Goal: Task Accomplishment & Management: Complete application form

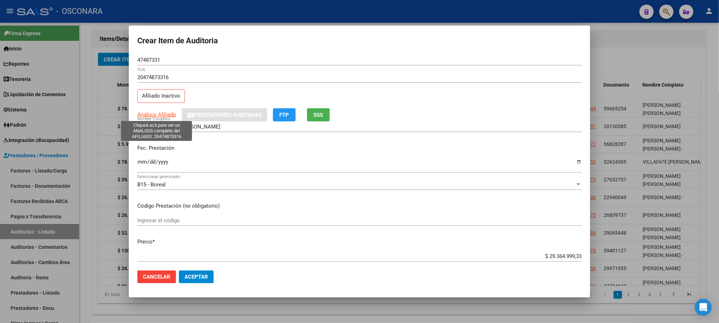
click at [172, 114] on span "Análisis Afiliado" at bounding box center [156, 114] width 39 height 6
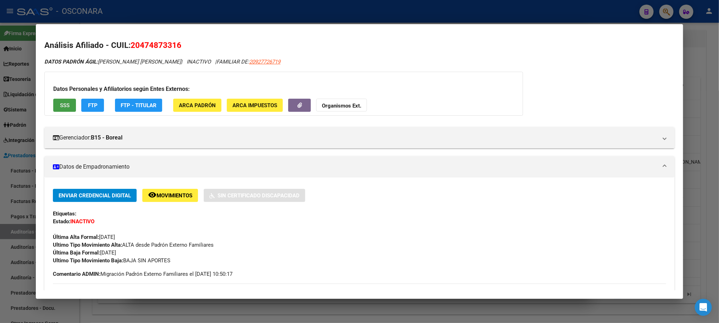
click at [66, 103] on span "SSS" at bounding box center [65, 105] width 10 height 6
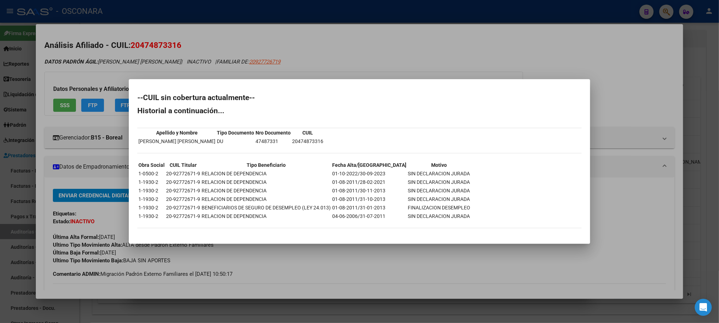
drag, startPoint x: 383, startPoint y: 171, endPoint x: 450, endPoint y: 172, distance: 67.1
click at [450, 172] on div "--CUIL sin cobertura actualmente-- Historial a continuación... Apellido y Nombr…" at bounding box center [359, 164] width 444 height 141
drag, startPoint x: 448, startPoint y: 173, endPoint x: 397, endPoint y: 170, distance: 51.5
click at [397, 170] on div "--CUIL sin cobertura actualmente-- Historial a continuación... Apellido y Nombr…" at bounding box center [359, 164] width 444 height 141
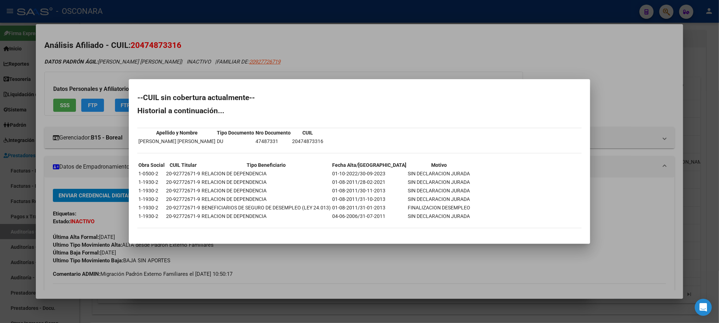
click at [394, 137] on div "--CUIL sin cobertura actualmente-- Historial a continuación... Apellido y Nombr…" at bounding box center [359, 164] width 444 height 141
click at [702, 227] on div at bounding box center [359, 161] width 719 height 323
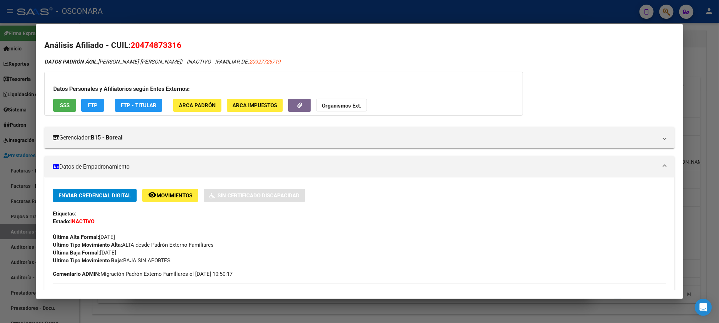
click at [703, 213] on div at bounding box center [359, 161] width 719 height 323
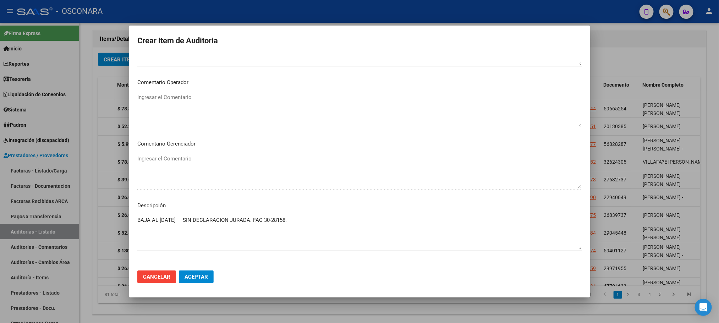
scroll to position [429, 0]
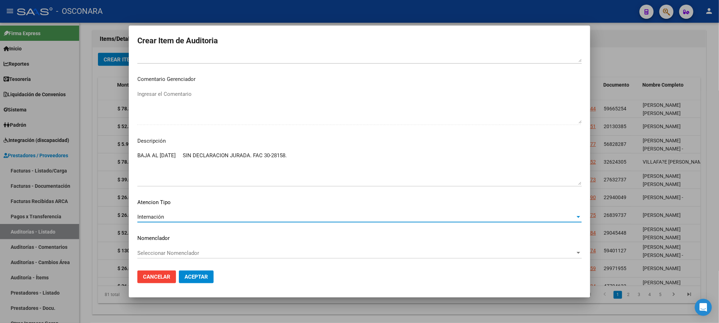
click at [192, 216] on div "Internación" at bounding box center [356, 217] width 438 height 6
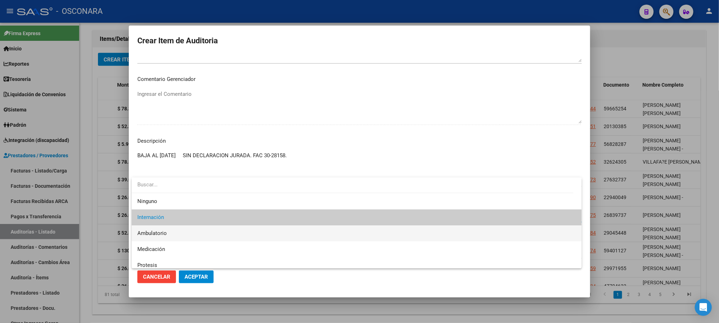
click at [168, 233] on span "Ambulatorio" at bounding box center [356, 233] width 438 height 16
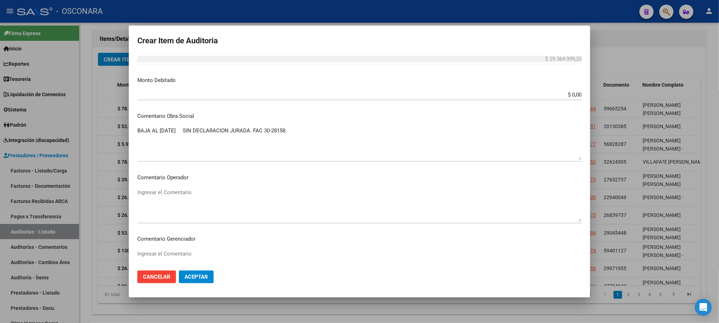
scroll to position [56, 0]
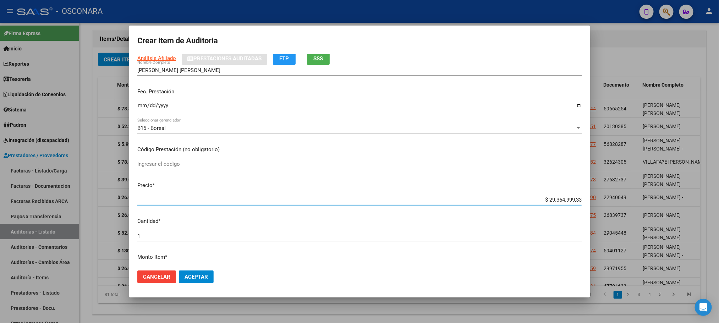
drag, startPoint x: 532, startPoint y: 199, endPoint x: 643, endPoint y: 199, distance: 110.3
click at [643, 199] on div "Crear Item de Auditoria 47487331 Nro Documento 20474873316 CUIL Afiliado Inacti…" at bounding box center [359, 161] width 719 height 323
type input "$ 0,04"
type input "$ 0,46"
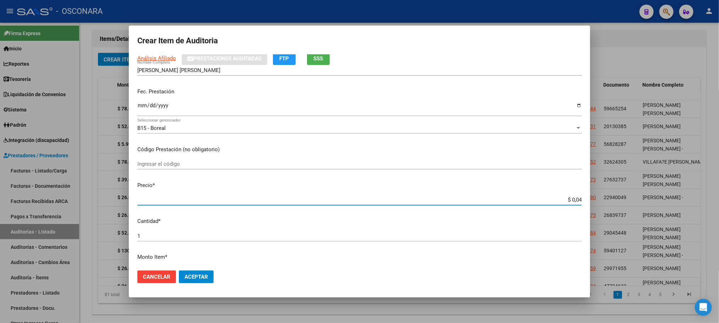
type input "$ 0,46"
type input "$ 4,63"
type input "$ 46,33"
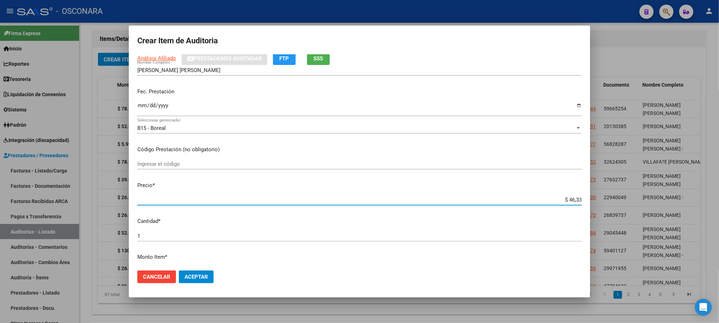
type input "$ 463,31"
type input "$ 4.633,13"
type input "$ 46.331,32"
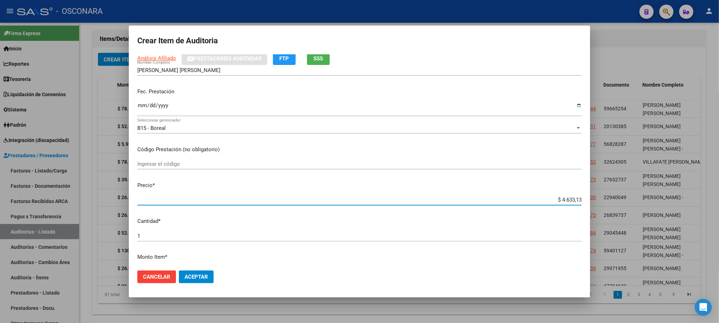
type input "$ 46.331,32"
type input "$ 4.633,13"
type input "$ 463,31"
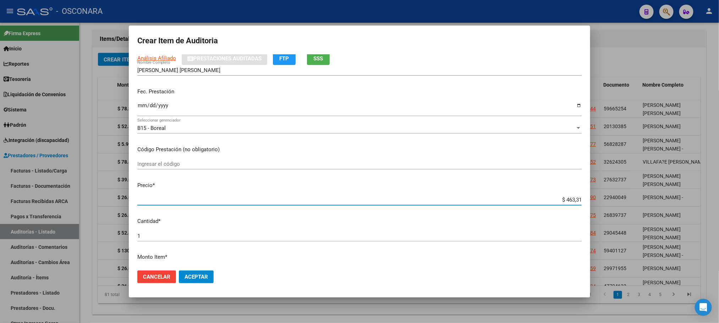
type input "$ 46,33"
type input "$ 4,63"
type input "$ 0,46"
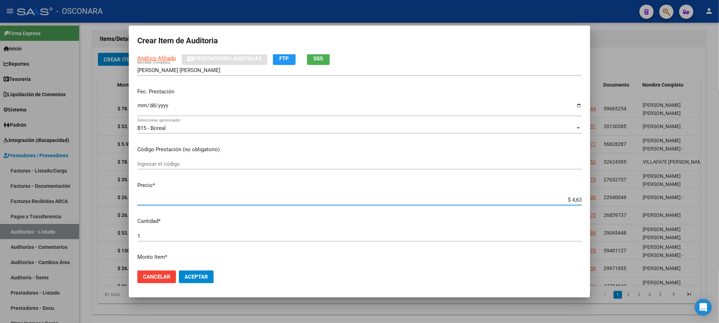
type input "$ 0,46"
type input "$ 0,04"
type input "$ 0,02"
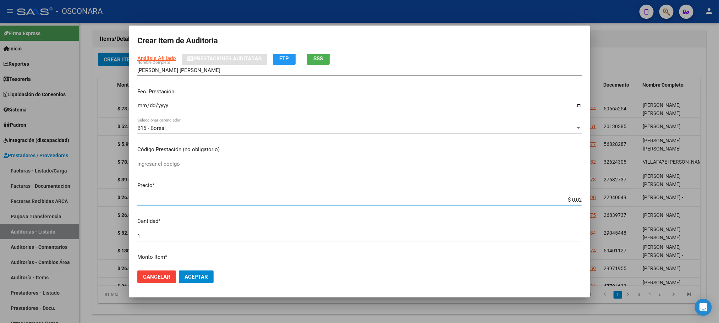
type input "$ 0,26"
type input "$ 2,60"
type input "$ 26,00"
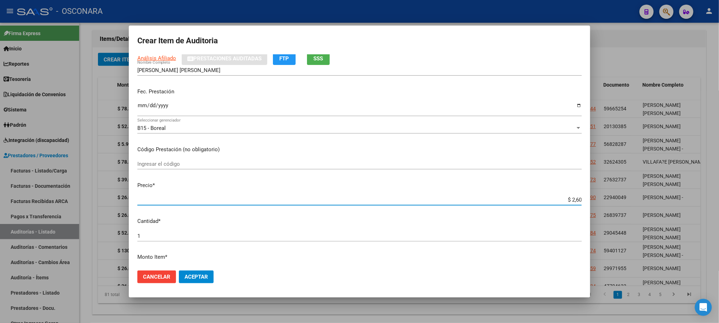
type input "$ 26,00"
type input "$ 260,00"
type input "$ 2.600,00"
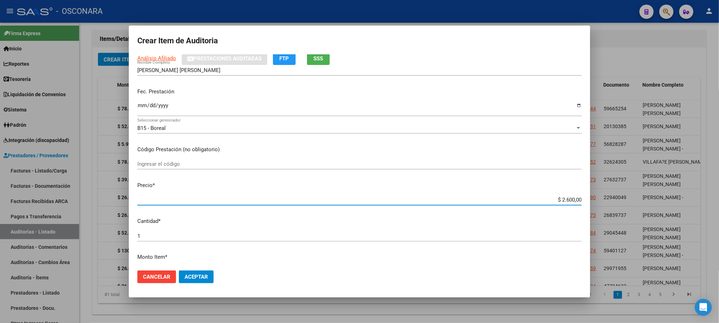
type input "$ 26.000,00"
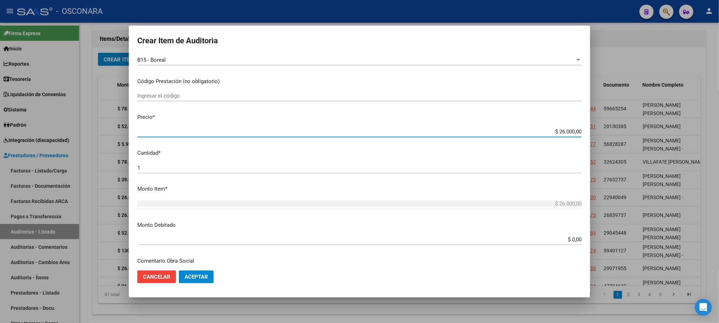
scroll to position [163, 0]
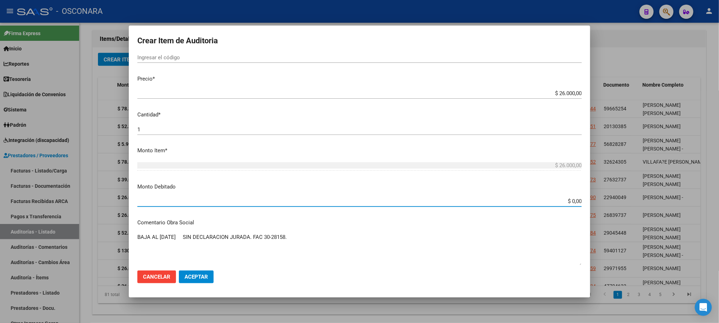
drag, startPoint x: 550, startPoint y: 203, endPoint x: 600, endPoint y: 203, distance: 50.0
click at [600, 203] on div "Crear Item de Auditoria 47487331 Nro Documento 20474873316 CUIL Afiliado Inacti…" at bounding box center [359, 161] width 719 height 323
type input "$ 26.000,00"
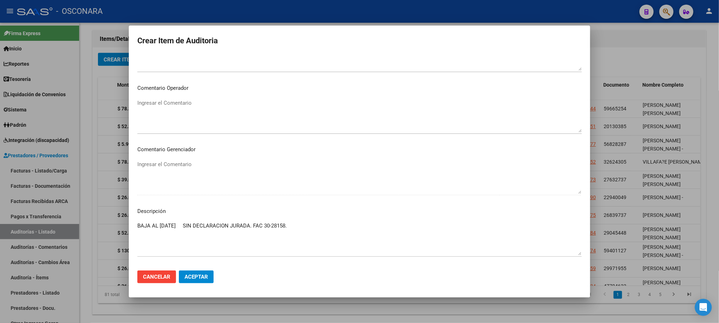
scroll to position [270, 0]
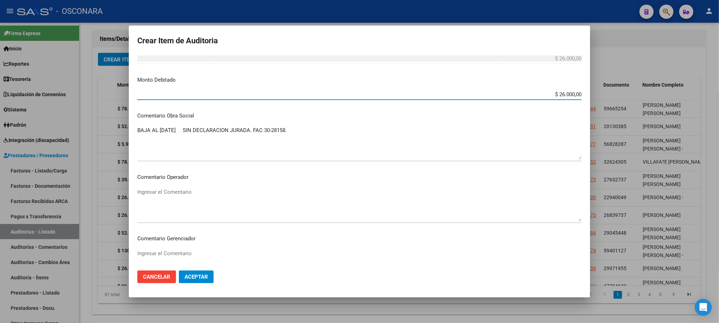
click at [204, 279] on span "Aceptar" at bounding box center [195, 277] width 23 height 6
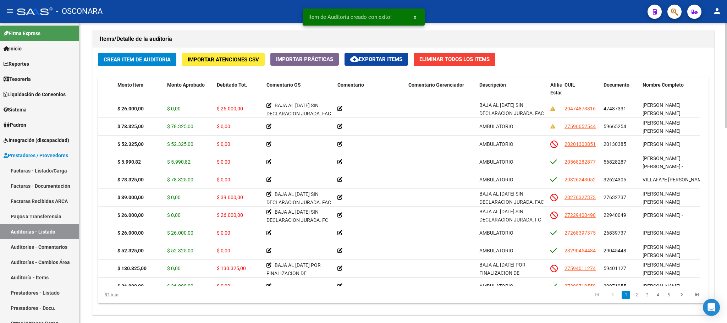
click at [126, 70] on div "Crear Item de Auditoria Importar Atenciones CSV Importar Prácticas cloud_downlo…" at bounding box center [403, 181] width 621 height 267
click at [130, 61] on span "Crear Item de Auditoria" at bounding box center [137, 59] width 67 height 6
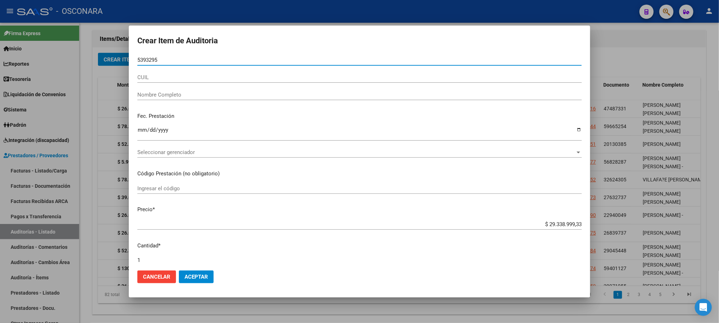
type input "53932956"
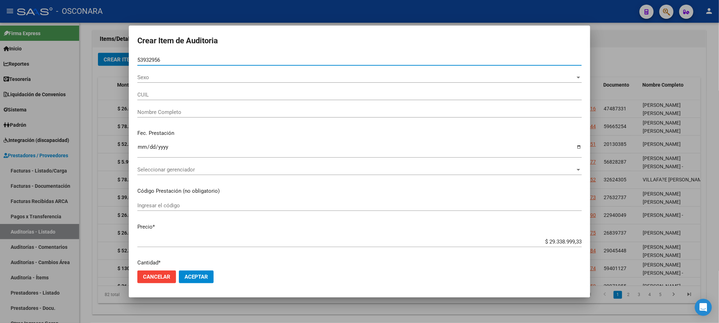
type input "20539329562"
type input "[DEMOGRAPHIC_DATA][PERSON_NAME] [PERSON_NAME]"
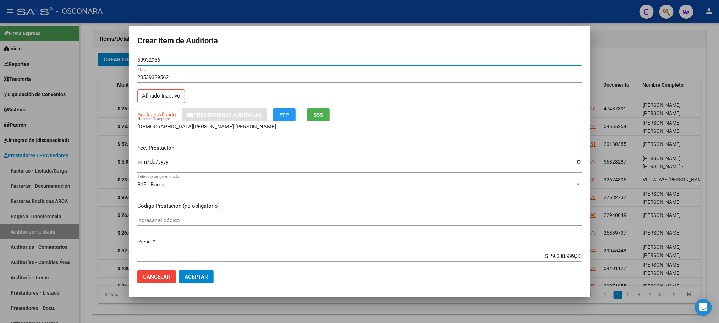
type input "53932956"
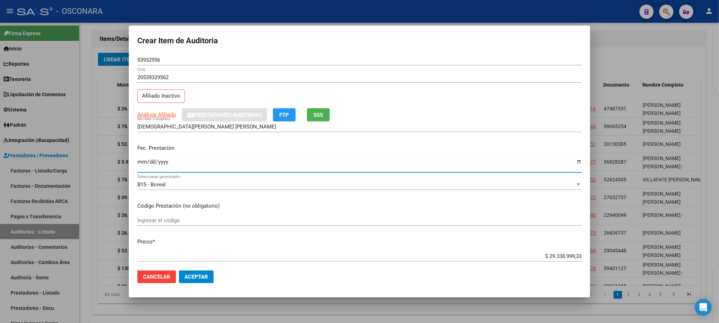
click at [144, 164] on input "Ingresar la fecha" at bounding box center [359, 164] width 444 height 11
click at [144, 164] on input "0003-02-05" at bounding box center [359, 164] width 444 height 11
click at [144, 164] on input "0001-02-05" at bounding box center [359, 164] width 444 height 11
click at [143, 159] on div "0001-02-05 Ingresar la fecha" at bounding box center [359, 165] width 444 height 15
click at [143, 160] on input "0001-02-05" at bounding box center [359, 164] width 444 height 11
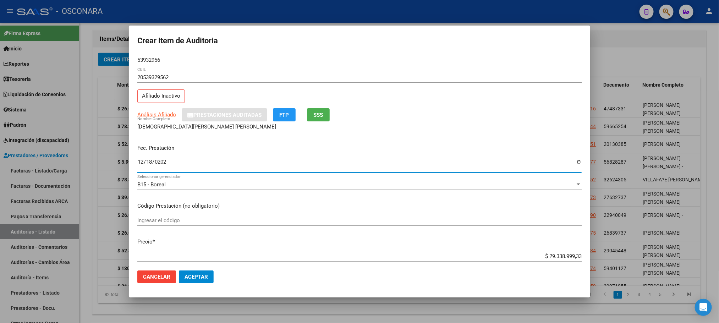
type input "[DATE]"
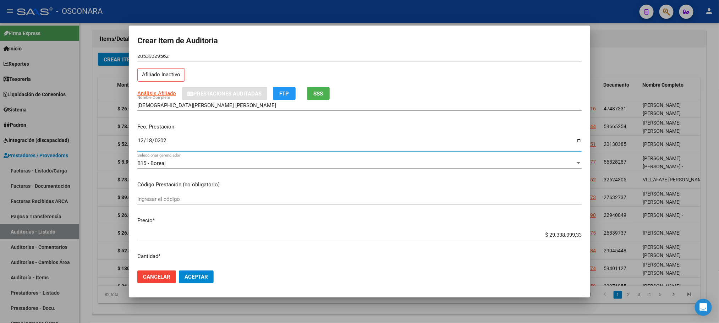
scroll to position [53, 0]
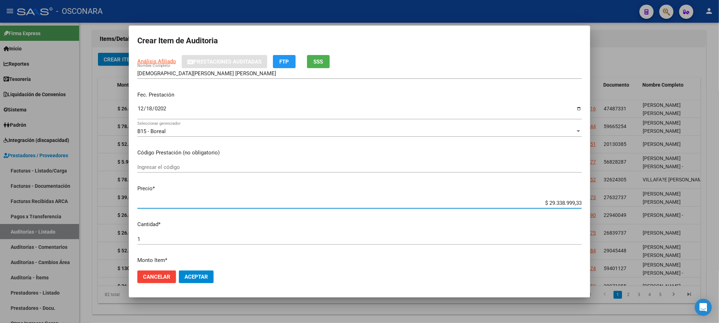
drag, startPoint x: 538, startPoint y: 200, endPoint x: 584, endPoint y: 200, distance: 45.8
click at [584, 200] on mat-dialog-content "53932956 Nro Documento 20539329562 CUIL Afiliado Inactivo Análisis Afiliado Pre…" at bounding box center [359, 160] width 461 height 210
type input "$ 0,05"
type input "$ 0,52"
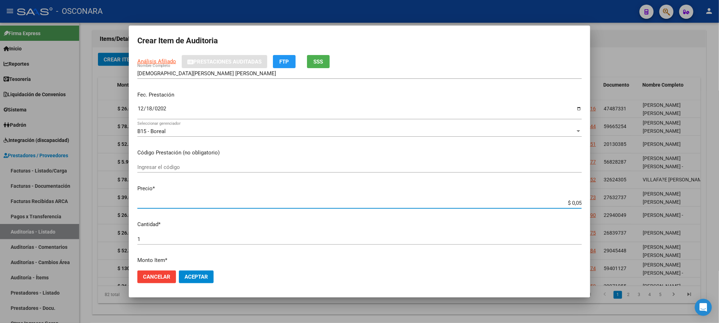
type input "$ 0,52"
type input "$ 5,23"
type input "$ 52,32"
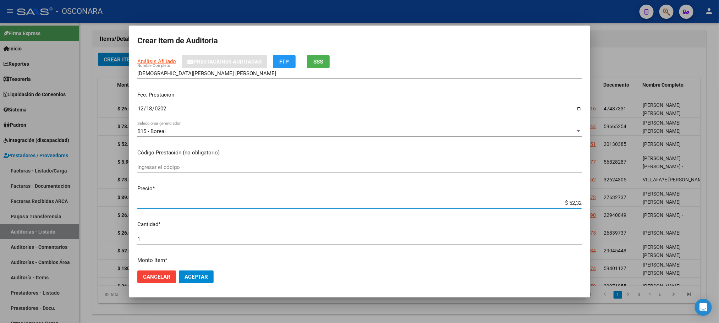
type input "$ 523,25"
type input "$ 5.232,50"
type input "$ 52.325,00"
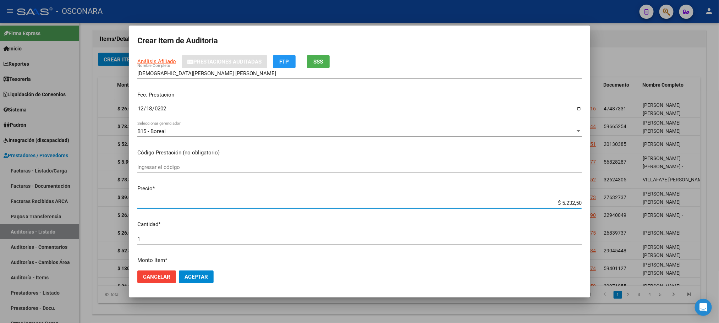
type input "$ 52.325,00"
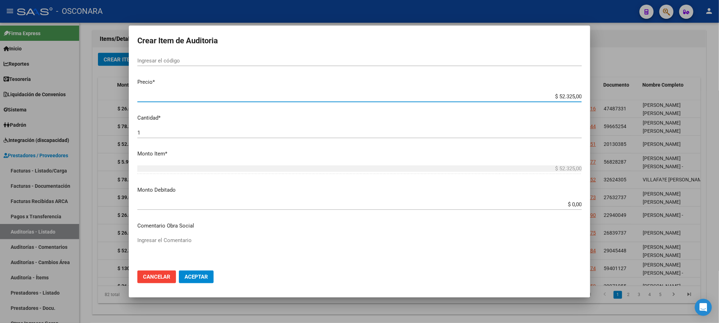
scroll to position [0, 0]
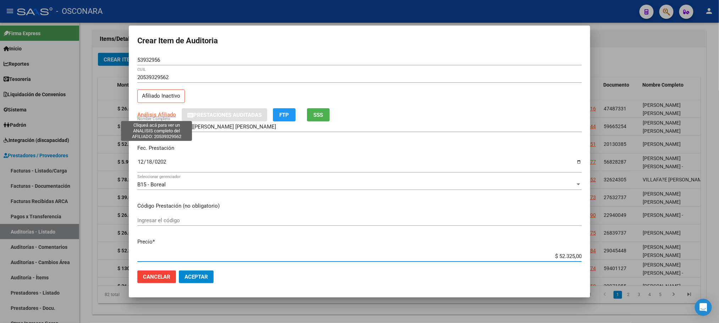
click at [151, 113] on span "Análisis Afiliado" at bounding box center [156, 114] width 39 height 6
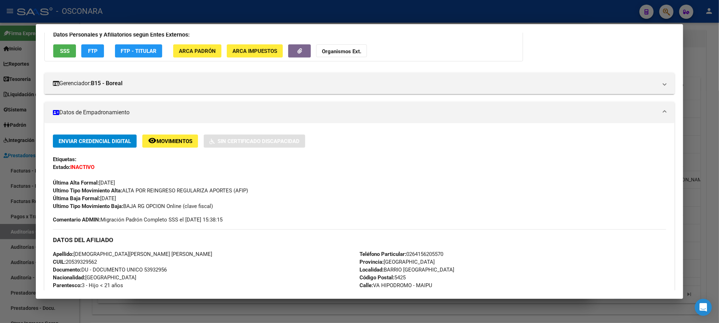
scroll to position [53, 0]
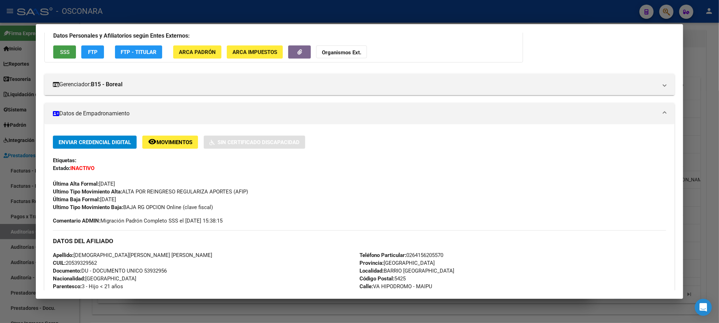
click at [65, 51] on span "SSS" at bounding box center [65, 52] width 10 height 6
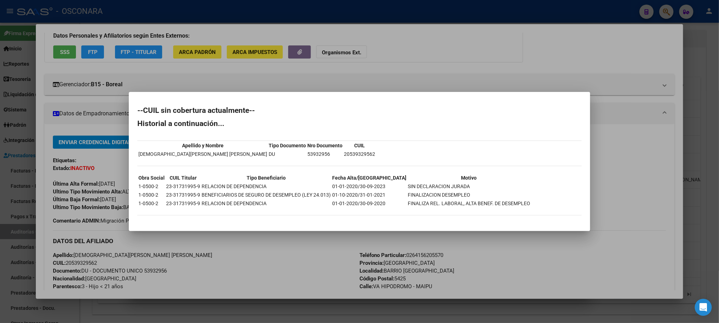
click at [250, 245] on div at bounding box center [359, 161] width 719 height 323
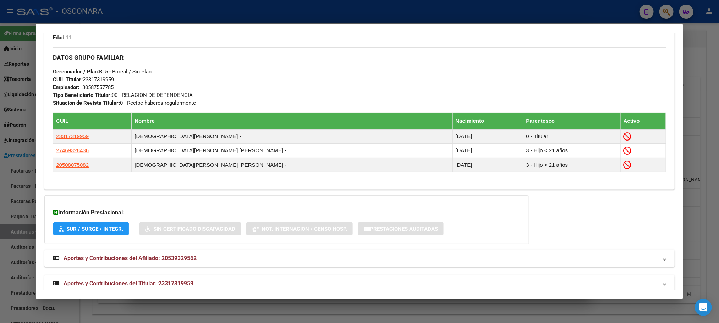
scroll to position [352, 0]
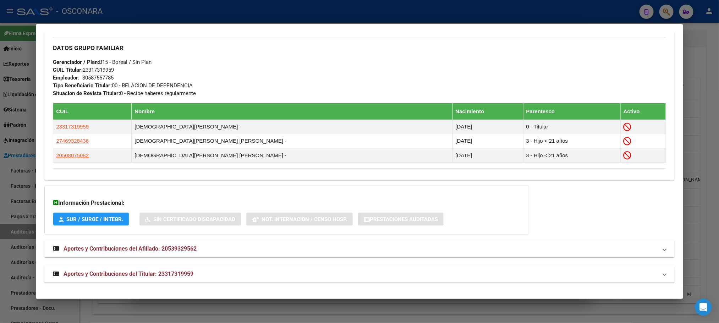
click at [172, 271] on span "Aportes y Contribuciones del Titular: 23317319959" at bounding box center [128, 273] width 130 height 7
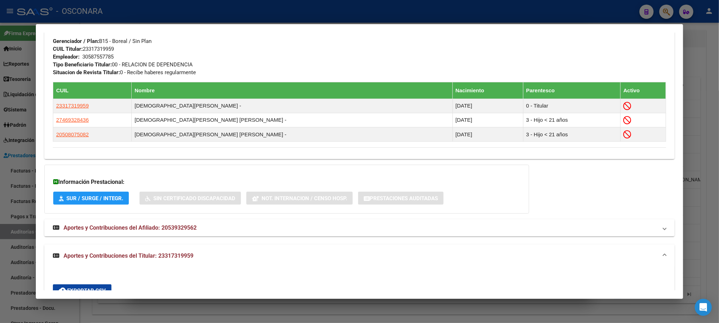
scroll to position [212, 0]
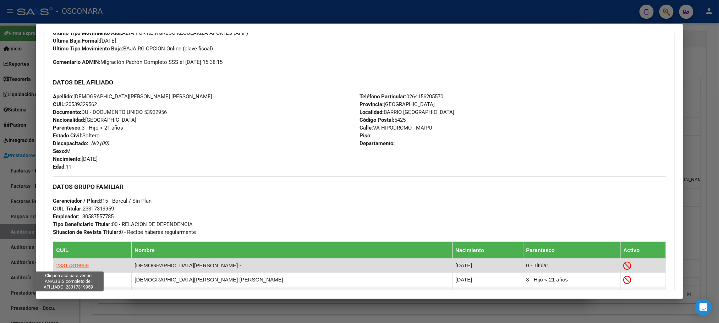
click at [79, 267] on span "23317319959" at bounding box center [72, 265] width 33 height 6
type textarea "23317319959"
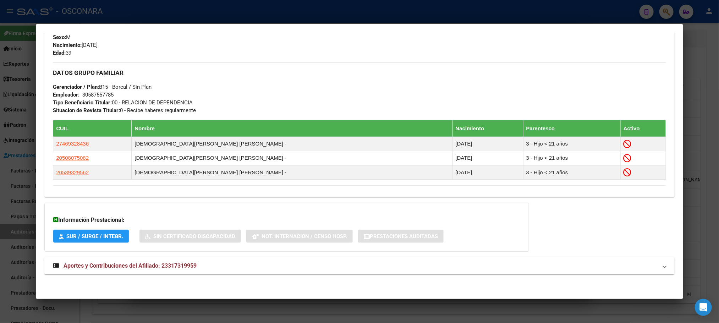
scroll to position [328, 0]
click at [123, 259] on mat-expansion-panel-header "Aportes y Contribuciones del Afiliado: 23317319959" at bounding box center [359, 265] width 630 height 17
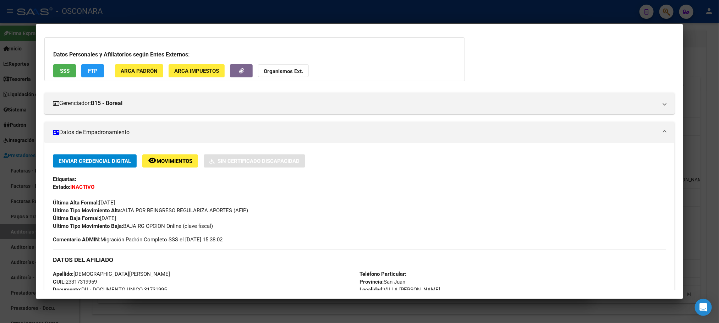
scroll to position [0, 0]
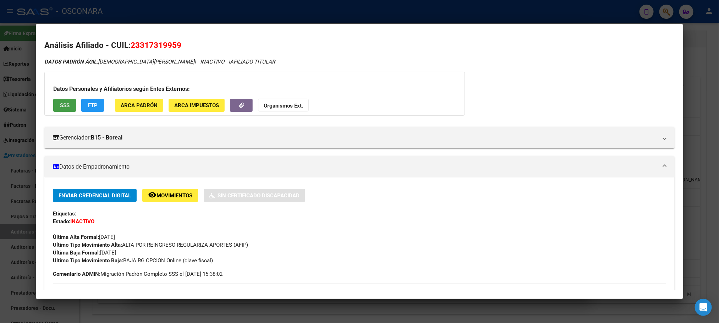
click at [60, 102] on span "SSS" at bounding box center [65, 105] width 10 height 6
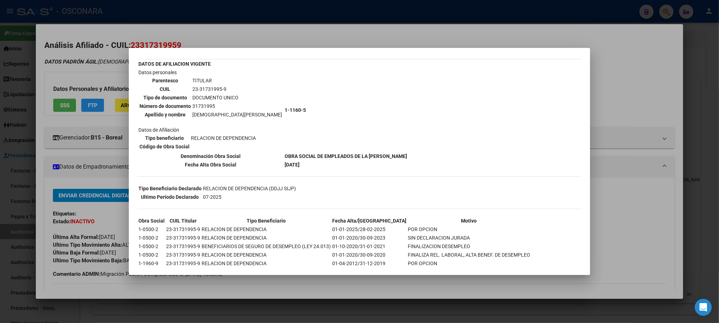
scroll to position [82, 0]
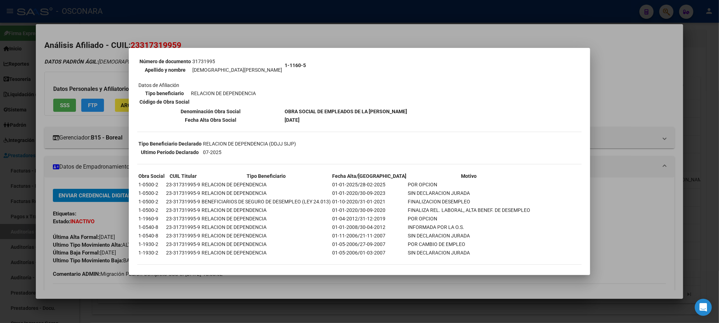
drag, startPoint x: 455, startPoint y: 191, endPoint x: 357, endPoint y: 185, distance: 98.8
click at [357, 189] on tr "1-0500-2 23-31731995-9 RELACION DE DEPENDENCIA 01-01-2020/30-09-2023 SIN DECLAR…" at bounding box center [334, 193] width 392 height 8
copy tr "[DATE] SIN DECLARACION JURADA"
click at [357, 280] on div at bounding box center [359, 161] width 719 height 323
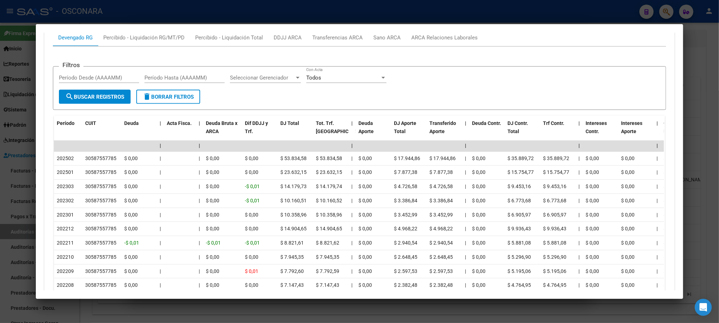
scroll to position [678, 0]
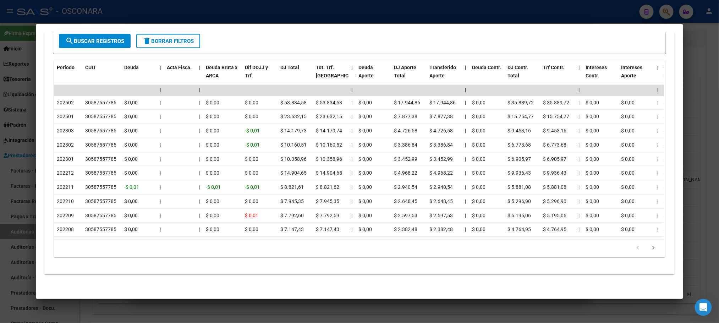
click at [705, 176] on div at bounding box center [359, 161] width 719 height 323
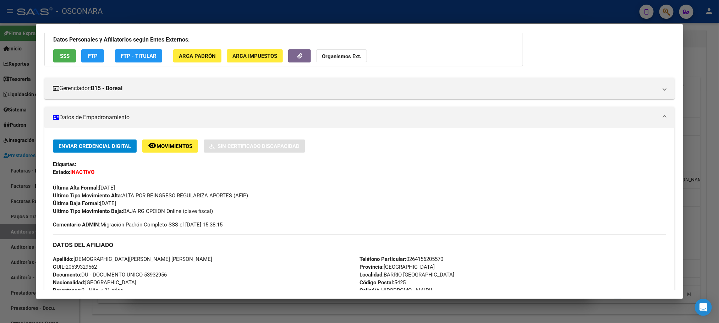
scroll to position [0, 0]
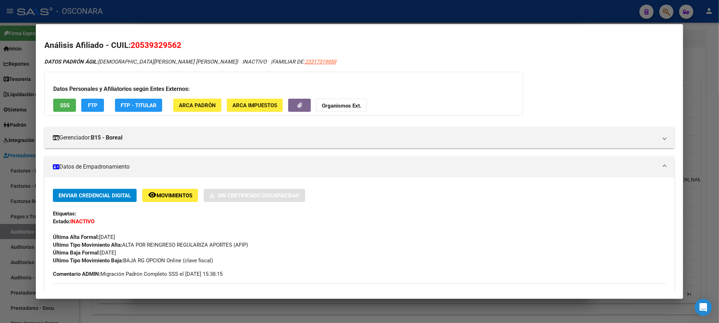
click at [713, 118] on div at bounding box center [359, 161] width 719 height 323
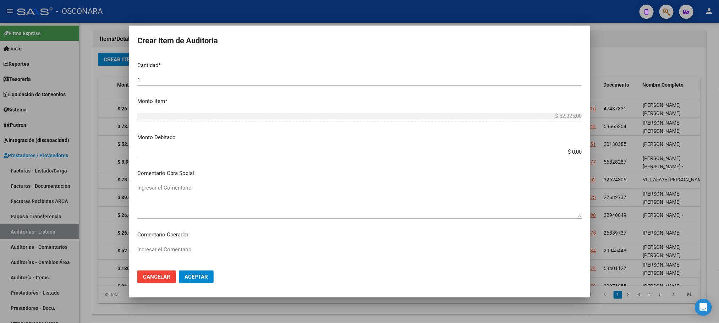
scroll to position [213, 0]
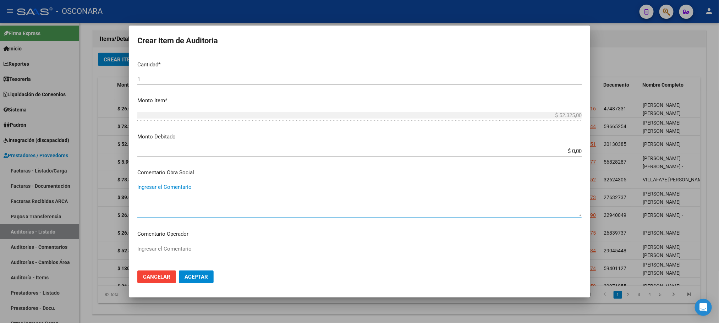
click at [176, 188] on textarea "Ingresar el Comentario" at bounding box center [359, 199] width 444 height 33
type textarea "b"
paste textarea "[DATE] SIN DECLARACION JURADA"
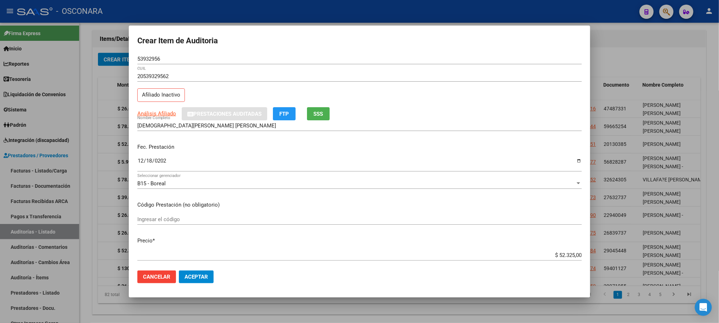
scroll to position [0, 0]
type textarea "BAJA AL [DATE] SIN DECLARACION JURADA. REINGRESO 01-0125"
click at [166, 113] on span "Análisis Afiliado" at bounding box center [156, 114] width 39 height 6
type textarea "20539329562"
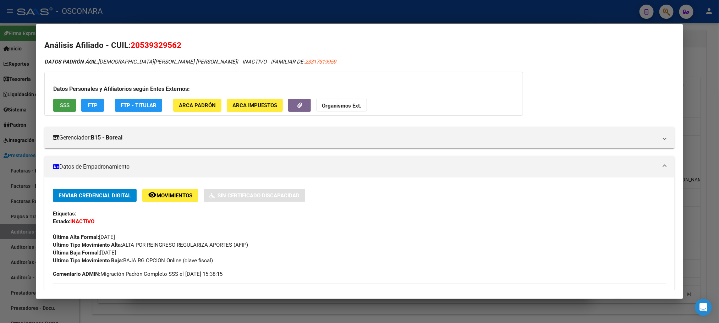
click at [71, 103] on button "SSS" at bounding box center [64, 105] width 23 height 13
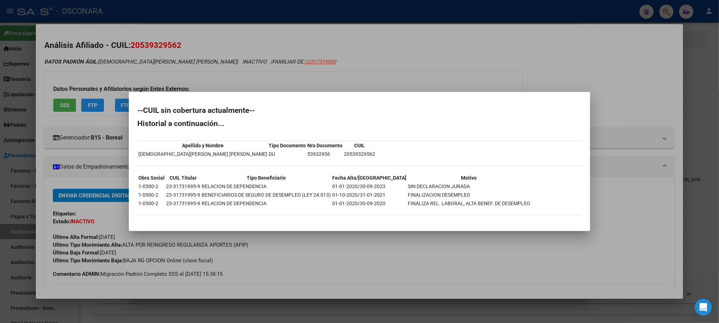
click at [416, 267] on div at bounding box center [359, 161] width 719 height 323
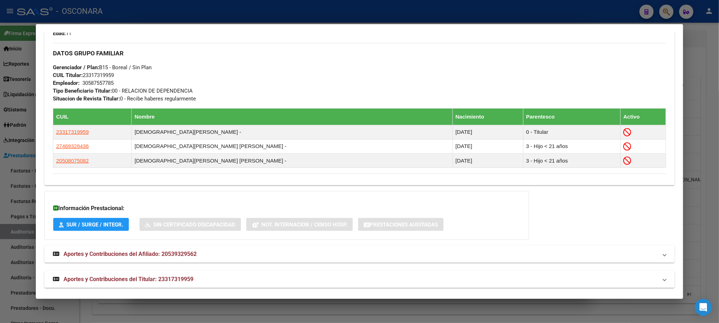
scroll to position [352, 0]
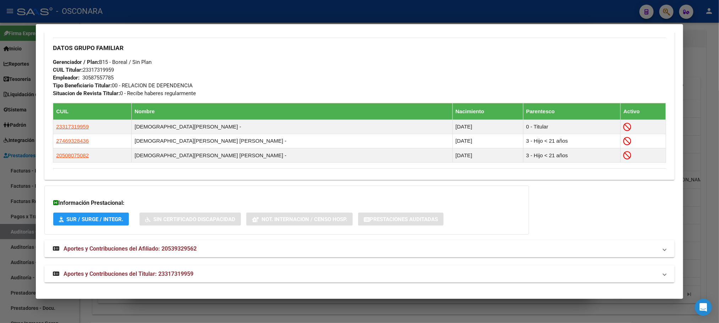
click at [715, 68] on div at bounding box center [359, 161] width 719 height 323
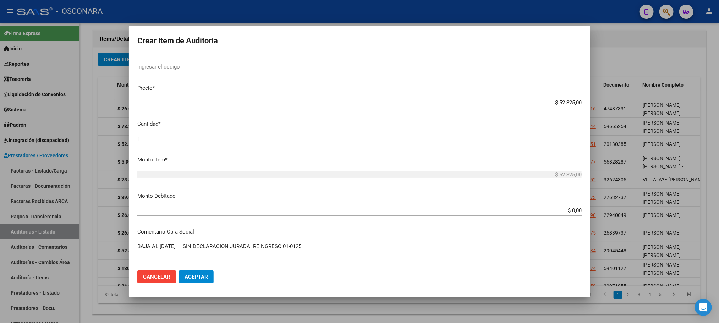
scroll to position [160, 0]
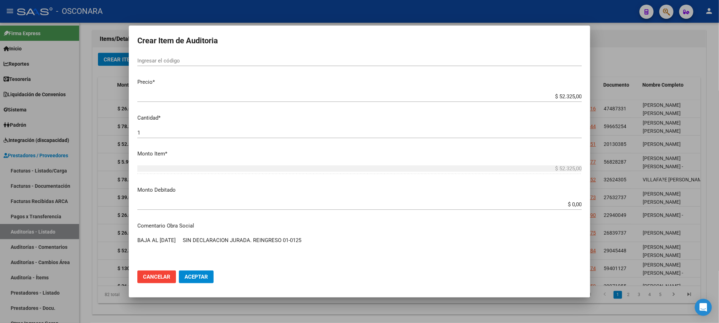
drag, startPoint x: 329, startPoint y: 243, endPoint x: 259, endPoint y: 238, distance: 70.4
click at [259, 238] on textarea "BAJA AL [DATE] SIN DECLARACION JURADA. REINGRESO 01-0125" at bounding box center [359, 252] width 444 height 33
drag, startPoint x: 316, startPoint y: 242, endPoint x: 129, endPoint y: 238, distance: 187.0
click at [129, 238] on mat-dialog-content "53932956 Nro Documento 20539329562 CUIL Afiliado Inactivo Análisis Afiliado Pre…" at bounding box center [359, 160] width 461 height 210
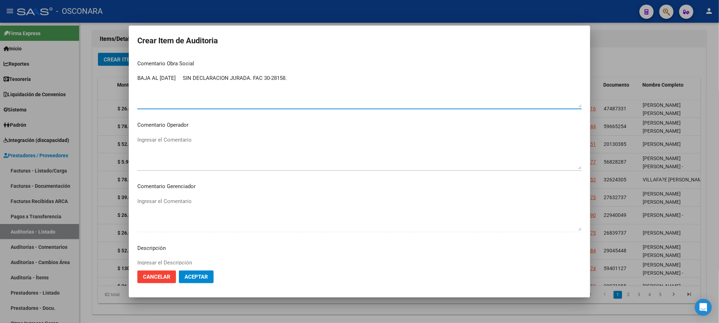
scroll to position [372, 0]
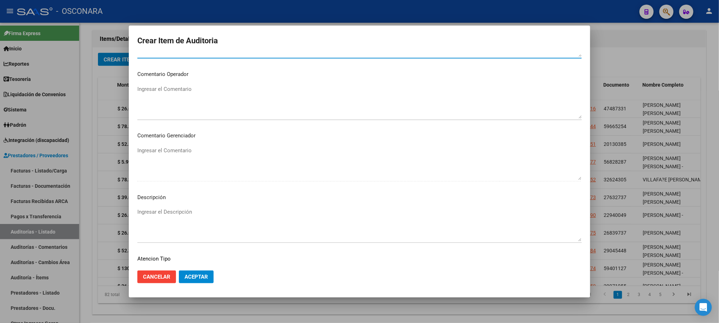
type textarea "BAJA AL [DATE] SIN DECLARACION JURADA. FAC 30-28158."
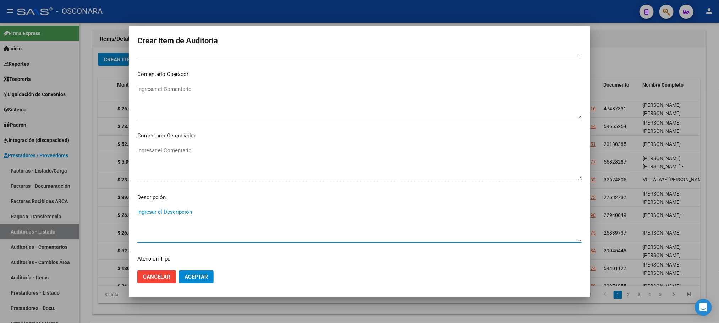
click at [201, 213] on textarea "Ingresar el Descripción" at bounding box center [359, 224] width 444 height 33
paste textarea "BAJA AL [DATE] SIN DECLARACION JURADA. FAC 30-28158."
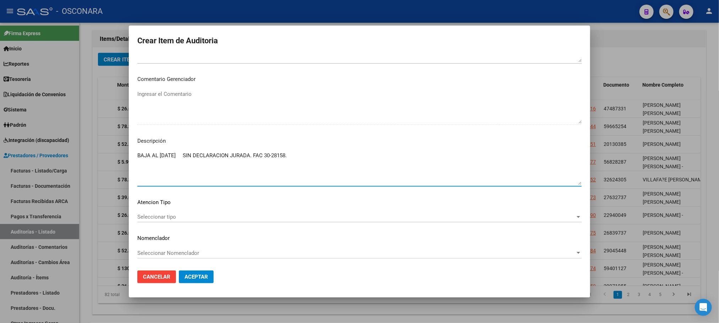
type textarea "BAJA AL [DATE] SIN DECLARACION JURADA. FAC 30-28158."
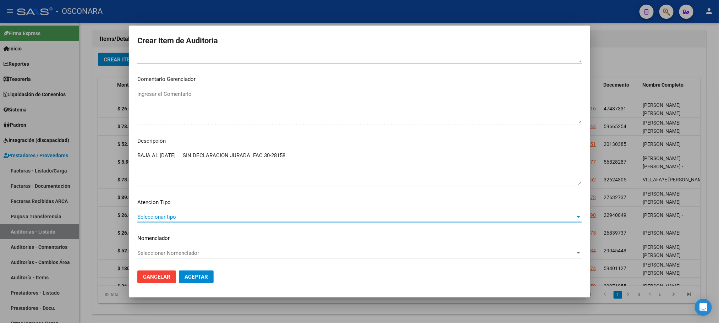
click at [198, 215] on span "Seleccionar tipo" at bounding box center [356, 217] width 438 height 6
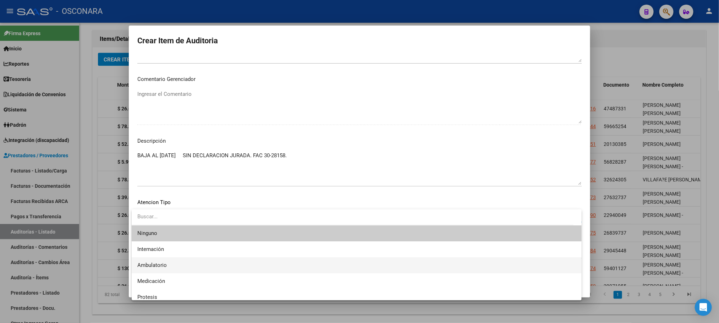
click at [184, 262] on span "Ambulatorio" at bounding box center [356, 265] width 438 height 16
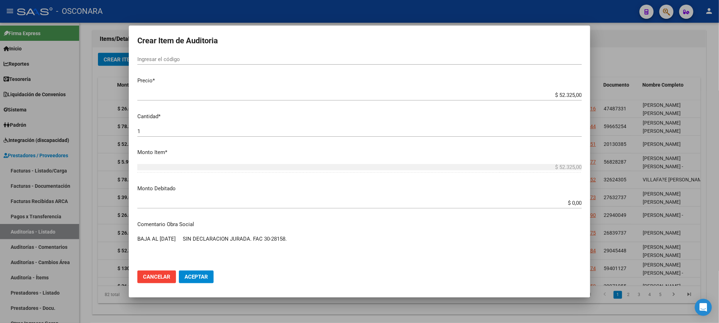
scroll to position [110, 0]
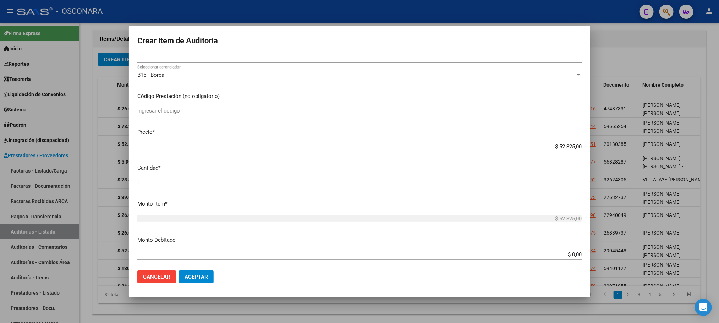
drag, startPoint x: 542, startPoint y: 250, endPoint x: 555, endPoint y: 252, distance: 13.2
click at [555, 252] on div "$ 0,00 Ingresar el monto" at bounding box center [359, 254] width 444 height 11
drag, startPoint x: 555, startPoint y: 252, endPoint x: 590, endPoint y: 229, distance: 41.5
click at [600, 250] on div "Crear Item de Auditoria 53932956 Nro Documento 20539329562 CUIL Afiliado Inacti…" at bounding box center [359, 161] width 719 height 323
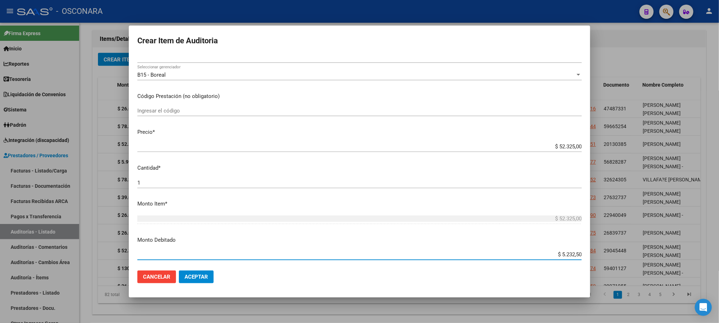
type input "$ 52.325,00"
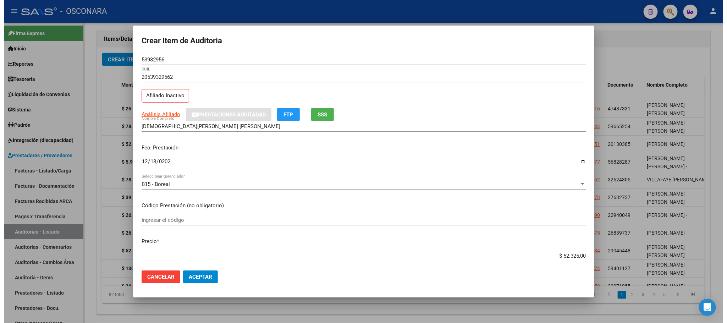
scroll to position [0, 0]
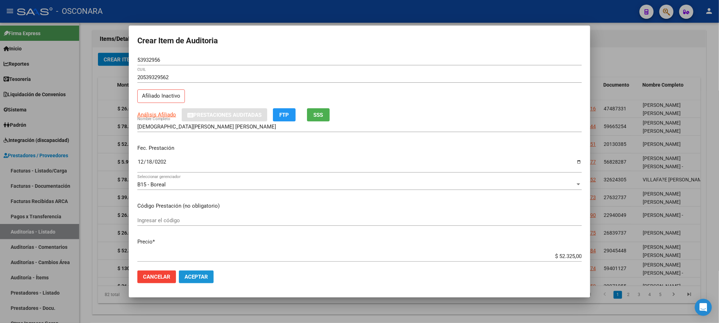
click at [206, 279] on span "Aceptar" at bounding box center [195, 277] width 23 height 6
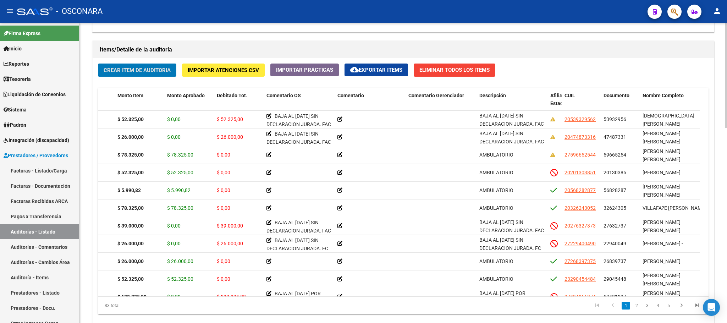
scroll to position [532, 0]
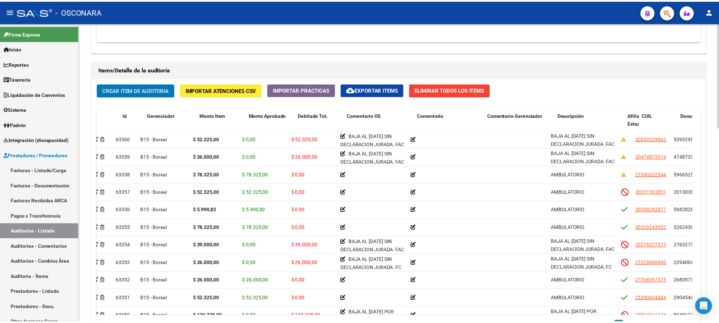
scroll to position [0, 0]
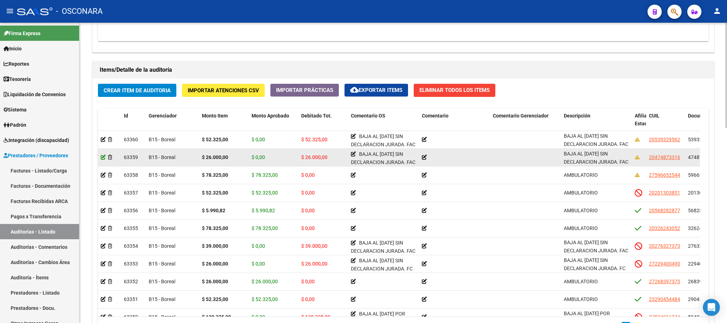
click at [103, 159] on icon at bounding box center [103, 157] width 5 height 5
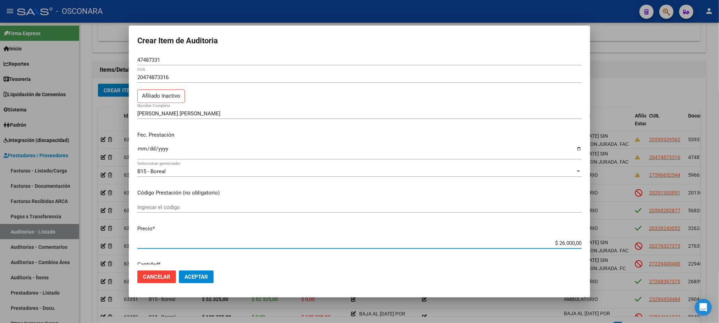
drag, startPoint x: 546, startPoint y: 245, endPoint x: 601, endPoint y: 247, distance: 55.0
click at [601, 247] on div "Crear Item de Auditoria 47487331 Nro Documento 20474873316 CUIL Afiliado Inacti…" at bounding box center [359, 161] width 719 height 323
type input "$ 0,01"
type input "$ 0,11"
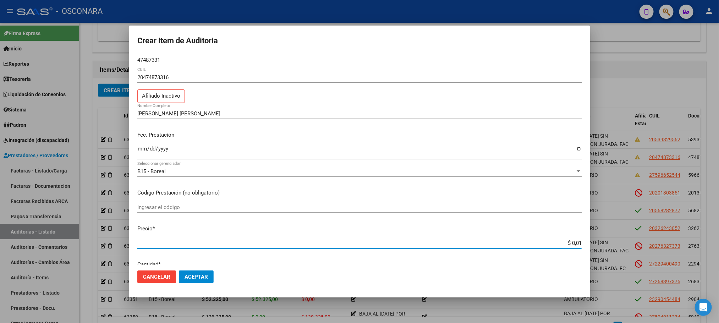
type input "$ 0,11"
type input "$ 1,15"
type input "$ 11,57"
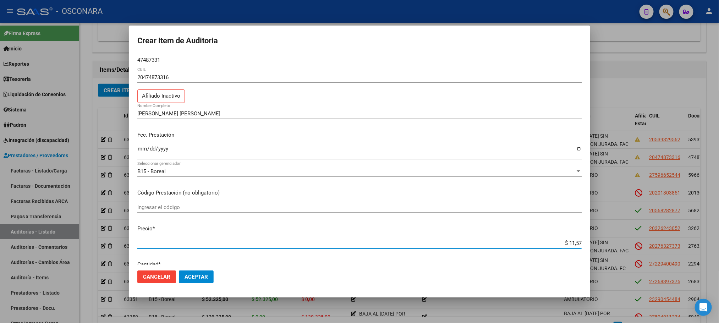
type input "$ 115,78"
type input "$ 1.157,88"
type input "$ 11.578,88"
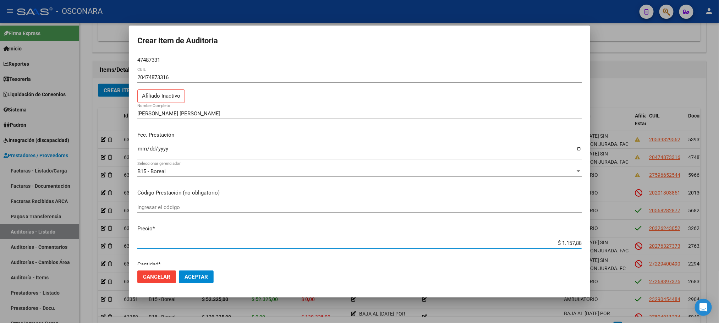
type input "$ 11.578,88"
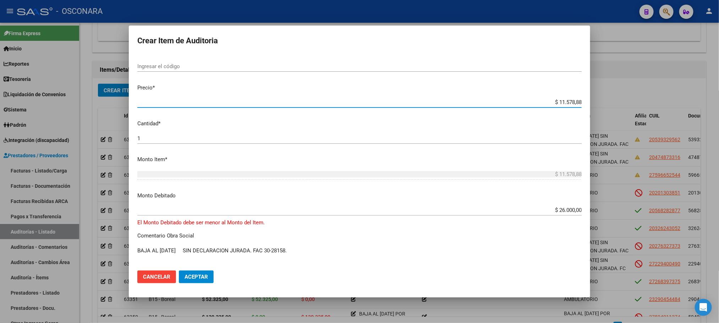
scroll to position [160, 0]
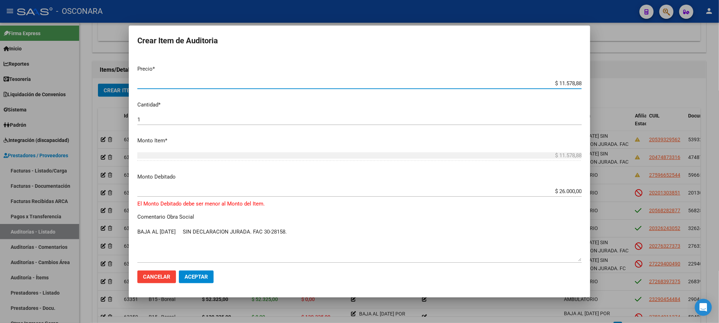
click at [479, 205] on p "El Monto Debitado debe ser menor al Monto del Item." at bounding box center [359, 204] width 444 height 8
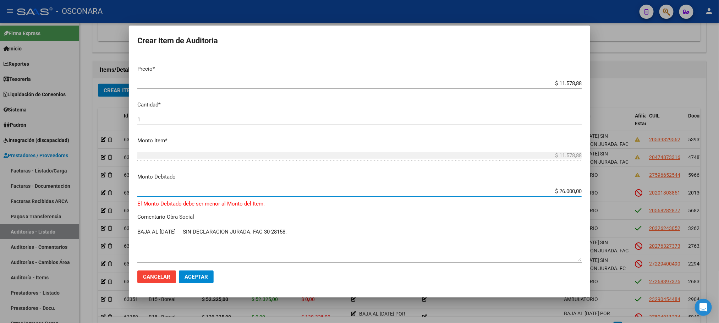
drag, startPoint x: 552, startPoint y: 193, endPoint x: 587, endPoint y: 192, distance: 35.1
click at [587, 192] on mat-dialog-content "47487331 Nro Documento 20474873316 CUIL Afiliado Inactivo [PERSON_NAME] [PERSON…" at bounding box center [359, 160] width 461 height 210
type input "$ 11.578,88"
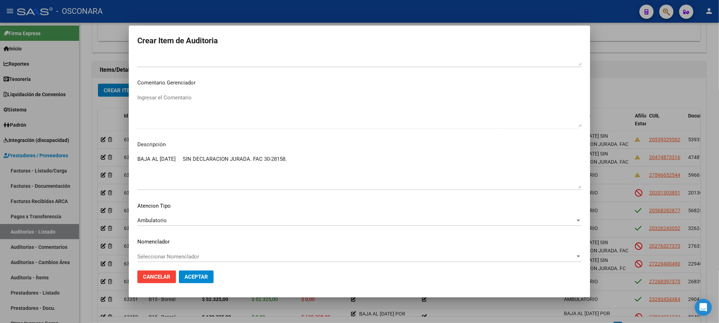
scroll to position [416, 0]
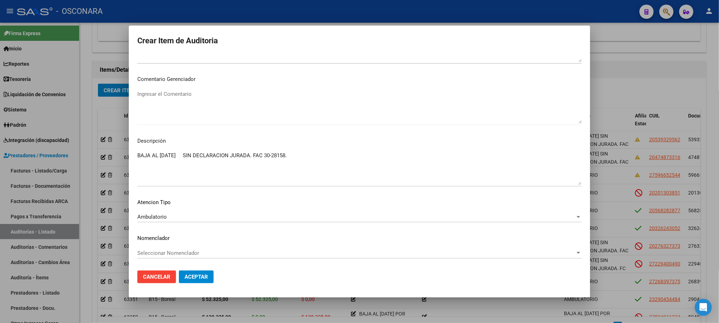
click at [195, 279] on span "Aceptar" at bounding box center [195, 277] width 23 height 6
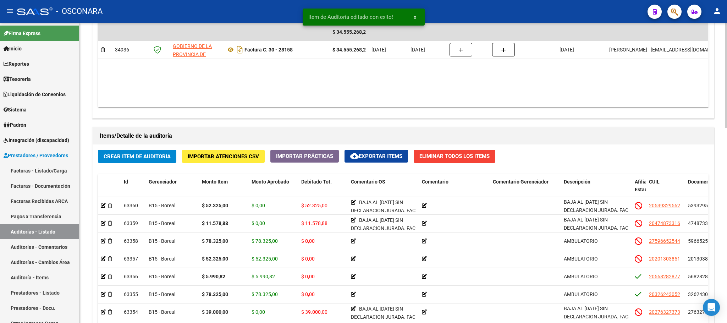
scroll to position [437, 0]
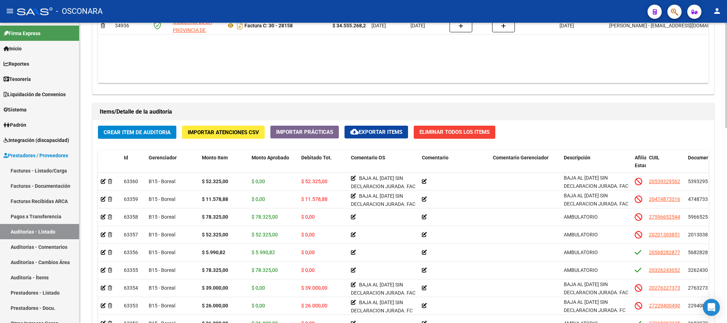
click at [699, 266] on div "arrow_back Editar 10045 cloud_download Generar informe Puede notificar al geren…" at bounding box center [403, 11] width 649 height 852
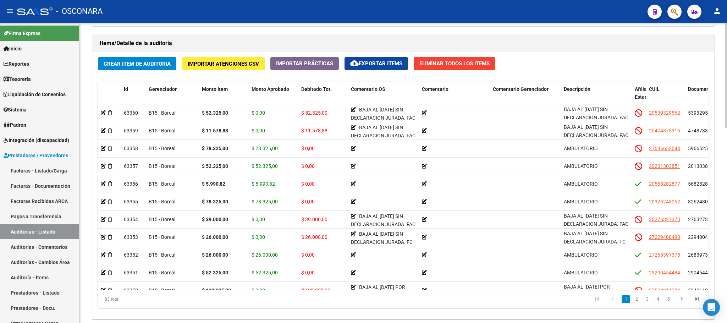
click at [718, 228] on div at bounding box center [726, 253] width 2 height 105
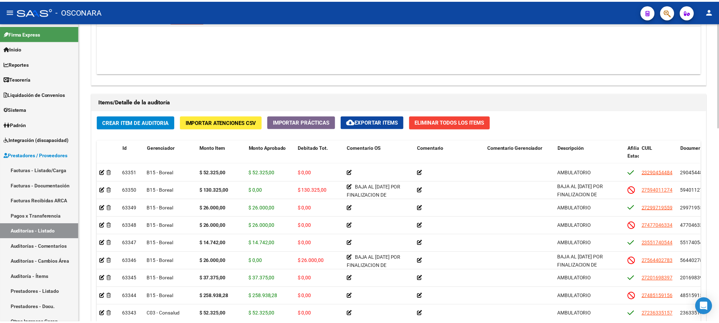
scroll to position [0, 0]
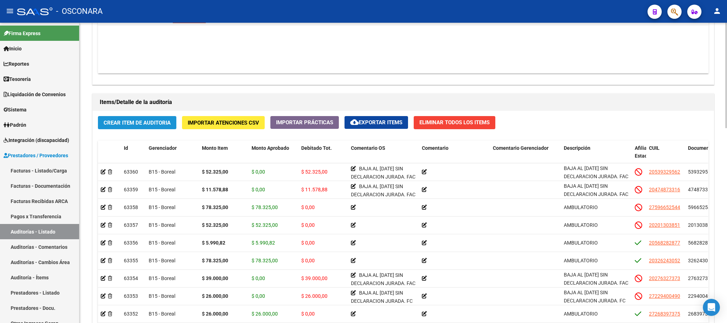
click at [164, 120] on span "Crear Item de Auditoria" at bounding box center [137, 123] width 67 height 6
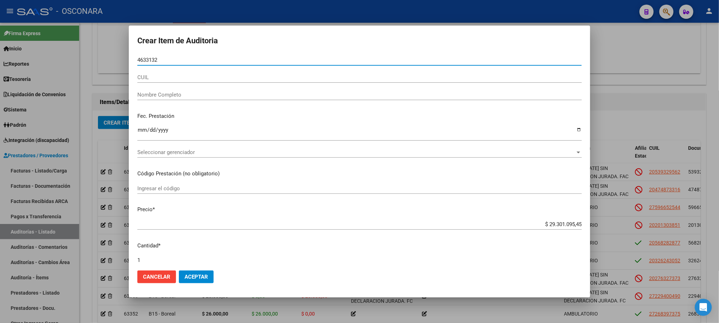
type input "46331325"
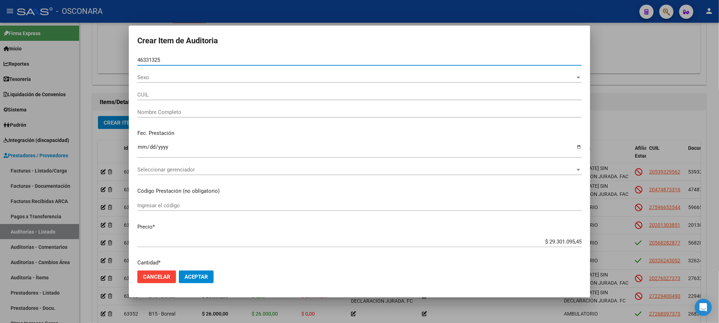
type input "20463313254"
type input "[PERSON_NAME]"
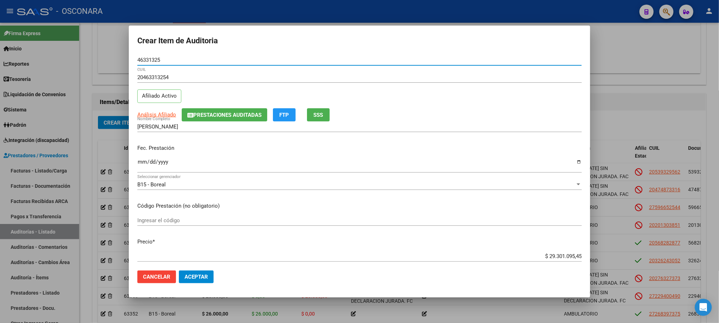
type input "46331325"
click at [139, 167] on input "Ingresar la fecha" at bounding box center [359, 164] width 444 height 11
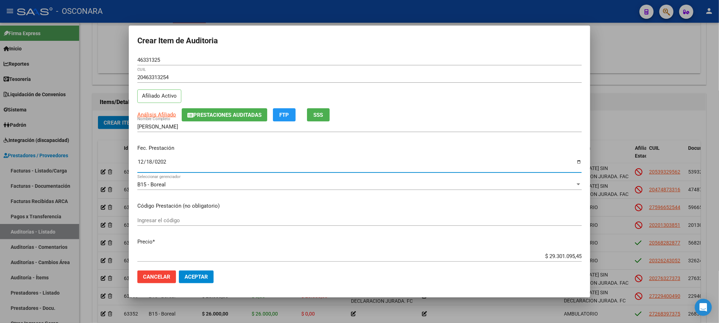
type input "[DATE]"
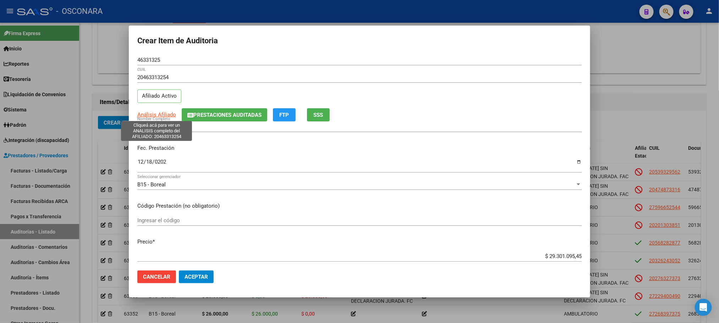
click at [151, 112] on span "Análisis Afiliado" at bounding box center [156, 114] width 39 height 6
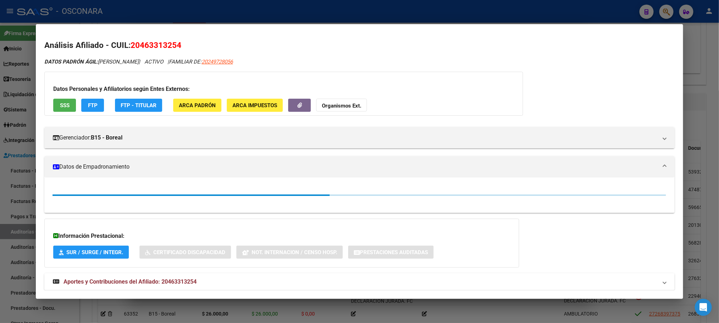
click at [62, 106] on span "SSS" at bounding box center [65, 105] width 10 height 6
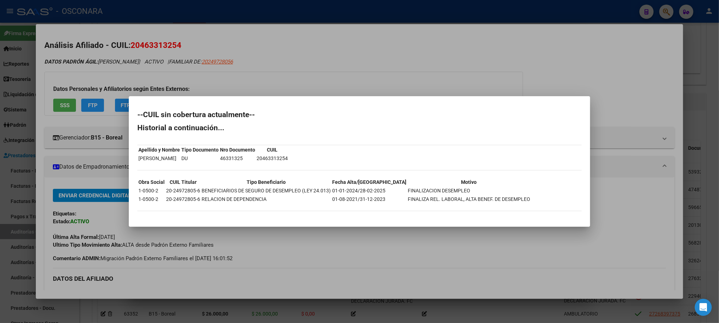
click at [461, 225] on mat-dialog-container "--CUIL sin cobertura actualmente-- Historial a continuación... Apellido y Nombr…" at bounding box center [359, 161] width 461 height 130
click at [375, 278] on div at bounding box center [359, 161] width 719 height 323
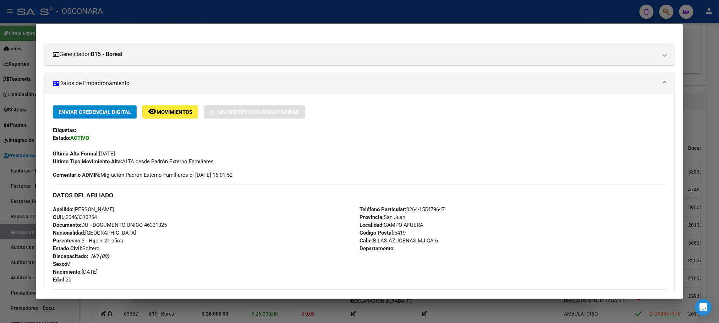
scroll to position [213, 0]
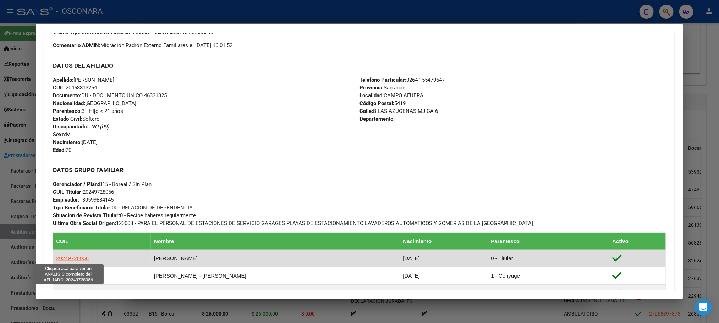
click at [67, 257] on span "20249728056" at bounding box center [72, 258] width 33 height 6
type textarea "20249728056"
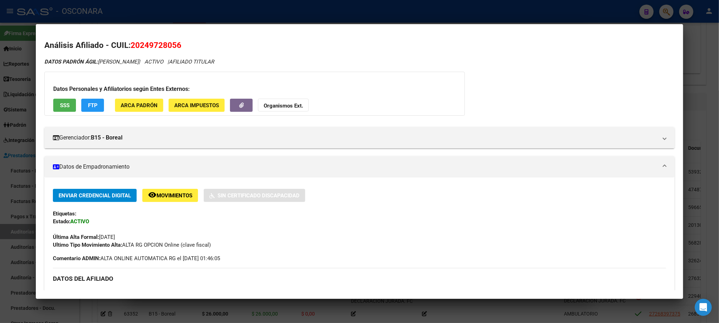
click at [51, 113] on div "Datos Personales y Afiliatorios según Entes Externos: SSS FTP ARCA Padrón ARCA …" at bounding box center [254, 94] width 420 height 44
click at [60, 102] on span "SSS" at bounding box center [65, 105] width 10 height 6
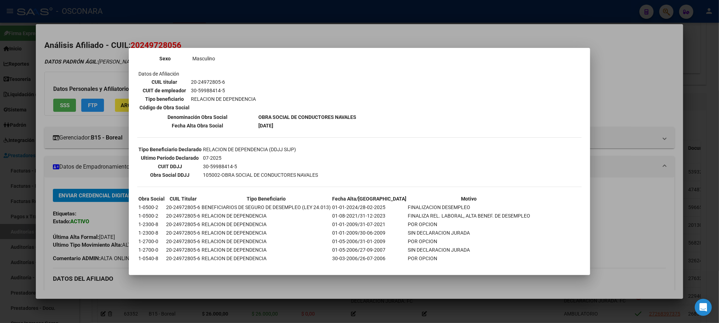
scroll to position [111, 0]
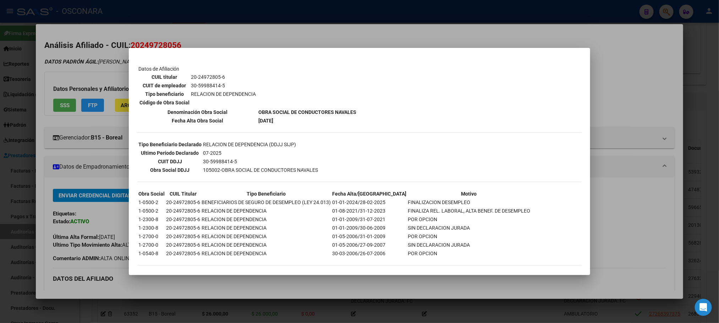
click at [717, 152] on div at bounding box center [359, 161] width 719 height 323
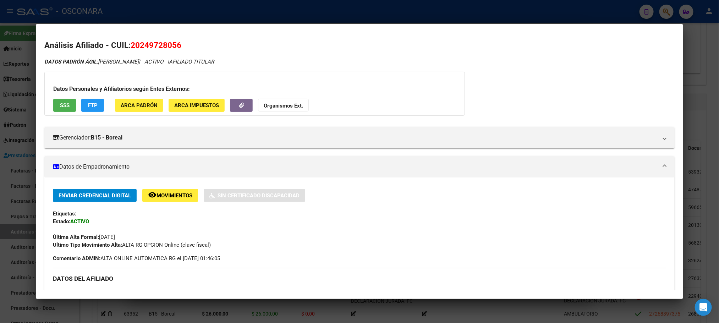
click at [717, 152] on div at bounding box center [359, 161] width 719 height 323
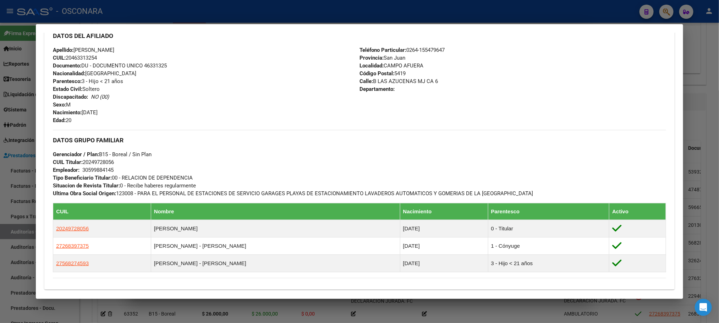
scroll to position [354, 0]
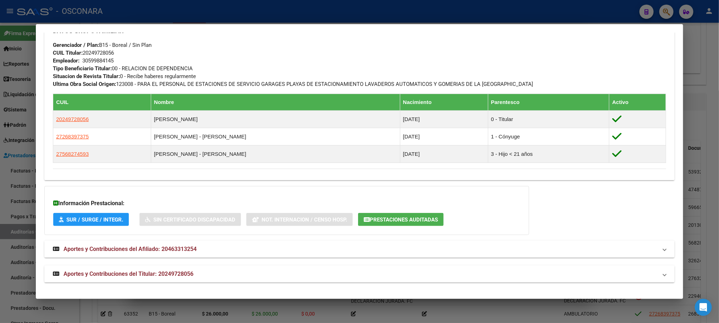
click at [715, 156] on div at bounding box center [359, 161] width 719 height 323
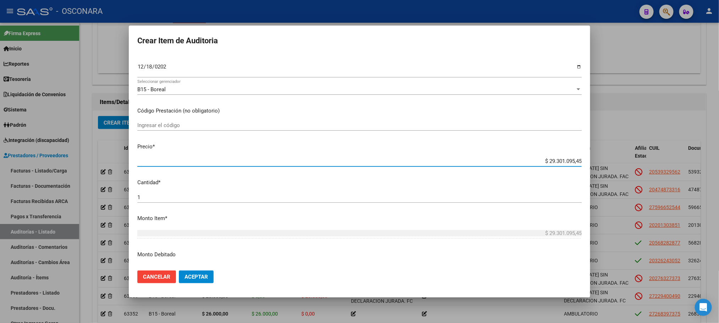
scroll to position [155, 0]
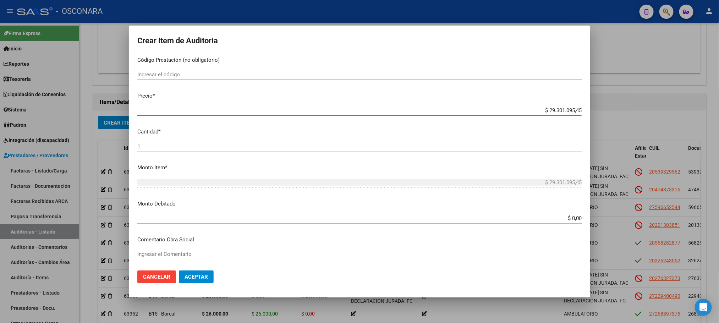
drag, startPoint x: 540, startPoint y: 256, endPoint x: 644, endPoint y: 261, distance: 104.4
click at [644, 261] on div "Crear Item de Auditoria 46331325 Nro Documento 20463313254 CUIL Afiliado Activo…" at bounding box center [359, 161] width 719 height 323
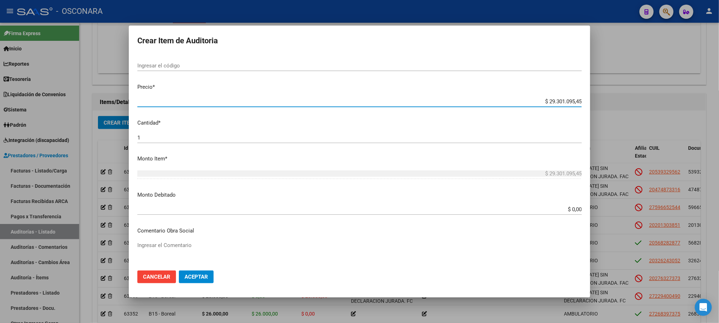
type input "$ 0,02"
type input "$ 0,26"
type input "$ 2,60"
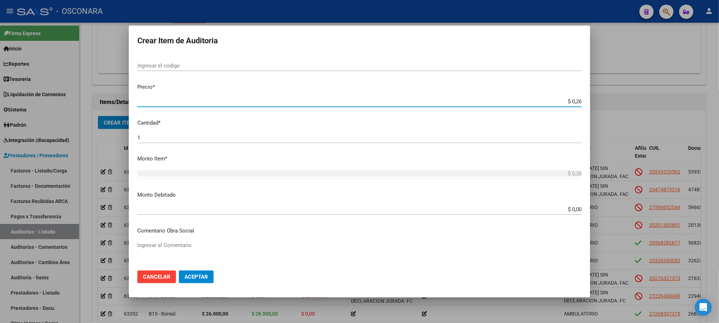
type input "$ 2,60"
type input "$ 26,00"
type input "$ 260,00"
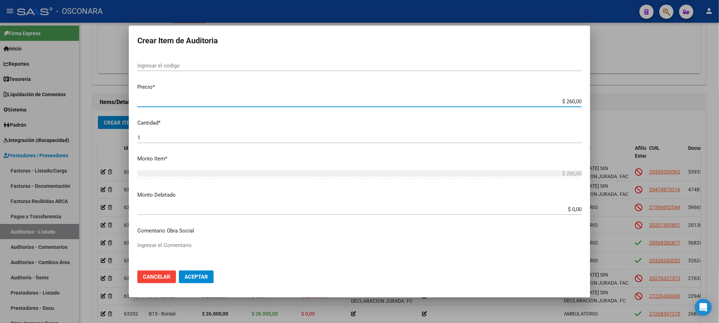
type input "$ 2.600,00"
type input "$ 26.000,00"
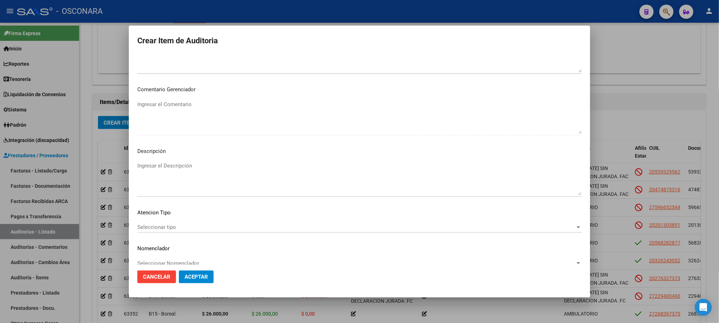
scroll to position [421, 0]
click at [159, 225] on span "Seleccionar tipo" at bounding box center [356, 225] width 438 height 6
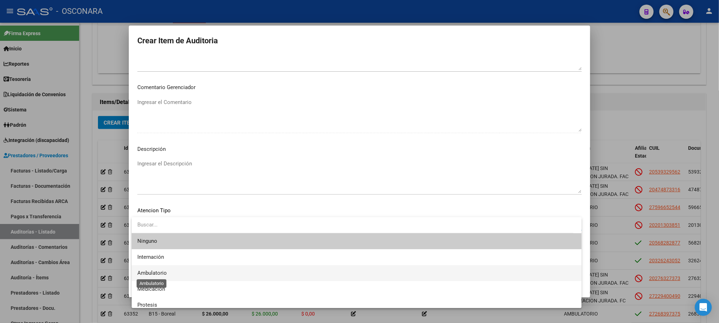
click at [164, 272] on span "Ambulatorio" at bounding box center [151, 273] width 29 height 6
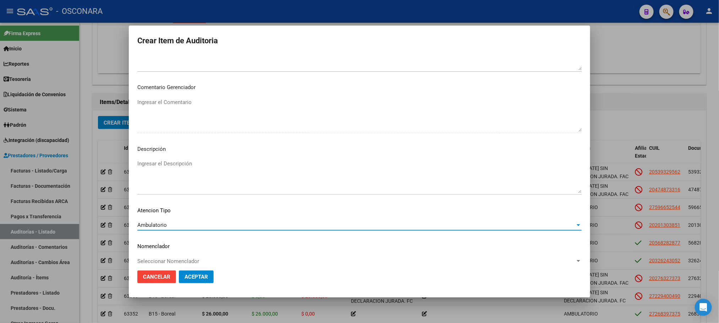
click at [167, 167] on textarea "Ingresar el Descripción" at bounding box center [359, 176] width 444 height 33
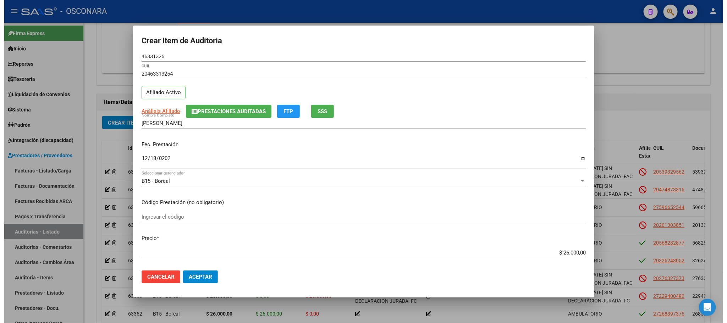
scroll to position [0, 0]
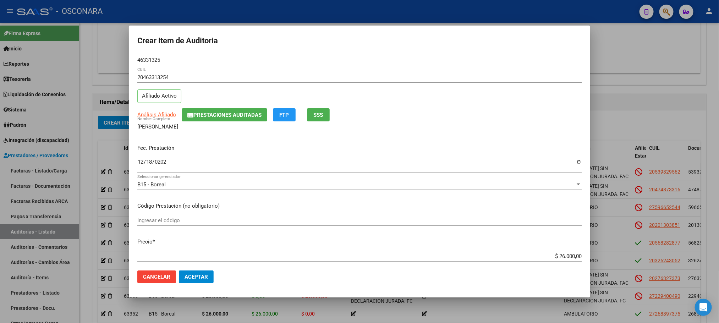
type textarea "AMBULATORIO"
click at [188, 276] on span "Aceptar" at bounding box center [195, 277] width 23 height 6
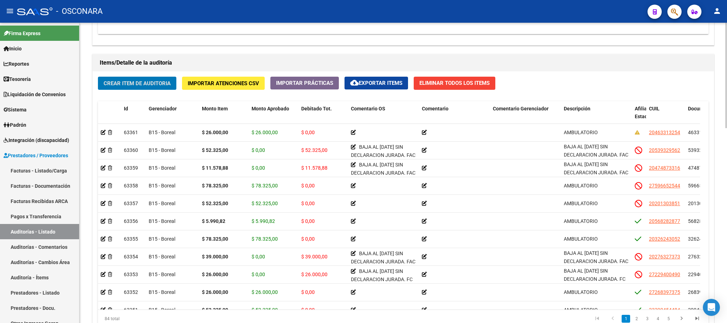
scroll to position [553, 0]
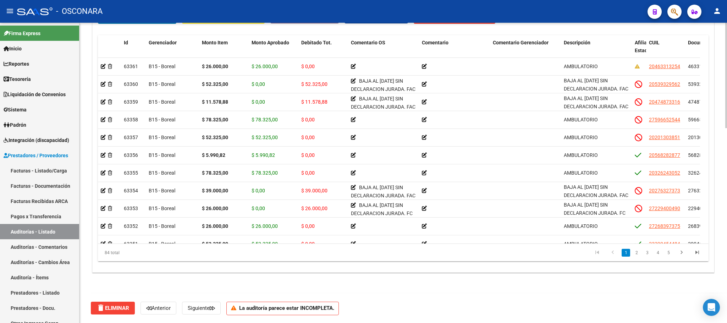
click at [718, 247] on div at bounding box center [726, 269] width 2 height 105
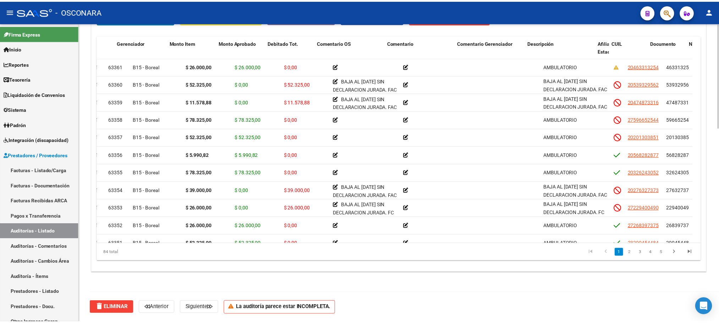
scroll to position [0, 0]
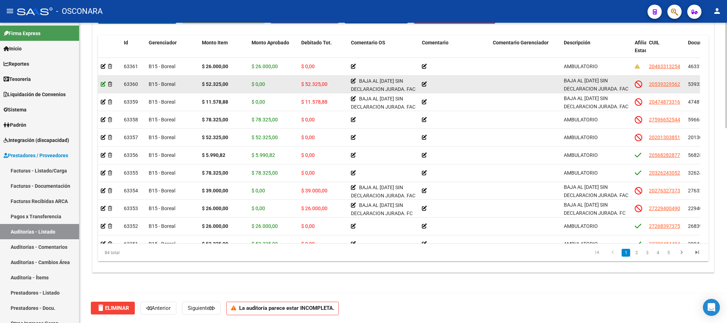
click at [102, 83] on icon at bounding box center [103, 84] width 5 height 5
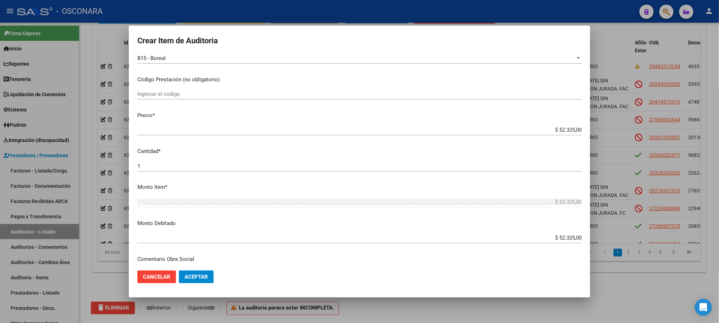
scroll to position [106, 0]
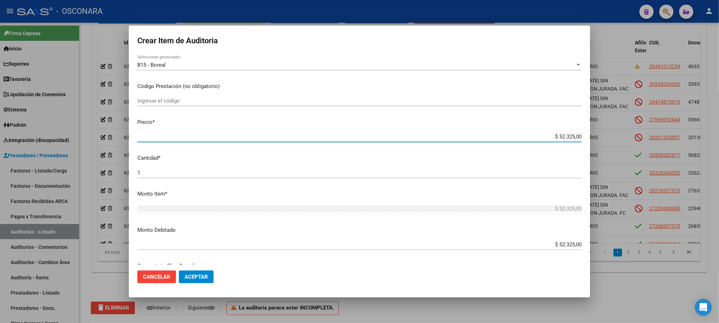
drag, startPoint x: 551, startPoint y: 138, endPoint x: 603, endPoint y: 138, distance: 52.9
click at [603, 138] on div "Crear Item de Auditoria 53932956 Nro Documento 20539329562 CUIL Afiliado Inacti…" at bounding box center [359, 161] width 719 height 323
type input "$ 0,06"
type input "$ 0,62"
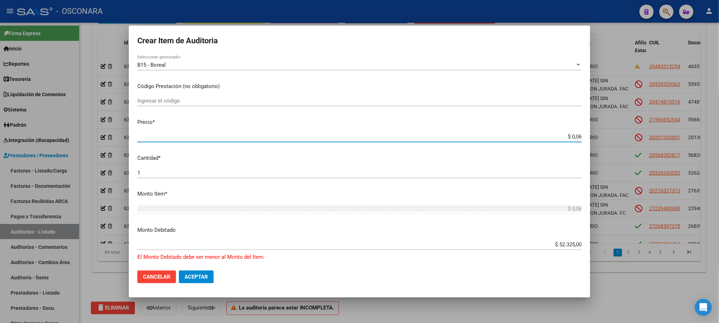
type input "$ 0,62"
type input "$ 6,26"
type input "$ 62,69"
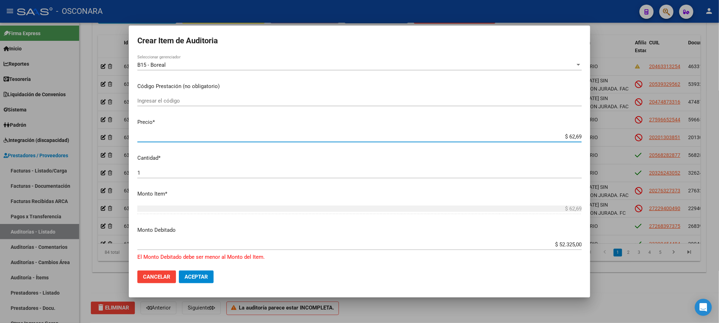
type input "$ 626,92"
type input "$ 6.269,25"
type input "$ 62.692,50"
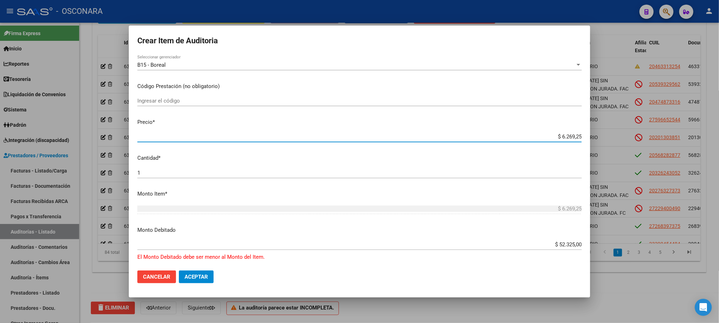
type input "$ 62.692,50"
type input "$ 626.925,00"
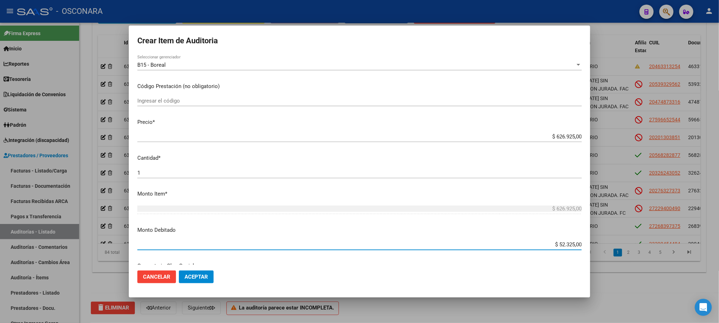
drag, startPoint x: 544, startPoint y: 244, endPoint x: 614, endPoint y: 244, distance: 70.2
click at [614, 244] on div "Crear Item de Auditoria 53932956 Nro Documento 20539329562 CUIL Afiliado Inacti…" at bounding box center [359, 161] width 719 height 323
type input "$ 626.925,00"
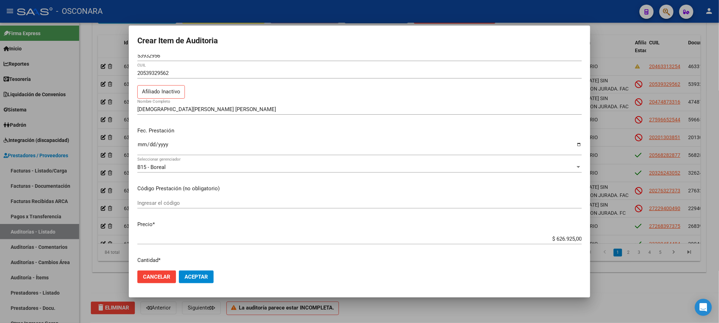
scroll to position [0, 0]
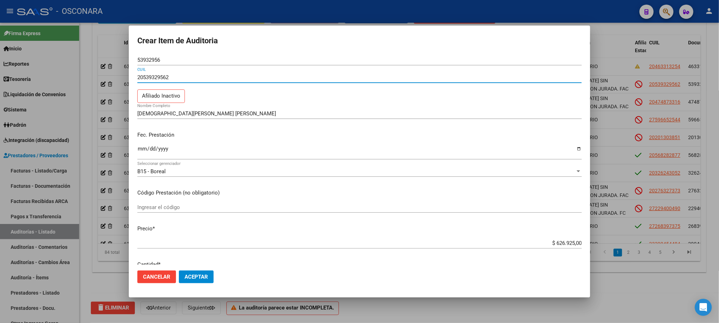
drag, startPoint x: 175, startPoint y: 79, endPoint x: 134, endPoint y: 72, distance: 40.9
click at [134, 72] on mat-dialog-content "53932956 Nro Documento 20539329562 CUIL Afiliado Inactivo [PERSON_NAME] [PERSON…" at bounding box center [359, 160] width 461 height 210
click at [189, 76] on input "20539329562" at bounding box center [359, 77] width 444 height 6
drag, startPoint x: 189, startPoint y: 76, endPoint x: 137, endPoint y: 77, distance: 52.2
click at [137, 77] on mat-dialog-content "53932956 Nro Documento 20539329562 CUIL Afiliado Inactivo [PERSON_NAME] [PERSON…" at bounding box center [359, 160] width 461 height 210
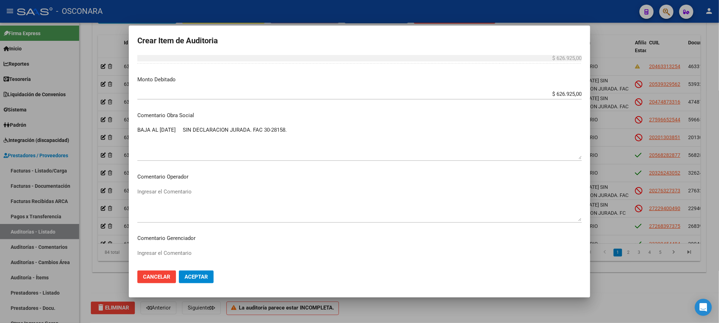
scroll to position [416, 0]
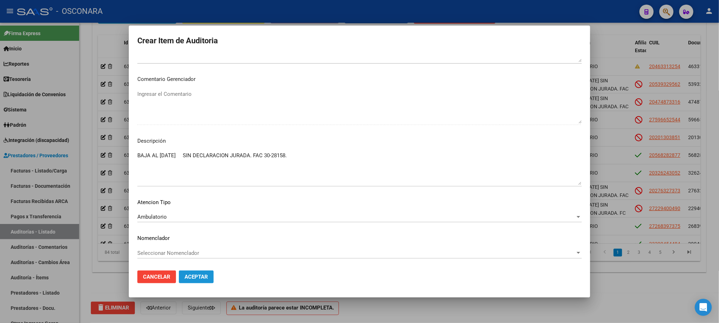
click at [206, 275] on span "Aceptar" at bounding box center [195, 277] width 23 height 6
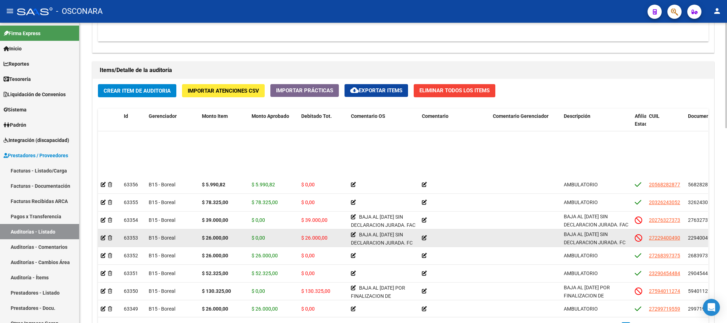
scroll to position [0, 0]
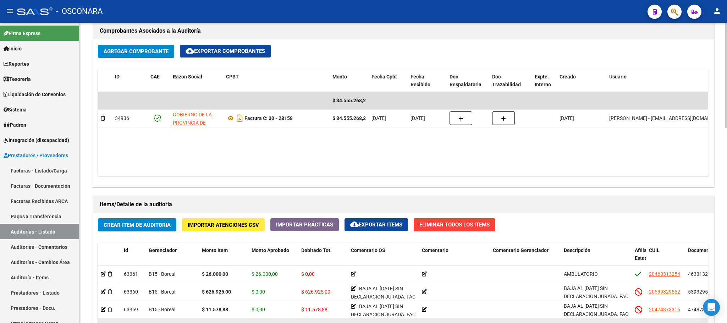
scroll to position [308, 0]
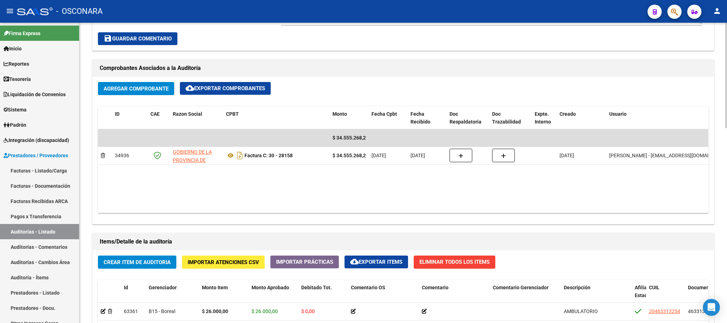
drag, startPoint x: 724, startPoint y: 219, endPoint x: 725, endPoint y: 265, distance: 45.8
click at [718, 265] on div "arrow_back Editar 10045 cloud_download Generar informe Puede notificar al geren…" at bounding box center [403, 141] width 649 height 852
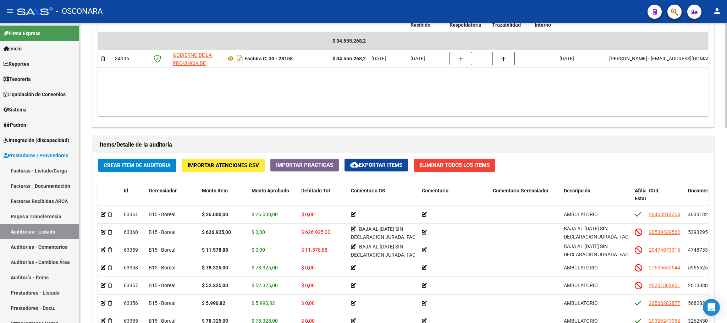
scroll to position [411, 0]
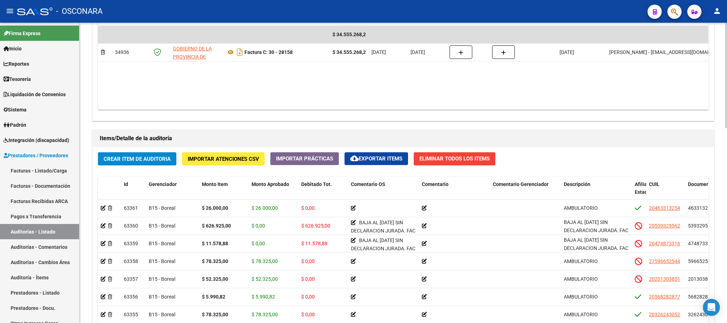
click at [718, 249] on div at bounding box center [726, 219] width 2 height 105
click at [694, 148] on div "Crear Item de Auditoria Importar Atenciones CSV Importar Prácticas cloud_downlo…" at bounding box center [403, 280] width 621 height 267
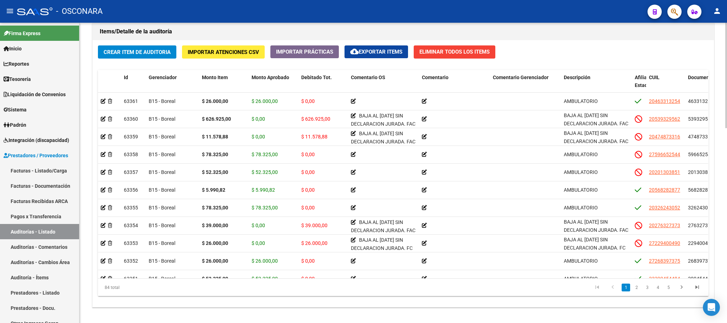
scroll to position [553, 0]
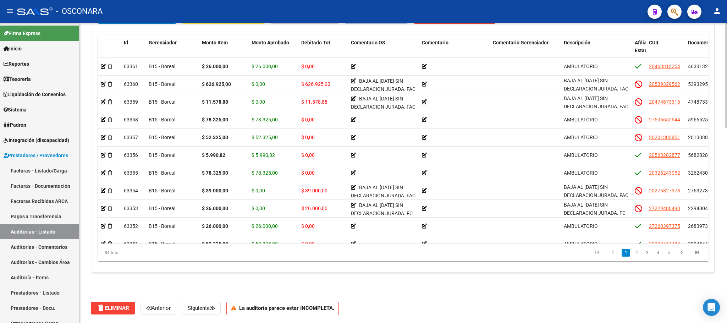
click at [718, 322] on html "menu - OSCONARA person Firma Express Inicio Calendario SSS Instructivos Contact…" at bounding box center [363, 161] width 727 height 323
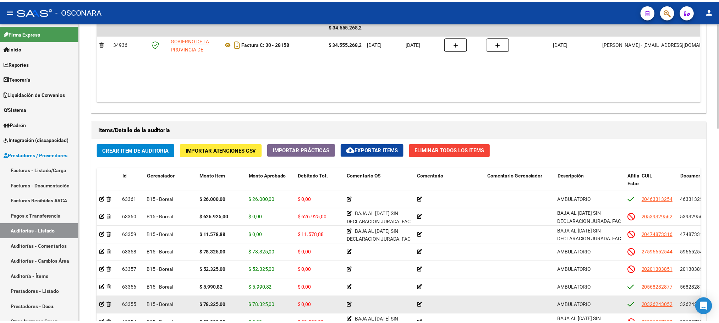
scroll to position [394, 0]
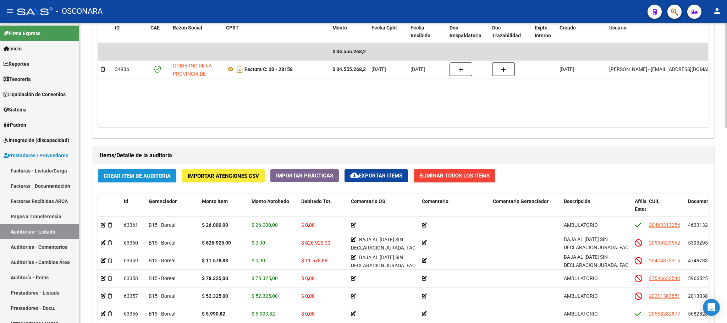
click at [151, 171] on button "Crear Item de Auditoria" at bounding box center [137, 175] width 78 height 13
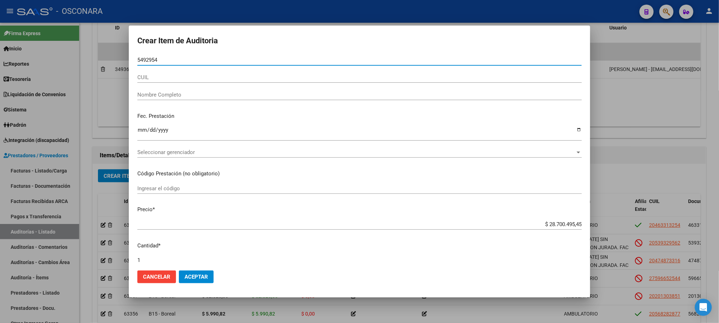
type input "54929548"
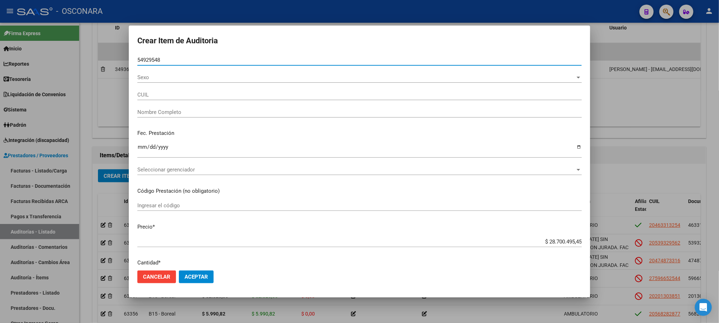
type input "20549295488"
type input "[PERSON_NAME] [PERSON_NAME]"
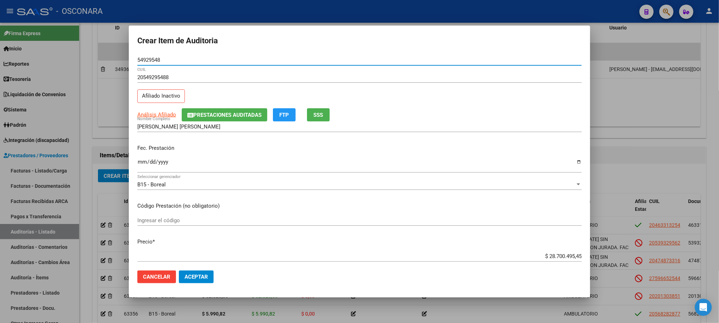
type input "54929548"
click at [142, 160] on input "Ingresar la fecha" at bounding box center [359, 164] width 444 height 11
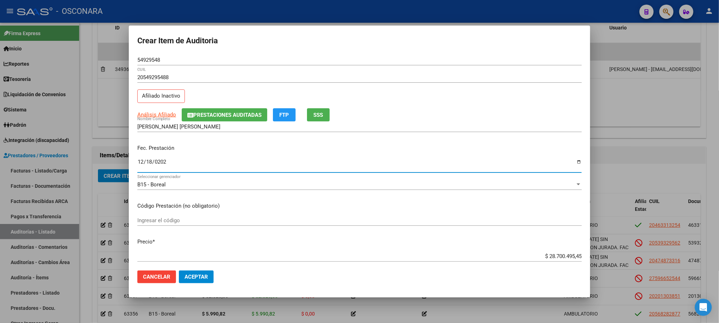
type input "[DATE]"
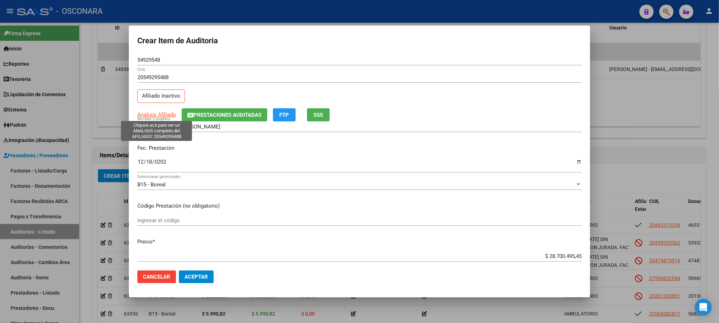
click at [155, 112] on span "Análisis Afiliado" at bounding box center [156, 114] width 39 height 6
type textarea "20549295488"
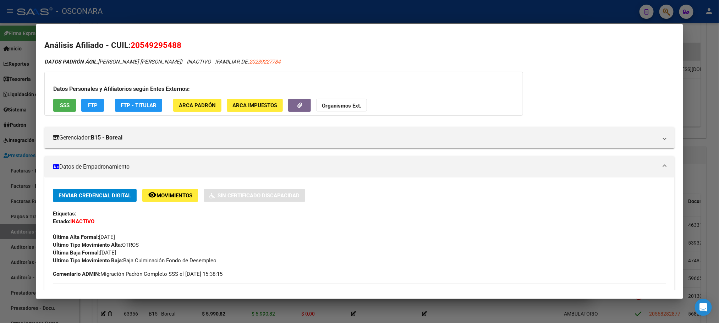
click at [68, 106] on button "SSS" at bounding box center [64, 105] width 23 height 13
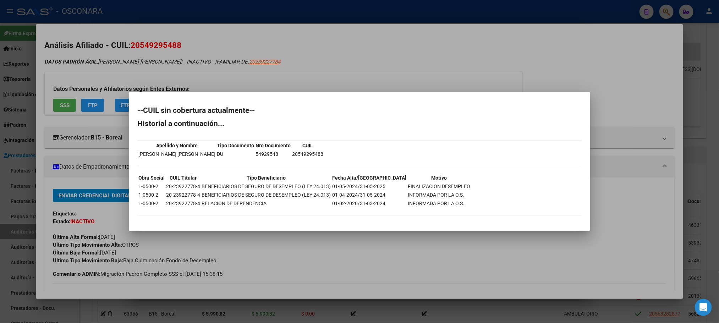
click at [717, 215] on div at bounding box center [359, 161] width 719 height 323
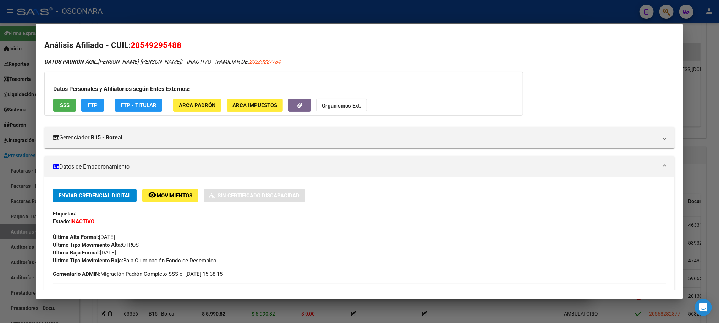
click at [706, 181] on div at bounding box center [359, 161] width 719 height 323
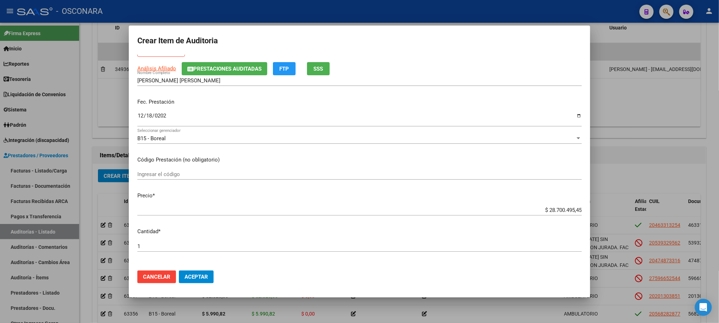
scroll to position [106, 0]
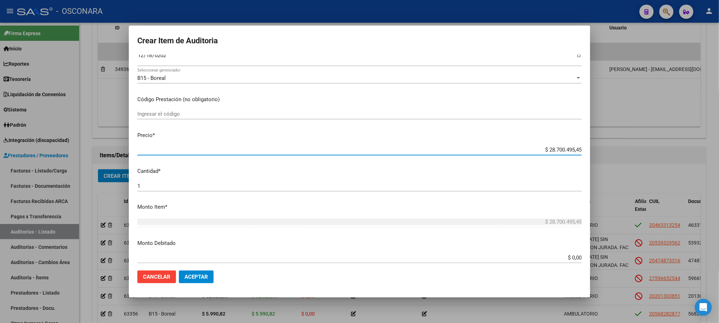
drag, startPoint x: 532, startPoint y: 149, endPoint x: 608, endPoint y: 155, distance: 75.4
click at [608, 155] on div "Crear Item de Auditoria 54929548 Nro Documento 20549295488 CUIL Afiliado Inacti…" at bounding box center [359, 161] width 719 height 323
type input "$ 0,02"
type input "$ 0,26"
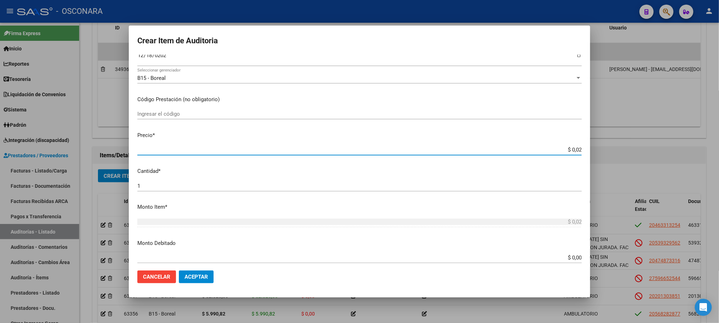
type input "$ 0,26"
type input "$ 2,60"
type input "$ 26,00"
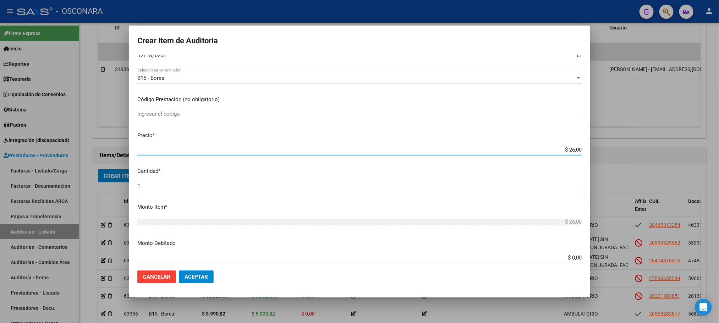
type input "$ 260,00"
type input "$ 2.600,00"
type input "$ 26.000,00"
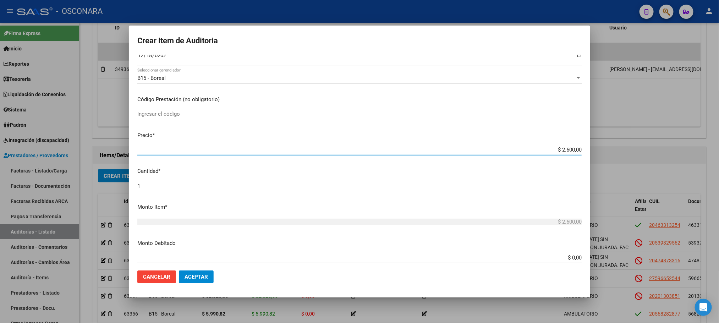
type input "$ 26.000,00"
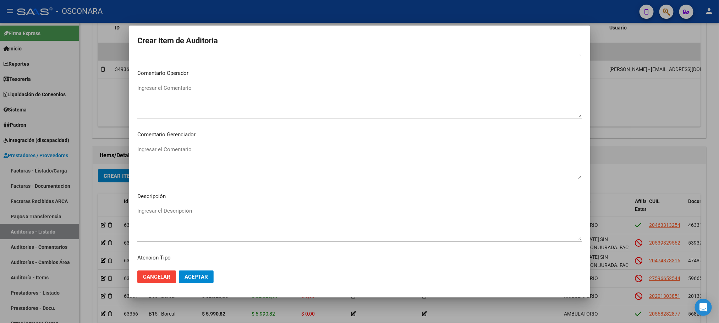
scroll to position [426, 0]
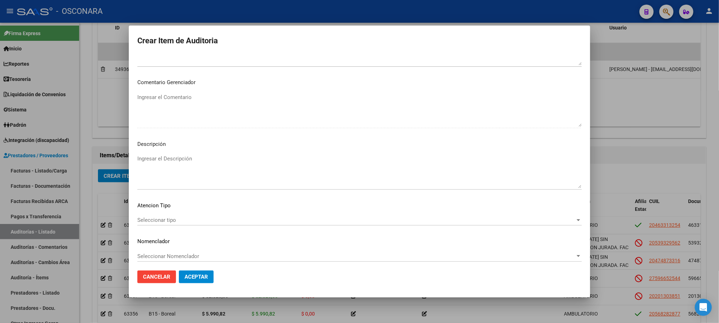
click at [158, 214] on mat-dialog-content "54929548 Nro Documento 20549295488 CUIL Afiliado Inactivo Análisis Afiliado Pre…" at bounding box center [359, 160] width 461 height 210
click at [158, 223] on div "Seleccionar tipo Seleccionar tipo" at bounding box center [359, 220] width 444 height 11
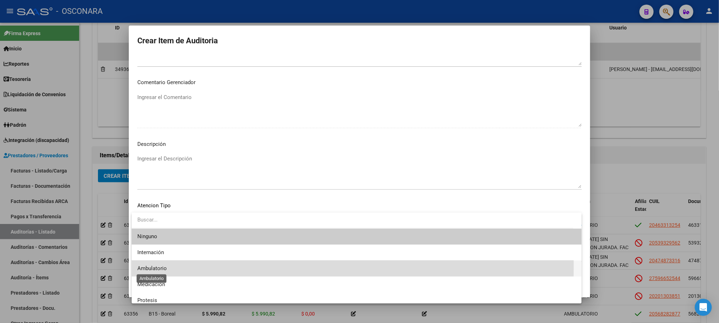
click at [159, 266] on span "Ambulatorio" at bounding box center [151, 268] width 29 height 6
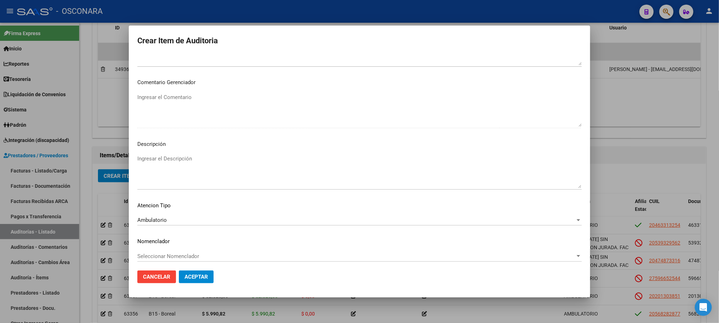
click at [183, 150] on mat-dialog-content "54929548 Nro Documento 20549295488 CUIL Afiliado Inactivo Análisis Afiliado Pre…" at bounding box center [359, 160] width 461 height 210
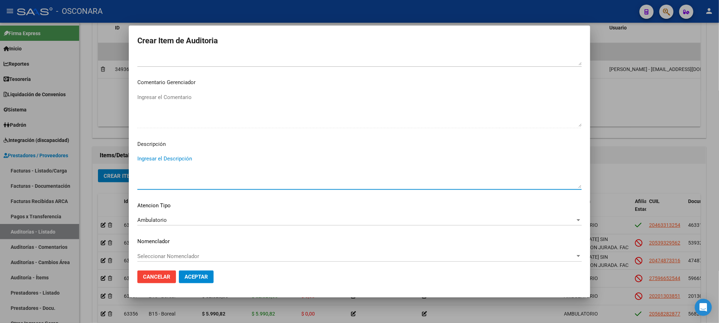
click at [154, 161] on textarea "Ingresar el Descripción" at bounding box center [359, 171] width 444 height 33
type textarea "a"
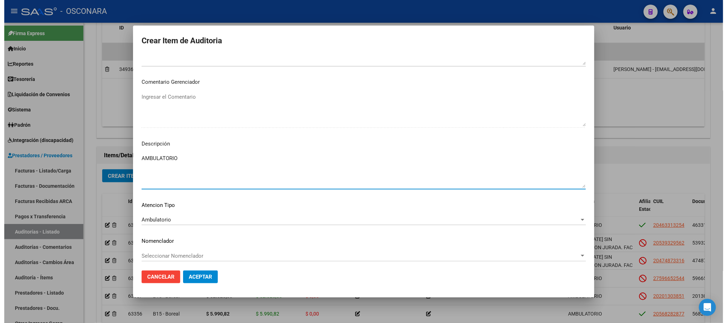
scroll to position [429, 0]
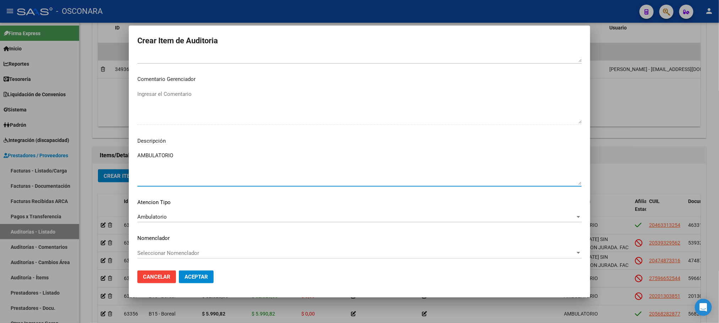
type textarea "AMBULATORIO"
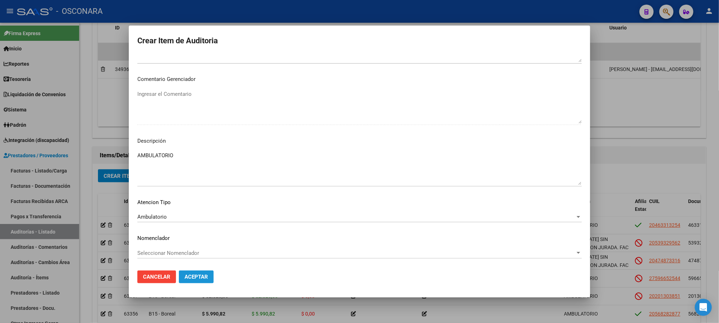
click at [197, 276] on span "Aceptar" at bounding box center [195, 277] width 23 height 6
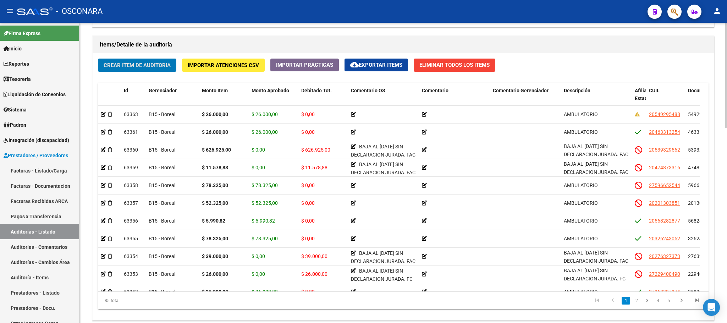
scroll to position [511, 0]
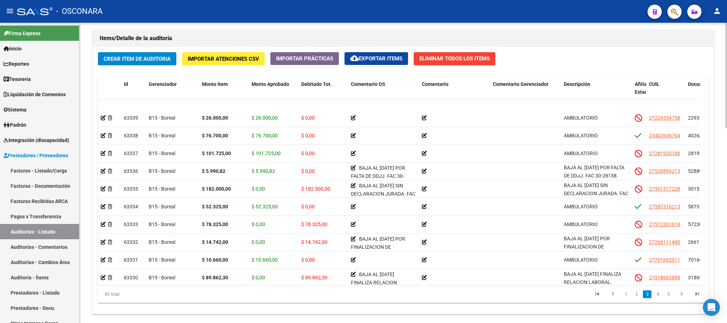
drag, startPoint x: 297, startPoint y: 278, endPoint x: 392, endPoint y: 281, distance: 95.1
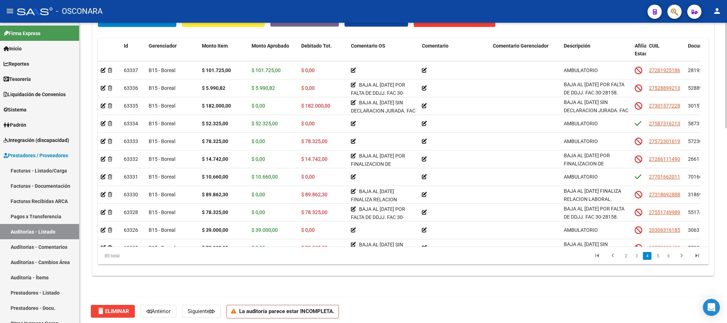
scroll to position [553, 0]
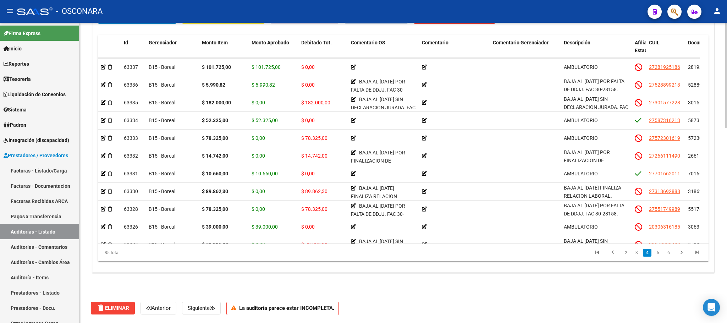
click at [718, 289] on div at bounding box center [726, 269] width 2 height 105
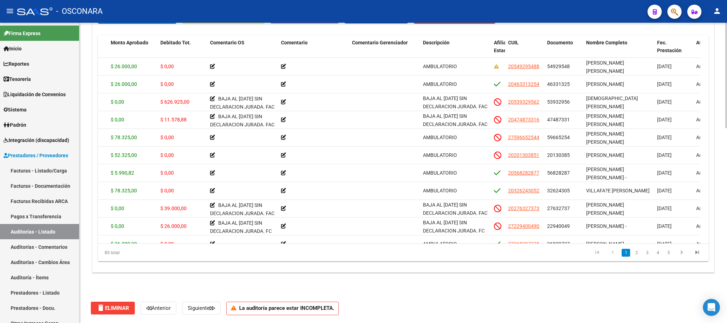
scroll to position [0, 139]
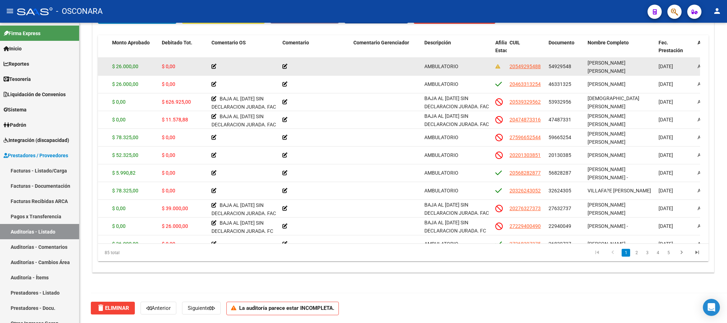
click at [214, 66] on icon at bounding box center [213, 66] width 5 height 5
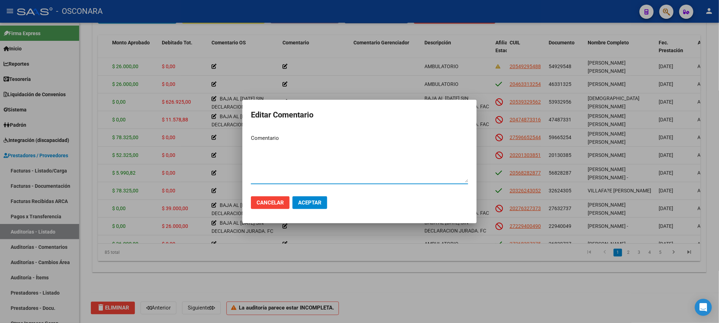
click at [451, 299] on div at bounding box center [359, 161] width 719 height 323
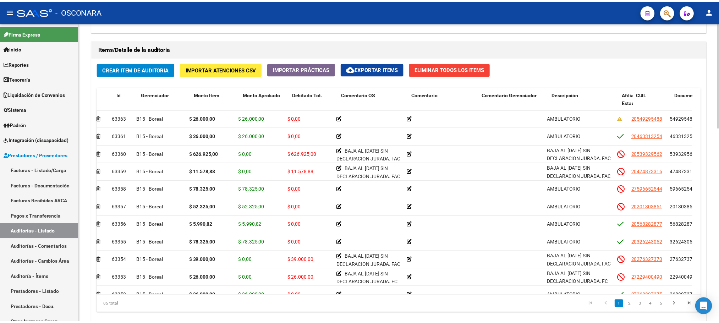
scroll to position [0, 0]
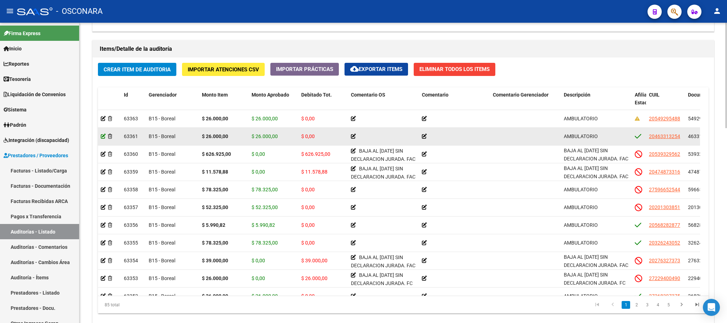
click at [104, 137] on icon at bounding box center [103, 136] width 5 height 5
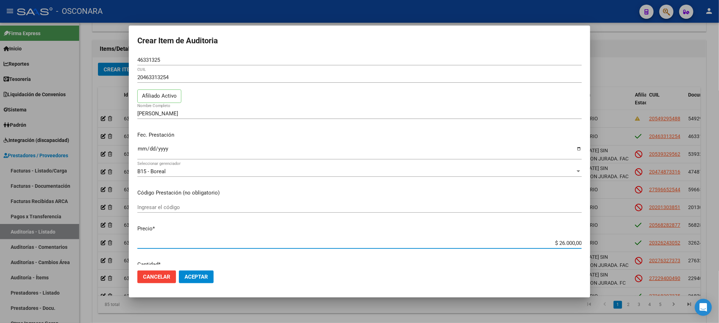
drag, startPoint x: 548, startPoint y: 245, endPoint x: 613, endPoint y: 234, distance: 65.7
click at [613, 234] on div "Crear Item de Auditoria 46331325 Nro Documento 20463313254 CUIL Afiliado Activo…" at bounding box center [359, 161] width 719 height 323
type input "$ 0,07"
type input "$ 0,78"
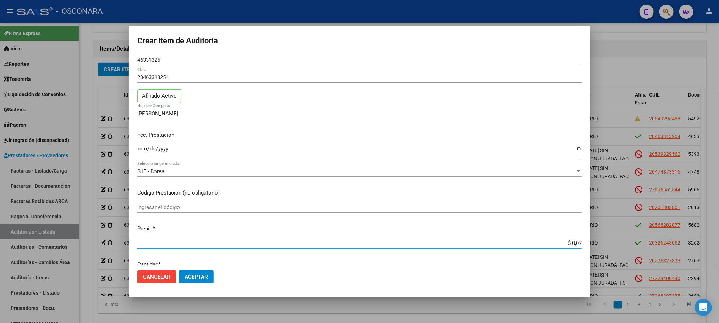
type input "$ 0,78"
type input "$ 7,83"
type input "$ 78,32"
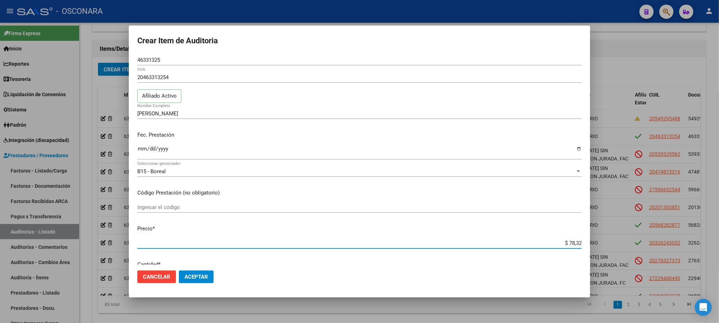
type input "$ 783,25"
type input "$ 7.832,50"
type input "$ 78.325,00"
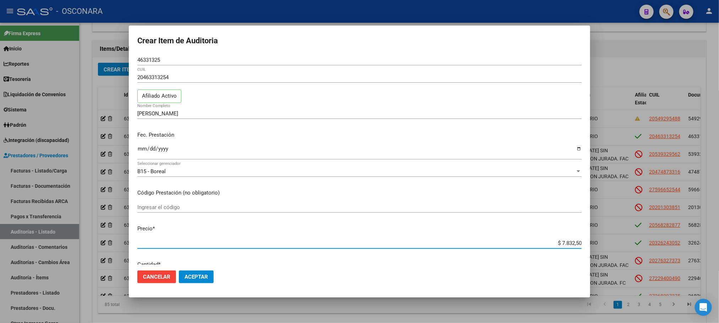
type input "$ 78.325,00"
click at [197, 275] on span "Aceptar" at bounding box center [195, 277] width 23 height 6
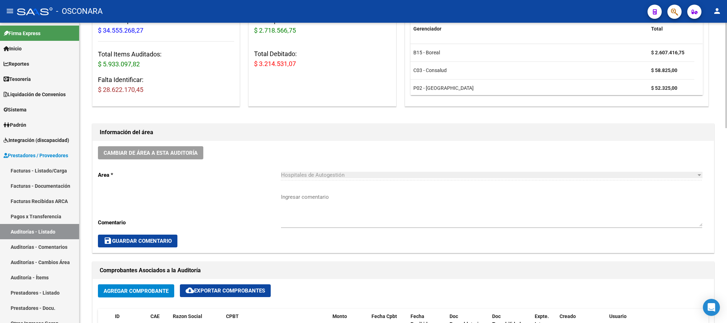
scroll to position [213, 0]
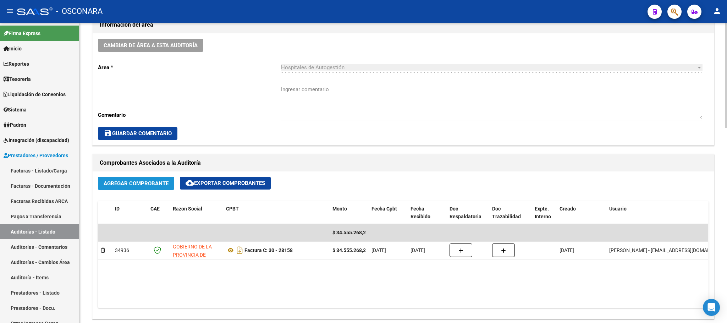
click at [159, 184] on span "Agregar Comprobante" at bounding box center [136, 183] width 65 height 6
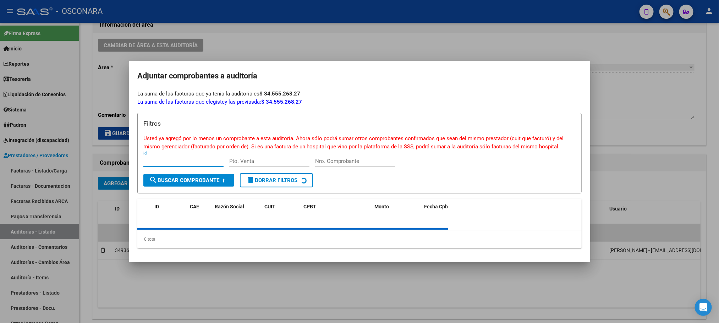
click at [449, 43] on div at bounding box center [359, 161] width 719 height 323
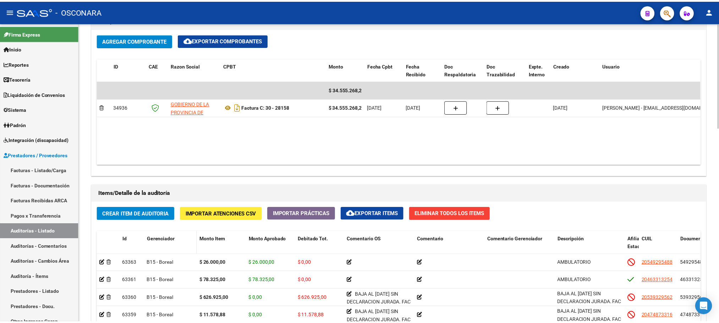
scroll to position [372, 0]
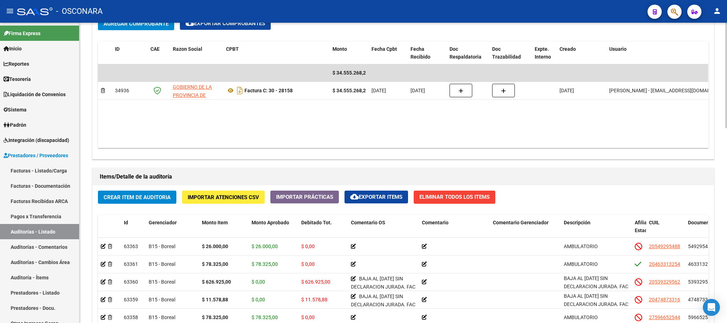
click at [160, 198] on span "Crear Item de Auditoria" at bounding box center [137, 197] width 67 height 6
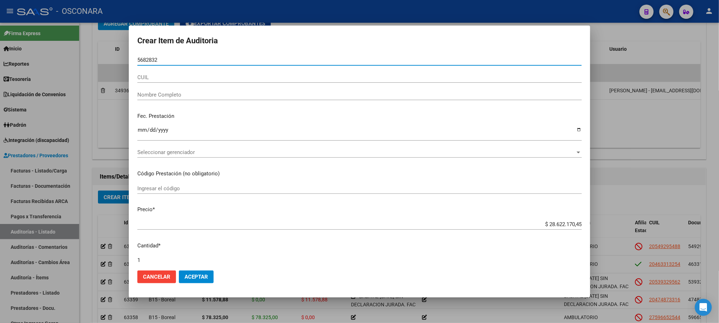
type input "56828327"
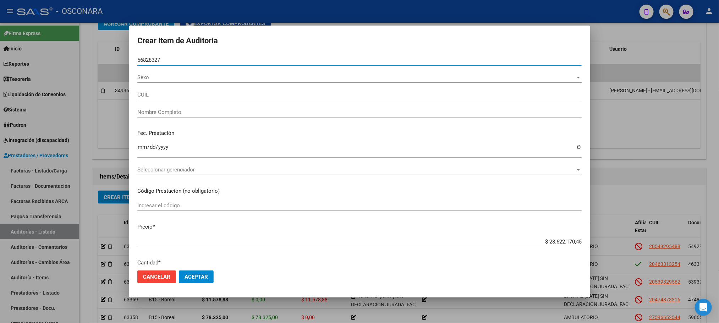
type input "27568283274"
type input "[PERSON_NAME]"
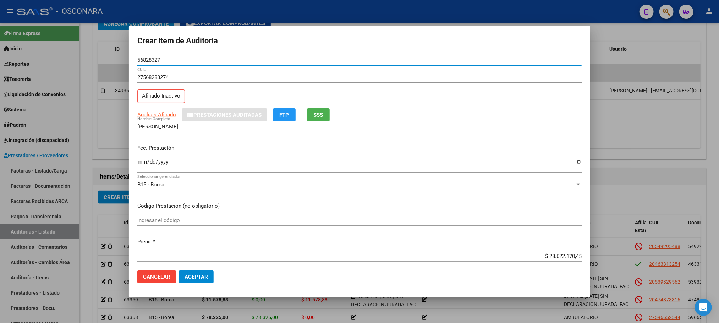
type input "56828327"
click at [142, 159] on div "Ingresar la fecha" at bounding box center [359, 165] width 444 height 15
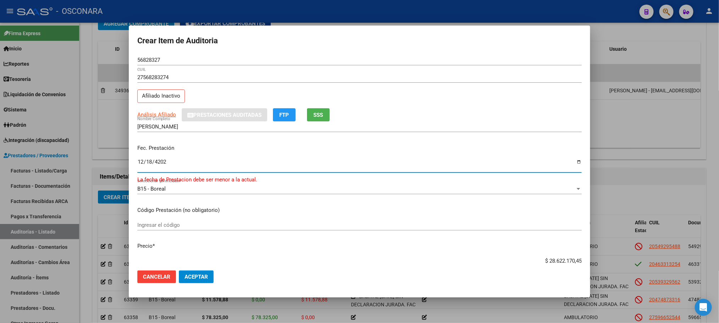
type input "[DATE]"
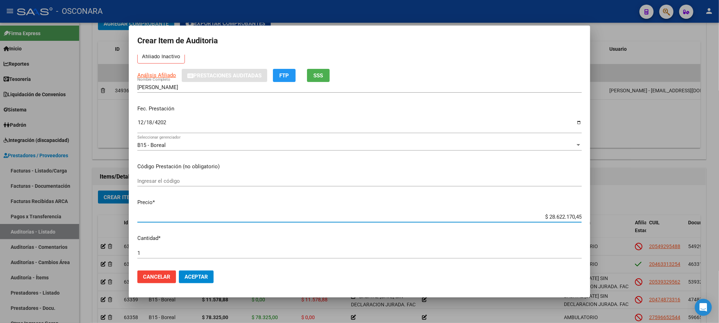
scroll to position [41, 0]
drag, startPoint x: 541, startPoint y: 256, endPoint x: 576, endPoint y: 245, distance: 37.0
click at [576, 245] on mat-dialog-content "56828327 Nro Documento 27568283274 CUIL Afiliado Inactivo Análisis Afiliado Pre…" at bounding box center [359, 160] width 461 height 210
type input "$ 0,02"
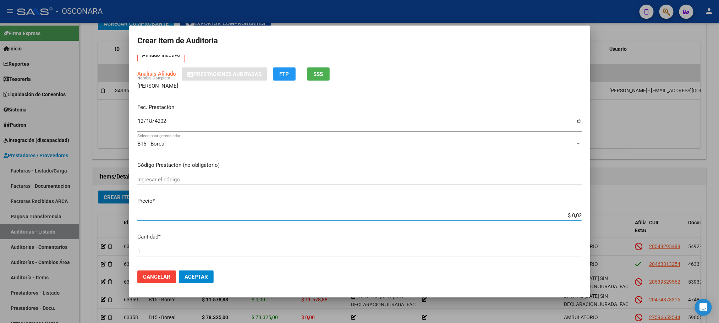
type input "$ 0,26"
type input "$ 2,60"
type input "$ 26,00"
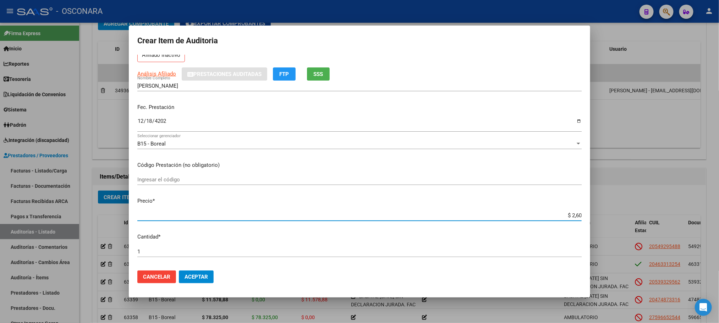
type input "$ 26,00"
type input "$ 260,00"
type input "$ 2.600,00"
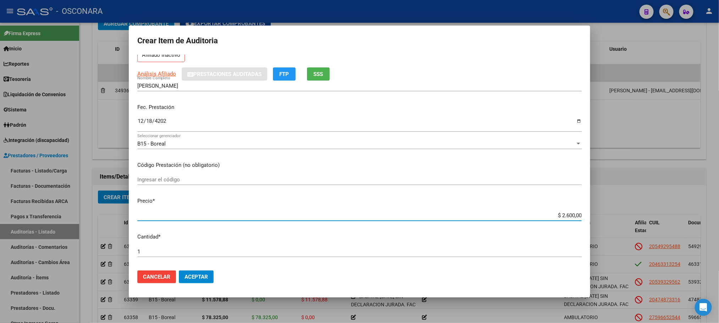
type input "$ 26.000,00"
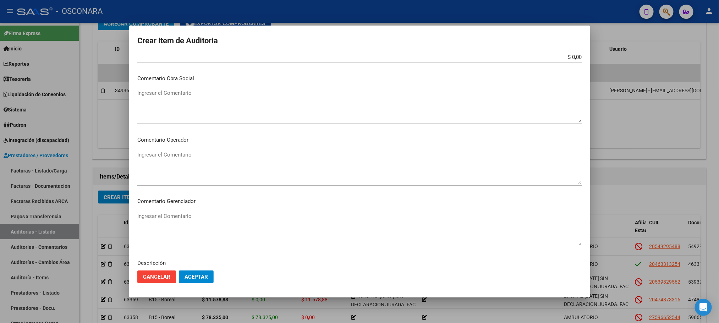
scroll to position [429, 0]
click at [189, 214] on span "Seleccionar tipo" at bounding box center [356, 217] width 438 height 6
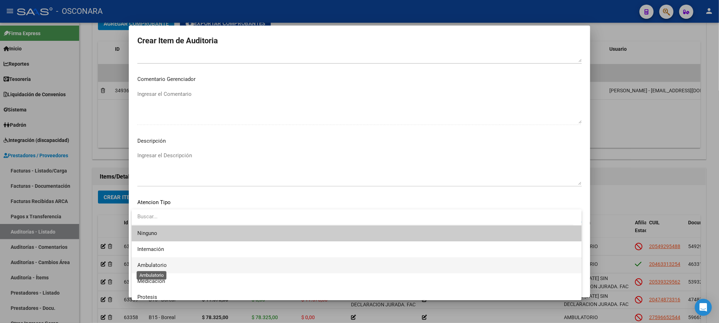
click at [165, 264] on span "Ambulatorio" at bounding box center [151, 265] width 29 height 6
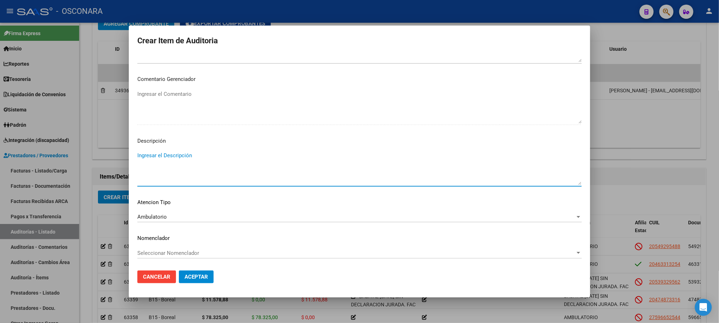
click at [167, 152] on textarea "Ingresar el Descripción" at bounding box center [359, 167] width 444 height 33
type textarea "a"
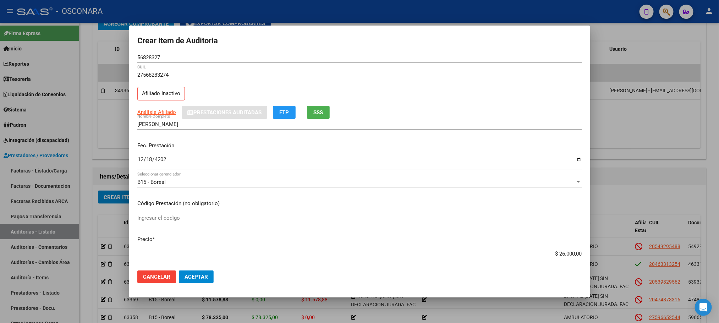
scroll to position [0, 0]
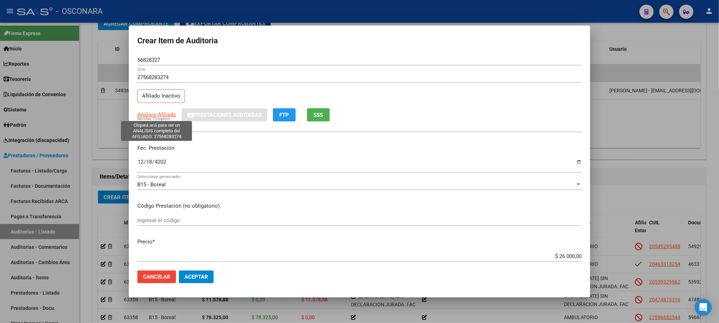
type textarea "AMBULATORIO"
click at [165, 115] on span "Análisis Afiliado" at bounding box center [156, 114] width 39 height 6
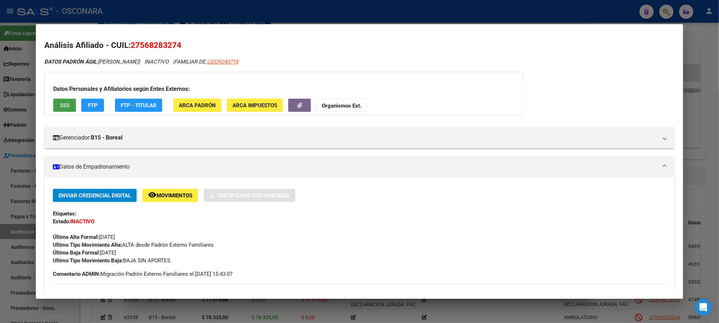
click at [61, 106] on span "SSS" at bounding box center [65, 105] width 10 height 6
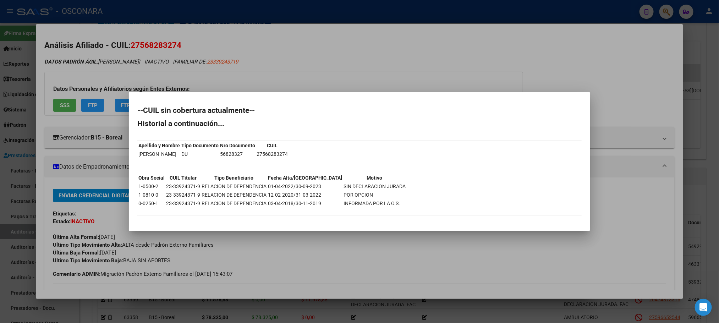
drag, startPoint x: 293, startPoint y: 187, endPoint x: 319, endPoint y: 187, distance: 25.5
click at [319, 187] on tr "1-0500-2 23-33924371-9 RELACION DE DEPENDENCIA 01-04-2022/30-09-2023 SIN DECLAR…" at bounding box center [272, 186] width 268 height 8
copy td "[DATE]"
click at [390, 238] on div at bounding box center [359, 161] width 719 height 323
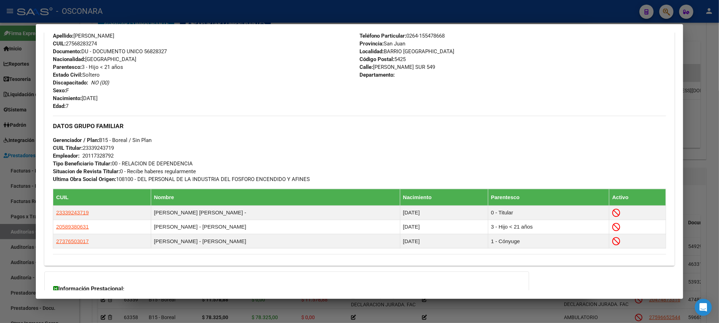
scroll to position [360, 0]
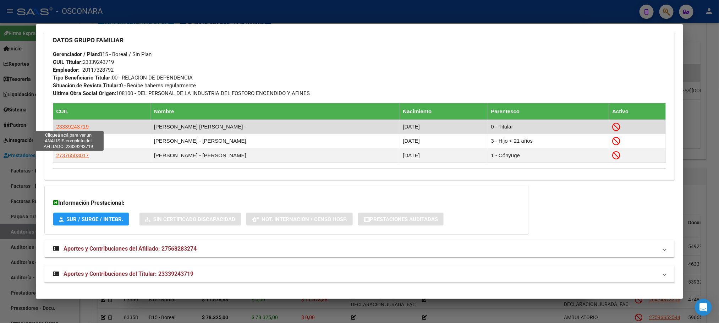
click at [79, 127] on span "23339243719" at bounding box center [72, 126] width 33 height 6
type textarea "23339243719"
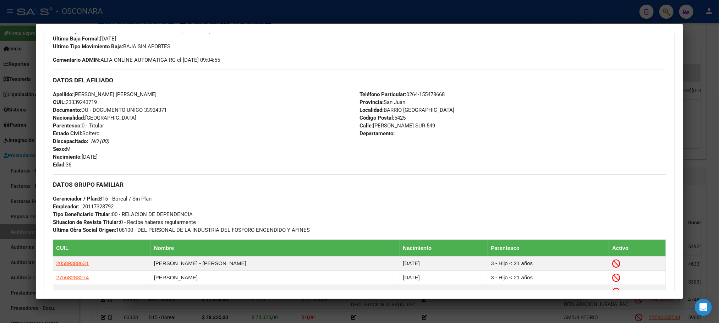
scroll to position [329, 0]
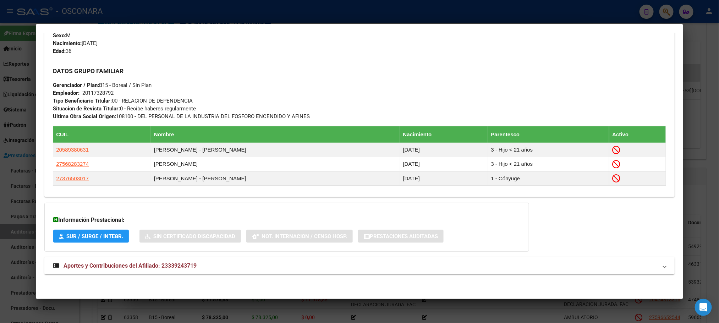
click at [121, 270] on mat-expansion-panel-header "Aportes y Contribuciones del Afiliado: 23339243719" at bounding box center [359, 265] width 630 height 17
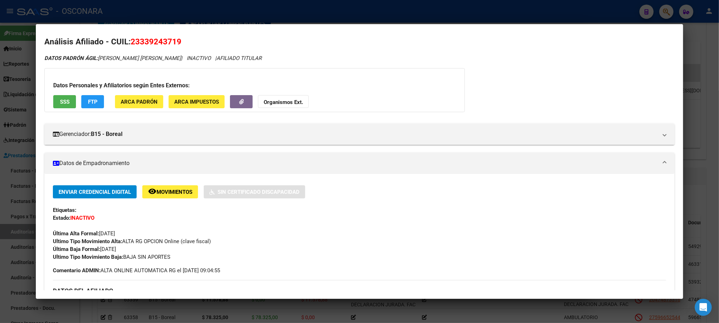
scroll to position [0, 0]
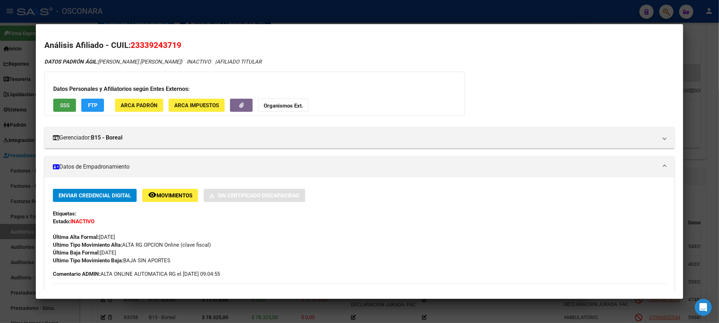
click at [53, 104] on button "SSS" at bounding box center [64, 105] width 23 height 13
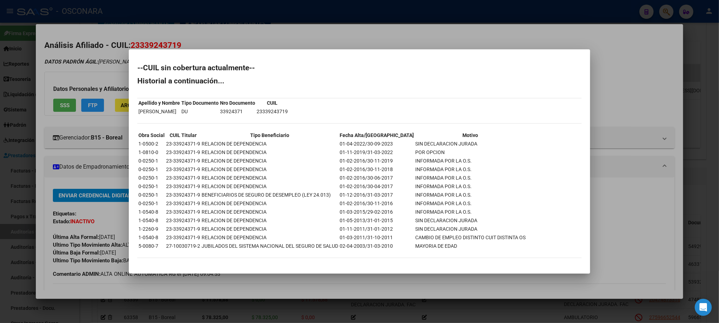
click at [695, 214] on div at bounding box center [359, 161] width 719 height 323
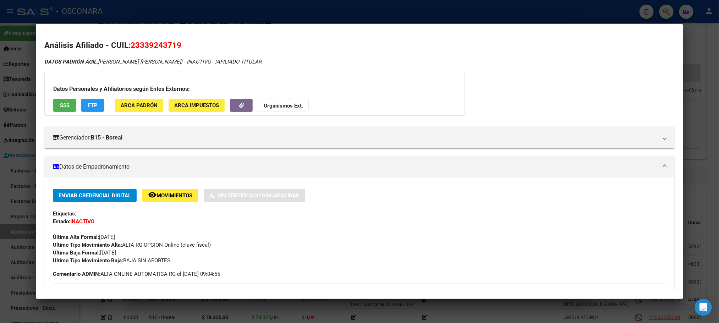
click at [706, 210] on div at bounding box center [359, 161] width 719 height 323
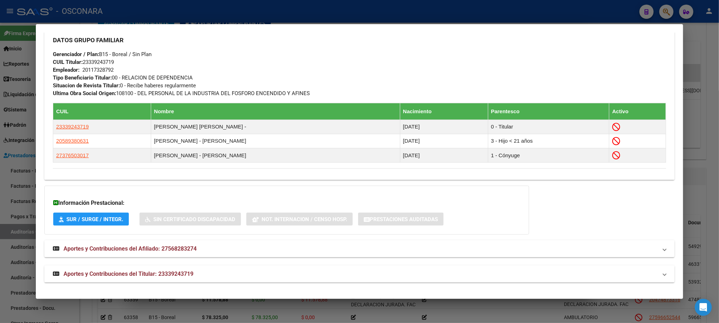
click at [711, 208] on div at bounding box center [359, 161] width 719 height 323
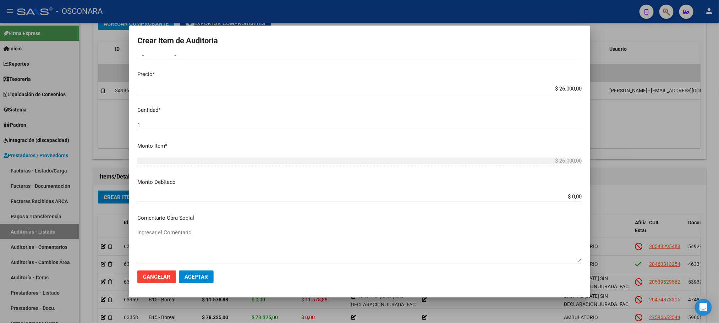
scroll to position [163, 0]
click at [256, 236] on textarea "Ingresar el Comentario" at bounding box center [359, 249] width 444 height 33
paste textarea "23339243719"
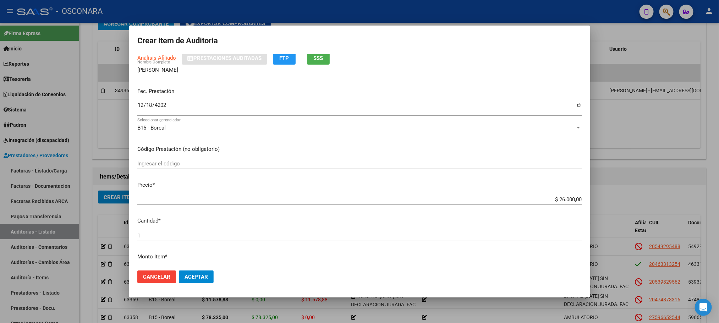
scroll to position [0, 0]
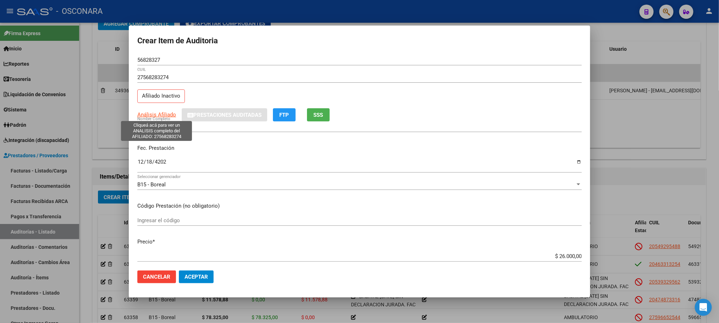
type textarea "BAJA AL 23339243719"
click at [158, 116] on span "Análisis Afiliado" at bounding box center [156, 114] width 39 height 6
type textarea "27568283274"
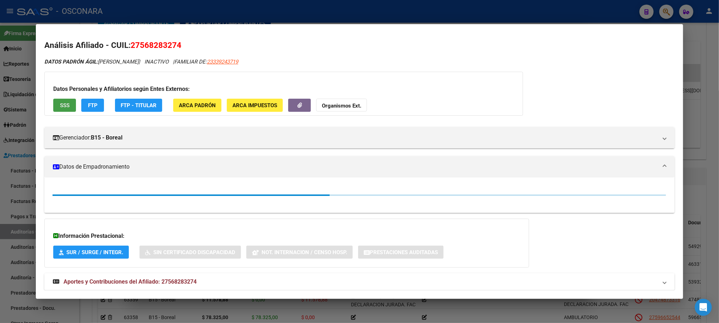
click at [62, 107] on span "SSS" at bounding box center [65, 105] width 10 height 6
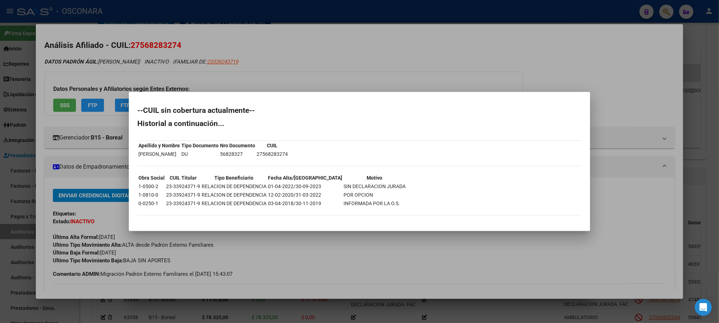
drag, startPoint x: 384, startPoint y: 186, endPoint x: 316, endPoint y: 189, distance: 67.9
click at [316, 189] on div "--CUIL sin cobertura actualmente-- Historial a continuación... Apellido y Nombr…" at bounding box center [359, 165] width 444 height 116
click at [416, 163] on div "--CUIL sin cobertura actualmente-- Historial a continuación... Apellido y Nombr…" at bounding box center [359, 165] width 444 height 116
drag, startPoint x: 383, startPoint y: 183, endPoint x: 317, endPoint y: 192, distance: 66.9
click at [317, 192] on div "--CUIL sin cobertura actualmente-- Historial a continuación... Apellido y Nombr…" at bounding box center [359, 165] width 444 height 116
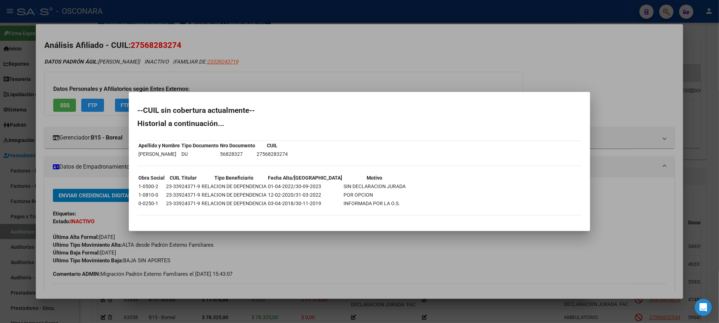
click at [330, 153] on div "--CUIL sin cobertura actualmente-- Historial a continuación... Apellido y Nombr…" at bounding box center [359, 165] width 444 height 116
drag, startPoint x: 293, startPoint y: 187, endPoint x: 381, endPoint y: 185, distance: 88.3
click at [381, 185] on tr "1-0500-2 23-33924371-9 RELACION DE DEPENDENCIA 01-04-2022/30-09-2023 SIN DECLAR…" at bounding box center [272, 186] width 268 height 8
copy tr "[DATE] SIN DECLARACION JURADA"
click at [490, 314] on div at bounding box center [359, 161] width 719 height 323
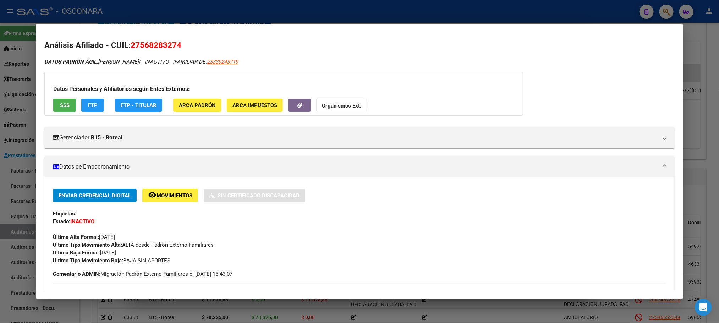
click at [490, 314] on div at bounding box center [359, 161] width 719 height 323
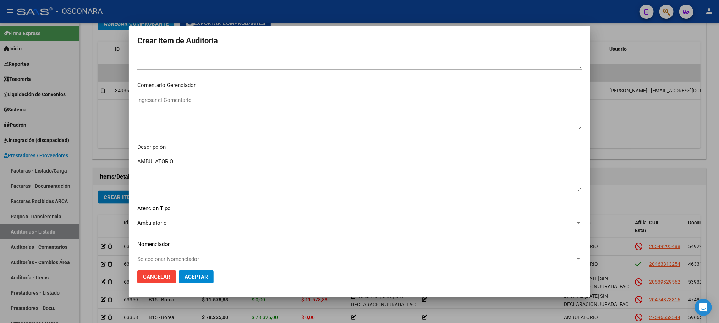
scroll to position [429, 0]
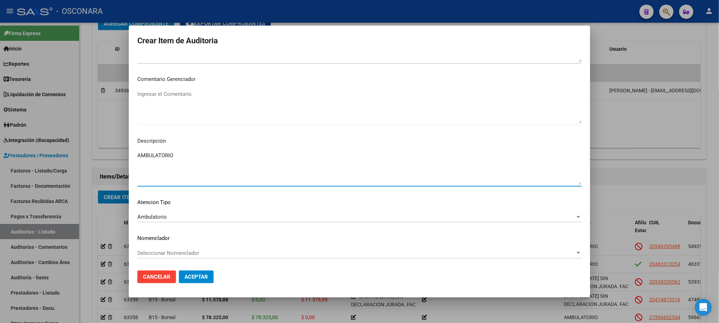
drag, startPoint x: 186, startPoint y: 156, endPoint x: 133, endPoint y: 147, distance: 53.2
click at [133, 147] on mat-dialog-content "56828327 Nro Documento 27568283274 CUIL Afiliado Inactivo Análisis Afiliado Pre…" at bounding box center [359, 160] width 461 height 210
paste textarea "[DATE] SIN DECLARACION JURADA"
drag, startPoint x: 304, startPoint y: 154, endPoint x: 121, endPoint y: 154, distance: 183.8
click at [121, 154] on div "Crear Item de Auditoria 56828327 Nro Documento 27568283274 CUIL Afiliado Inacti…" at bounding box center [359, 161] width 719 height 323
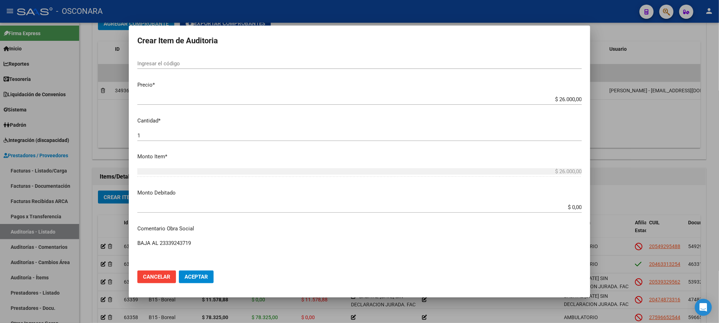
scroll to position [160, 0]
type textarea "BAJA AL [DATE] SIN DECLARACION JURADA. FAC 30-28158."
drag, startPoint x: 221, startPoint y: 239, endPoint x: 119, endPoint y: 240, distance: 101.5
click at [119, 240] on div "Crear Item de Auditoria 56828327 Nro Documento 27568283274 CUIL Afiliado Inacti…" at bounding box center [359, 161] width 719 height 323
paste textarea "[DATE] SIN DECLARACION JURADA. FAC 30-28158."
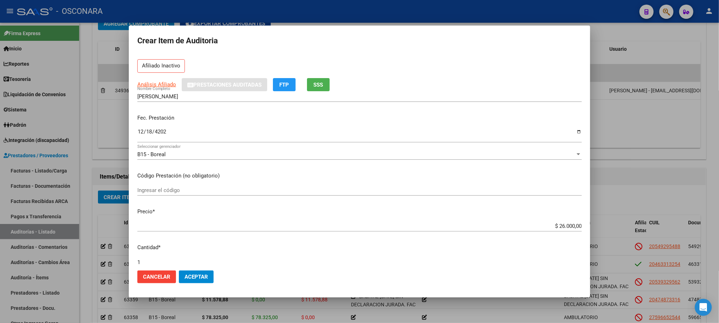
scroll to position [0, 0]
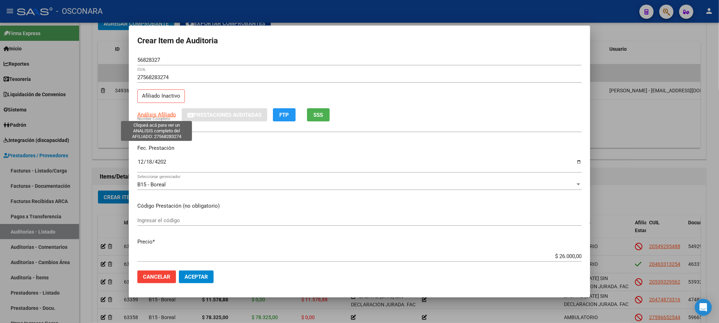
type textarea "BAJA AL [DATE] SIN DECLARACION JURADA. FAC 30-28158."
click at [161, 113] on span "Análisis Afiliado" at bounding box center [156, 114] width 39 height 6
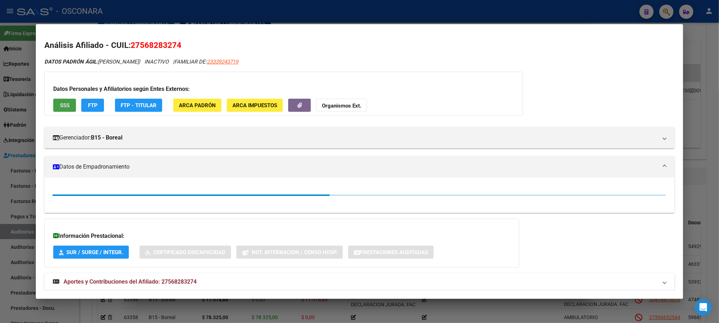
click at [53, 103] on button "SSS" at bounding box center [64, 105] width 23 height 13
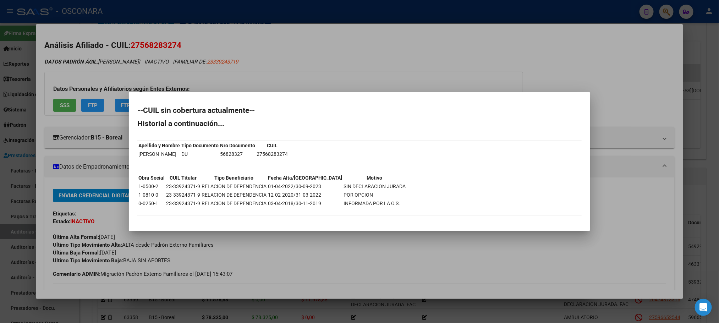
click at [455, 305] on div at bounding box center [359, 161] width 719 height 323
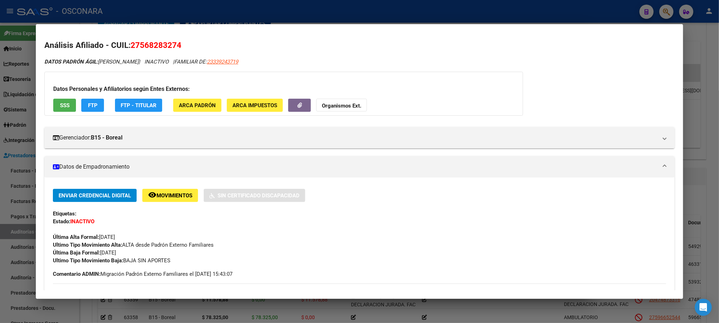
click at [455, 306] on div at bounding box center [359, 161] width 719 height 323
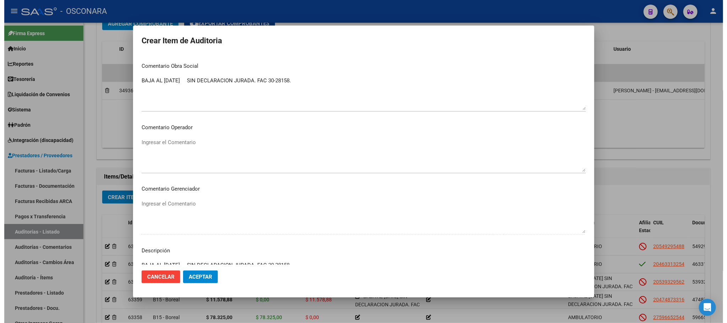
scroll to position [429, 0]
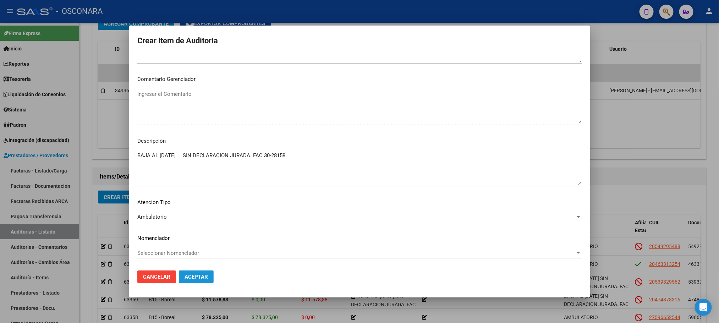
click at [191, 279] on span "Aceptar" at bounding box center [195, 277] width 23 height 6
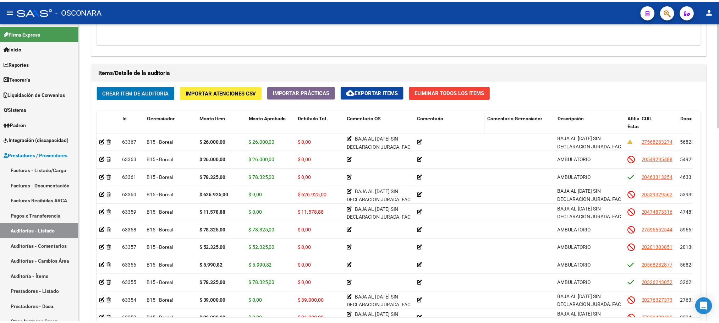
scroll to position [479, 0]
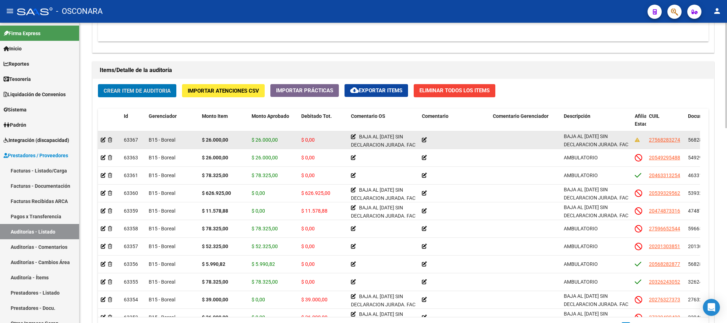
click at [99, 140] on datatable-body-cell at bounding box center [109, 139] width 23 height 17
click at [102, 140] on icon at bounding box center [103, 139] width 5 height 5
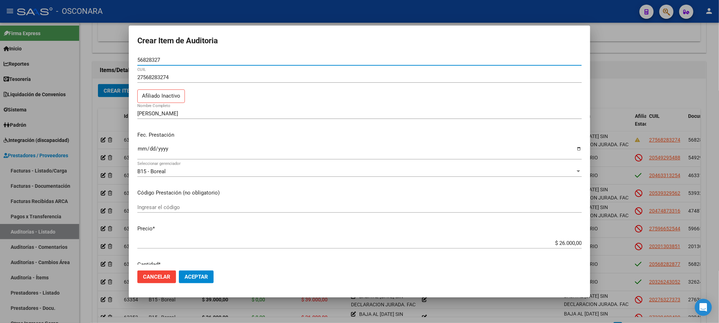
scroll to position [266, 0]
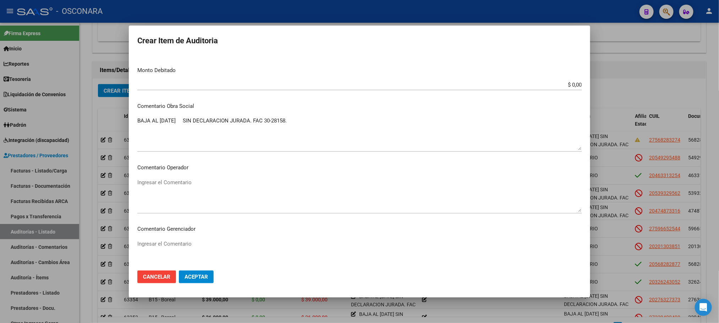
drag, startPoint x: 544, startPoint y: 78, endPoint x: 564, endPoint y: 83, distance: 20.9
click at [564, 83] on mat-dialog-content "56828327 Nro Documento 27568283274 CUIL Afiliado Inactivo [PERSON_NAME] Nombre …" at bounding box center [359, 160] width 461 height 210
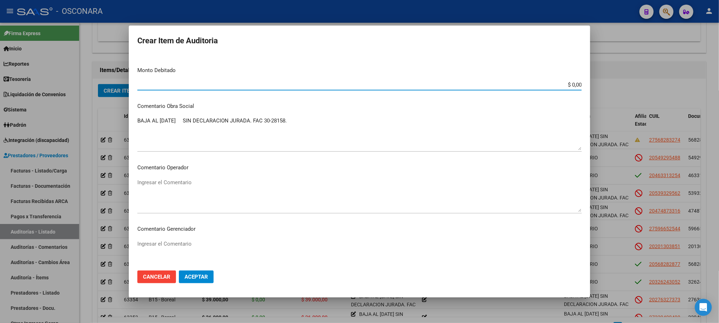
drag, startPoint x: 551, startPoint y: 82, endPoint x: 606, endPoint y: 82, distance: 54.3
click at [602, 82] on div "Crear Item de Auditoria 56828327 Nro Documento 27568283274 CUIL Afiliado Inacti…" at bounding box center [359, 161] width 719 height 323
type input "$ 26.000,00"
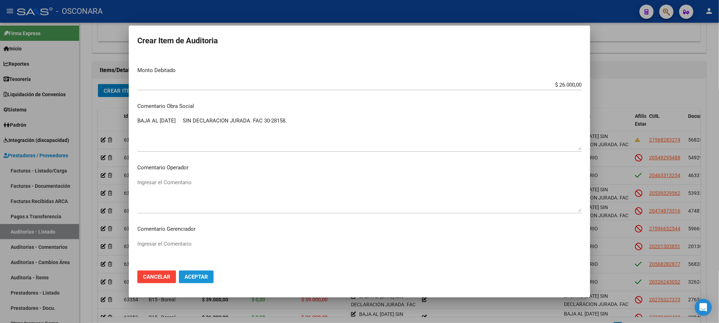
click at [190, 279] on span "Aceptar" at bounding box center [195, 277] width 23 height 6
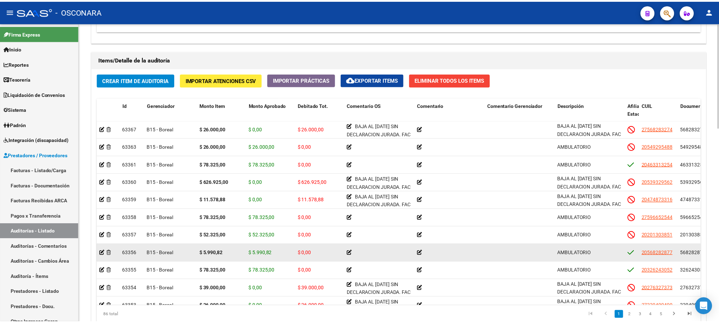
scroll to position [426, 0]
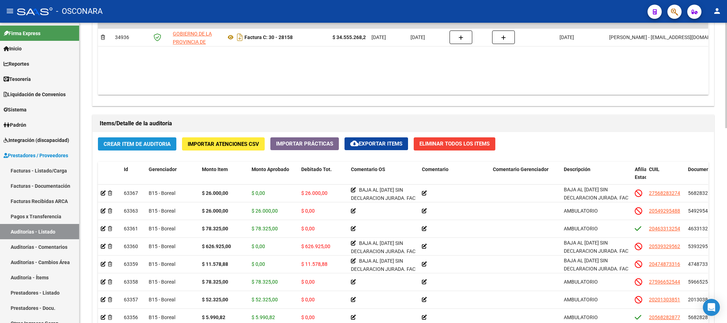
click at [159, 143] on span "Crear Item de Auditoria" at bounding box center [137, 144] width 67 height 6
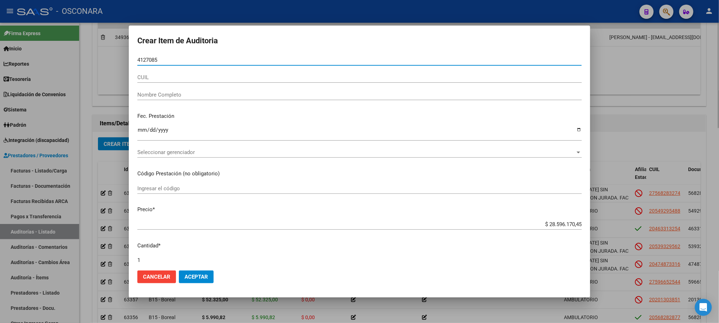
type input "41270850"
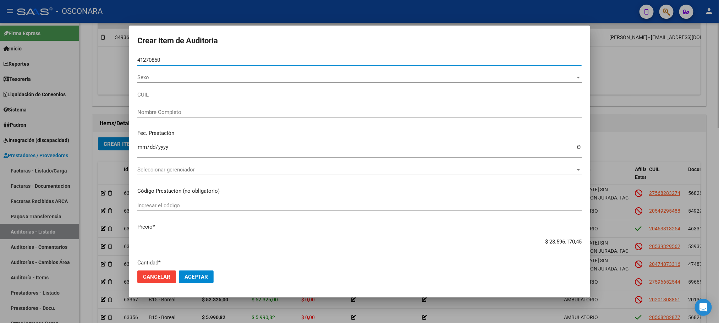
type input "23412708504"
type input "[PERSON_NAME] [PERSON_NAME]"
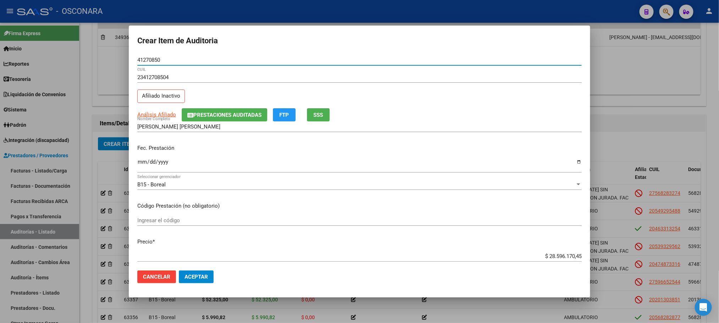
type input "41270850"
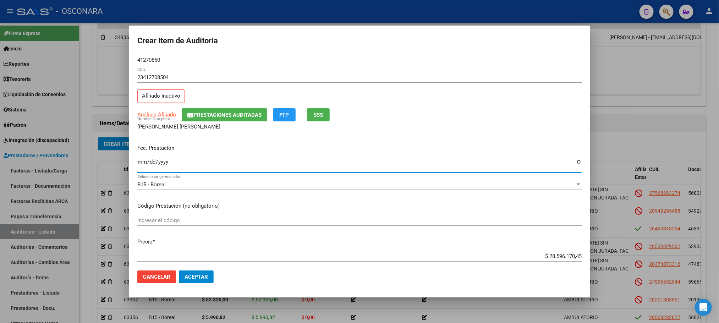
click at [145, 162] on input "Ingresar la fecha" at bounding box center [359, 164] width 444 height 11
type input "[DATE]"
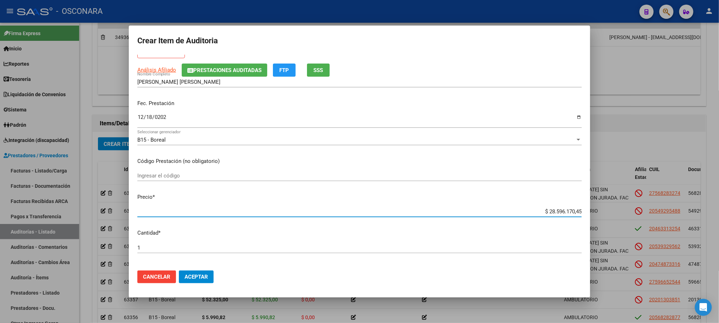
scroll to position [50, 0]
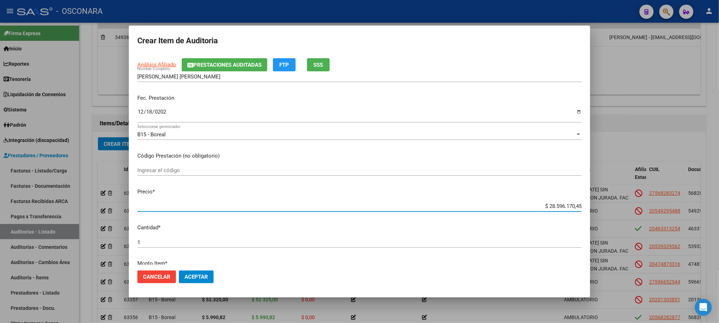
drag, startPoint x: 539, startPoint y: 256, endPoint x: 602, endPoint y: 248, distance: 64.4
click at [603, 250] on div "Crear Item de Auditoria 41270850 Nro Documento 23412708504 CUIL Afiliado Inacti…" at bounding box center [359, 161] width 719 height 323
type input "$ 0,01"
type input "$ 0,15"
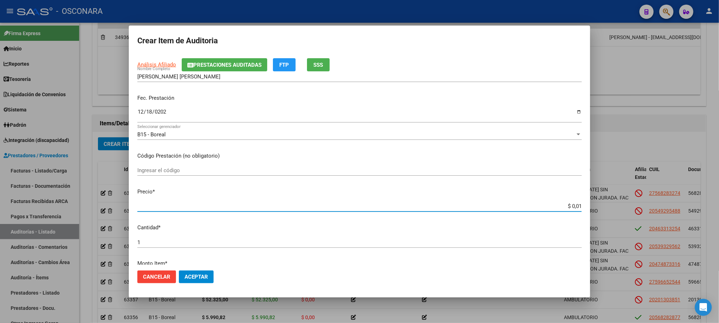
type input "$ 0,15"
type input "$ 1,56"
type input "$ 15,66"
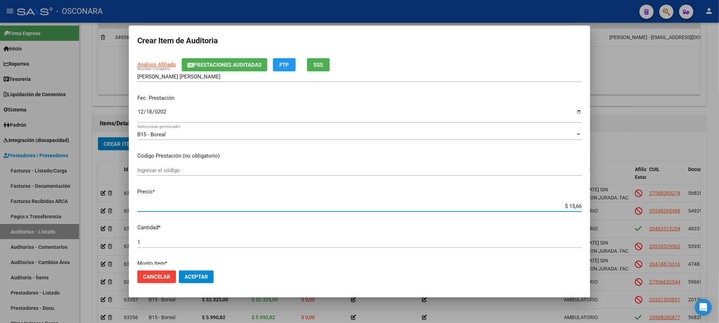
type input "$ 156,65"
type input "$ 1.566,50"
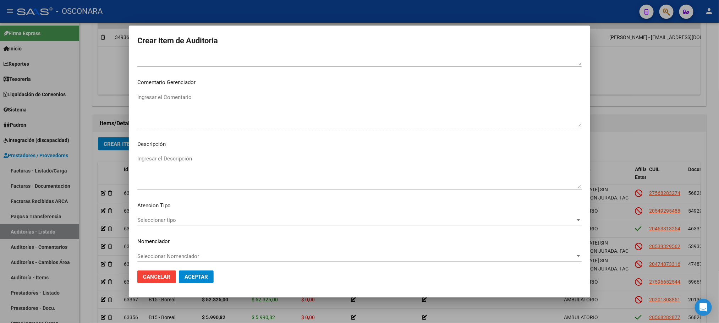
scroll to position [429, 0]
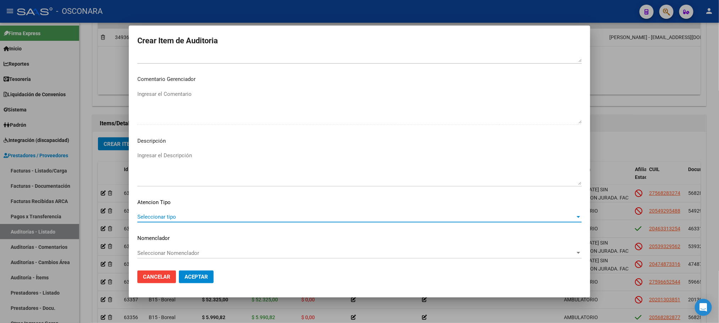
click at [170, 215] on span "Seleccionar tipo" at bounding box center [356, 217] width 438 height 6
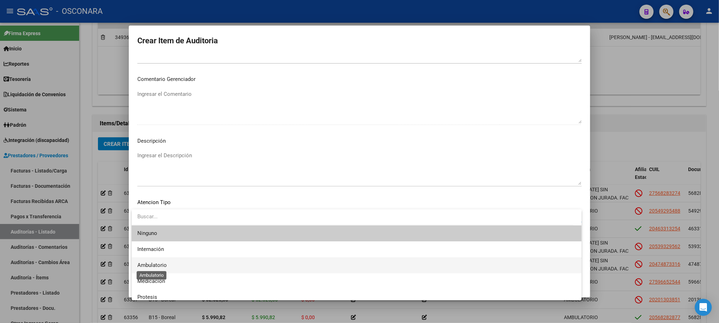
click at [164, 262] on span "Ambulatorio" at bounding box center [151, 265] width 29 height 6
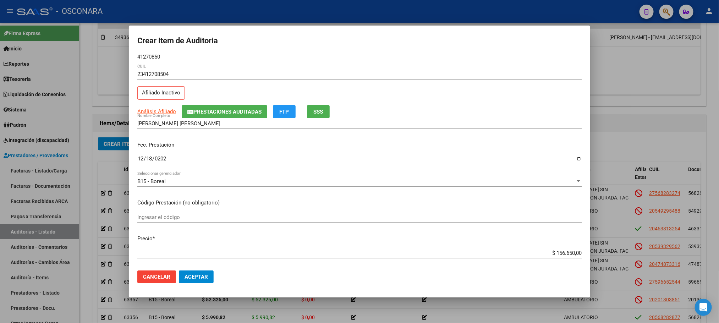
scroll to position [0, 0]
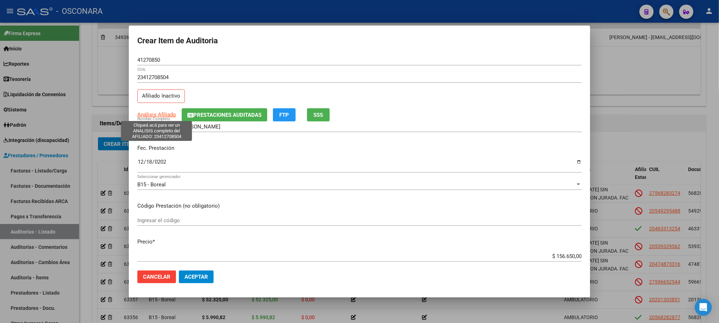
click at [155, 115] on span "Análisis Afiliado" at bounding box center [156, 114] width 39 height 6
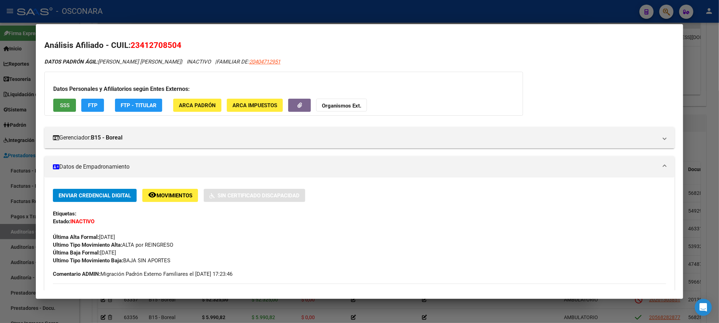
click at [61, 103] on span "SSS" at bounding box center [65, 105] width 10 height 6
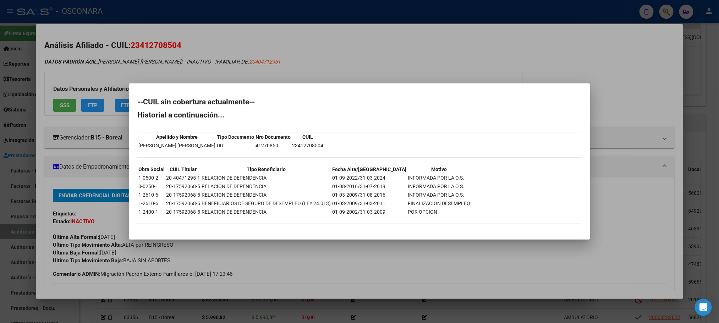
drag, startPoint x: 443, startPoint y: 178, endPoint x: 357, endPoint y: 181, distance: 86.6
click at [357, 181] on tr "1-0500-2 20-40471295-1 RELACION DE DEPENDENCIA 01-09-2022/31-03-2024 INFORMADA …" at bounding box center [304, 178] width 332 height 8
copy tr "[DATE] INFORMADA POR LA O.S."
click at [376, 258] on div at bounding box center [359, 161] width 719 height 323
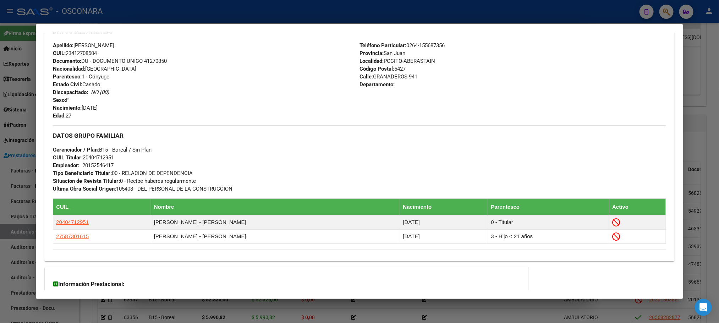
scroll to position [346, 0]
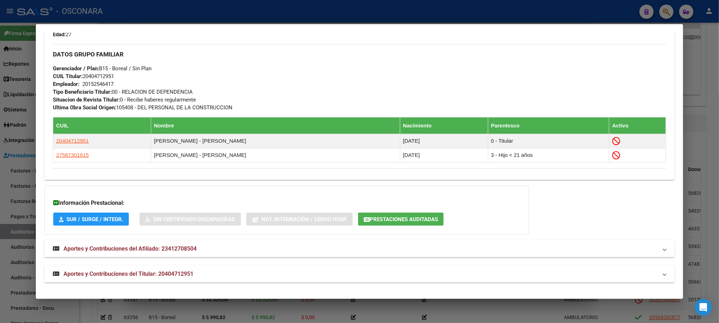
click at [130, 270] on span "Aportes y Contribuciones del Titular: 20404712951" at bounding box center [128, 273] width 130 height 7
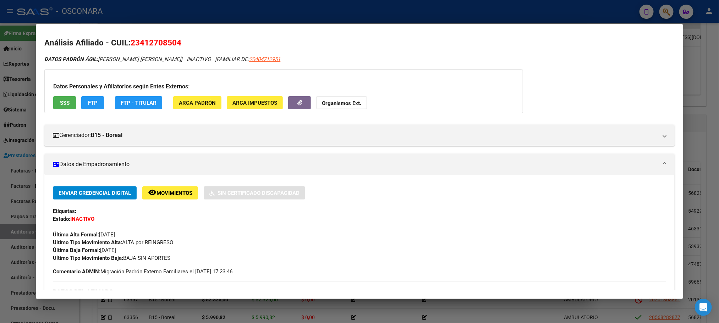
scroll to position [0, 0]
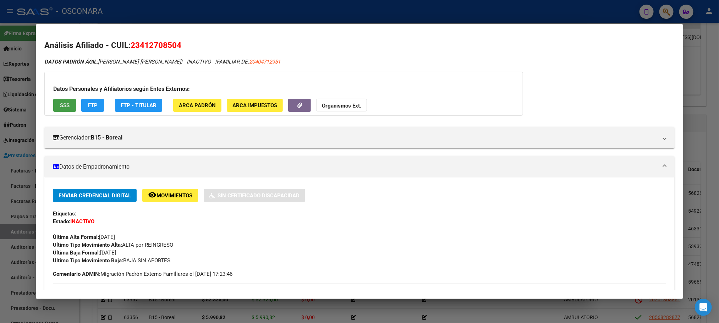
click at [57, 99] on button "SSS" at bounding box center [64, 105] width 23 height 13
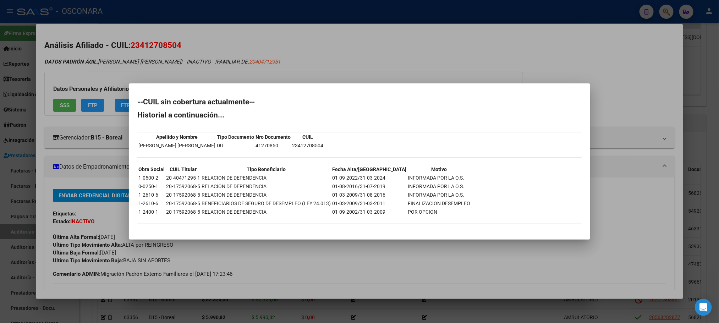
click at [359, 268] on div at bounding box center [359, 161] width 719 height 323
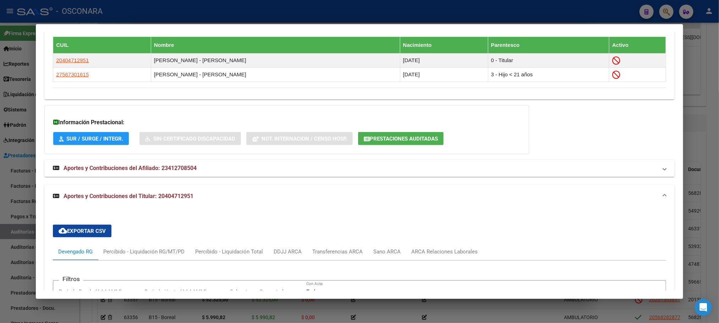
scroll to position [426, 0]
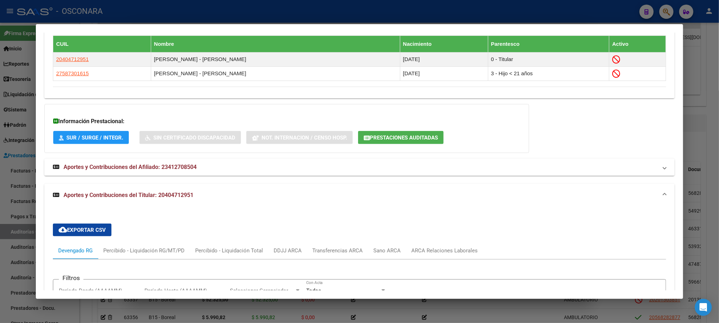
click at [501, 305] on div at bounding box center [359, 161] width 719 height 323
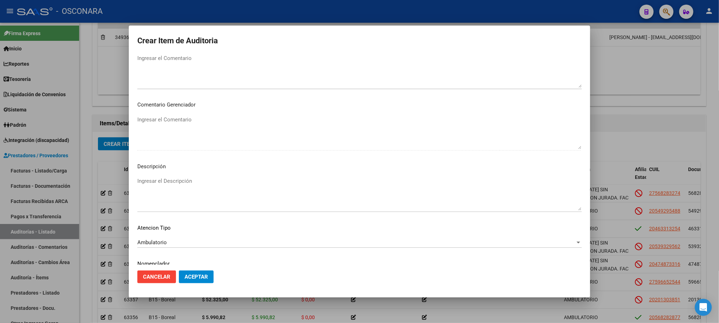
scroll to position [429, 0]
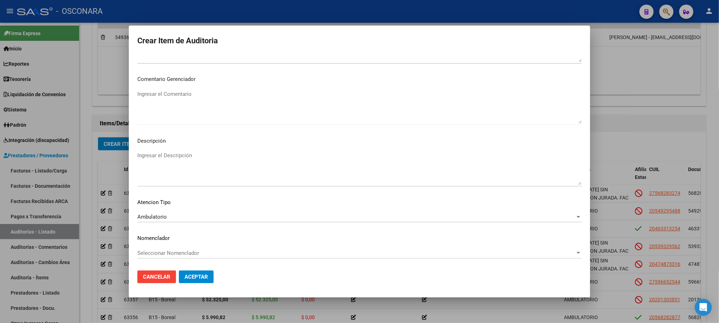
click at [180, 163] on textarea "Ingresar el Descripción" at bounding box center [359, 167] width 444 height 33
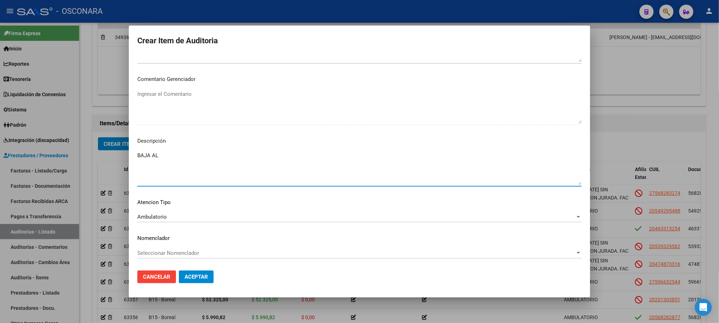
paste textarea "[DATE] INFORMADA POR LA O.S."
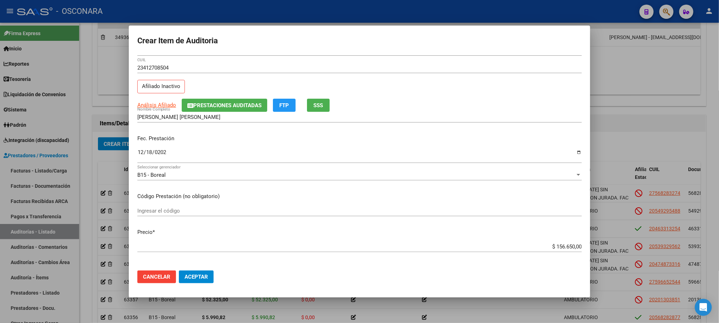
scroll to position [0, 0]
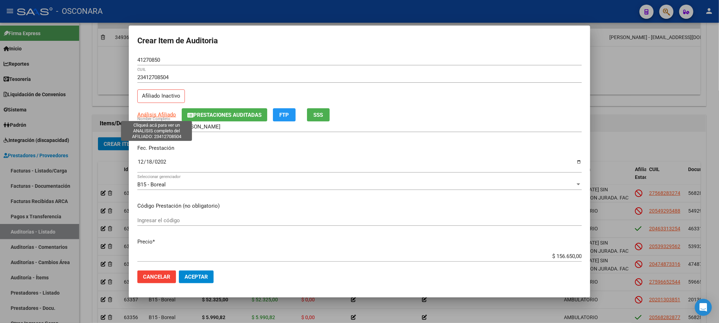
click at [158, 113] on span "Análisis Afiliado" at bounding box center [156, 114] width 39 height 6
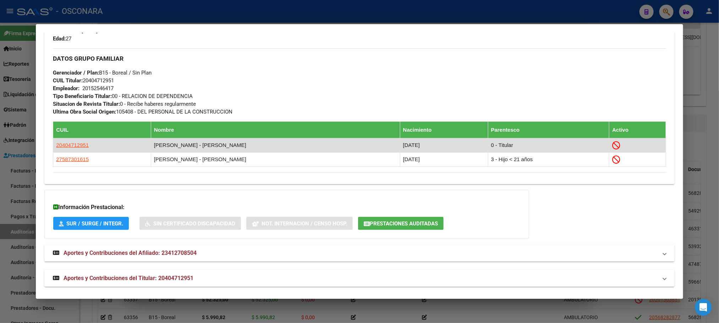
scroll to position [346, 0]
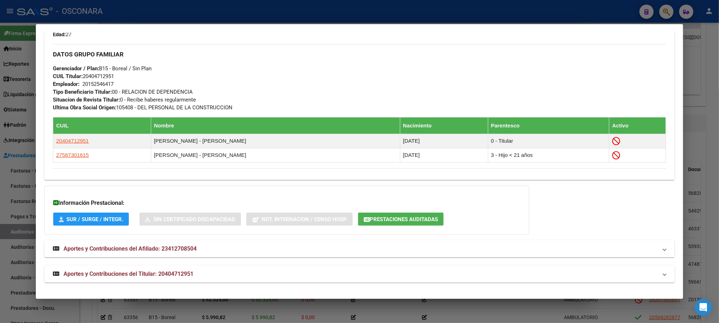
click at [132, 270] on strong "Aportes y Contribuciones del Titular: 20404712951" at bounding box center [123, 274] width 140 height 9
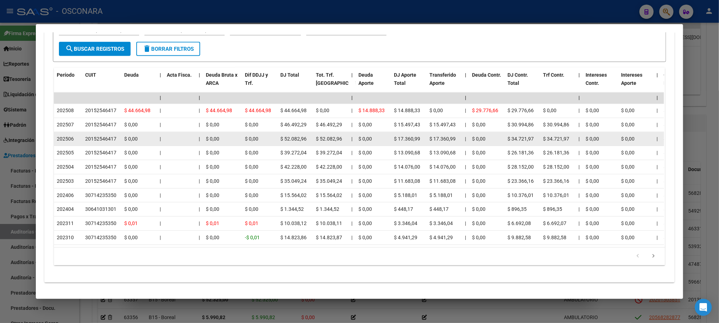
scroll to position [696, 0]
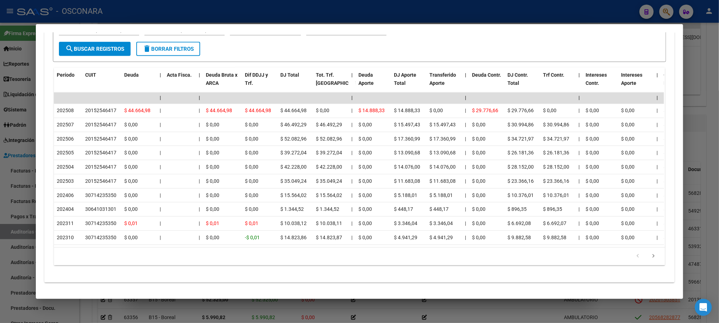
click at [711, 142] on div at bounding box center [359, 161] width 719 height 323
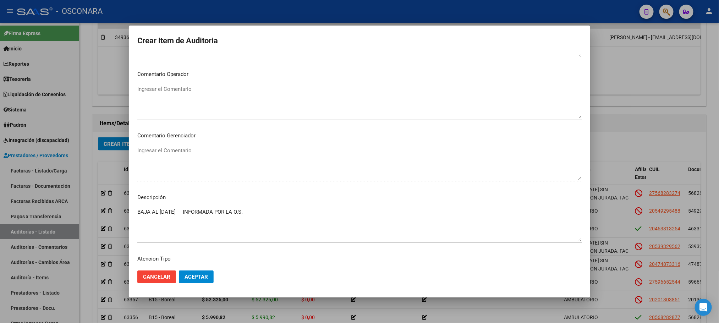
scroll to position [429, 0]
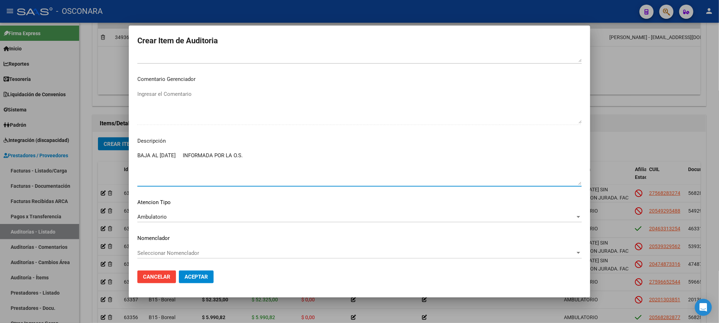
click at [189, 156] on textarea "BAJA AL [DATE] INFORMADA POR LA O.S." at bounding box center [359, 167] width 444 height 33
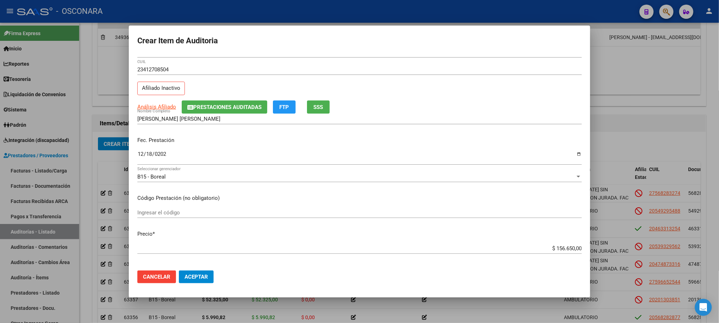
scroll to position [3, 0]
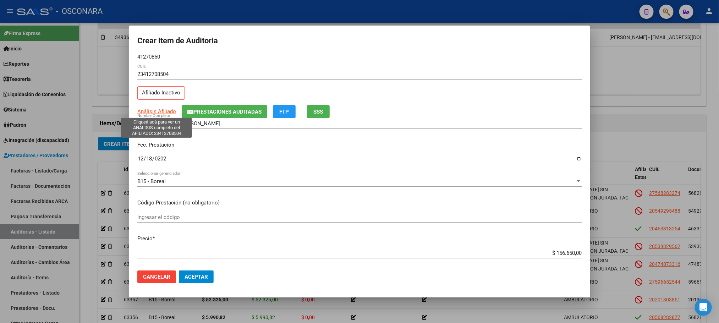
click at [155, 110] on span "Análisis Afiliado" at bounding box center [156, 111] width 39 height 6
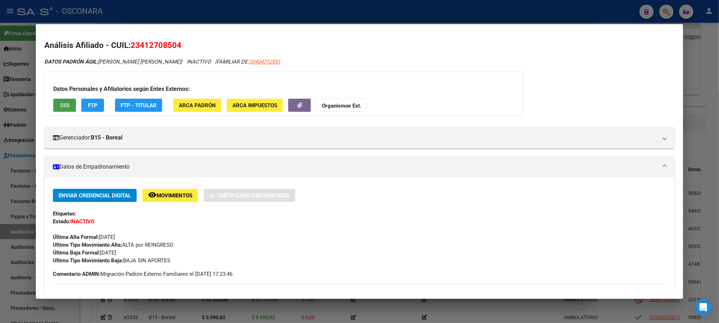
click at [61, 108] on span "SSS" at bounding box center [65, 105] width 10 height 6
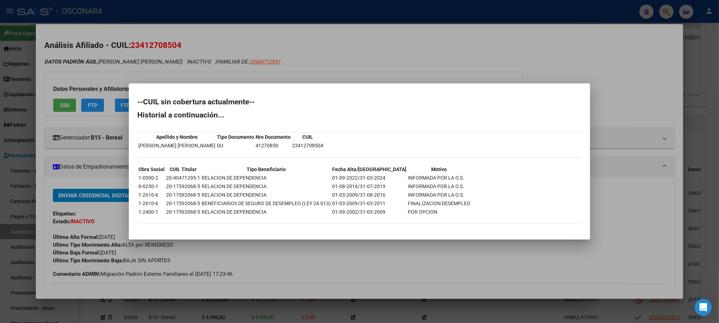
click at [467, 305] on div at bounding box center [359, 161] width 719 height 323
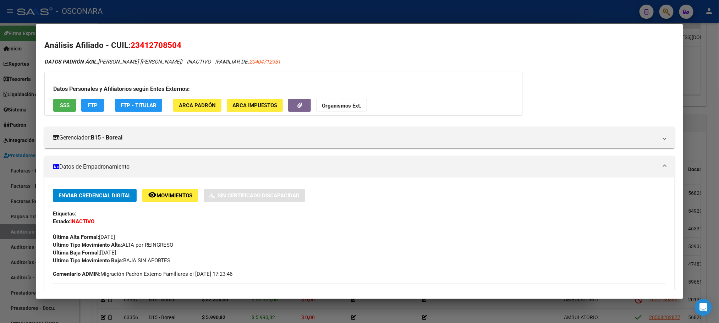
click at [467, 305] on div at bounding box center [359, 161] width 719 height 323
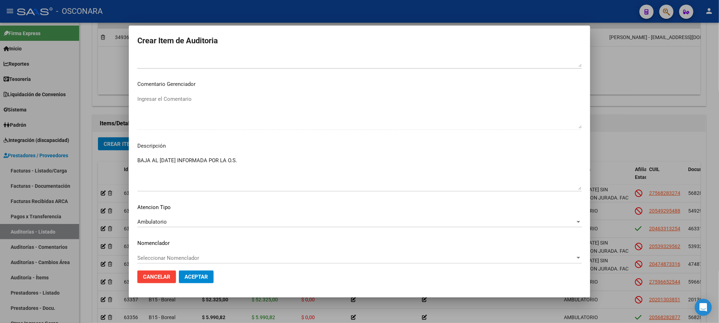
scroll to position [429, 0]
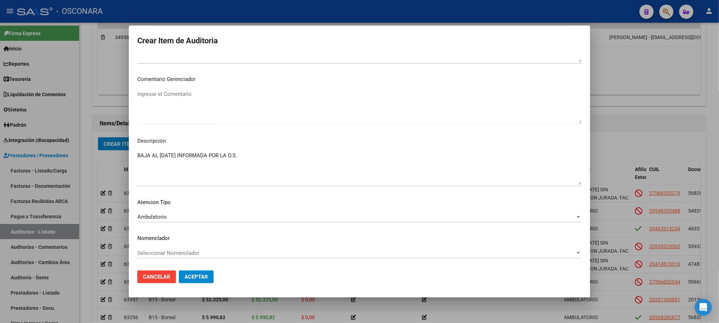
click at [247, 150] on div "BAJA AL [DATE] INFORMADA POR LA O.S. Ingresar el Descripción" at bounding box center [359, 168] width 444 height 36
drag, startPoint x: 247, startPoint y: 154, endPoint x: 187, endPoint y: 150, distance: 59.7
click at [187, 150] on div "BAJA AL [DATE] INFORMADA POR LA O.S. Ingresar el Descripción" at bounding box center [359, 168] width 444 height 36
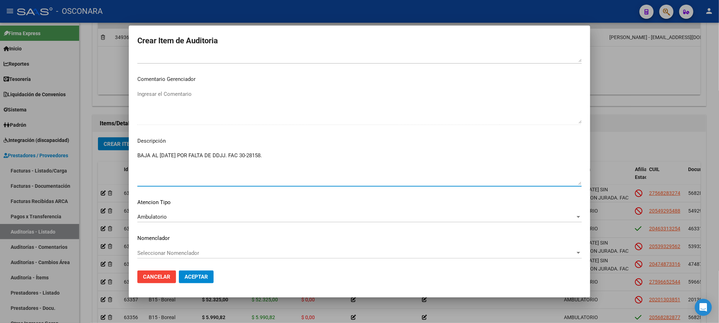
drag, startPoint x: 272, startPoint y: 156, endPoint x: 63, endPoint y: 156, distance: 208.6
click at [63, 156] on div "Crear Item de Auditoria 41270850 Nro Documento 23412708504 CUIL Afiliado Inacti…" at bounding box center [359, 161] width 719 height 323
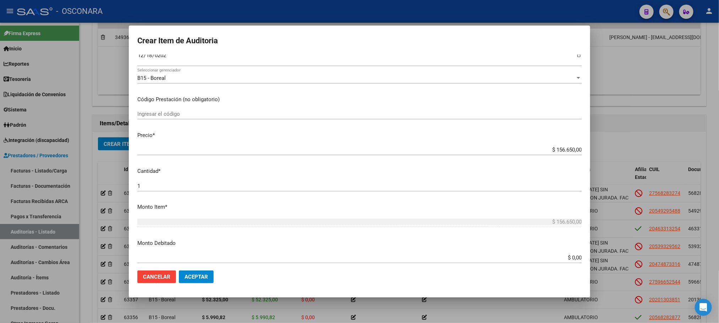
scroll to position [213, 0]
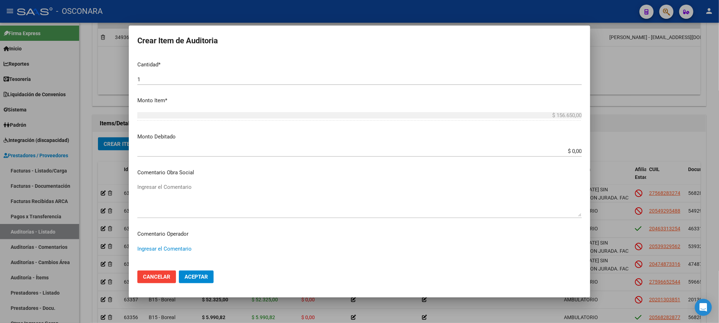
click at [159, 245] on textarea "Ingresar el Comentario" at bounding box center [359, 261] width 444 height 33
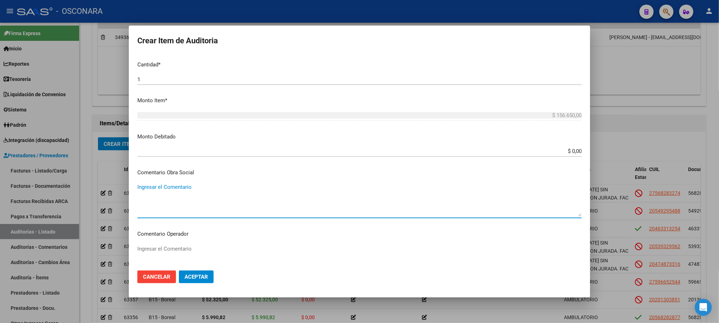
click at [153, 188] on textarea "Ingresar el Comentario" at bounding box center [359, 199] width 444 height 33
paste textarea "BAJA AL [DATE] POR FALTA DE DDJJ. FAC 30-28158"
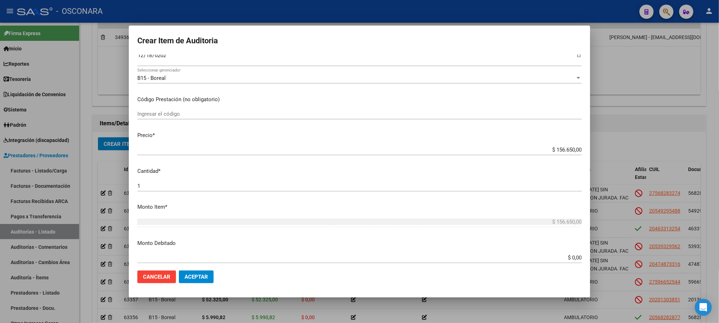
scroll to position [0, 0]
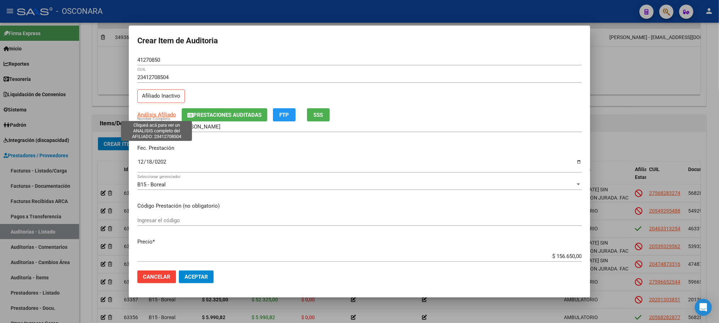
click at [168, 116] on span "Análisis Afiliado" at bounding box center [156, 114] width 39 height 6
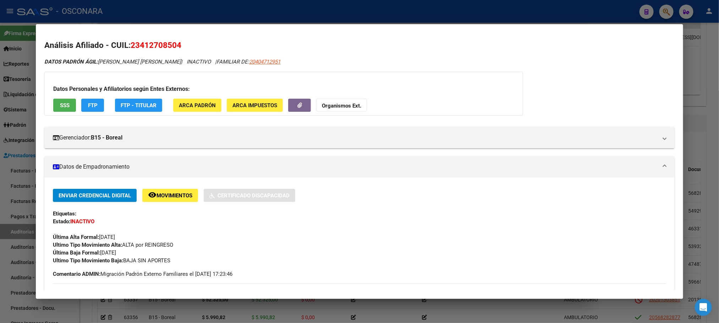
click at [60, 106] on span "SSS" at bounding box center [65, 105] width 10 height 6
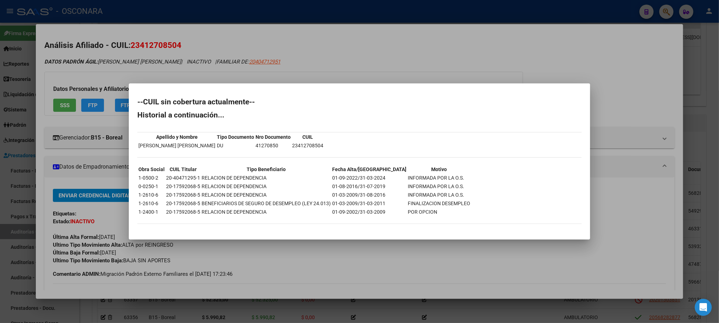
click at [463, 312] on div at bounding box center [359, 161] width 719 height 323
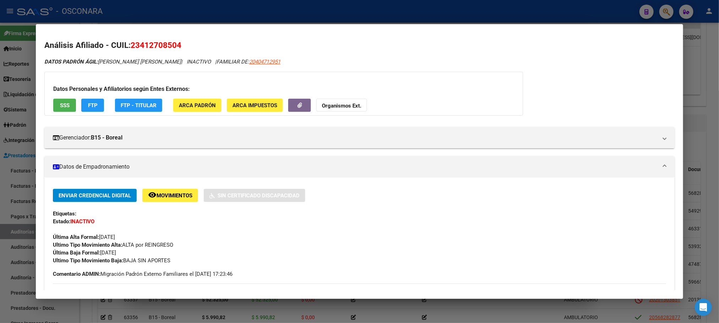
click at [463, 311] on div at bounding box center [359, 161] width 719 height 323
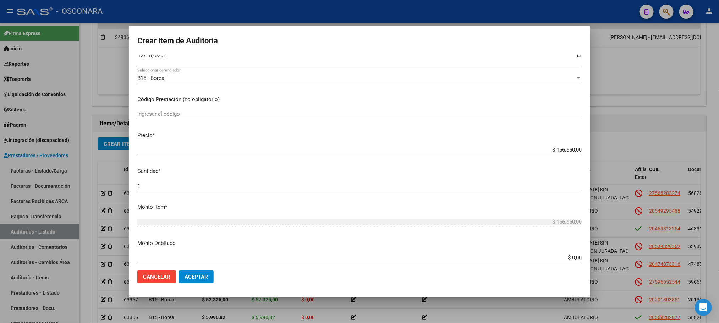
scroll to position [160, 0]
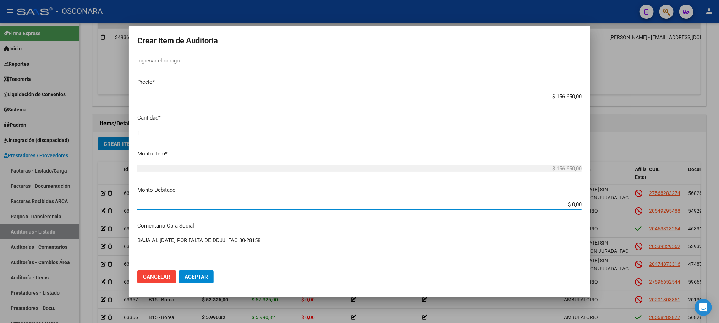
drag, startPoint x: 535, startPoint y: 205, endPoint x: 612, endPoint y: 203, distance: 77.7
click at [611, 203] on div "Crear Item de Auditoria 41270850 Nro Documento 23412708504 CUIL Afiliado Inacti…" at bounding box center [359, 161] width 719 height 323
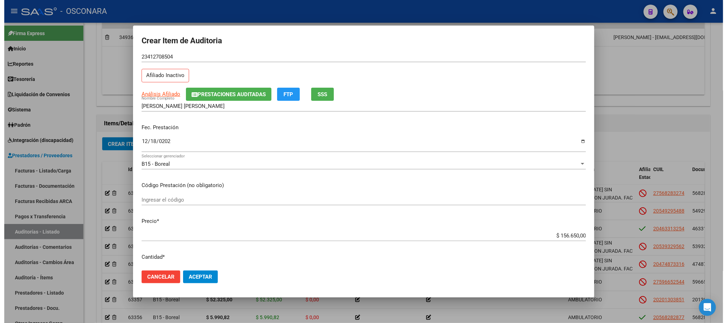
scroll to position [0, 0]
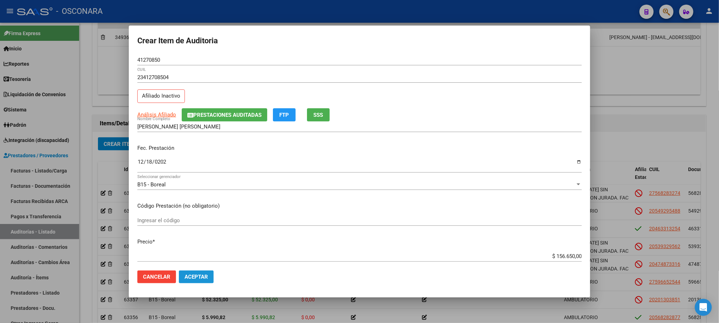
click at [206, 274] on span "Aceptar" at bounding box center [195, 277] width 23 height 6
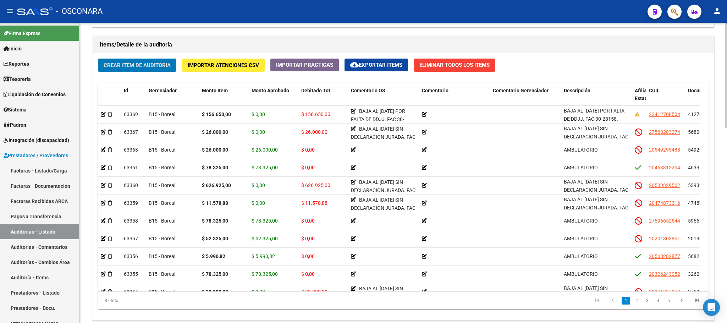
scroll to position [553, 0]
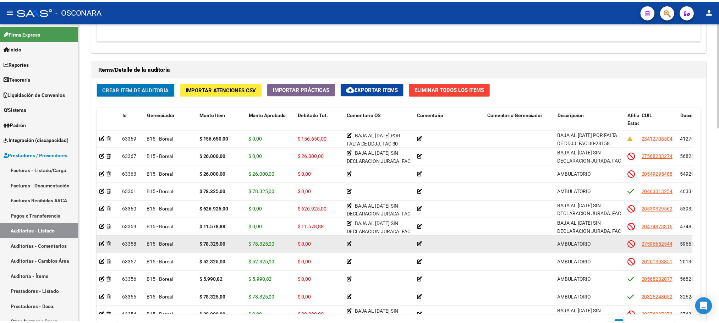
scroll to position [447, 0]
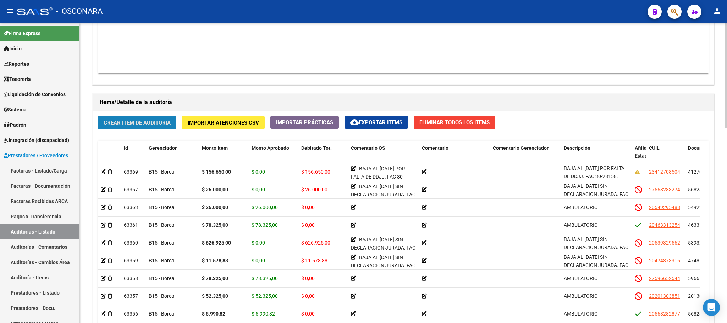
click at [146, 119] on button "Crear Item de Auditoria" at bounding box center [137, 122] width 78 height 13
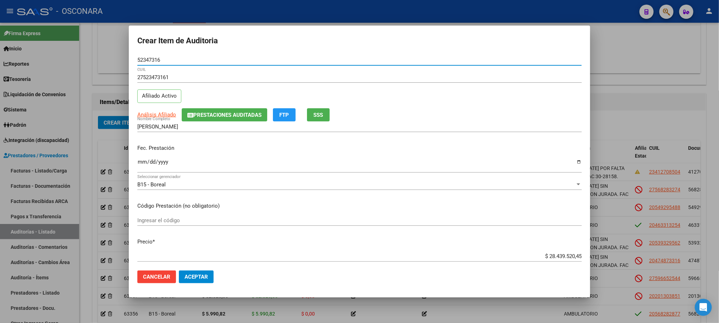
click at [140, 165] on input "Ingresar la fecha" at bounding box center [359, 164] width 444 height 11
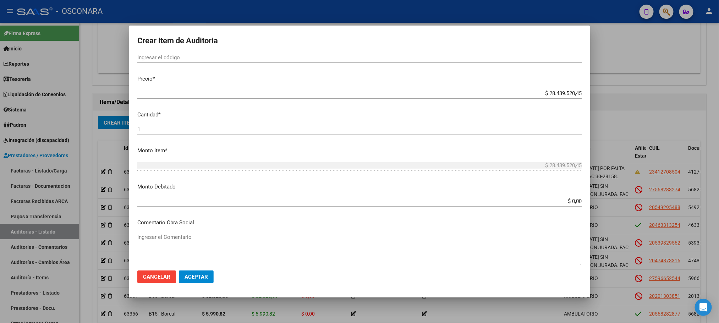
scroll to position [106, 0]
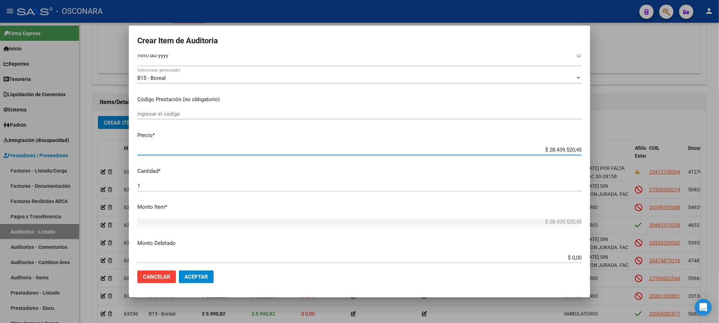
drag, startPoint x: 538, startPoint y: 152, endPoint x: 594, endPoint y: 151, distance: 56.1
click at [594, 151] on div "Crear Item de Auditoria 52347316 Nro Documento 27523473161 CUIL Afiliado Activo…" at bounding box center [359, 161] width 719 height 323
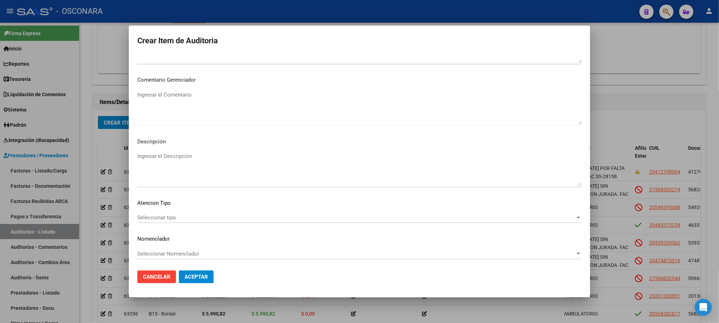
scroll to position [429, 0]
click at [170, 219] on span "Seleccionar tipo" at bounding box center [356, 217] width 438 height 6
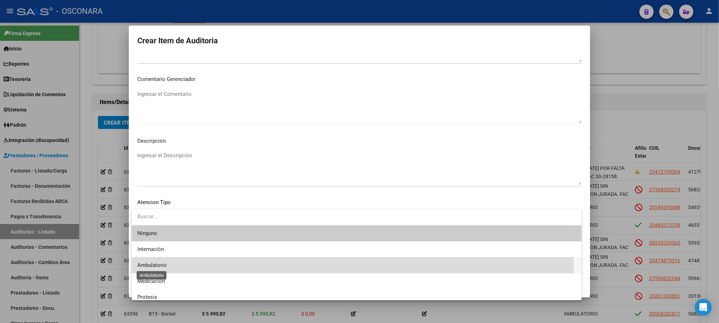
click at [159, 267] on span "Ambulatorio" at bounding box center [151, 265] width 29 height 6
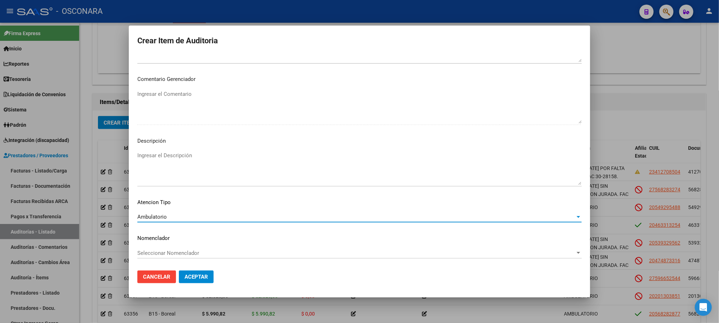
click at [160, 161] on textarea "Ingresar el Descripción" at bounding box center [359, 167] width 444 height 33
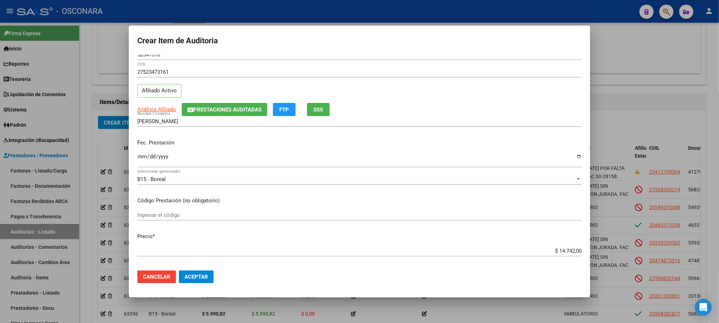
scroll to position [0, 0]
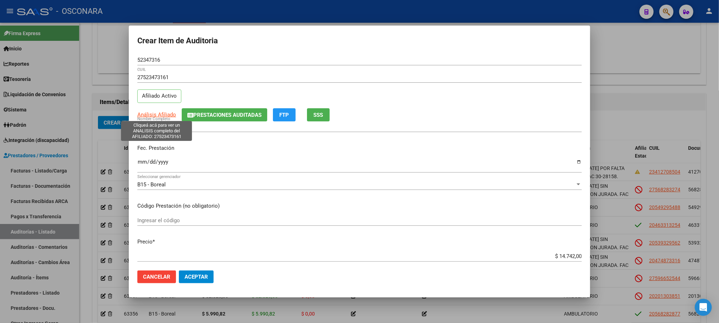
click at [150, 118] on span "Análisis Afiliado" at bounding box center [156, 114] width 39 height 6
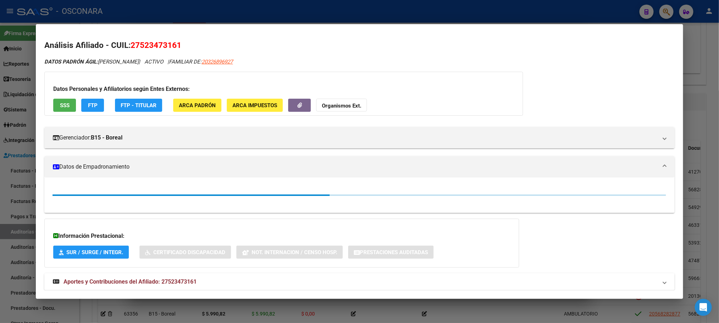
click at [60, 105] on span "SSS" at bounding box center [65, 105] width 10 height 6
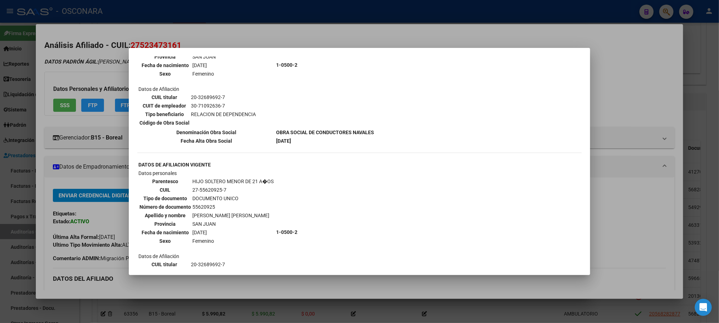
scroll to position [520, 0]
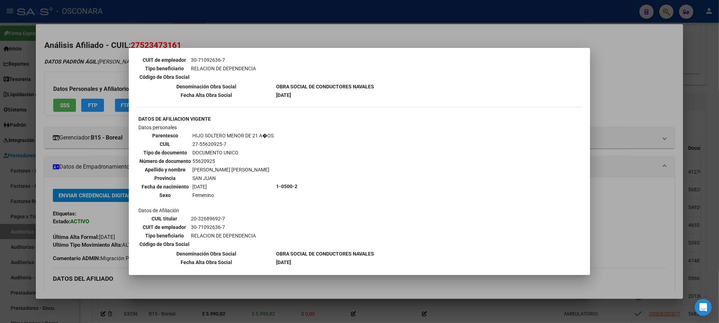
click at [391, 299] on div at bounding box center [359, 161] width 719 height 323
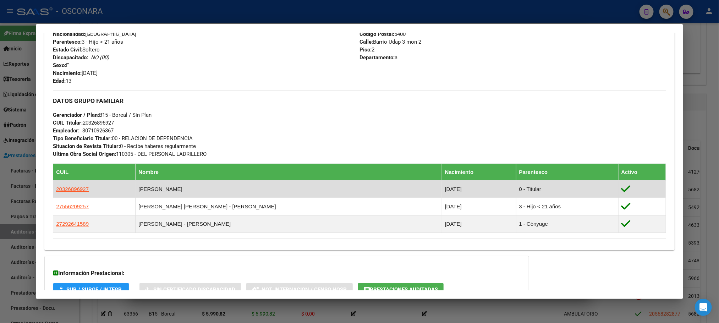
scroll to position [354, 0]
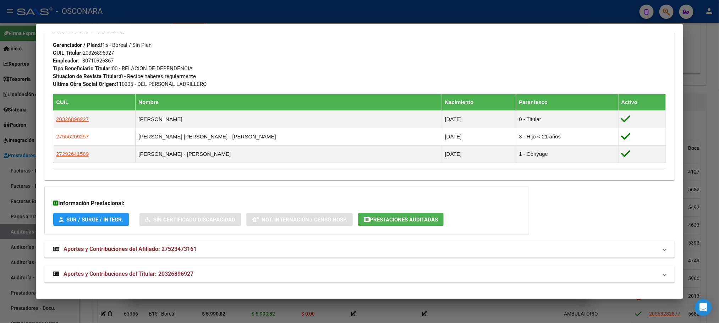
click at [419, 303] on div at bounding box center [359, 161] width 719 height 323
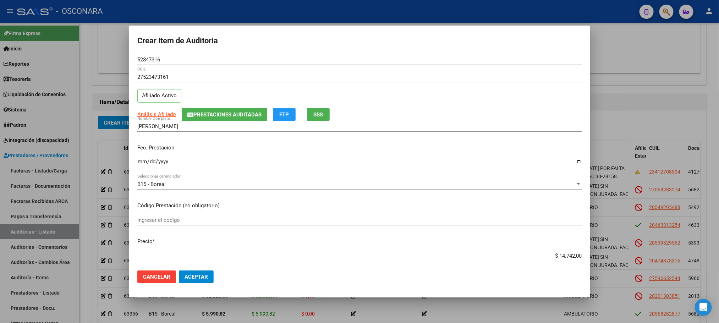
scroll to position [0, 0]
click at [204, 274] on span "Aceptar" at bounding box center [195, 277] width 23 height 6
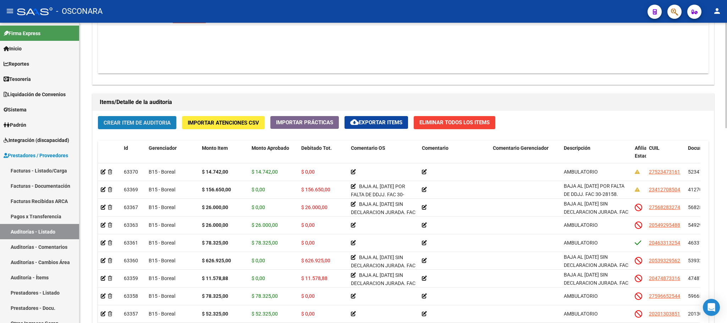
click at [133, 123] on span "Crear Item de Auditoria" at bounding box center [137, 123] width 67 height 6
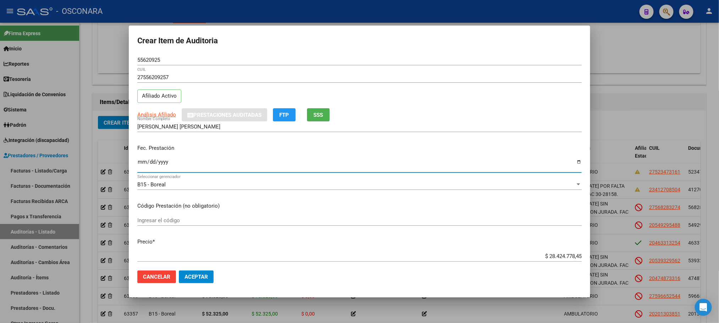
click at [141, 166] on input "Ingresar la fecha" at bounding box center [359, 164] width 444 height 11
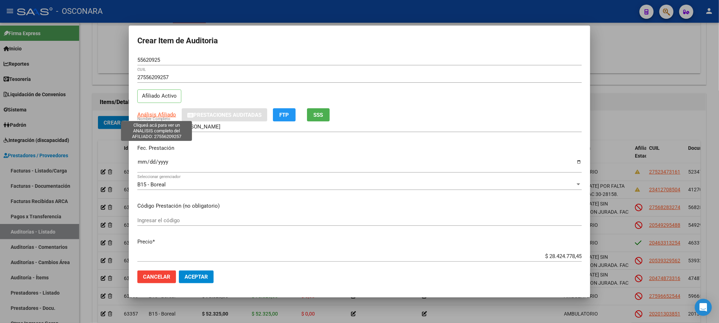
click at [148, 113] on span "Análisis Afiliado" at bounding box center [156, 114] width 39 height 6
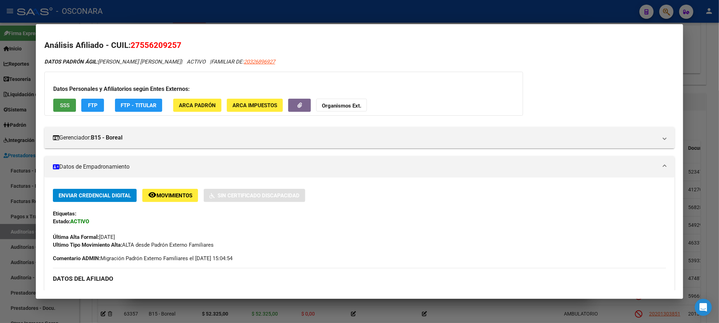
click at [53, 99] on button "SSS" at bounding box center [64, 105] width 23 height 13
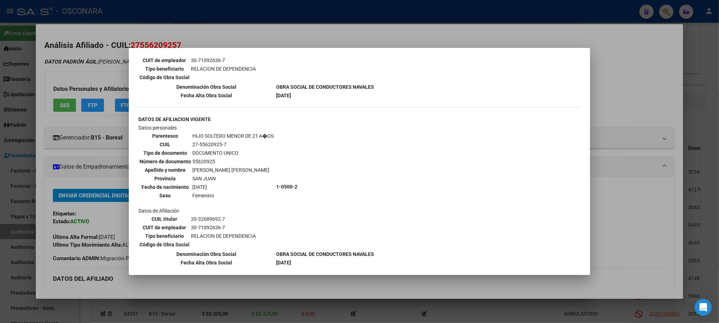
scroll to position [520, 0]
click at [411, 285] on div at bounding box center [359, 161] width 719 height 323
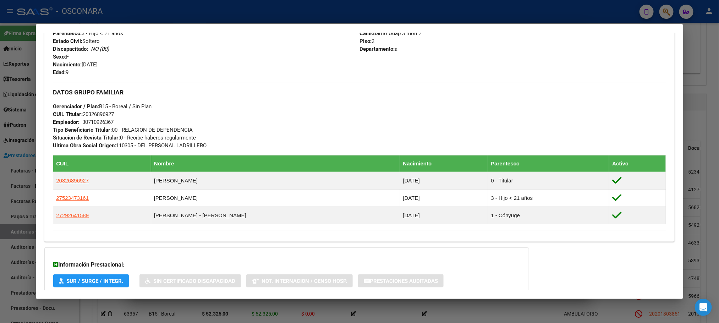
scroll to position [354, 0]
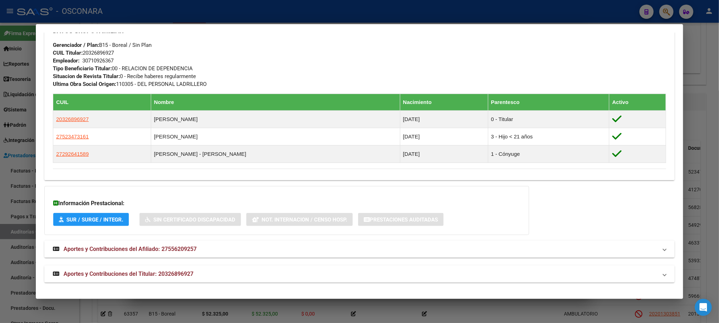
click at [192, 270] on mat-panel-title "Aportes y Contribuciones del Titular: 20326896927" at bounding box center [355, 274] width 604 height 9
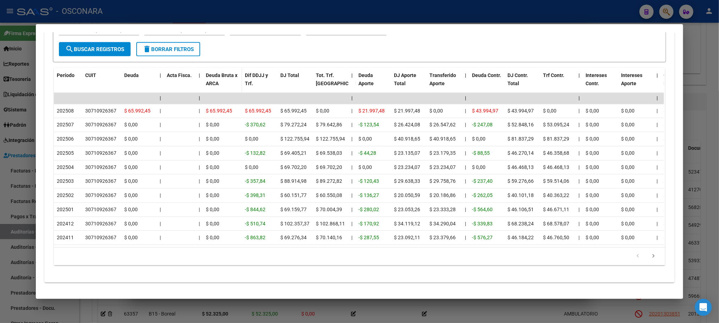
scroll to position [705, 0]
click at [714, 116] on div at bounding box center [359, 161] width 719 height 323
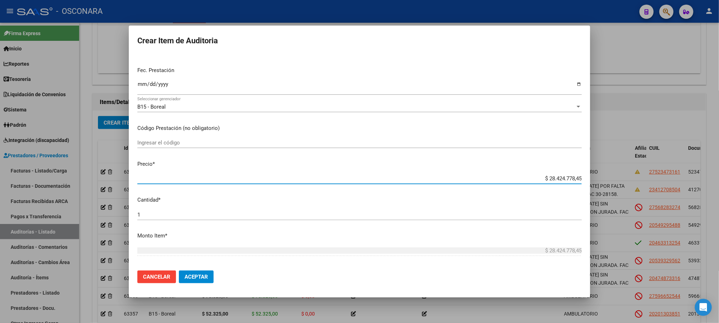
scroll to position [95, 0]
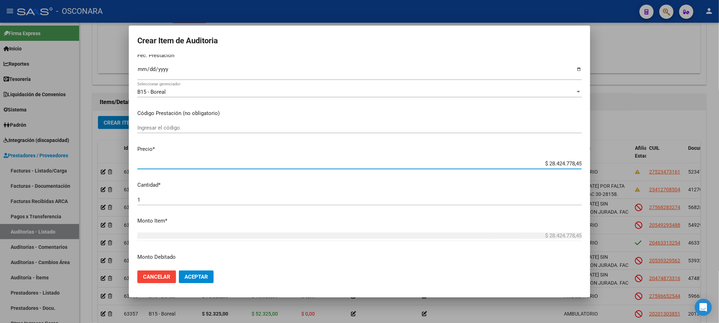
drag, startPoint x: 519, startPoint y: 259, endPoint x: 619, endPoint y: 255, distance: 100.1
click at [619, 255] on div "Crear Item de Auditoria 55620925 Nro Documento 27556209257 CUIL Afiliado Activo…" at bounding box center [359, 161] width 719 height 323
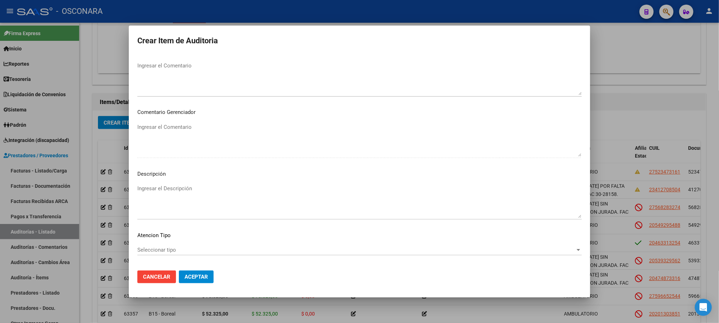
scroll to position [429, 0]
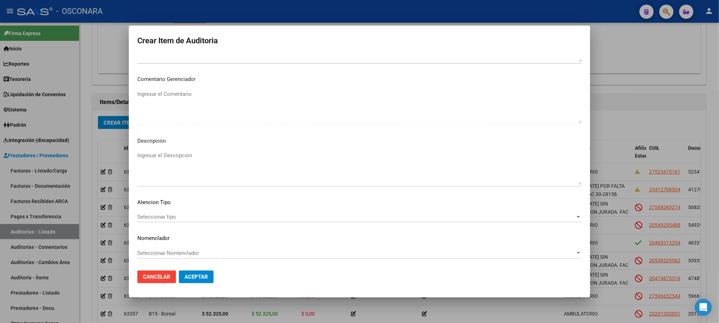
click at [180, 210] on mat-dialog-content "55620925 Nro Documento 27556209257 CUIL Afiliado Activo Análisis Afiliado Prest…" at bounding box center [359, 160] width 461 height 210
click at [178, 222] on div "Seleccionar tipo Seleccionar tipo" at bounding box center [359, 216] width 444 height 11
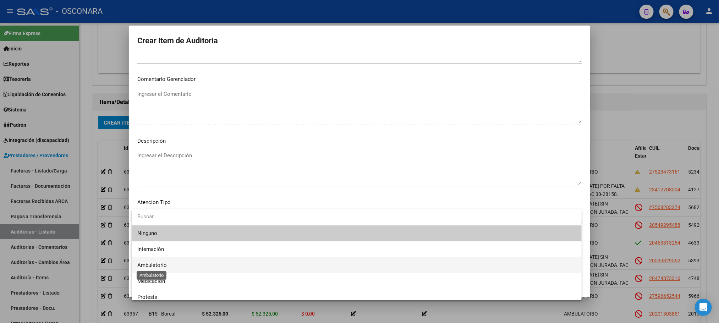
click at [163, 262] on span "Ambulatorio" at bounding box center [151, 265] width 29 height 6
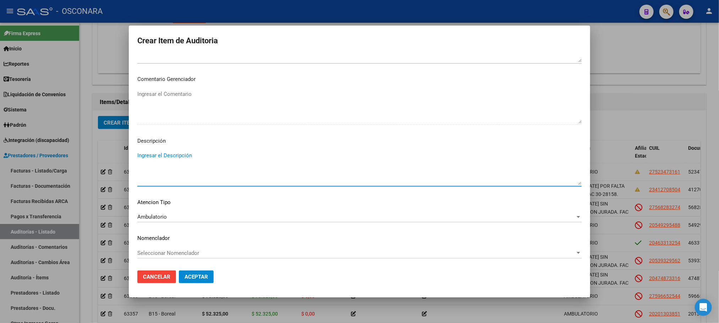
click at [176, 159] on textarea "Ingresar el Descripción" at bounding box center [359, 167] width 444 height 33
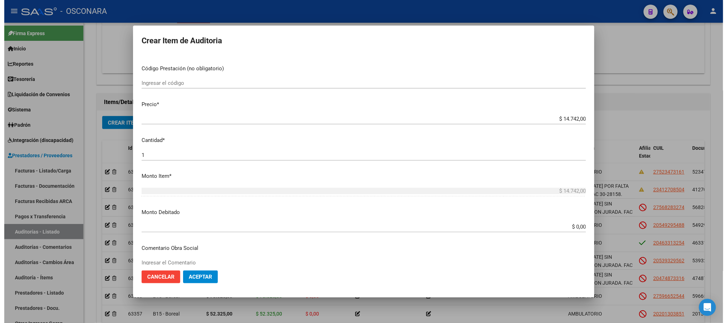
scroll to position [110, 0]
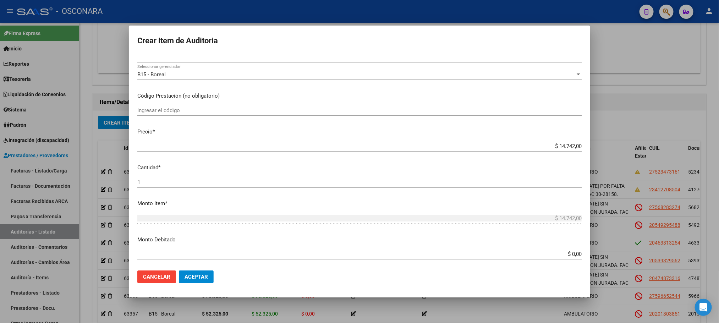
click at [195, 279] on span "Aceptar" at bounding box center [195, 277] width 23 height 6
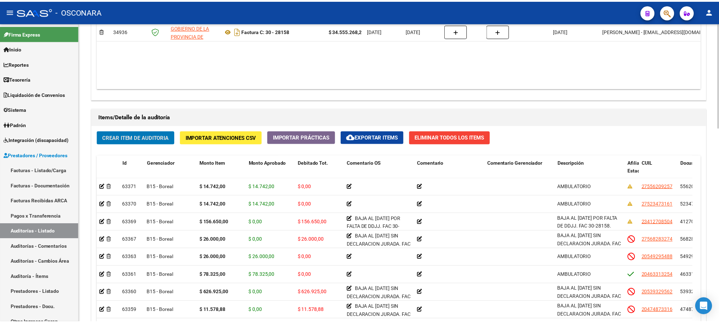
scroll to position [447, 0]
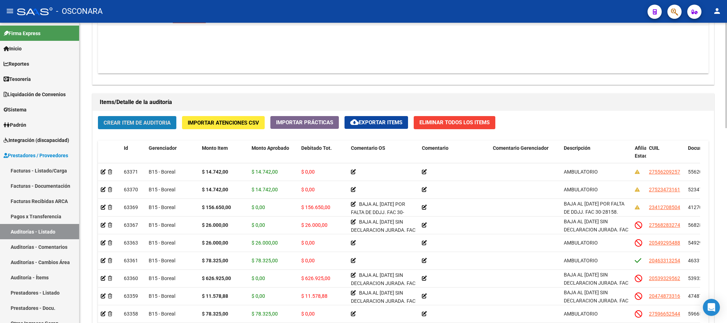
click at [159, 128] on button "Crear Item de Auditoria" at bounding box center [137, 122] width 78 height 13
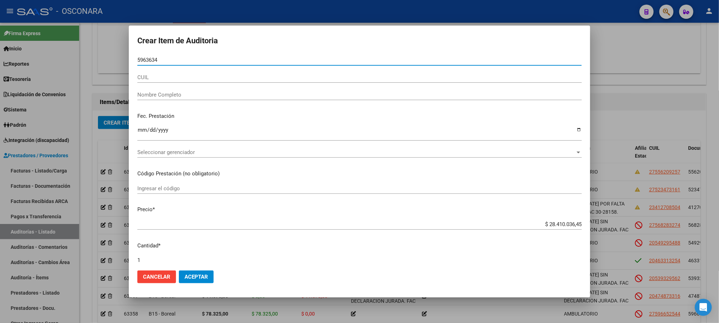
drag, startPoint x: 172, startPoint y: 57, endPoint x: 115, endPoint y: 56, distance: 56.8
click at [115, 56] on div "Crear Item de Auditoria 5963634 Nro Documento CUIL Nombre Completo Fec. Prestac…" at bounding box center [359, 161] width 719 height 323
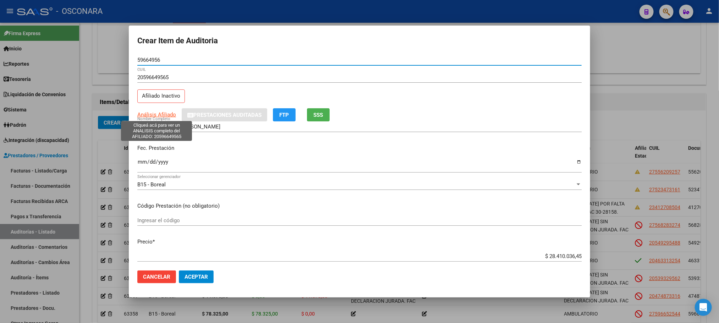
click at [167, 115] on span "Análisis Afiliado" at bounding box center [156, 114] width 39 height 6
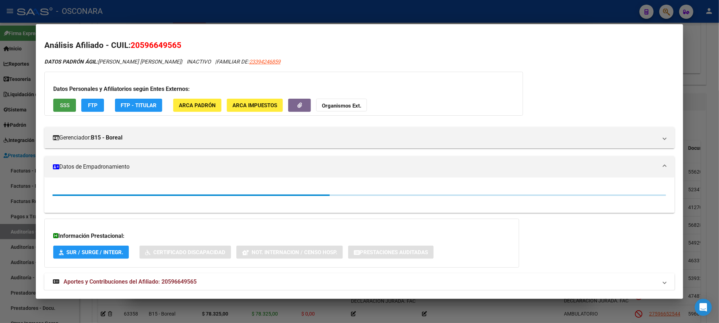
click at [65, 103] on span "SSS" at bounding box center [65, 105] width 10 height 6
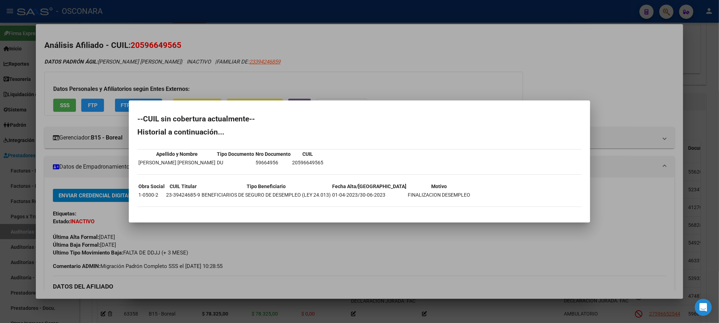
drag, startPoint x: 358, startPoint y: 194, endPoint x: 382, endPoint y: 194, distance: 24.8
click at [382, 194] on tr "1-0500-2 23-39424685-9 BENEFICIARIOS DE SEGURO DE DESEMPLEO (LEY 24.013) 01-04-…" at bounding box center [304, 195] width 332 height 8
copy td "[DATE]"
click at [385, 240] on div at bounding box center [359, 161] width 719 height 323
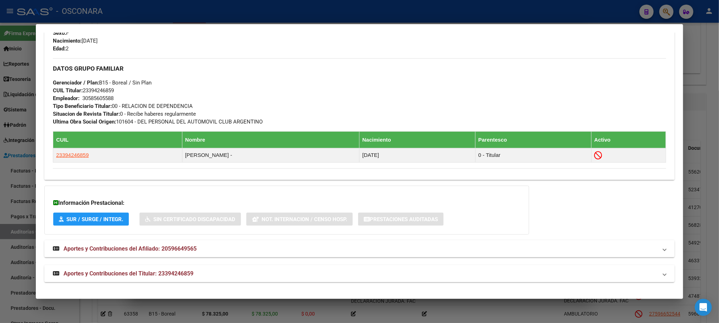
click at [201, 275] on mat-panel-title "Aportes y Contribuciones del Titular: 23394246859" at bounding box center [355, 273] width 604 height 9
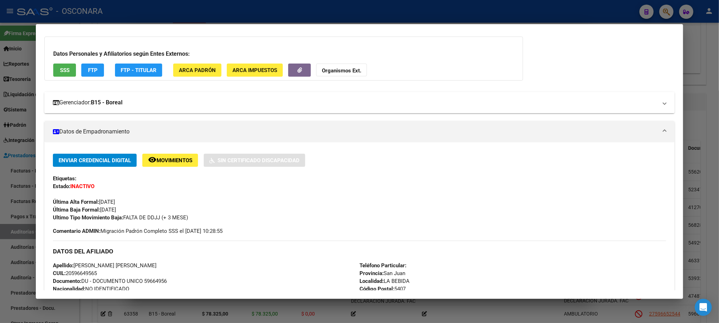
scroll to position [0, 0]
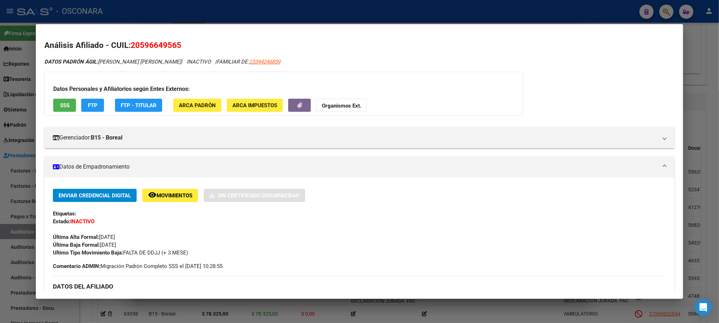
click at [61, 109] on button "SSS" at bounding box center [64, 105] width 23 height 13
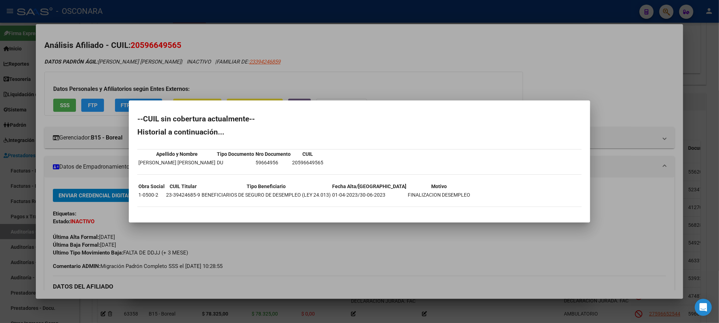
click at [411, 252] on div at bounding box center [359, 161] width 719 height 323
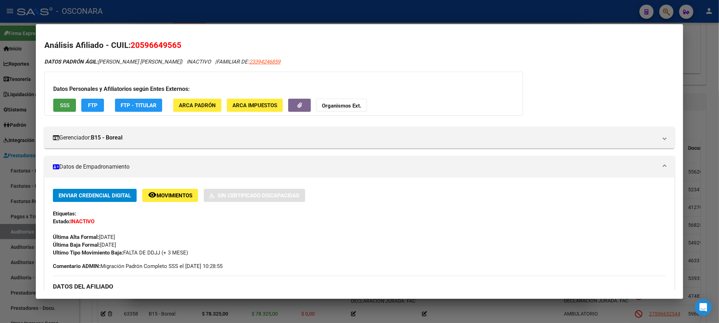
click at [63, 111] on button "SSS" at bounding box center [64, 105] width 23 height 13
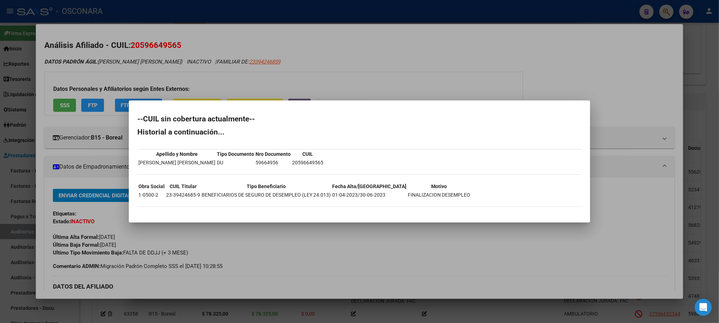
click at [405, 312] on div at bounding box center [359, 161] width 719 height 323
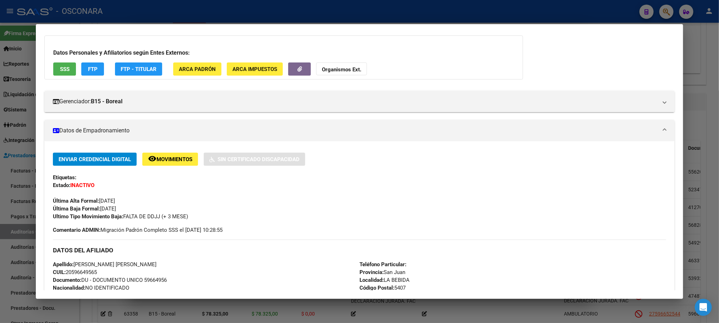
scroll to position [35, 0]
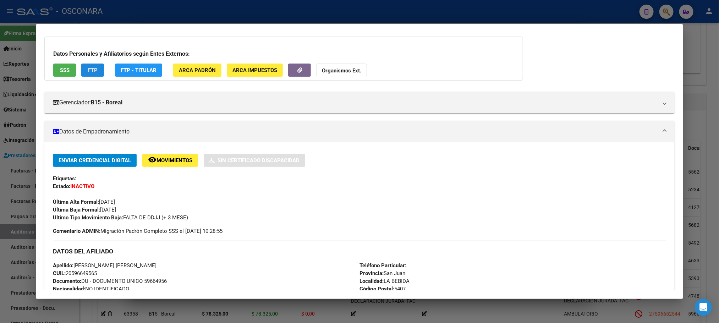
click at [90, 72] on span "FTP" at bounding box center [93, 70] width 10 height 6
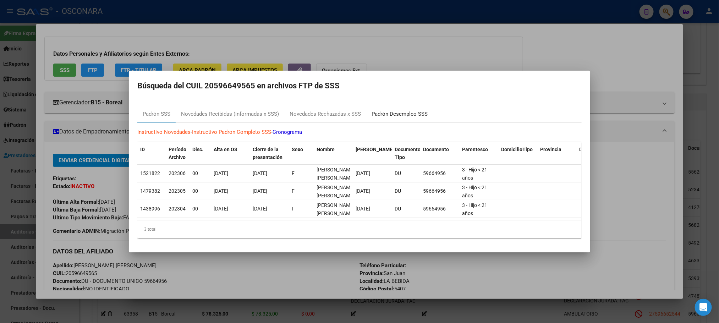
click at [423, 110] on div "Padrón Desempleo SSS" at bounding box center [399, 114] width 56 height 8
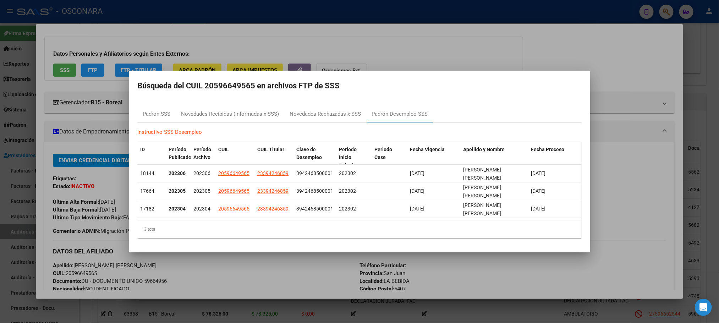
click at [620, 53] on div at bounding box center [359, 161] width 719 height 323
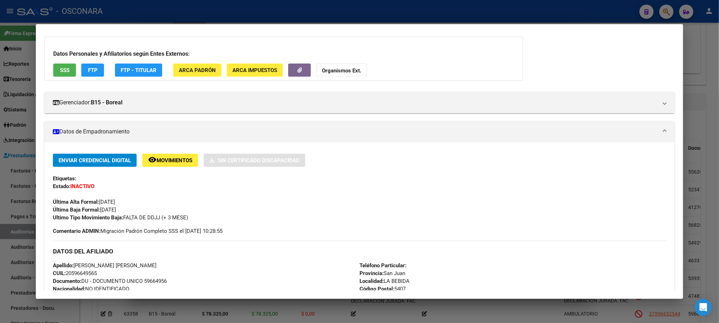
click at [527, 313] on div at bounding box center [359, 161] width 719 height 323
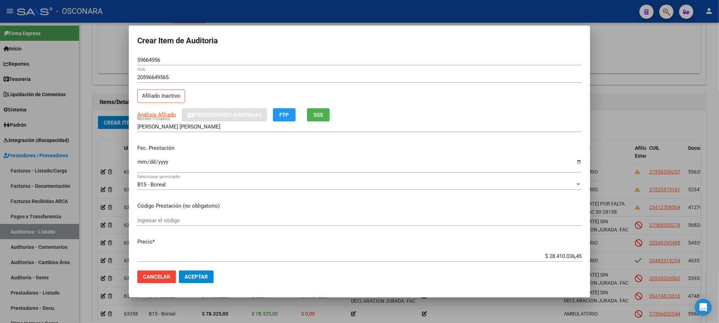
click at [537, 261] on div "$ 28.410.036,45 Ingresar el precio" at bounding box center [359, 256] width 444 height 11
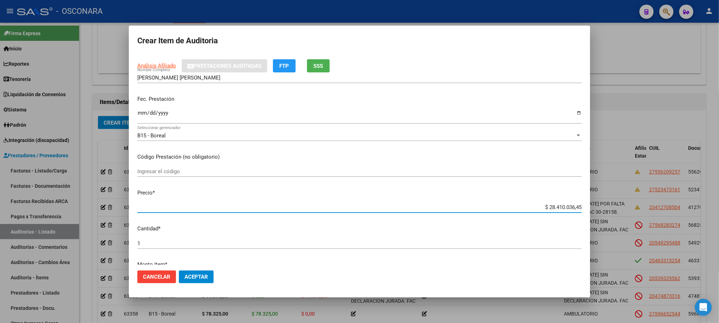
scroll to position [60, 0]
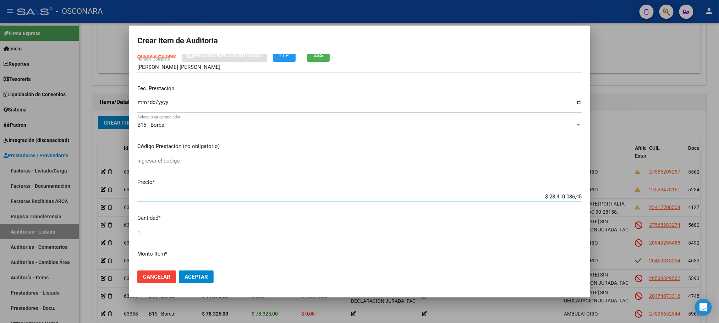
drag, startPoint x: 537, startPoint y: 258, endPoint x: 603, endPoint y: 231, distance: 70.4
click at [603, 231] on div "Crear Item de Auditoria 59664956 Nro Documento 20596649565 CUIL Afiliado Inacti…" at bounding box center [359, 161] width 719 height 323
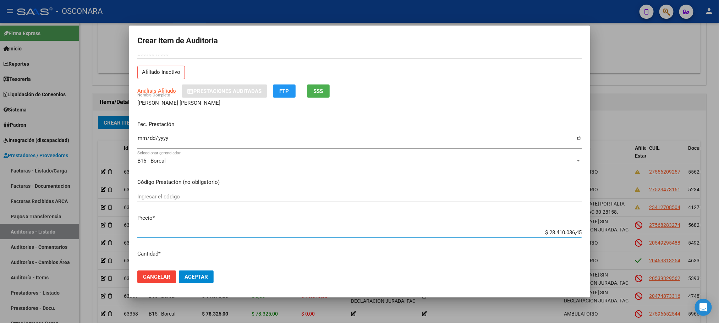
scroll to position [6, 0]
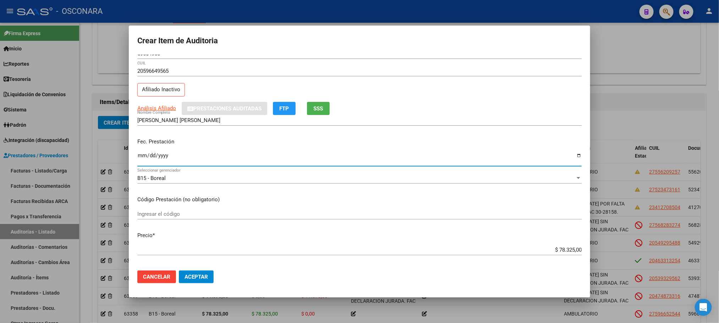
click at [139, 158] on input "Ingresar la fecha" at bounding box center [359, 158] width 444 height 11
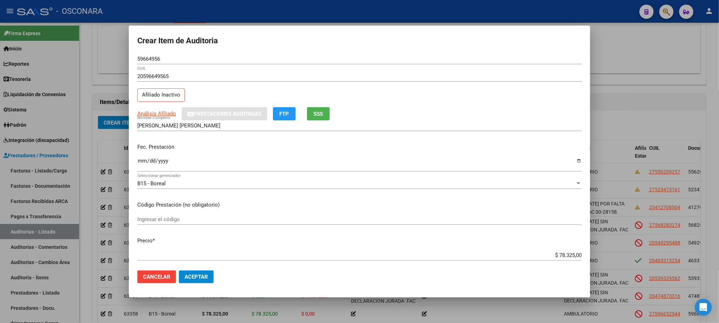
scroll to position [0, 0]
click at [168, 115] on span "Análisis Afiliado" at bounding box center [156, 114] width 39 height 6
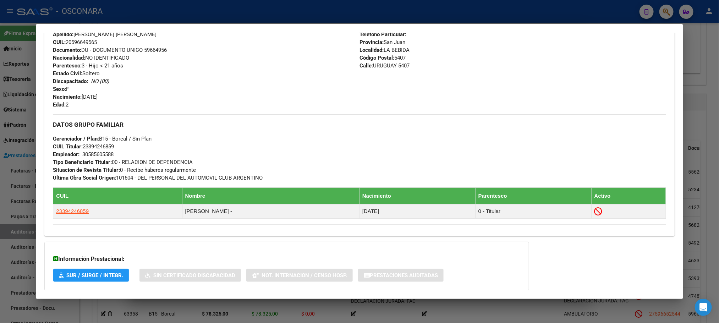
scroll to position [324, 0]
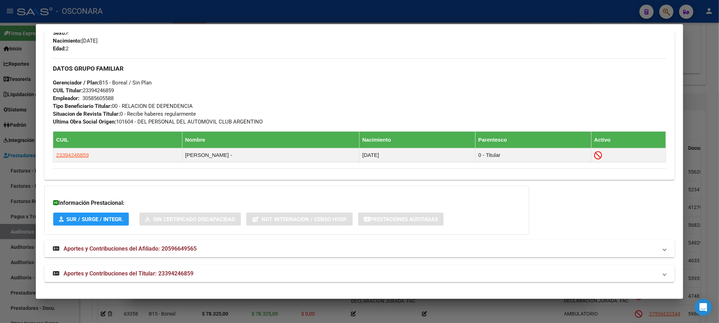
click at [171, 246] on span "Aportes y Contribuciones del Afiliado: 20596649565" at bounding box center [129, 248] width 133 height 7
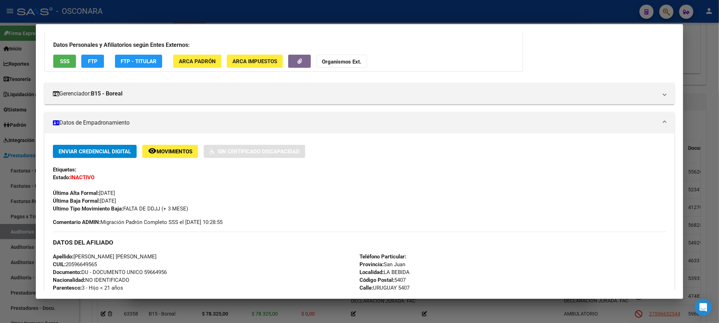
scroll to position [0, 0]
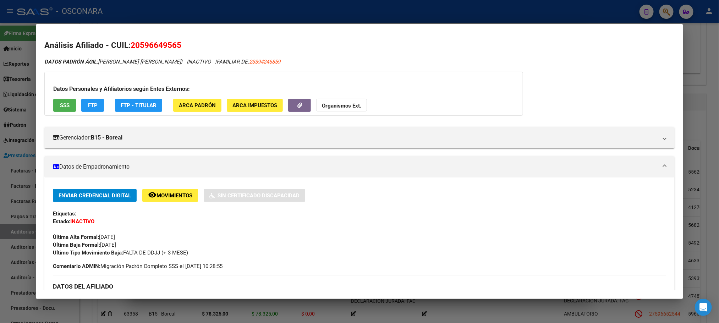
click at [55, 105] on button "SSS" at bounding box center [64, 105] width 23 height 13
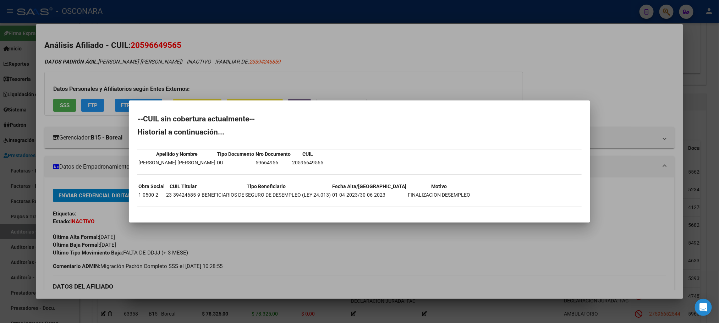
click at [287, 230] on div at bounding box center [359, 161] width 719 height 323
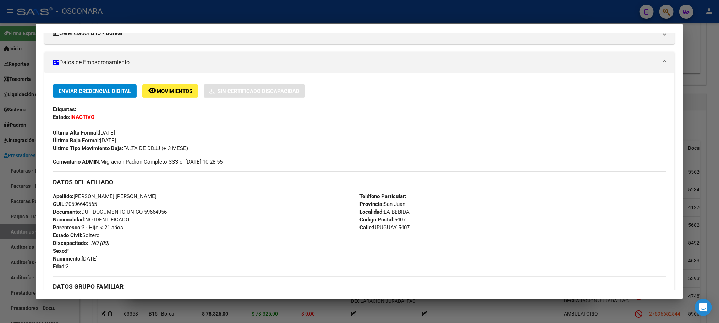
scroll to position [53, 0]
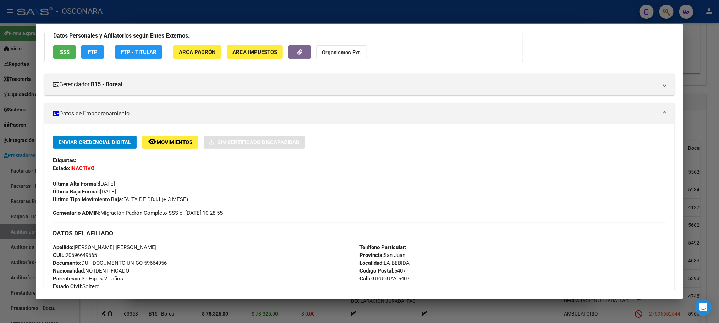
click at [169, 143] on span "Movimientos" at bounding box center [174, 142] width 36 height 6
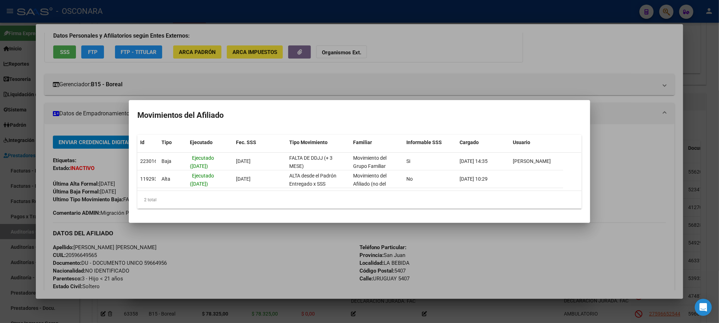
click at [299, 255] on div at bounding box center [359, 161] width 719 height 323
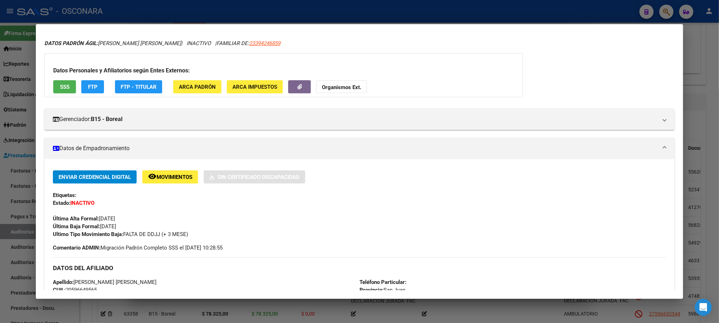
scroll to position [0, 0]
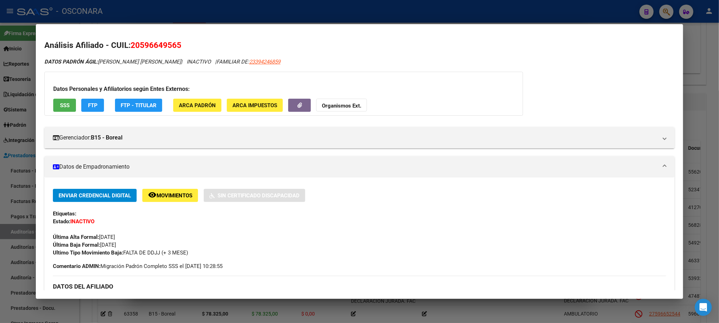
drag, startPoint x: 188, startPoint y: 42, endPoint x: 125, endPoint y: 40, distance: 63.5
click at [125, 40] on h2 "Análisis Afiliado - CUIL: 20596649565" at bounding box center [359, 45] width 630 height 12
click at [189, 46] on h2 "Análisis Afiliado - CUIL: 20596649565" at bounding box center [359, 45] width 630 height 12
drag, startPoint x: 189, startPoint y: 45, endPoint x: 143, endPoint y: 43, distance: 45.8
click at [143, 43] on h2 "Análisis Afiliado - CUIL: 20596649565" at bounding box center [359, 45] width 630 height 12
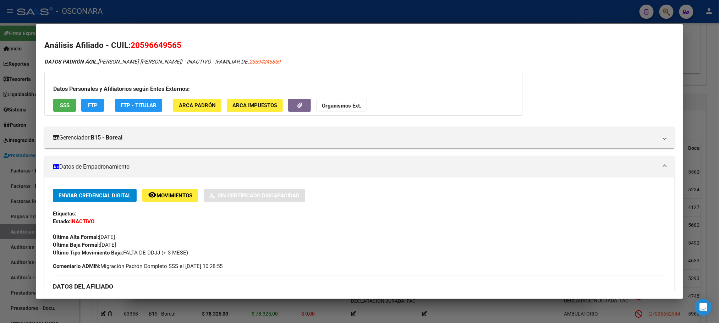
click at [367, 317] on div at bounding box center [359, 161] width 719 height 323
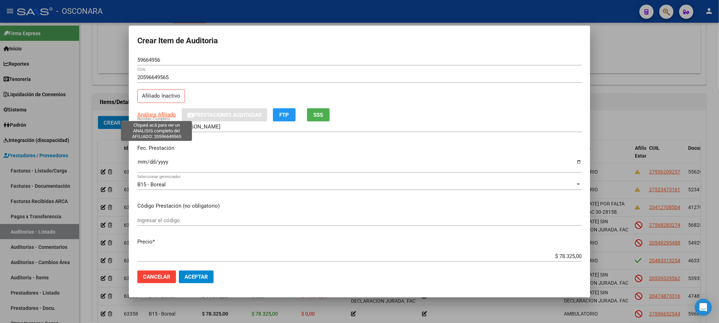
click at [167, 115] on span "Análisis Afiliado" at bounding box center [156, 114] width 39 height 6
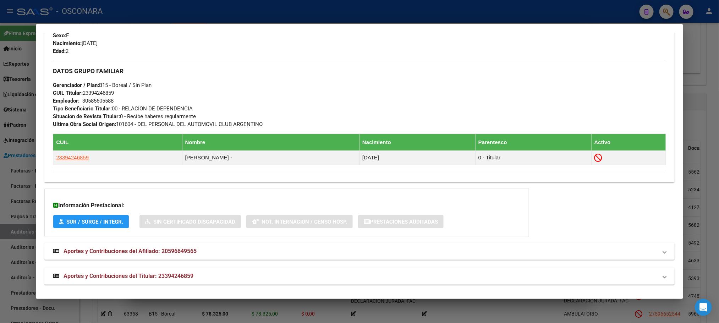
scroll to position [324, 0]
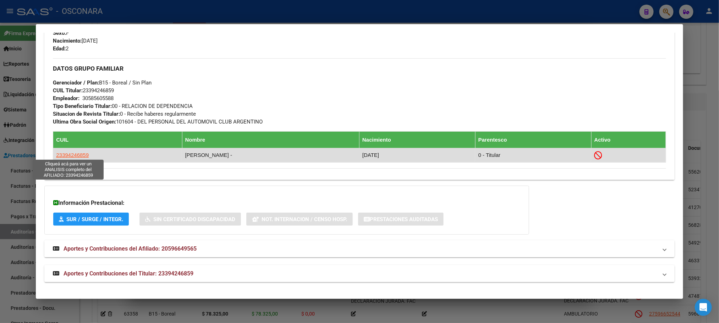
click at [81, 154] on span "23394246859" at bounding box center [72, 155] width 33 height 6
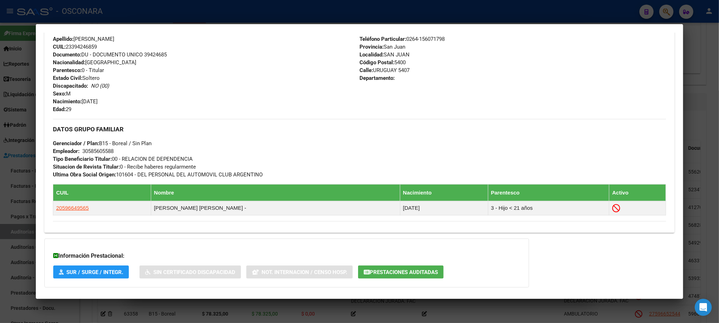
scroll to position [307, 0]
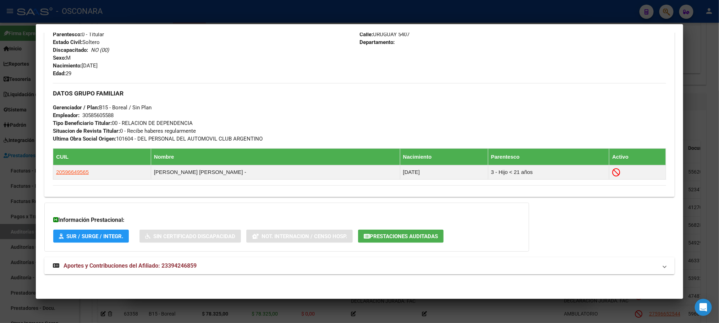
click at [151, 255] on div "DATOS PADRÓN ÁGIL: [PERSON_NAME][DEMOGRAPHIC_DATA] | INACTIVO | AFILIADO TITULA…" at bounding box center [359, 17] width 630 height 529
click at [147, 265] on span "Aportes y Contribuciones del Afiliado: 23394246859" at bounding box center [129, 265] width 133 height 7
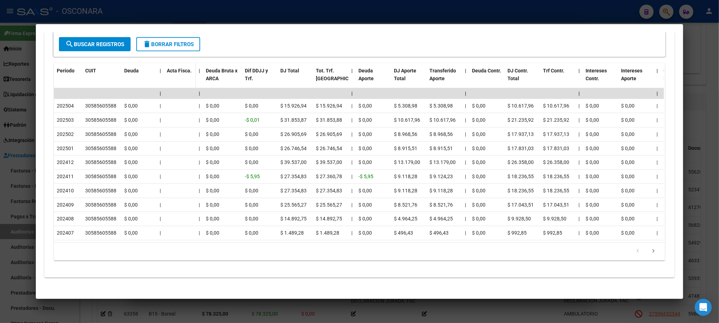
scroll to position [644, 0]
click at [714, 173] on div at bounding box center [359, 161] width 719 height 323
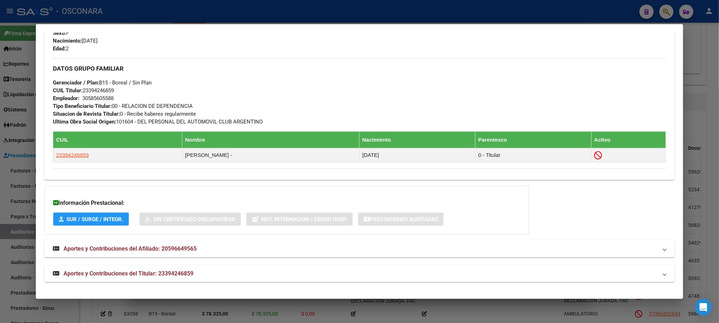
click at [705, 244] on div at bounding box center [359, 161] width 719 height 323
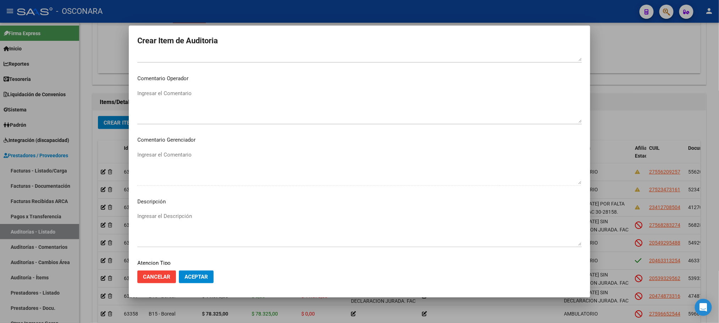
scroll to position [426, 0]
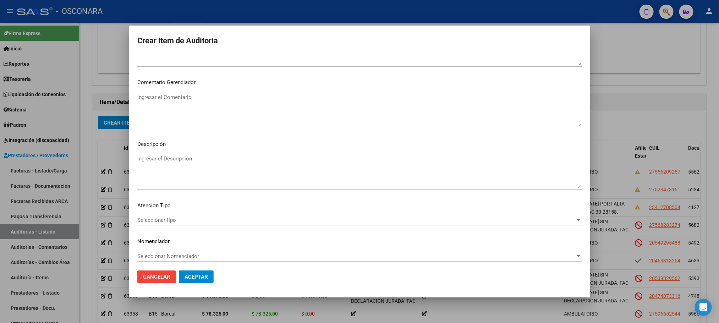
click at [173, 225] on div "Seleccionar tipo Seleccionar tipo" at bounding box center [359, 220] width 444 height 11
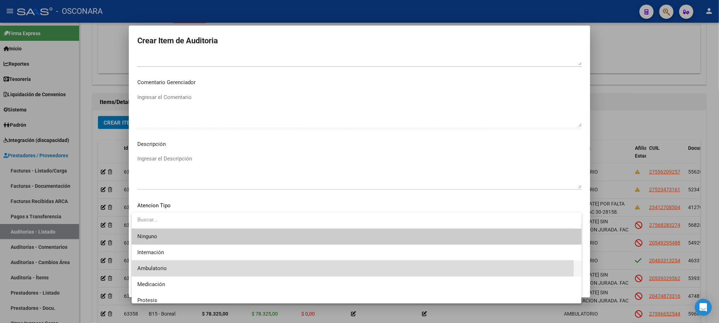
click at [168, 267] on span "Ambulatorio" at bounding box center [356, 268] width 438 height 16
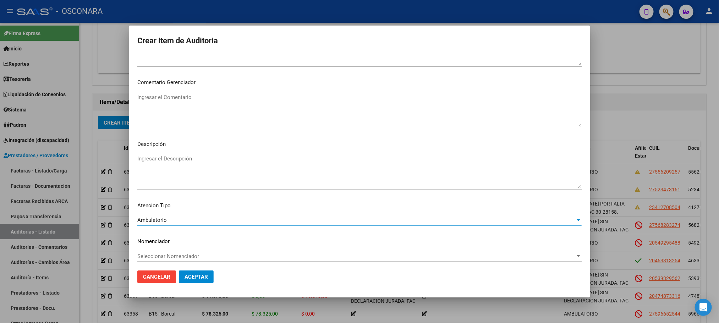
click at [179, 162] on textarea "Ingresar el Descripción" at bounding box center [359, 171] width 444 height 33
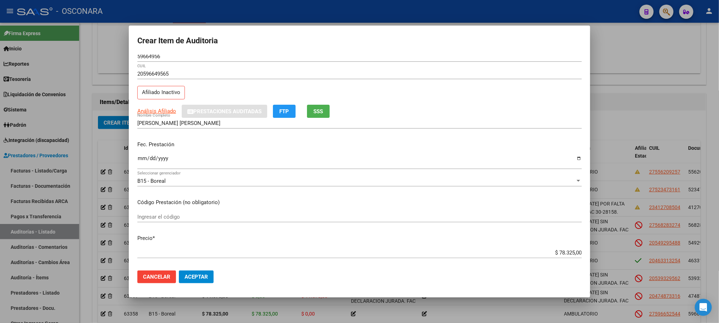
scroll to position [0, 0]
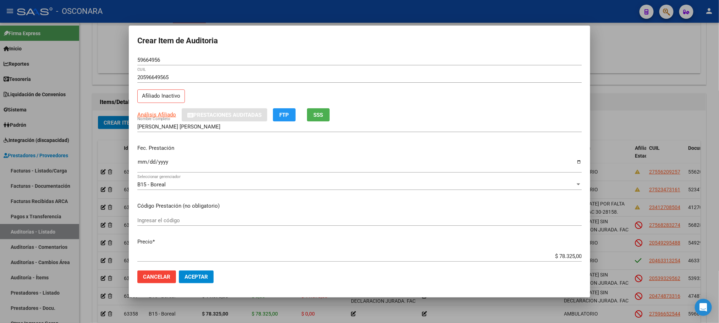
click at [187, 279] on span "Aceptar" at bounding box center [195, 277] width 23 height 6
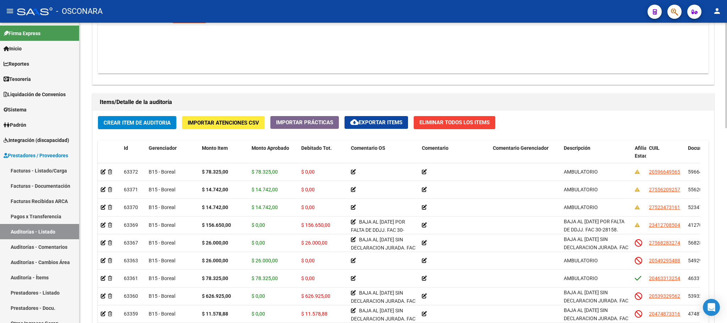
click at [129, 116] on div "Crear Item de Auditoria Importar Atenciones CSV Importar Prácticas cloud_downlo…" at bounding box center [403, 244] width 621 height 267
click at [133, 121] on span "Crear Item de Auditoria" at bounding box center [137, 123] width 67 height 6
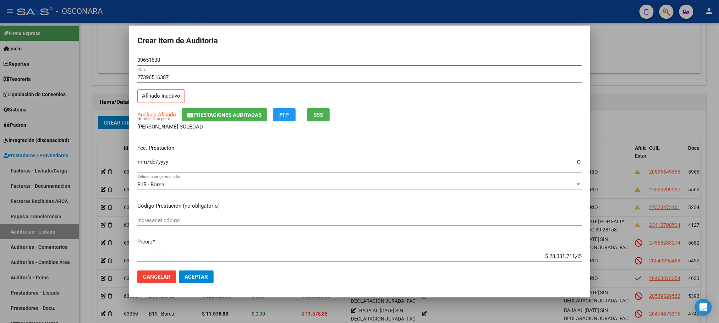
click at [142, 164] on input "Ingresar la fecha" at bounding box center [359, 164] width 444 height 11
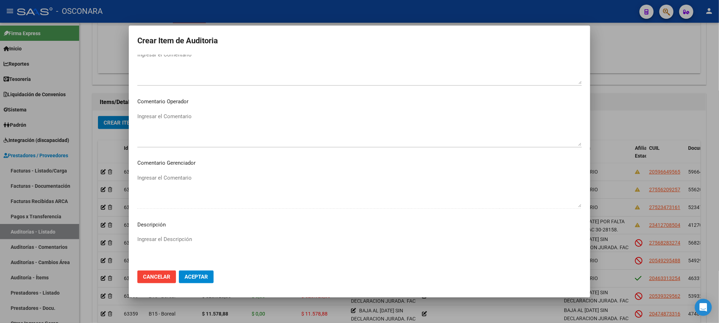
scroll to position [429, 0]
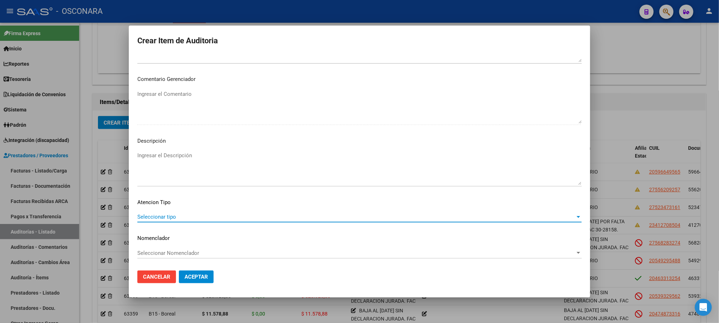
click at [212, 217] on span "Seleccionar tipo" at bounding box center [356, 217] width 438 height 6
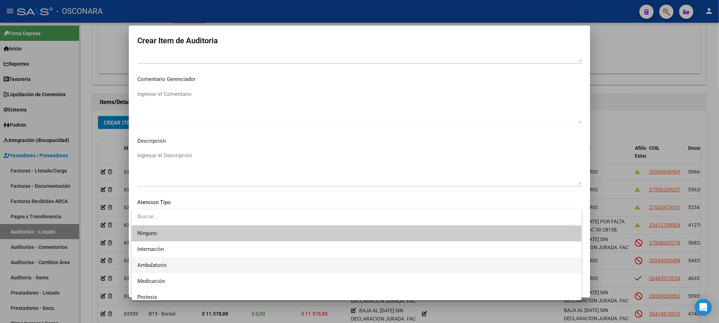
click at [185, 261] on span "Ambulatorio" at bounding box center [356, 265] width 438 height 16
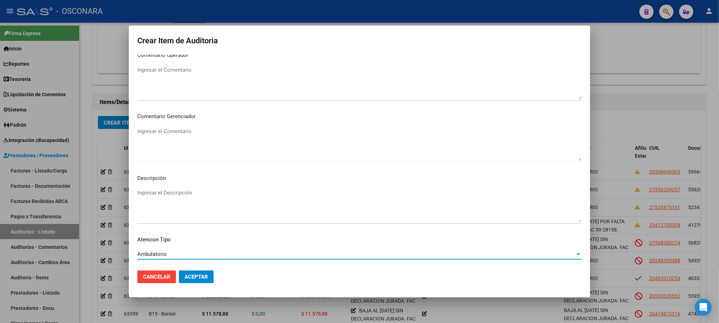
scroll to position [376, 0]
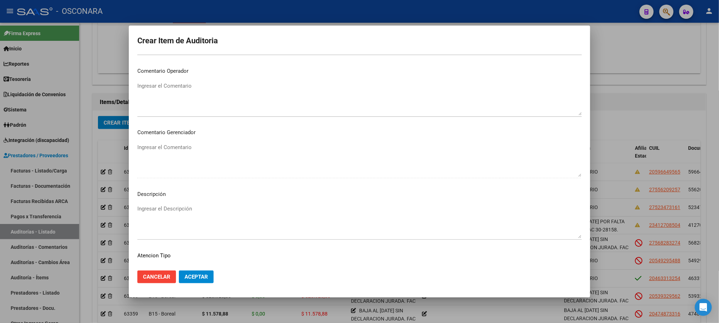
click at [201, 209] on textarea "Ingresar el Descripción" at bounding box center [359, 221] width 444 height 33
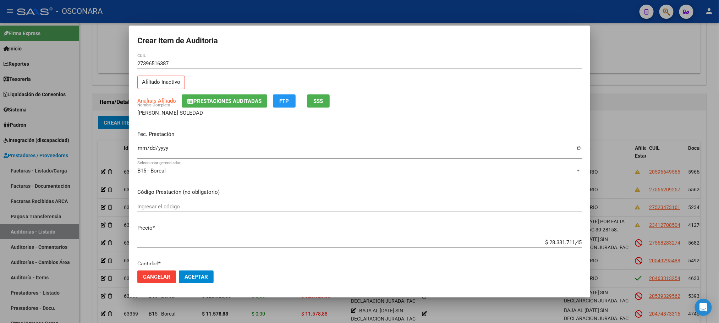
scroll to position [4, 0]
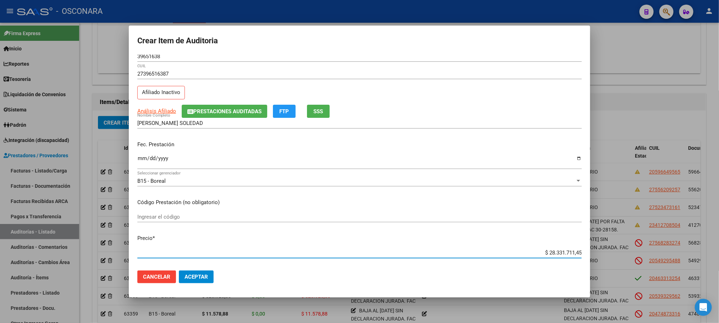
drag, startPoint x: 533, startPoint y: 253, endPoint x: 595, endPoint y: 246, distance: 62.1
click at [595, 246] on div "Crear Item de Auditoria 39651638 Nro Documento 27396516387 CUIL Afiliado Inacti…" at bounding box center [359, 161] width 719 height 323
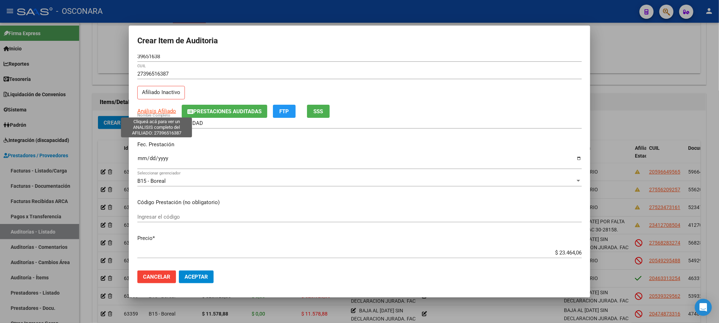
click at [169, 110] on span "Análisis Afiliado" at bounding box center [156, 111] width 39 height 6
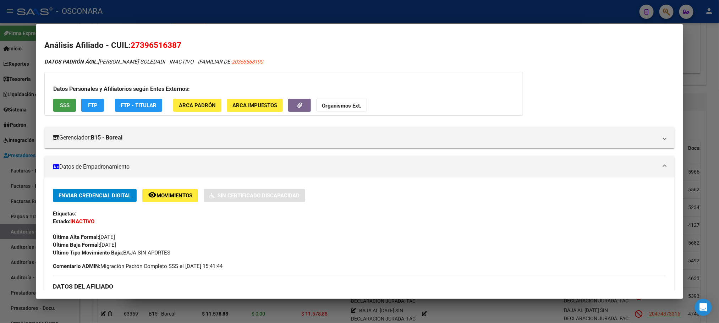
click at [59, 109] on button "SSS" at bounding box center [64, 105] width 23 height 13
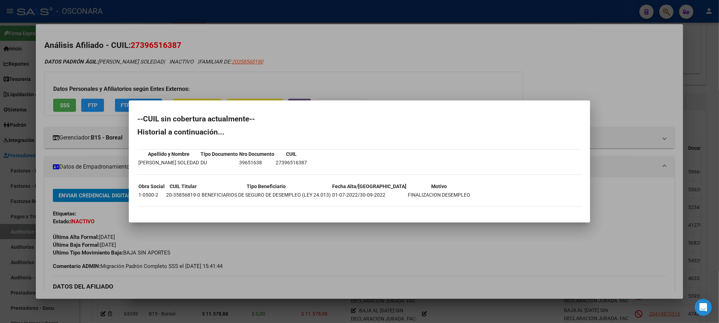
click at [396, 229] on div at bounding box center [359, 161] width 719 height 323
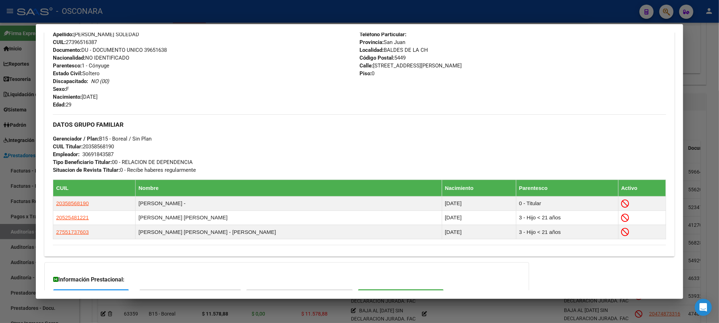
scroll to position [345, 0]
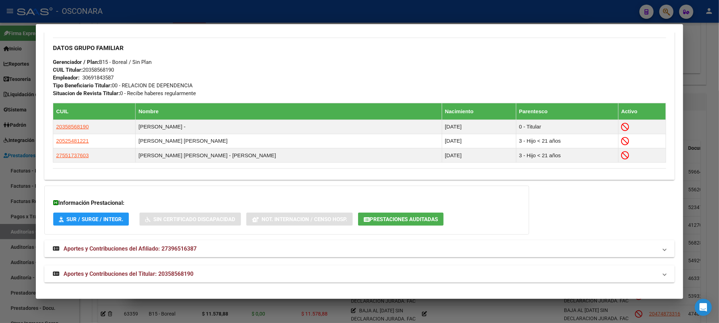
click at [174, 270] on strong "Aportes y Contribuciones del Titular: 20358568190" at bounding box center [123, 274] width 140 height 9
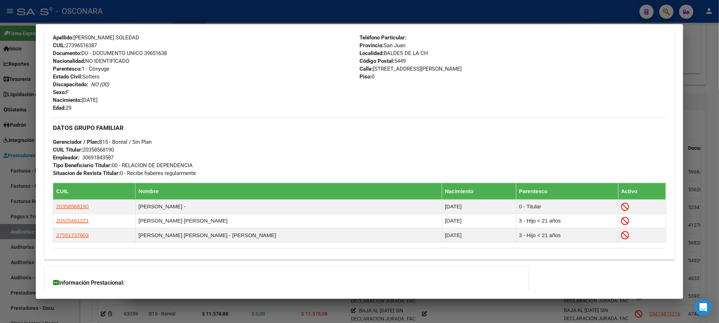
scroll to position [310, 0]
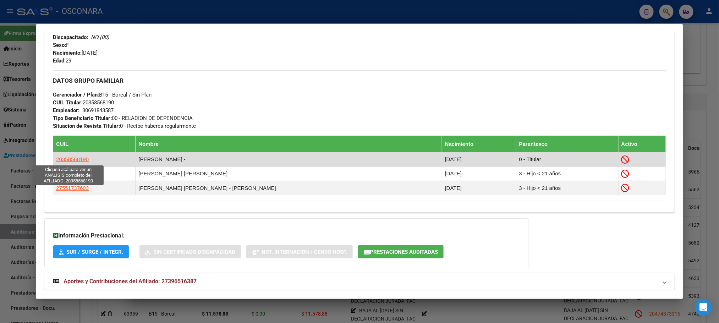
click at [72, 159] on span "20358568190" at bounding box center [72, 159] width 33 height 6
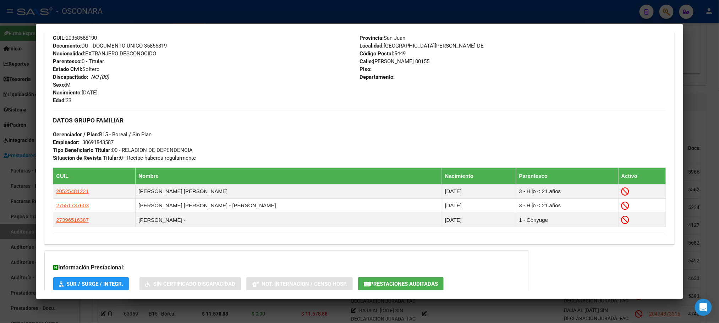
scroll to position [328, 0]
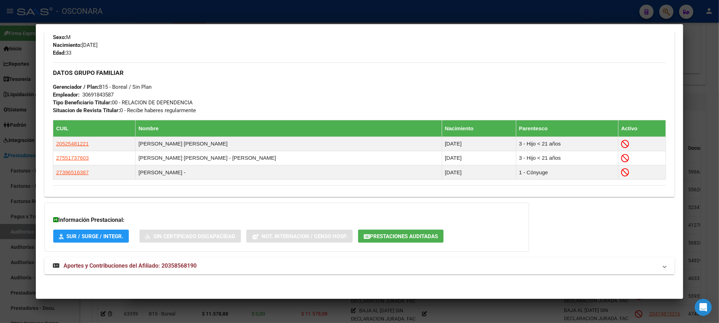
click at [126, 264] on span "Aportes y Contribuciones del Afiliado: 20358568190" at bounding box center [129, 265] width 133 height 7
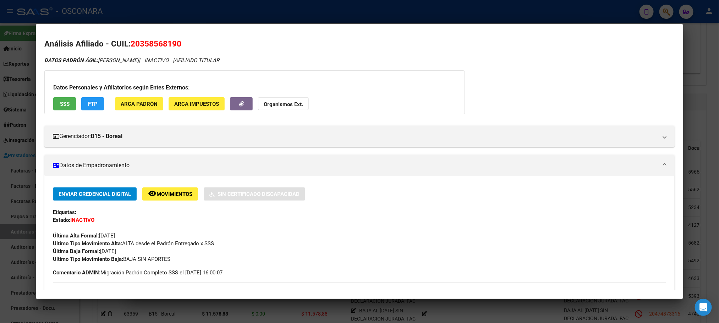
scroll to position [0, 0]
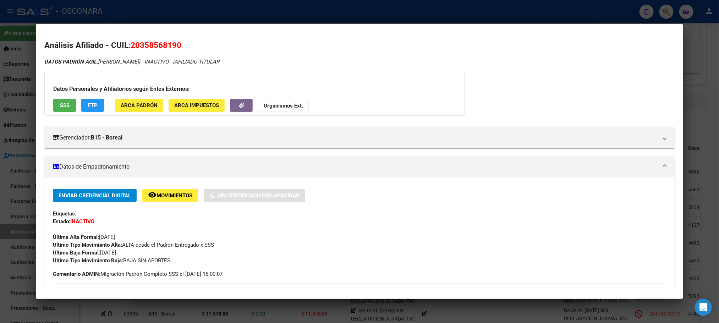
click at [717, 88] on div at bounding box center [359, 161] width 719 height 323
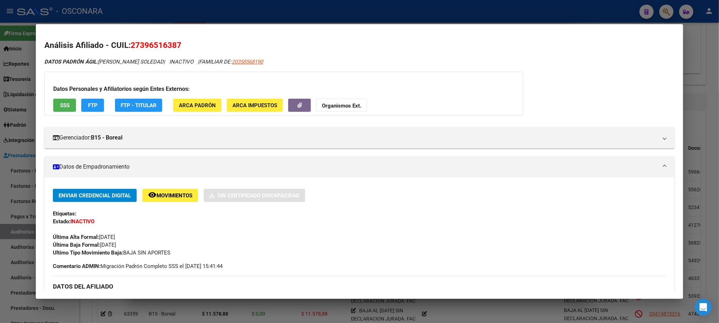
click at [63, 107] on span "SSS" at bounding box center [65, 105] width 10 height 6
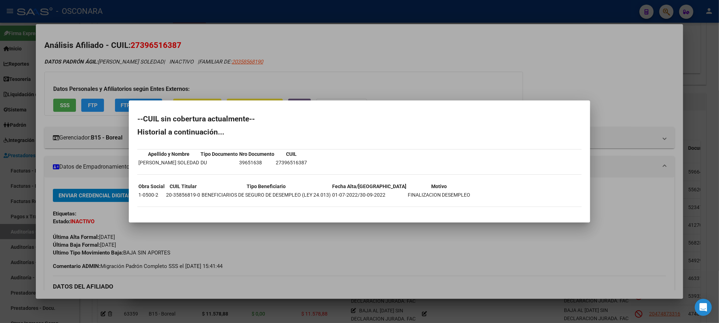
drag, startPoint x: 443, startPoint y: 194, endPoint x: 358, endPoint y: 194, distance: 85.5
click at [358, 194] on tr "1-0500-2 20-35856819-0 BENEFICIARIOS DE SEGURO DE DESEMPLEO (LEY 24.013) 01-07-…" at bounding box center [304, 195] width 332 height 8
copy tr "[DATE] FINALIZACION DESEMPLE"
click at [704, 163] on div at bounding box center [359, 161] width 719 height 323
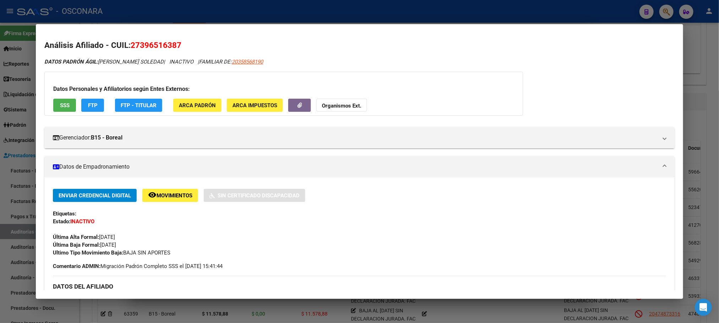
click at [707, 161] on div at bounding box center [359, 161] width 719 height 323
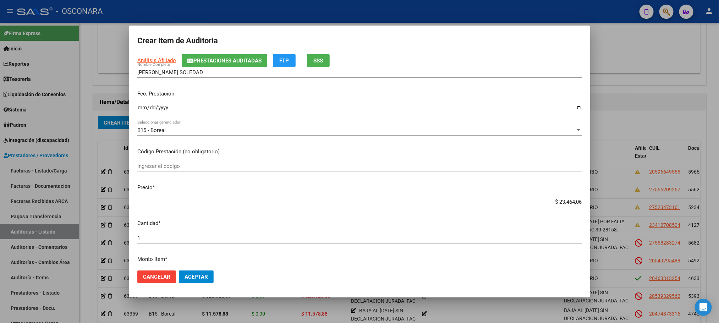
scroll to position [110, 0]
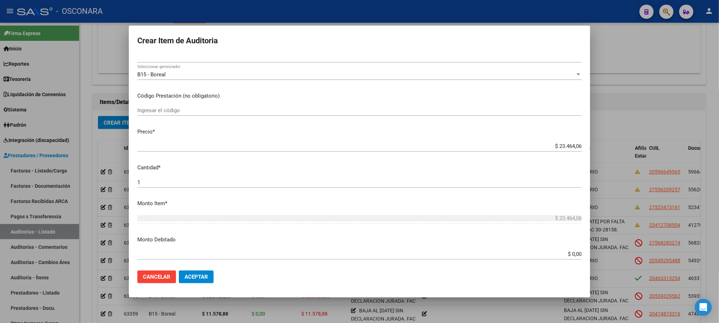
drag, startPoint x: 543, startPoint y: 246, endPoint x: 580, endPoint y: 246, distance: 36.9
click at [580, 246] on mat-dialog-content "39651638 Nro Documento 27396516387 CUIL Afiliado Inactivo Análisis Afiliado Pre…" at bounding box center [359, 160] width 461 height 210
click at [572, 254] on input "$ 0,00" at bounding box center [359, 254] width 444 height 6
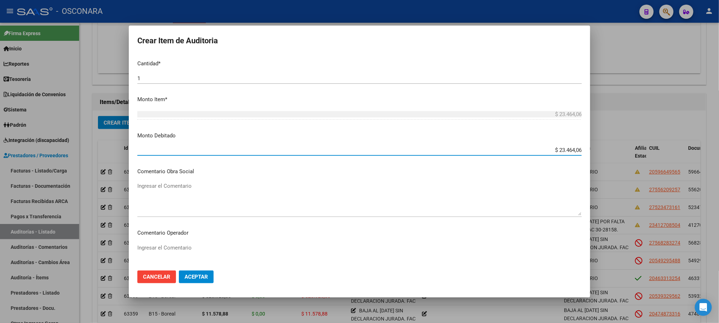
scroll to position [216, 0]
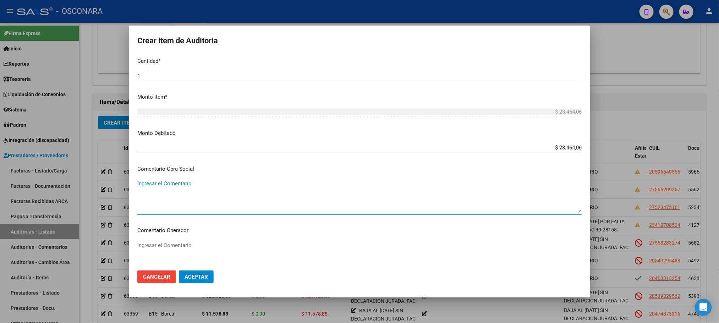
click at [196, 195] on textarea "Ingresar el Comentario" at bounding box center [359, 196] width 444 height 33
paste textarea "[DATE] FINALIZACION DESEMPLE"
click at [305, 188] on textarea "BAJA AL [DATE] POR FINALIZACION DE DESEMPLEO" at bounding box center [359, 196] width 444 height 33
drag, startPoint x: 313, startPoint y: 186, endPoint x: 134, endPoint y: 182, distance: 178.8
click at [134, 182] on mat-dialog-content "39651638 Nro Documento 27396516387 CUIL Afiliado Inactivo Análisis Afiliado Pre…" at bounding box center [359, 160] width 461 height 210
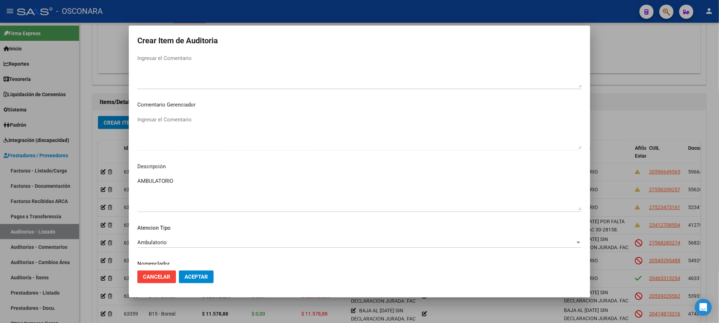
scroll to position [429, 0]
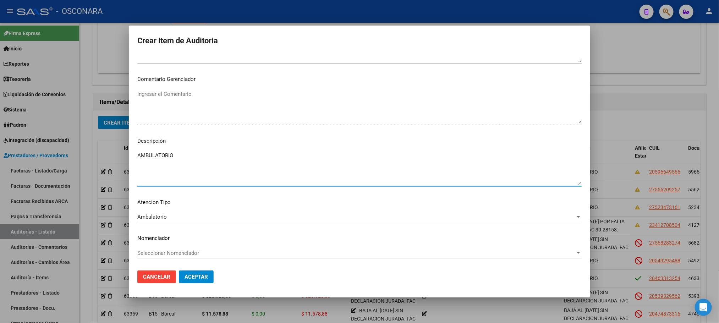
drag, startPoint x: 199, startPoint y: 159, endPoint x: 126, endPoint y: 156, distance: 73.8
click at [126, 156] on div "Crear Item de Auditoria 39651638 Nro Documento 27396516387 CUIL Afiliado Inacti…" at bounding box center [359, 161] width 719 height 323
paste textarea "BAJA AL [DATE] POR FINALIZACION DE DESEMPLEO. 30-28158."
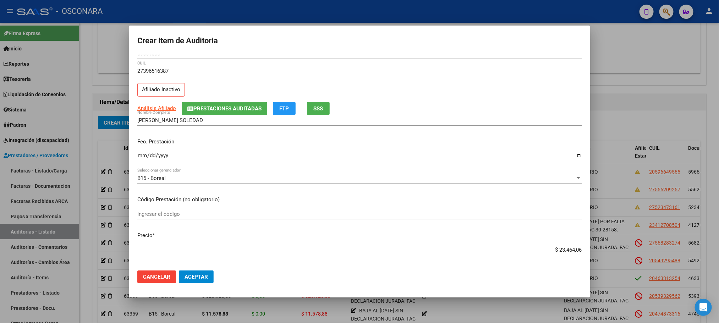
scroll to position [0, 0]
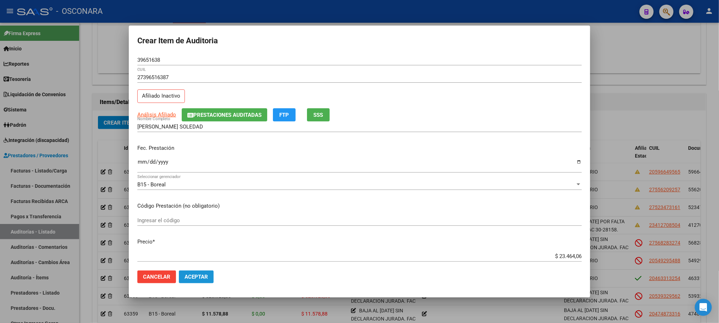
click at [203, 280] on button "Aceptar" at bounding box center [196, 276] width 35 height 13
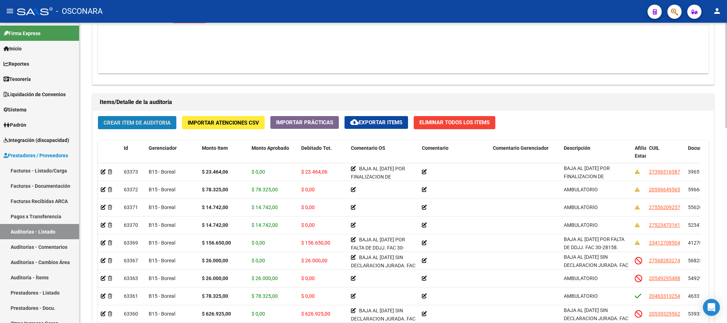
click at [149, 125] on span "Crear Item de Auditoria" at bounding box center [137, 123] width 67 height 6
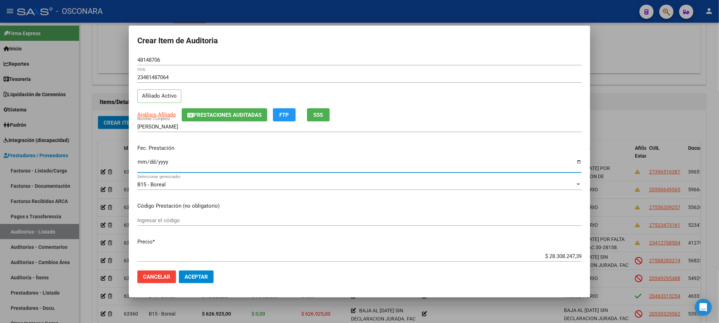
click at [142, 164] on input "Ingresar la fecha" at bounding box center [359, 164] width 444 height 11
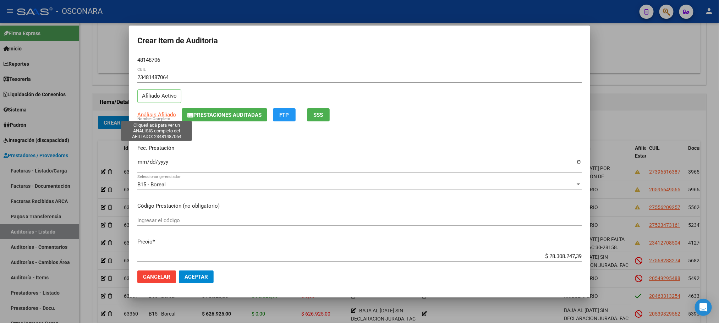
click at [150, 114] on span "Análisis Afiliado" at bounding box center [156, 114] width 39 height 6
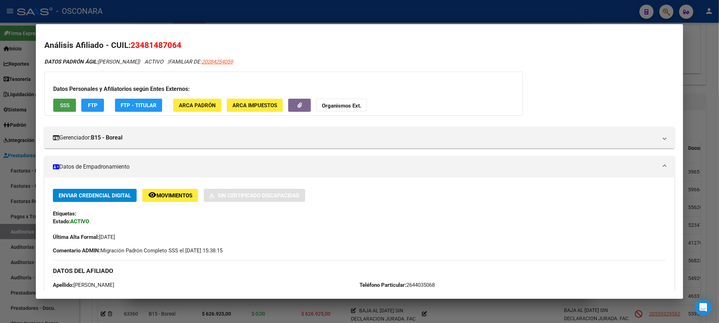
click at [55, 104] on button "SSS" at bounding box center [64, 105] width 23 height 13
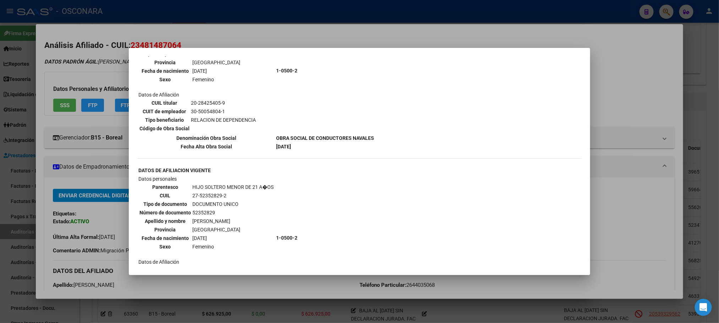
scroll to position [716, 0]
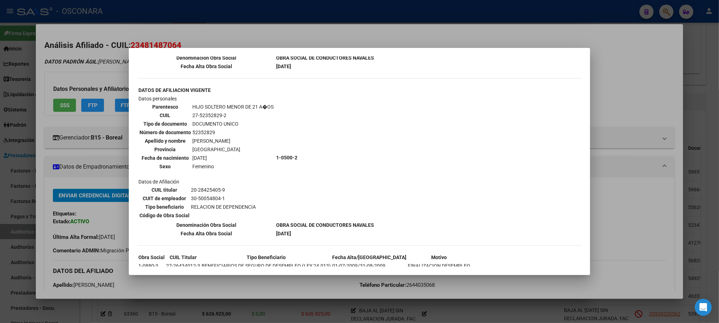
drag, startPoint x: 669, startPoint y: 243, endPoint x: 657, endPoint y: 239, distance: 12.8
click at [668, 243] on div at bounding box center [359, 161] width 719 height 323
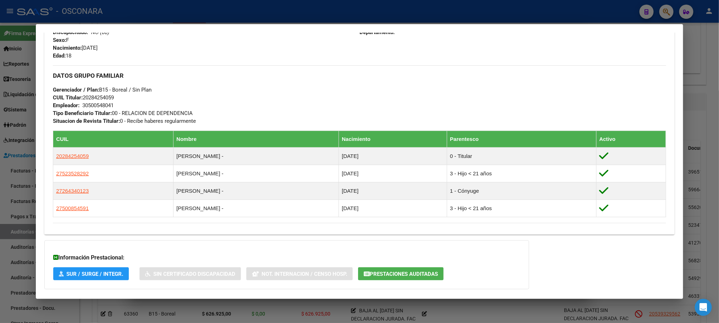
scroll to position [356, 0]
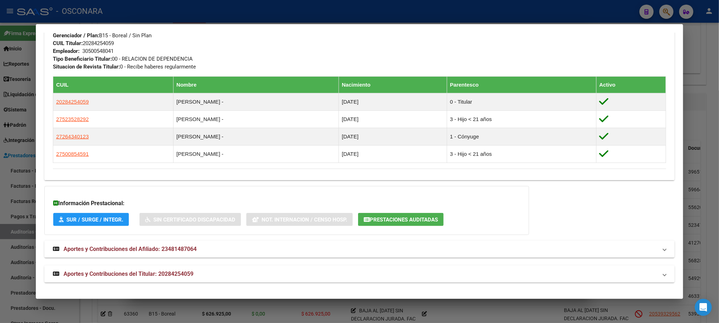
click at [195, 275] on mat-panel-title "Aportes y Contribuciones del Titular: 20284254059" at bounding box center [355, 274] width 604 height 9
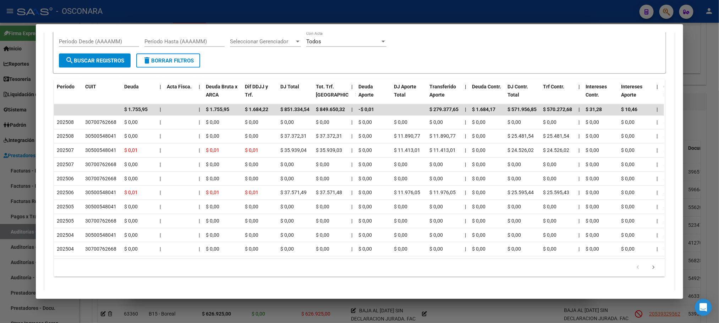
scroll to position [694, 0]
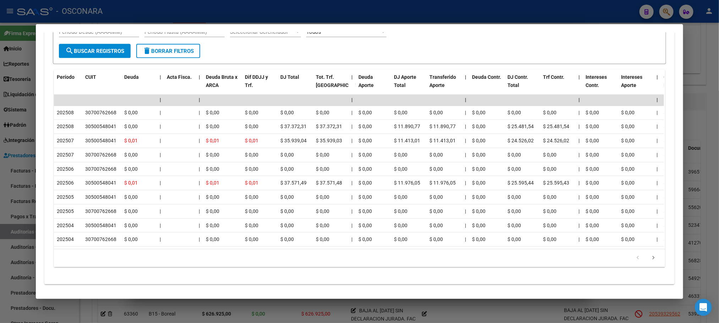
click at [649, 263] on icon "go to next page" at bounding box center [653, 259] width 9 height 9
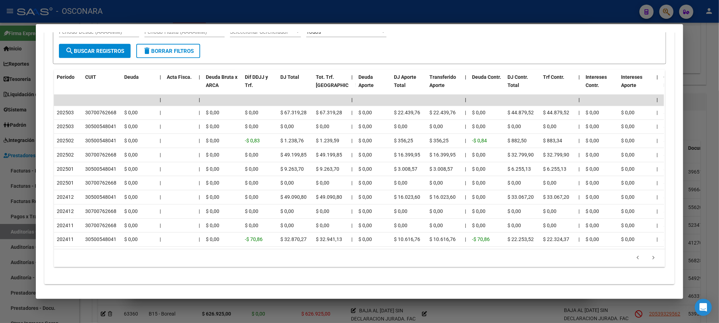
click at [710, 150] on div at bounding box center [359, 161] width 719 height 323
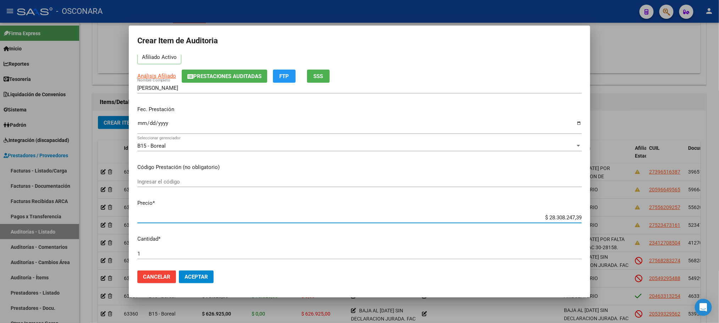
scroll to position [109, 0]
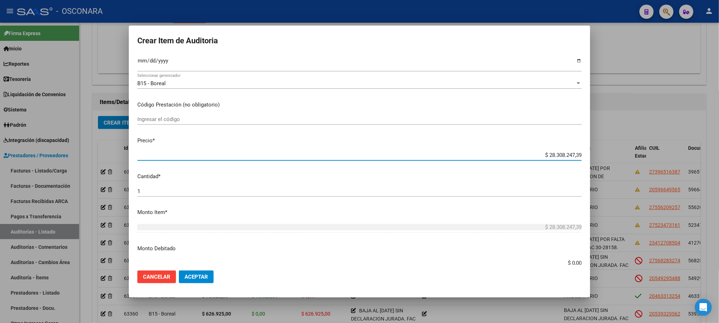
drag, startPoint x: 529, startPoint y: 253, endPoint x: 610, endPoint y: 259, distance: 81.1
click at [610, 259] on div "Crear Item de Auditoria 48148706 Nro Documento 23481487064 CUIL Afiliado Activo…" at bounding box center [359, 161] width 719 height 323
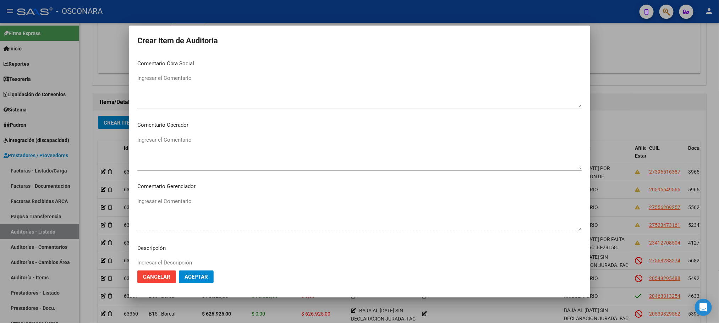
scroll to position [428, 0]
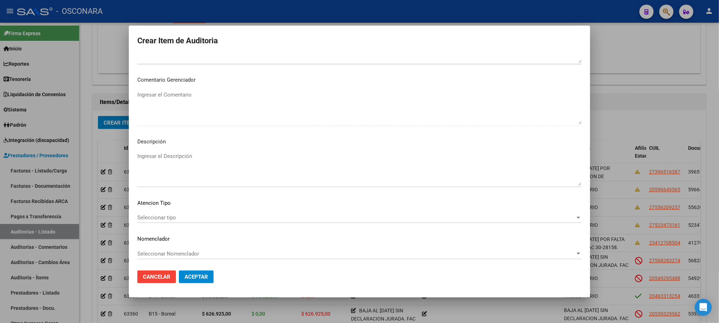
click at [175, 219] on span "Seleccionar tipo" at bounding box center [356, 217] width 438 height 6
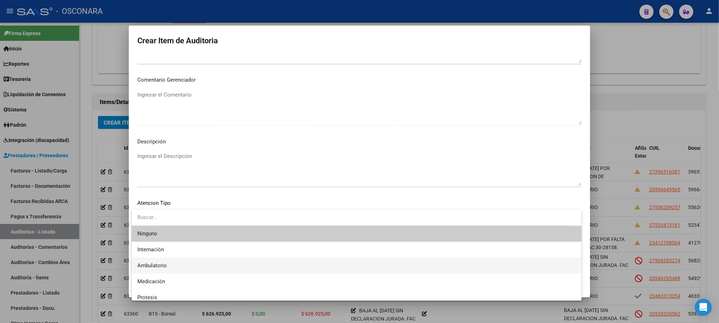
click at [167, 264] on span "Ambulatorio" at bounding box center [356, 266] width 438 height 16
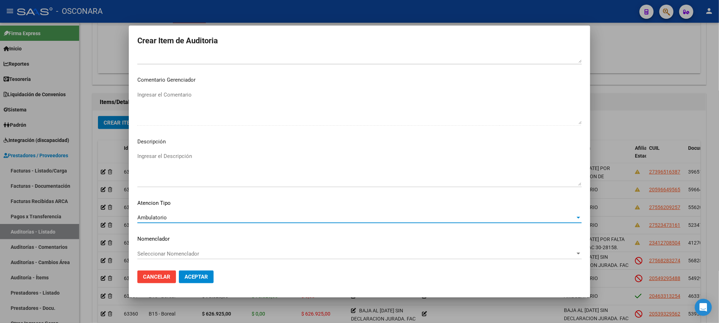
click at [167, 162] on textarea "Ingresar el Descripción" at bounding box center [359, 168] width 444 height 33
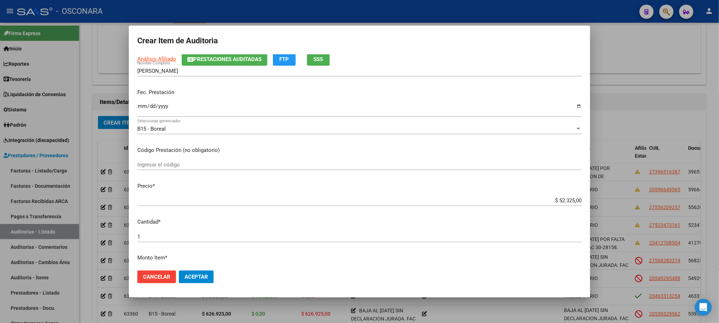
scroll to position [0, 0]
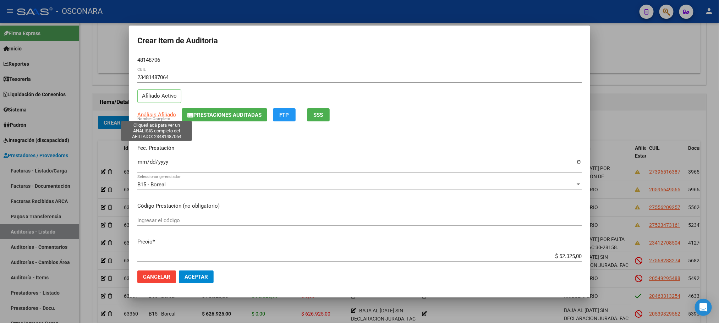
click at [169, 114] on span "Análisis Afiliado" at bounding box center [156, 114] width 39 height 6
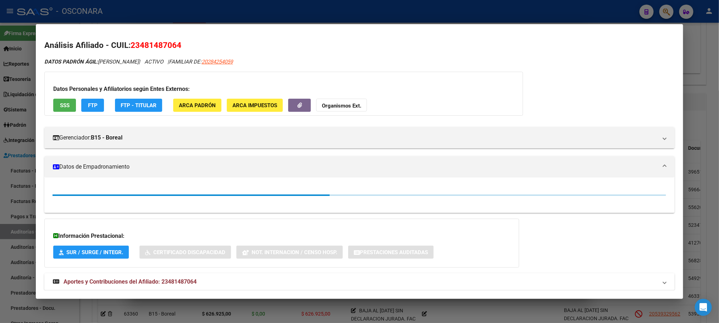
click at [63, 105] on span "SSS" at bounding box center [65, 105] width 10 height 6
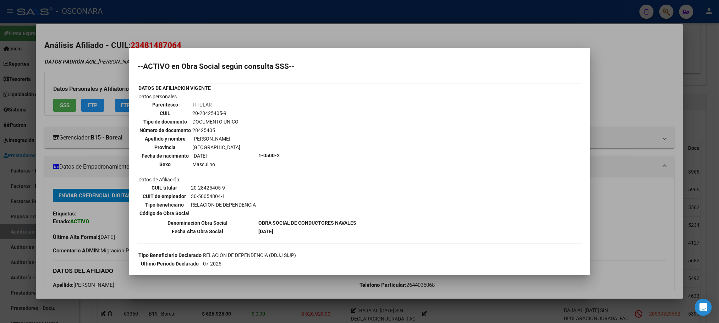
click at [612, 165] on div at bounding box center [359, 161] width 719 height 323
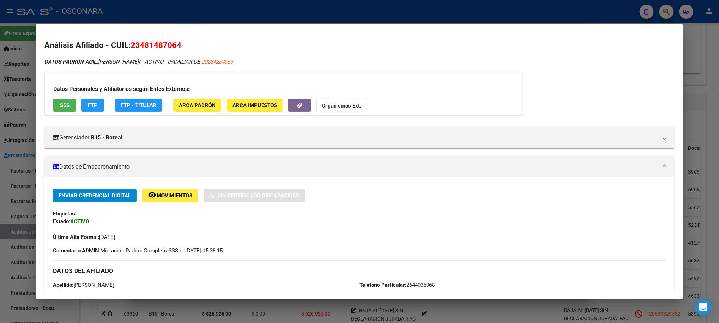
click at [697, 119] on div at bounding box center [359, 161] width 719 height 323
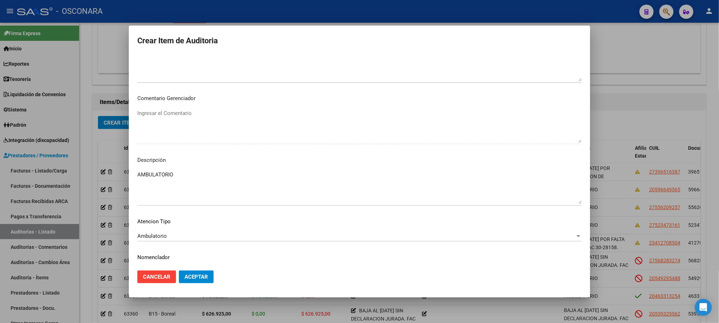
scroll to position [426, 0]
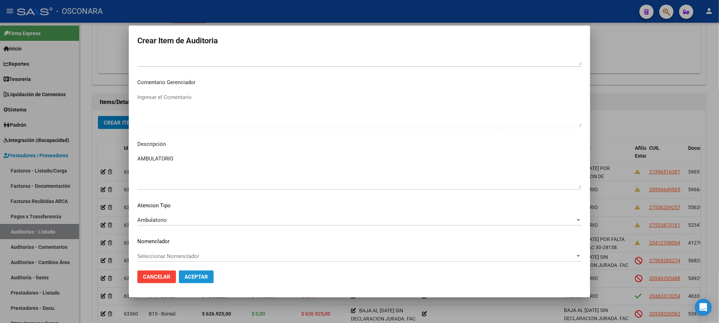
click at [187, 276] on span "Aceptar" at bounding box center [195, 277] width 23 height 6
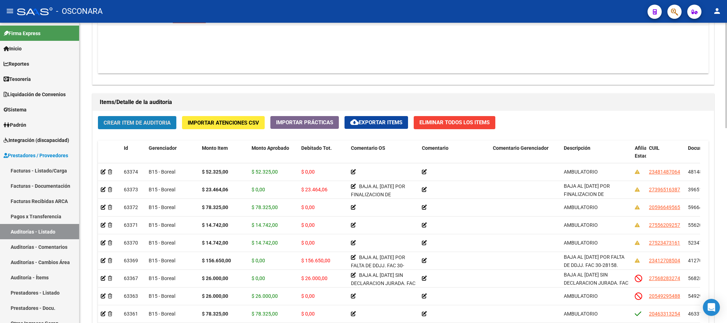
click at [167, 129] on button "Crear Item de Auditoria" at bounding box center [137, 122] width 78 height 13
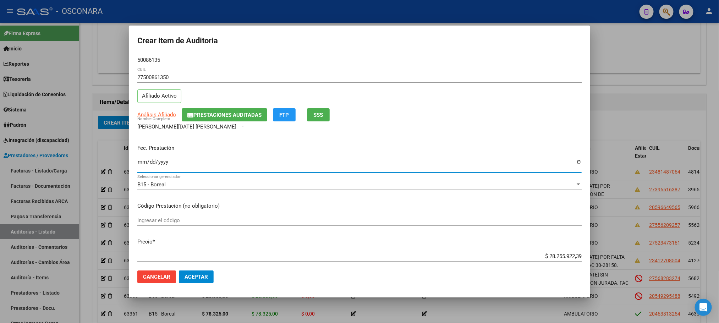
click at [143, 166] on input "Ingresar la fecha" at bounding box center [359, 164] width 444 height 11
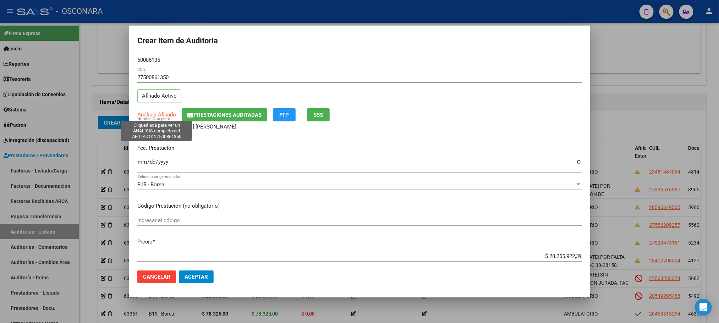
click at [162, 115] on span "Análisis Afiliado" at bounding box center [156, 114] width 39 height 6
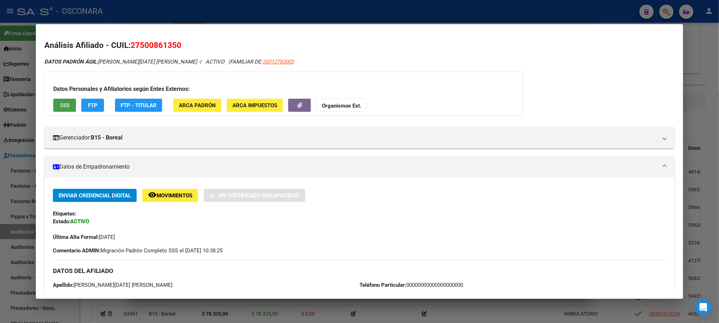
click at [59, 109] on button "SSS" at bounding box center [64, 105] width 23 height 13
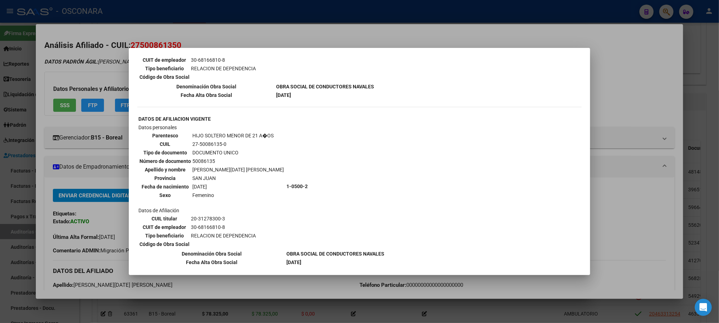
scroll to position [372, 0]
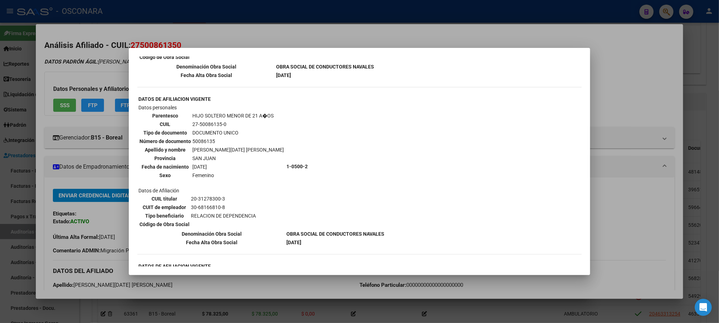
click at [673, 148] on div at bounding box center [359, 161] width 719 height 323
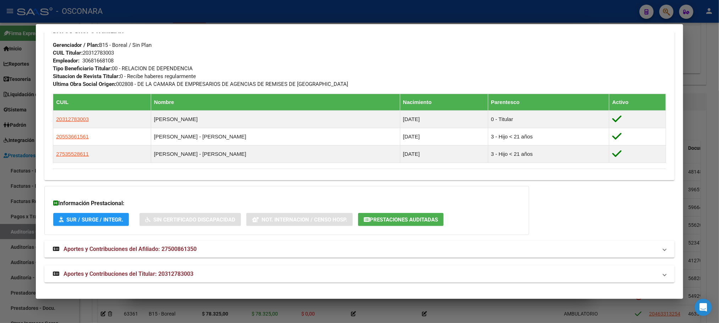
click at [152, 274] on span "Aportes y Contribuciones del Titular: 20312783003" at bounding box center [128, 273] width 130 height 7
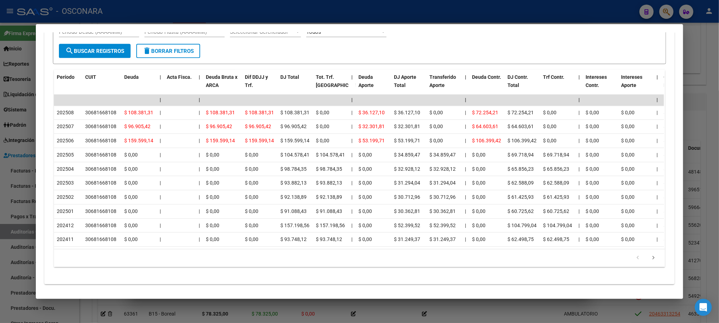
scroll to position [697, 0]
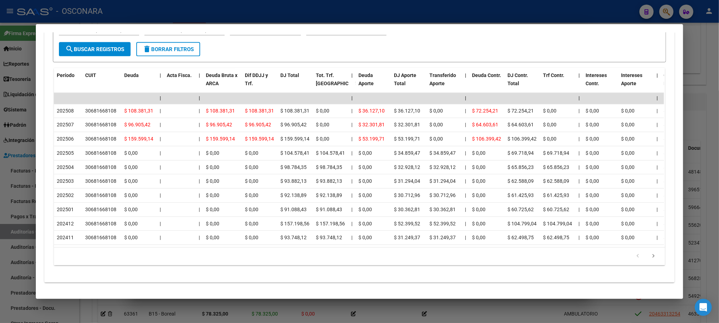
click at [710, 133] on div at bounding box center [359, 161] width 719 height 323
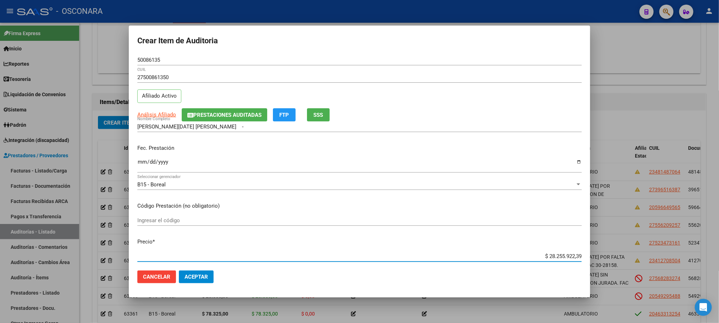
drag, startPoint x: 532, startPoint y: 254, endPoint x: 643, endPoint y: 254, distance: 110.3
click at [643, 254] on div "Crear Item de Auditoria 50086135 Nro Documento 27500861350 CUIL Afiliado Activo…" at bounding box center [359, 161] width 719 height 323
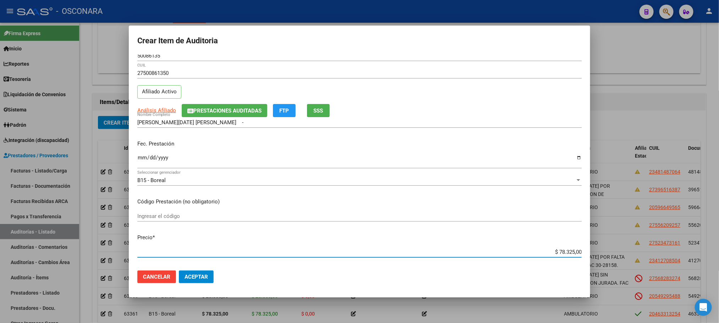
scroll to position [0, 0]
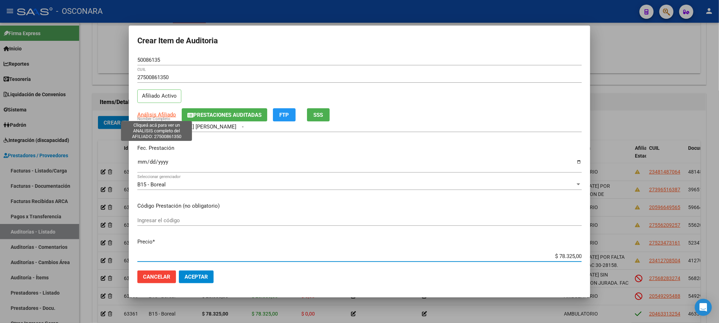
click at [140, 114] on span "Análisis Afiliado" at bounding box center [156, 114] width 39 height 6
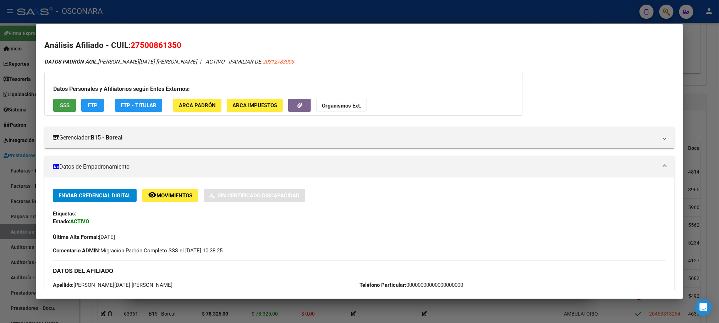
click at [64, 107] on span "SSS" at bounding box center [65, 105] width 10 height 6
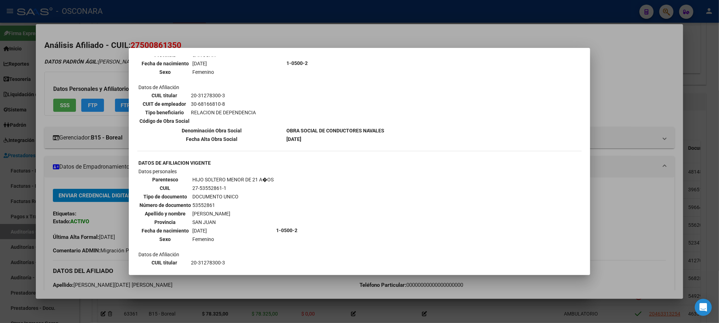
scroll to position [585, 0]
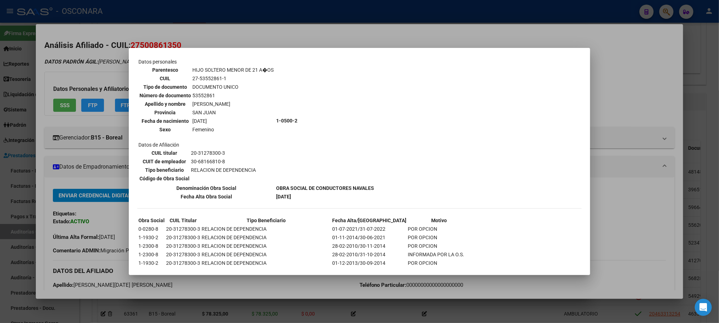
click at [482, 310] on div at bounding box center [359, 161] width 719 height 323
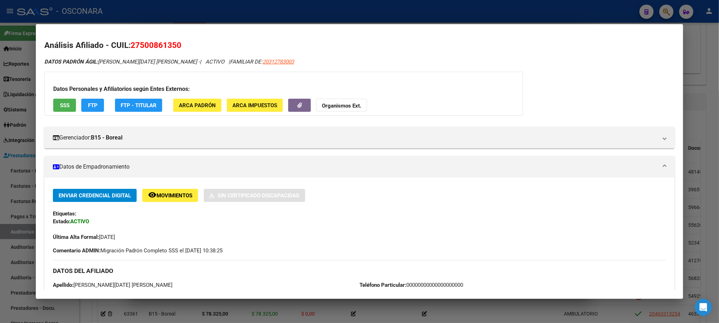
click at [476, 311] on div at bounding box center [359, 161] width 719 height 323
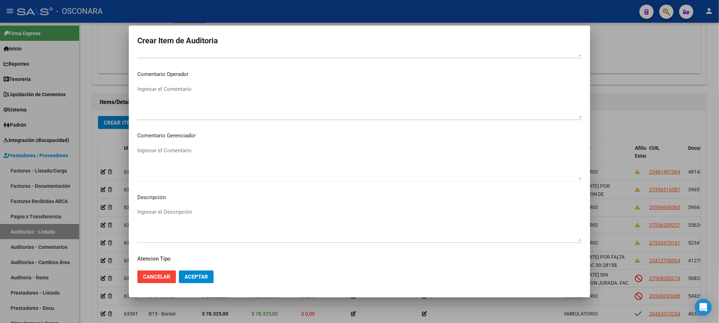
scroll to position [429, 0]
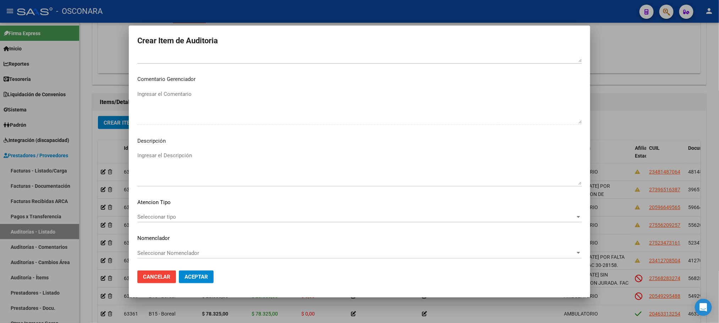
click at [162, 211] on mat-dialog-content "50086135 Nro Documento 27500861350 CUIL Afiliado Activo Análisis Afiliado Prest…" at bounding box center [359, 160] width 461 height 210
click at [161, 216] on span "Seleccionar tipo" at bounding box center [356, 217] width 438 height 6
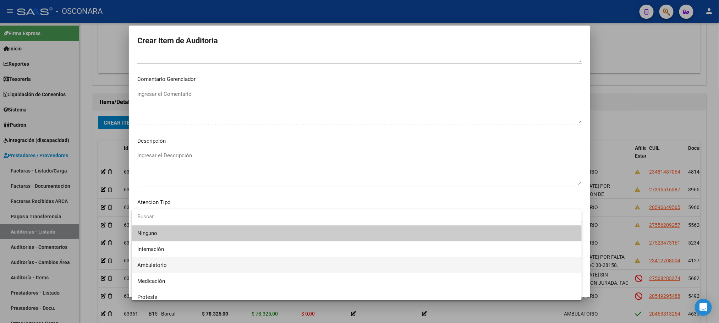
click at [162, 260] on span "Ambulatorio" at bounding box center [356, 265] width 438 height 16
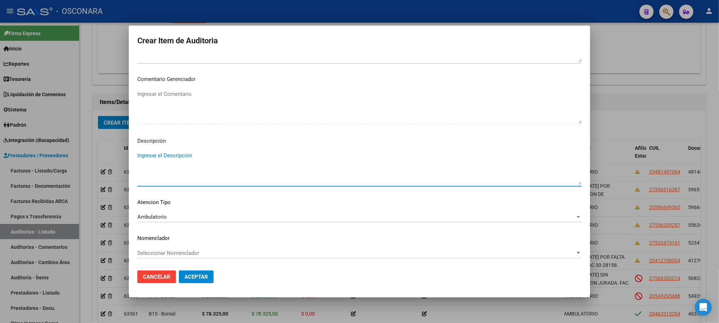
click at [184, 159] on textarea "Ingresar el Descripción" at bounding box center [359, 167] width 444 height 33
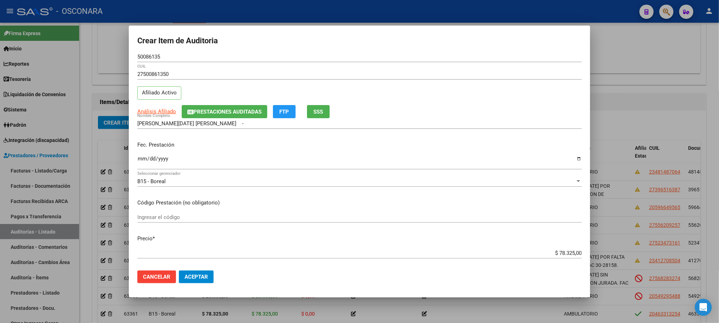
scroll to position [0, 0]
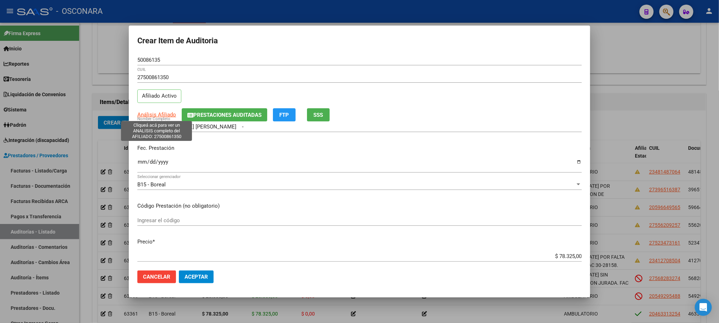
click at [149, 116] on span "Análisis Afiliado" at bounding box center [156, 114] width 39 height 6
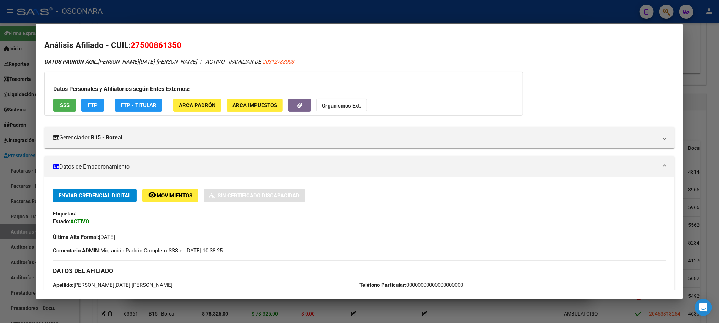
click at [61, 105] on span "SSS" at bounding box center [65, 105] width 10 height 6
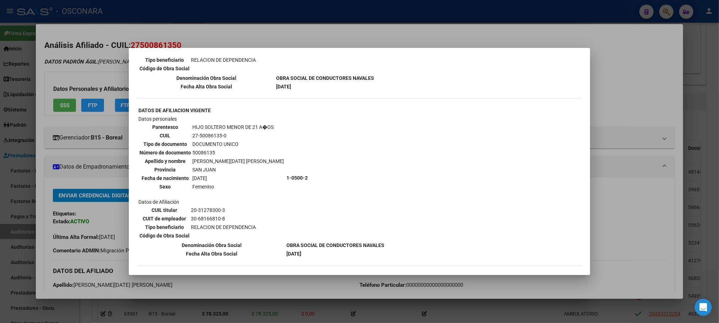
scroll to position [479, 0]
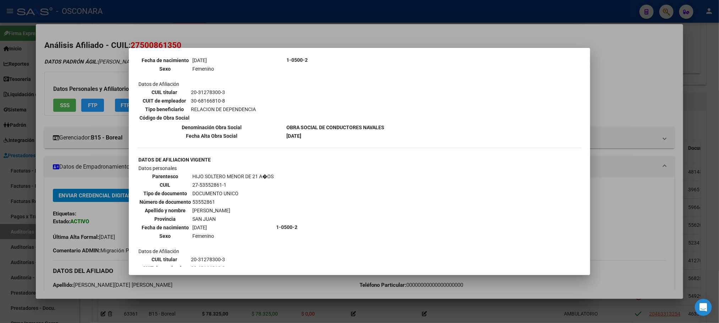
click at [631, 216] on div at bounding box center [359, 161] width 719 height 323
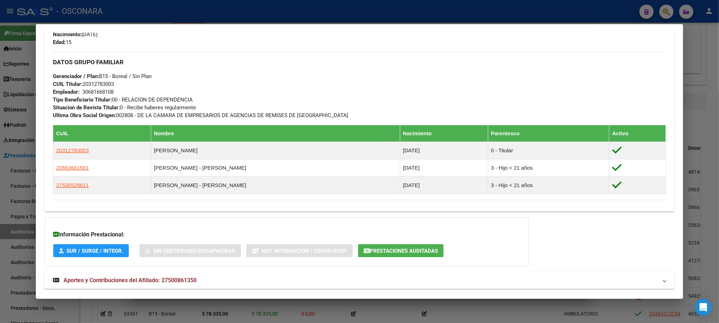
scroll to position [346, 0]
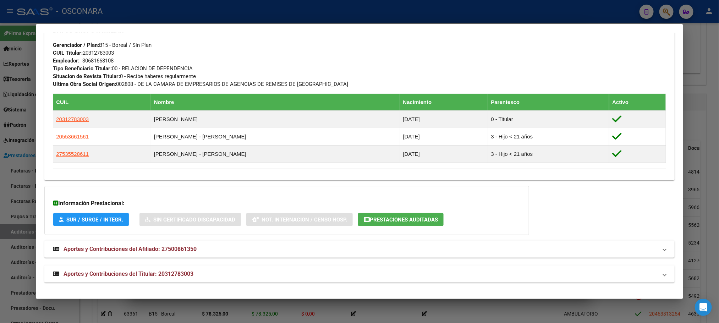
click at [199, 274] on mat-panel-title "Aportes y Contribuciones del Titular: 20312783003" at bounding box center [355, 274] width 604 height 9
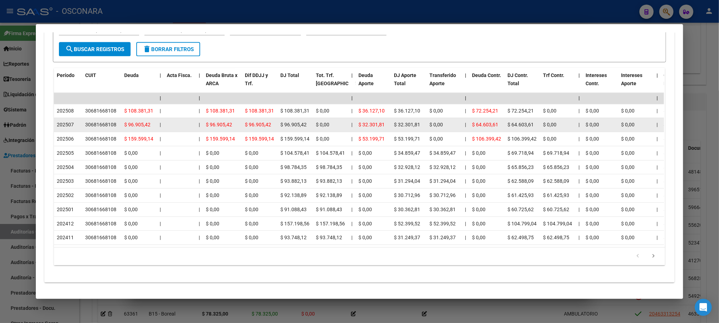
scroll to position [697, 0]
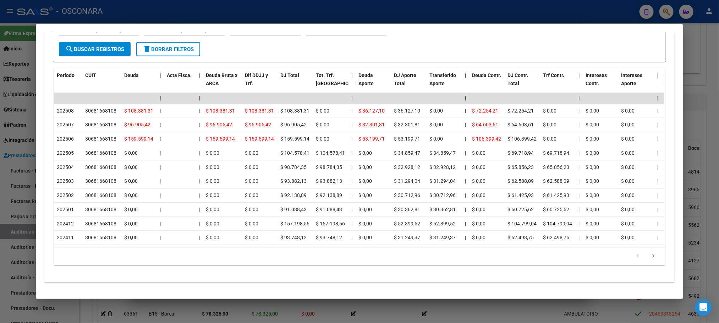
click at [711, 110] on div at bounding box center [359, 161] width 719 height 323
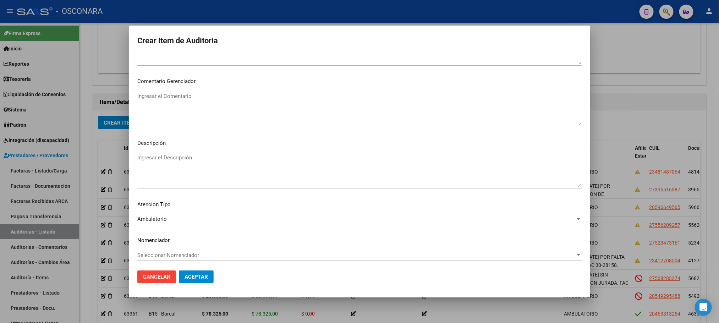
scroll to position [429, 0]
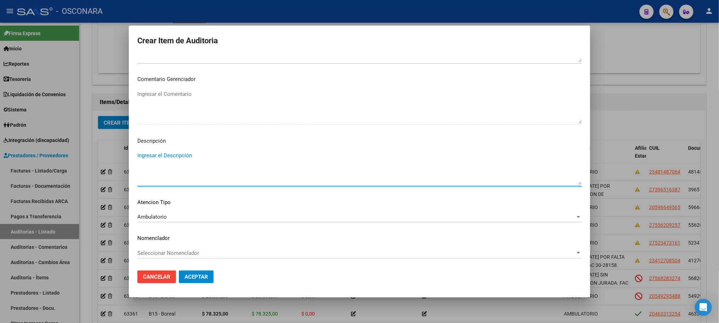
click at [213, 163] on textarea "Ingresar el Descripción" at bounding box center [359, 167] width 444 height 33
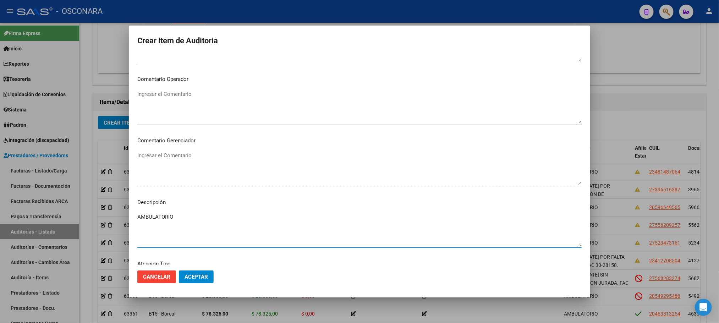
scroll to position [372, 0]
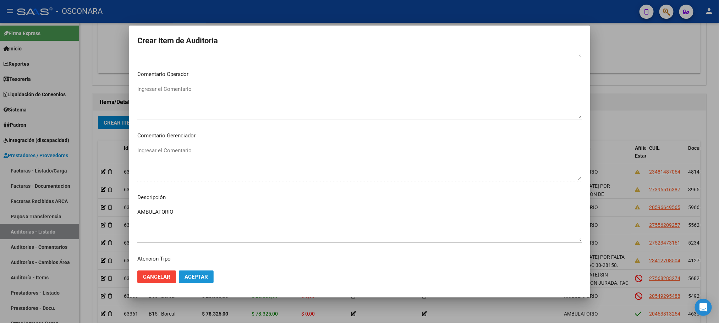
click at [204, 281] on button "Aceptar" at bounding box center [196, 276] width 35 height 13
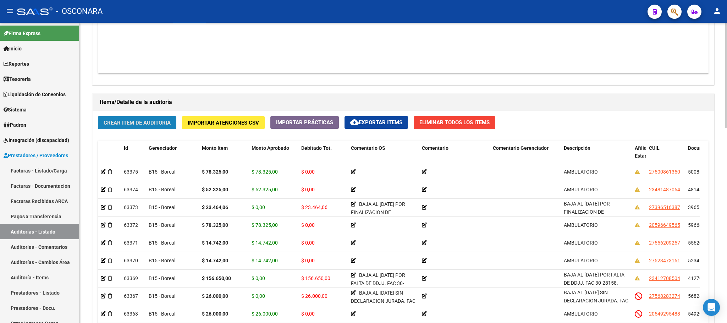
click at [139, 121] on span "Crear Item de Auditoria" at bounding box center [137, 123] width 67 height 6
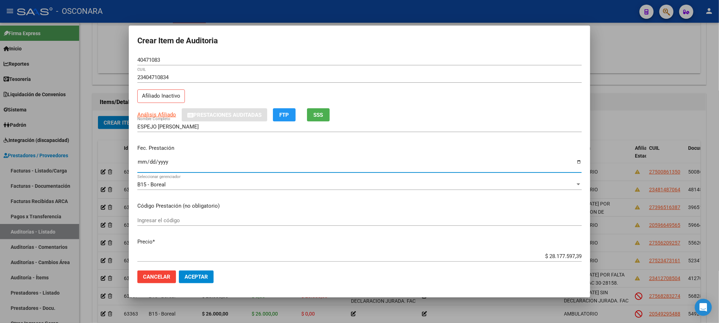
click at [140, 163] on input "Ingresar la fecha" at bounding box center [359, 164] width 444 height 11
click at [153, 116] on span "Análisis Afiliado" at bounding box center [156, 114] width 39 height 6
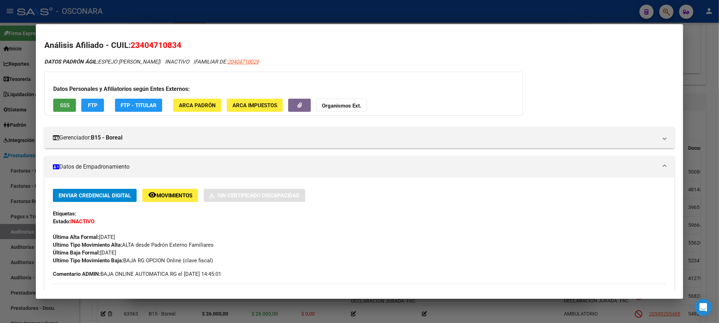
click at [64, 103] on span "SSS" at bounding box center [65, 105] width 10 height 6
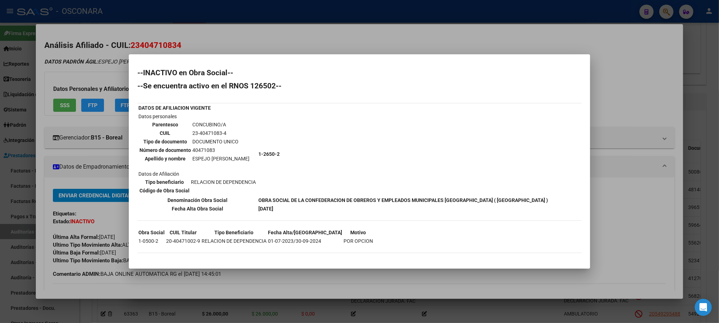
drag, startPoint x: 350, startPoint y: 238, endPoint x: 293, endPoint y: 240, distance: 57.9
click at [293, 240] on div "--INACTIVO en Obra Social-- --Se encuentra activo en el RNOS 126502-- DATOS DE …" at bounding box center [359, 164] width 444 height 191
copy tbody "Obra Social CUIL Titular Tipo Beneficiario Fecha Alta/Baja Motivo 1-0500-2 20-4…"
click at [715, 214] on div at bounding box center [359, 161] width 719 height 323
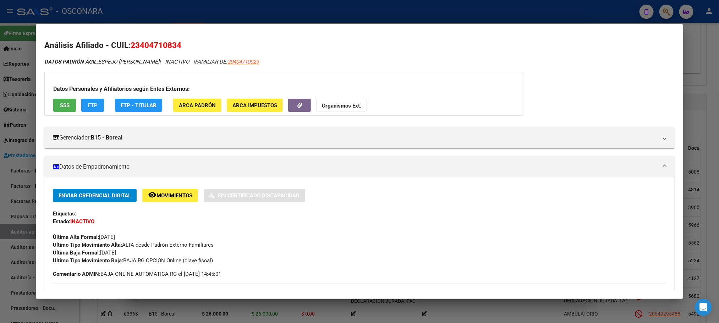
click at [715, 214] on div at bounding box center [359, 161] width 719 height 323
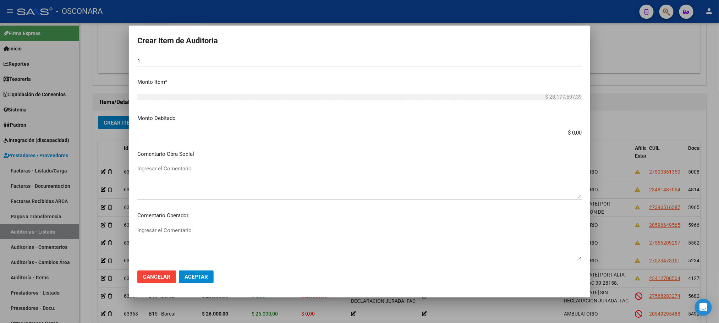
scroll to position [213, 0]
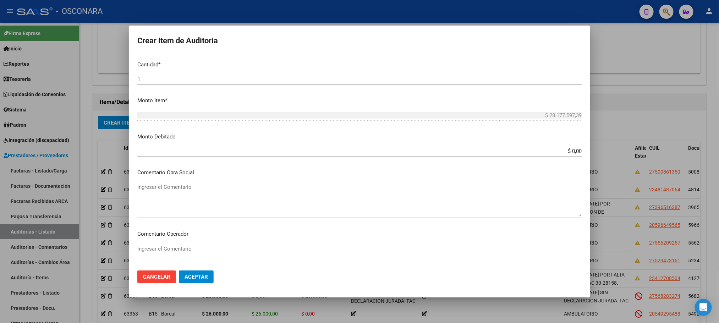
click at [182, 189] on textarea "Ingresar el Comentario" at bounding box center [359, 199] width 444 height 33
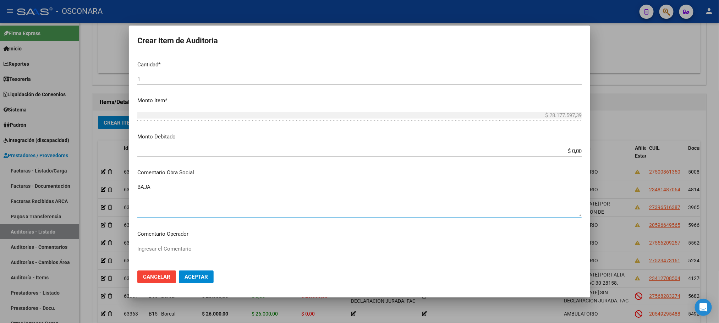
paste textarea "[DATE] POR OPCION"
click at [151, 188] on textarea "BAJA [DATE] POR OPCION" at bounding box center [359, 199] width 444 height 33
click at [253, 190] on textarea "BAJA AL [DATE] POR OPCION" at bounding box center [359, 199] width 444 height 33
click at [252, 183] on textarea "BAJA AL [DATE] POR OPCION" at bounding box center [359, 199] width 444 height 33
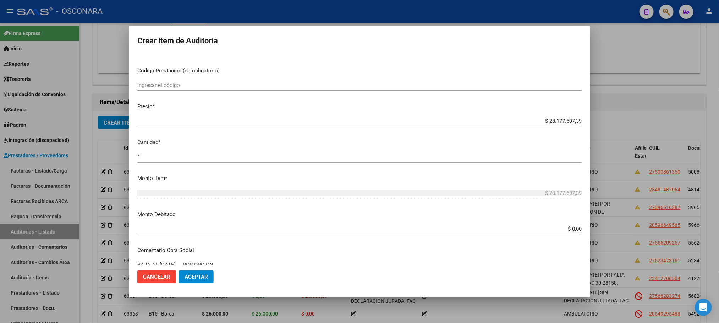
scroll to position [0, 0]
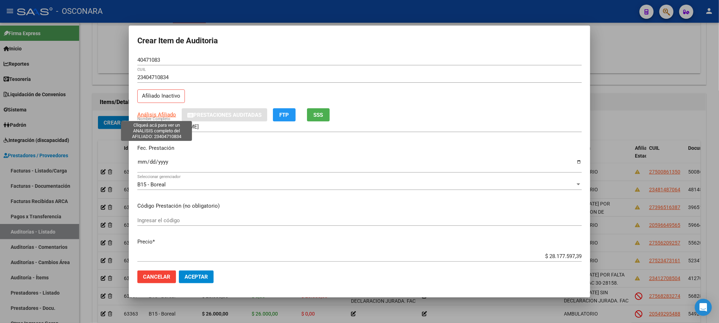
click at [153, 112] on span "Análisis Afiliado" at bounding box center [156, 114] width 39 height 6
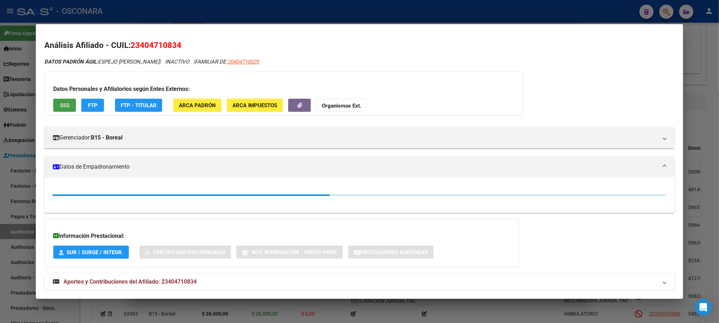
click at [66, 102] on span "SSS" at bounding box center [65, 105] width 10 height 6
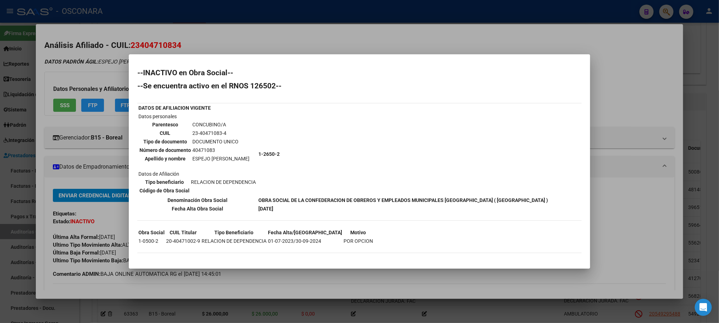
click at [276, 154] on td "1-2650-2" at bounding box center [403, 153] width 290 height 83
drag, startPoint x: 256, startPoint y: 153, endPoint x: 279, endPoint y: 155, distance: 22.8
click at [279, 155] on td "1-2650-2" at bounding box center [403, 153] width 290 height 83
copy b "1-2650-2"
click at [617, 268] on div at bounding box center [359, 161] width 719 height 323
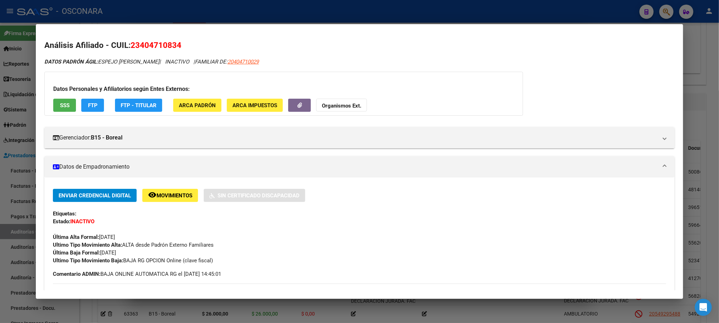
click at [508, 298] on mat-dialog-container "Análisis Afiliado - CUIL: 23404710834 DATOS PADRÓN ÁGIL: ESPEJO [PERSON_NAME] |…" at bounding box center [359, 161] width 647 height 275
click at [383, 310] on div at bounding box center [359, 161] width 719 height 323
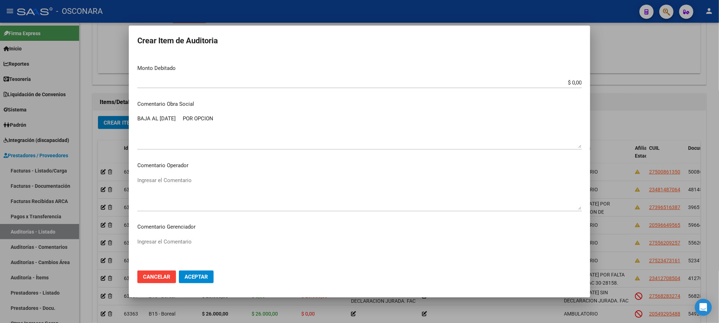
scroll to position [266, 0]
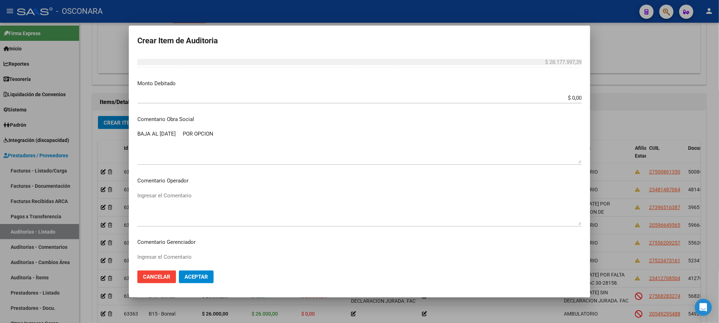
click at [248, 142] on textarea "BAJA AL [DATE] POR OPCION" at bounding box center [359, 146] width 444 height 33
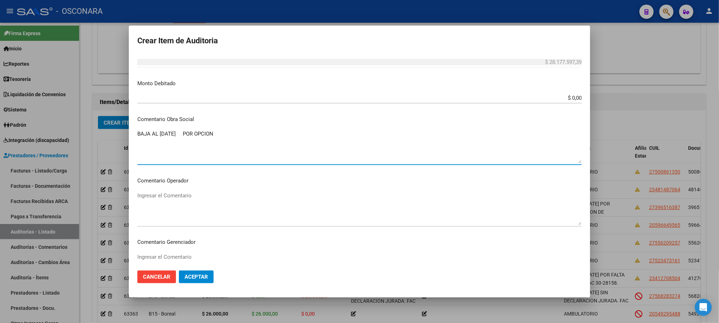
click at [245, 135] on textarea "BAJA AL [DATE] POR OPCION" at bounding box center [359, 146] width 444 height 33
paste textarea "1-2650-2"
drag, startPoint x: 335, startPoint y: 135, endPoint x: 134, endPoint y: 125, distance: 200.4
click at [134, 125] on mat-dialog-content "40471083 Nro Documento 23404710834 CUIL Afiliado Inactivo Análisis Afiliado Pre…" at bounding box center [359, 160] width 461 height 210
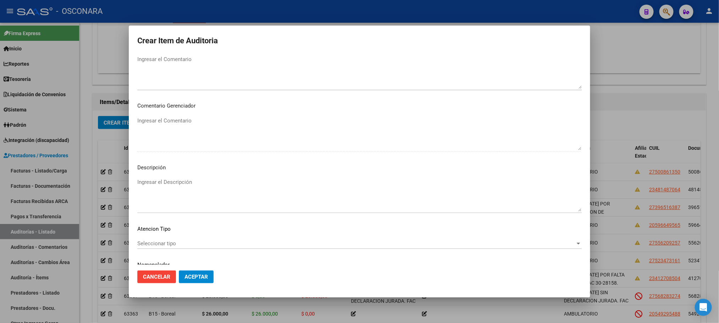
scroll to position [429, 0]
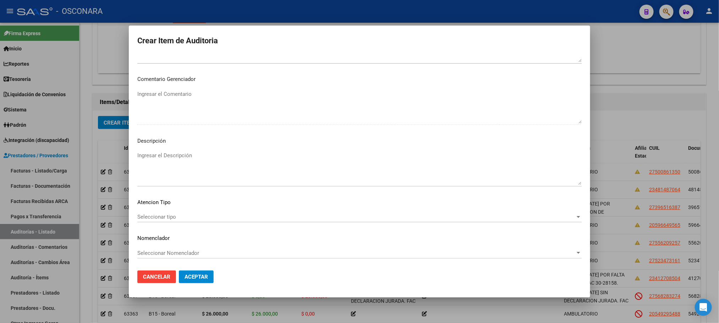
click at [187, 212] on div "Seleccionar tipo Seleccionar tipo" at bounding box center [359, 216] width 444 height 11
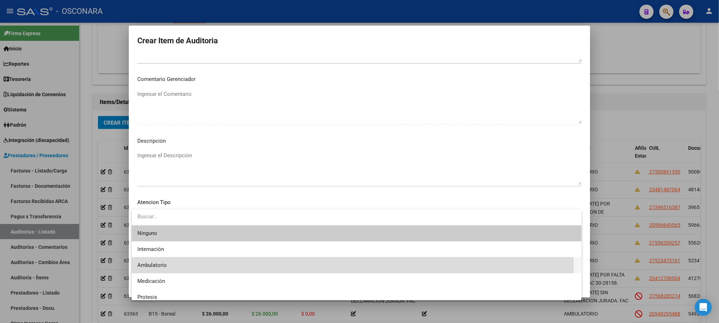
click at [174, 262] on span "Ambulatorio" at bounding box center [356, 265] width 438 height 16
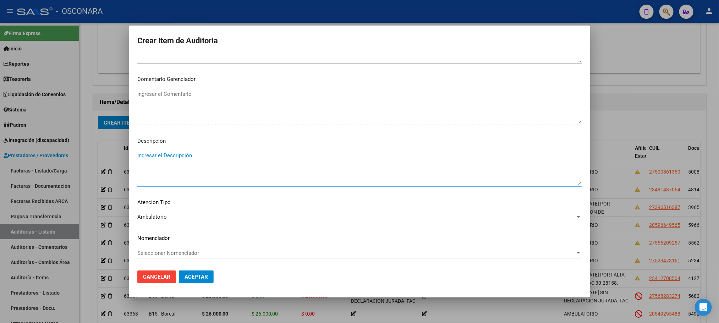
click at [179, 155] on textarea "Ingresar el Descripción" at bounding box center [359, 167] width 444 height 33
paste textarea "BAJA AL [DATE] POR OPCION. ACTIVO EN RENOS 1-2650-2. FAC 30-28158."
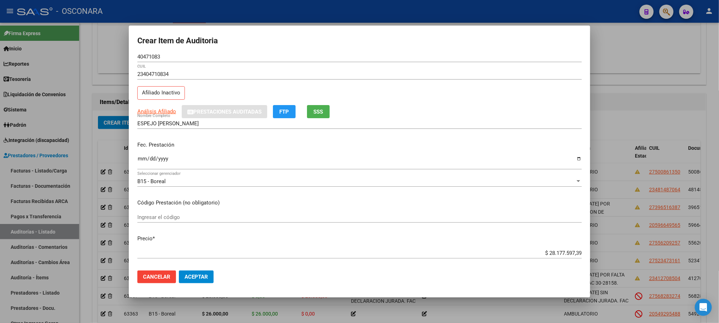
scroll to position [0, 0]
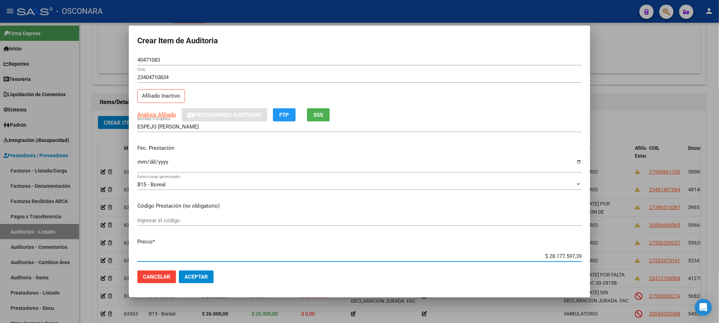
drag, startPoint x: 524, startPoint y: 254, endPoint x: 601, endPoint y: 254, distance: 76.6
click at [601, 254] on div "Crear Item de Auditoria 40471083 Nro Documento 23404710834 CUIL Afiliado Inacti…" at bounding box center [359, 161] width 719 height 323
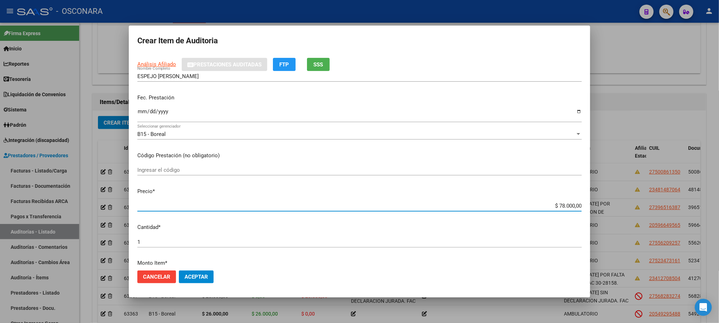
scroll to position [160, 0]
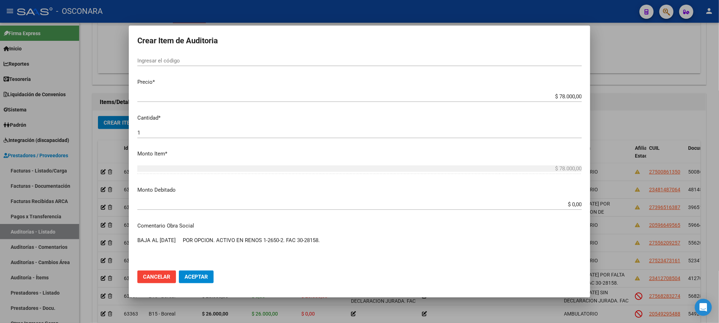
drag, startPoint x: 545, startPoint y: 197, endPoint x: 554, endPoint y: 199, distance: 9.7
click at [554, 199] on mat-dialog-content "40471083 Nro Documento 23404710834 CUIL Afiliado Inactivo Análisis Afiliado Pre…" at bounding box center [359, 160] width 461 height 210
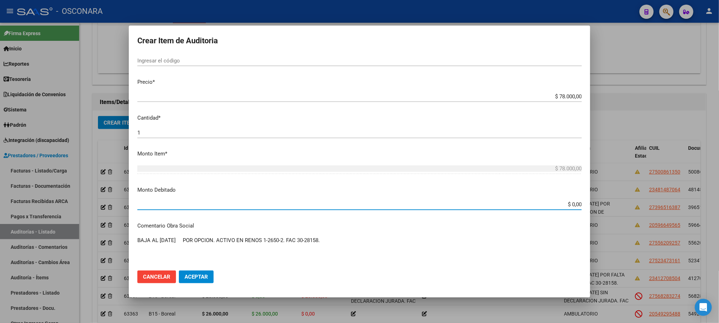
drag, startPoint x: 548, startPoint y: 201, endPoint x: 595, endPoint y: 208, distance: 47.3
click at [595, 208] on div "Crear Item de Auditoria 40471083 Nro Documento 23404710834 CUIL Afiliado Inacti…" at bounding box center [359, 161] width 719 height 323
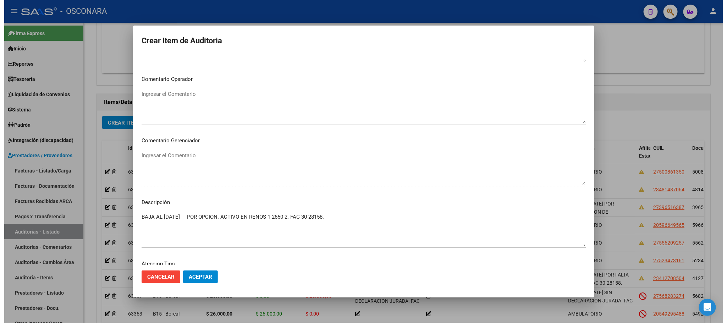
scroll to position [429, 0]
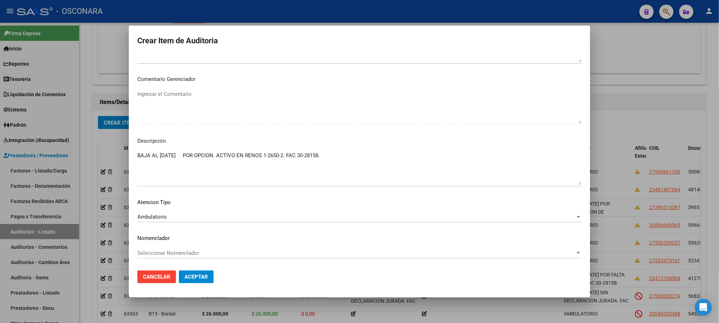
click at [208, 276] on button "Aceptar" at bounding box center [196, 276] width 35 height 13
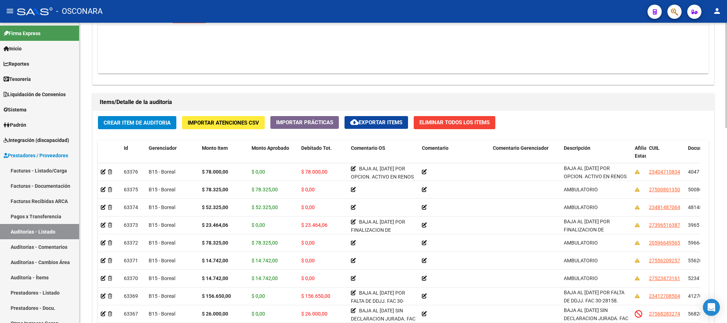
drag, startPoint x: 724, startPoint y: 267, endPoint x: 725, endPoint y: 278, distance: 10.7
click at [718, 288] on div "arrow_back Editar 10045 cloud_download Generar informe Puede notificar al geren…" at bounding box center [403, 2] width 649 height 852
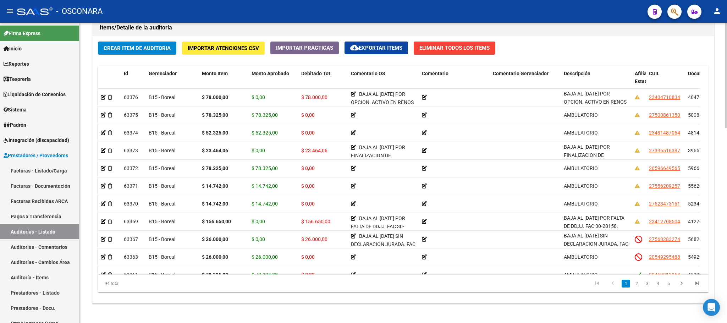
scroll to position [529, 0]
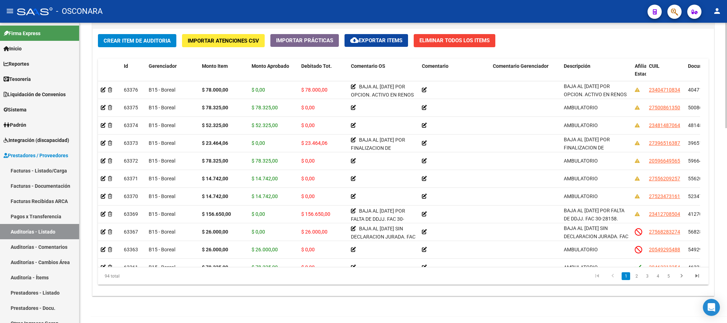
click at [718, 301] on div at bounding box center [726, 261] width 2 height 105
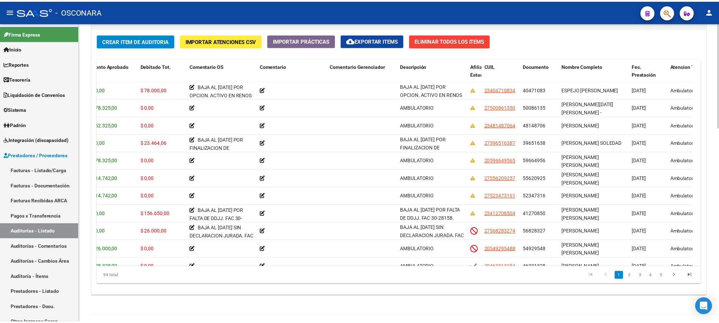
scroll to position [0, 181]
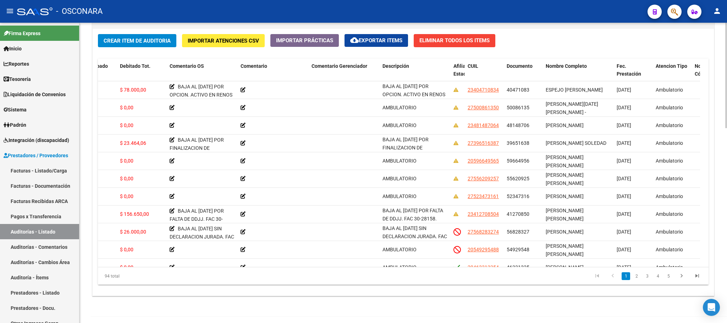
click at [164, 44] on span "Crear Item de Auditoria" at bounding box center [137, 41] width 67 height 6
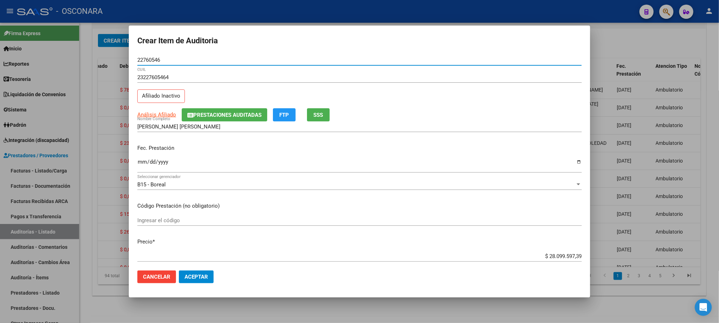
click at [138, 165] on input "Ingresar la fecha" at bounding box center [359, 164] width 444 height 11
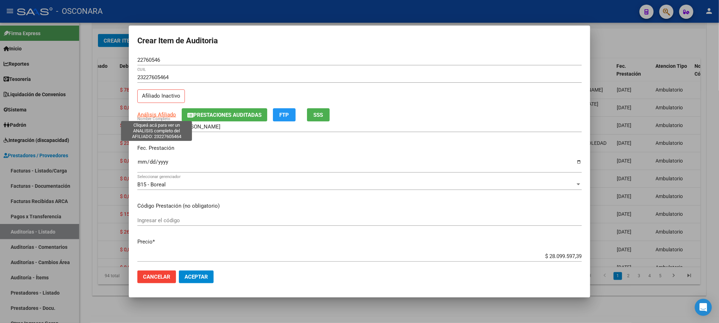
click at [168, 115] on span "Análisis Afiliado" at bounding box center [156, 114] width 39 height 6
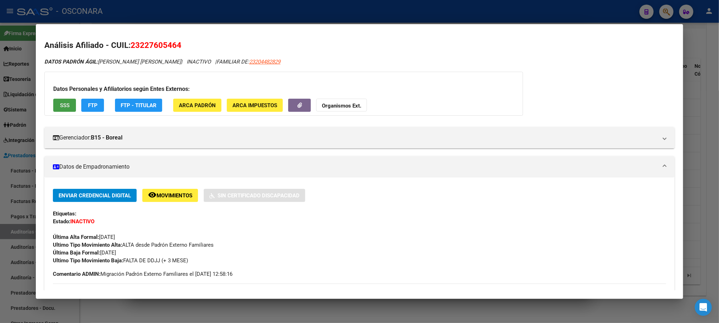
click at [63, 105] on span "SSS" at bounding box center [65, 105] width 10 height 6
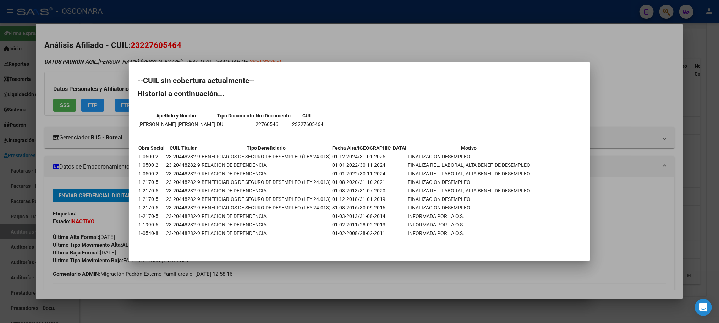
click at [293, 261] on div at bounding box center [359, 161] width 719 height 323
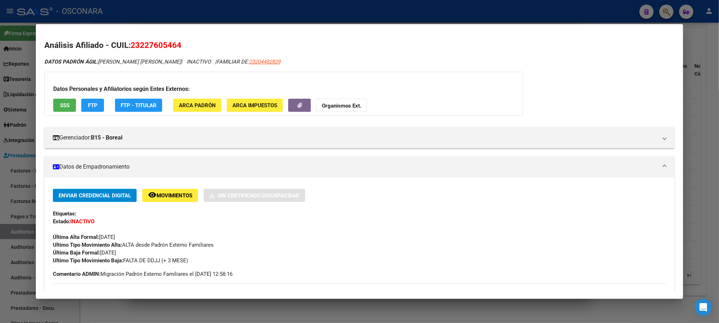
click at [294, 321] on div at bounding box center [359, 161] width 719 height 323
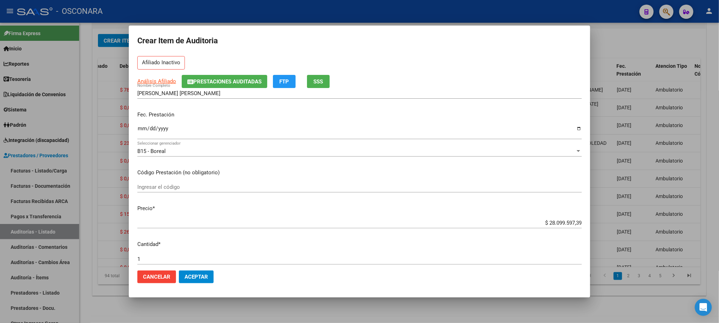
drag, startPoint x: 529, startPoint y: 247, endPoint x: 577, endPoint y: 255, distance: 48.5
click at [577, 255] on mat-dialog-content "22760546 Nro Documento 23227605464 CUIL Afiliado Inactivo Análisis Afiliado Pre…" at bounding box center [359, 160] width 461 height 210
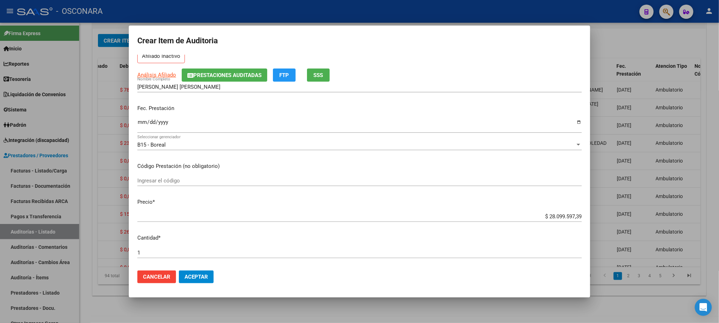
click at [575, 219] on input "$ 28.099.597,39" at bounding box center [359, 216] width 444 height 6
drag, startPoint x: 578, startPoint y: 213, endPoint x: 539, endPoint y: 217, distance: 40.0
click at [539, 217] on app-form-text-field "Precio * $ 28.099.597,39 Ingresar el precio" at bounding box center [362, 209] width 450 height 22
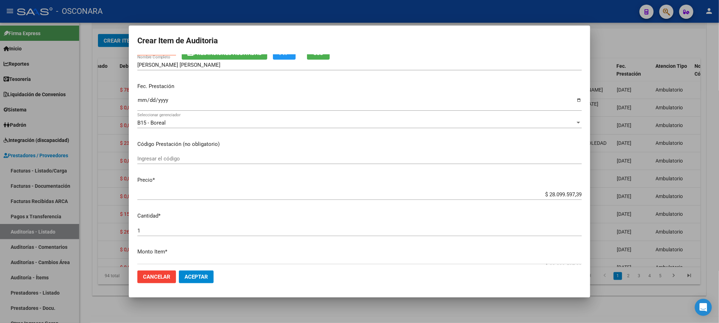
scroll to position [106, 0]
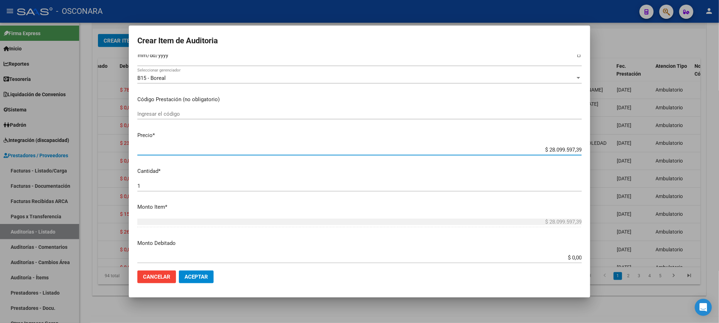
click at [545, 148] on input "$ 28.099.597,39" at bounding box center [359, 150] width 444 height 6
drag, startPoint x: 543, startPoint y: 150, endPoint x: 581, endPoint y: 150, distance: 38.3
click at [581, 150] on mat-dialog-content "22760546 Nro Documento 23227605464 CUIL Afiliado Inactivo Análisis Afiliado Pre…" at bounding box center [359, 160] width 461 height 210
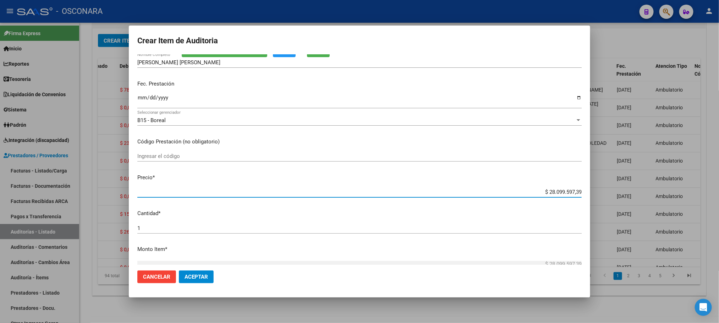
scroll to position [0, 0]
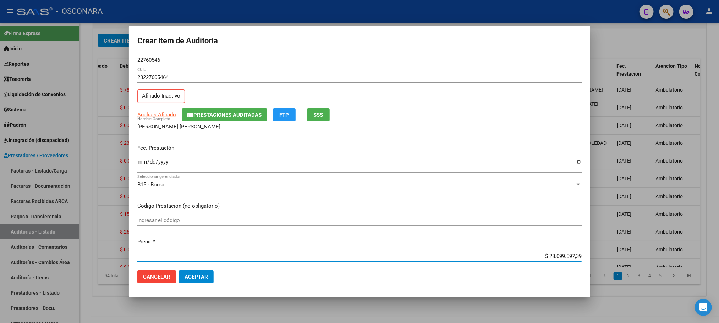
drag, startPoint x: 543, startPoint y: 55, endPoint x: 590, endPoint y: 212, distance: 163.2
click at [590, 212] on mat-dialog-content "22760546 Nro Documento 23227605464 CUIL Afiliado Inactivo Análisis Afiliado Pre…" at bounding box center [359, 160] width 461 height 210
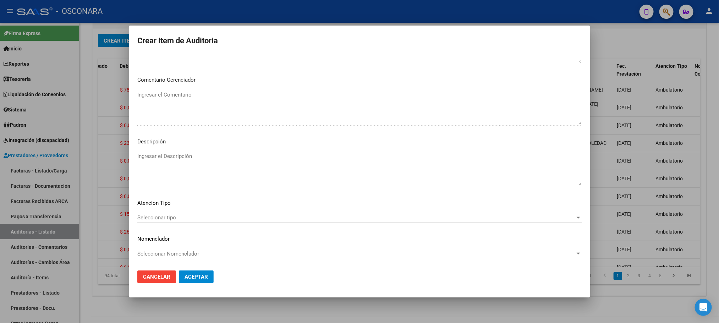
scroll to position [429, 0]
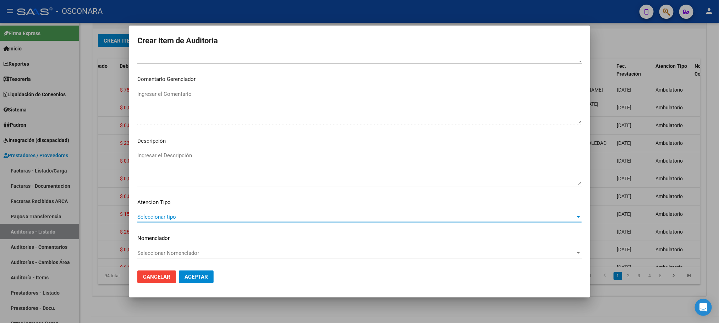
click at [155, 219] on span "Seleccionar tipo" at bounding box center [356, 217] width 438 height 6
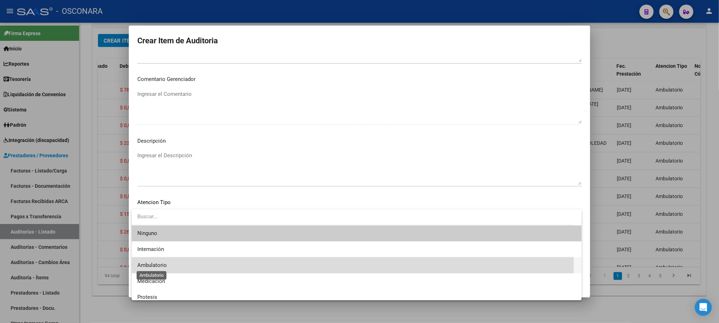
click at [152, 263] on span "Ambulatorio" at bounding box center [151, 265] width 29 height 6
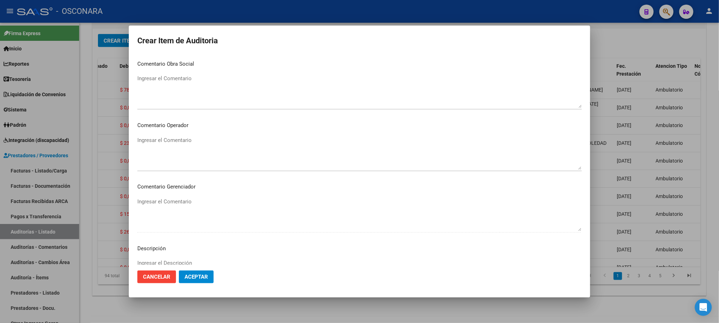
scroll to position [376, 0]
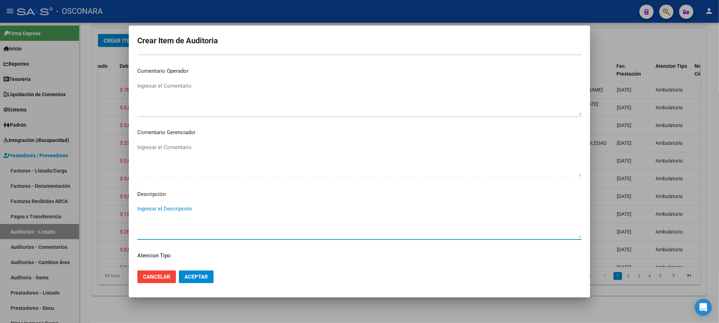
click at [165, 215] on textarea "Ingresar el Descripción" at bounding box center [359, 221] width 444 height 33
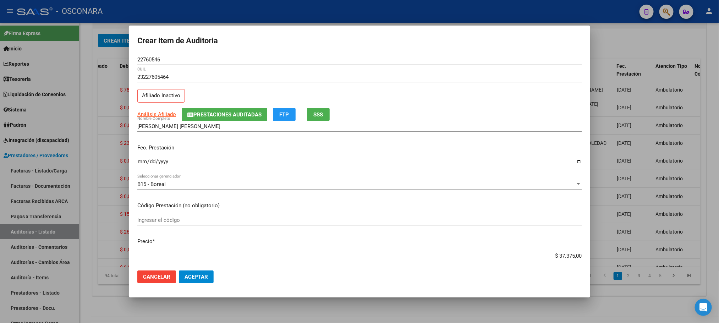
scroll to position [0, 0]
click at [155, 115] on span "Análisis Afiliado" at bounding box center [156, 114] width 39 height 6
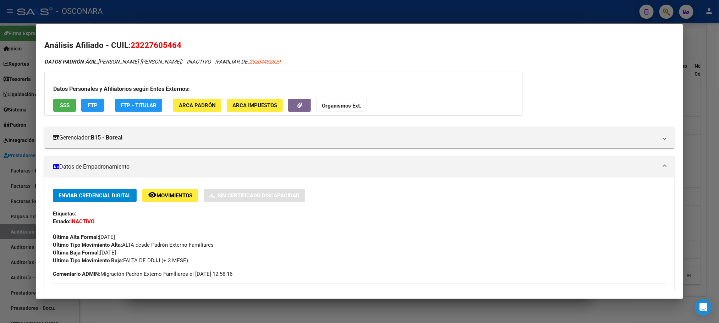
click at [63, 108] on span "SSS" at bounding box center [65, 105] width 10 height 6
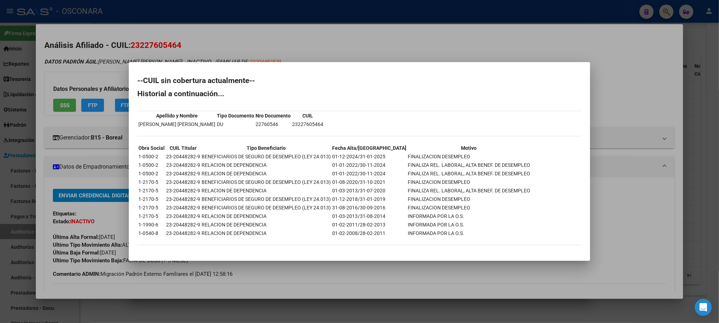
click at [365, 314] on div at bounding box center [359, 161] width 719 height 323
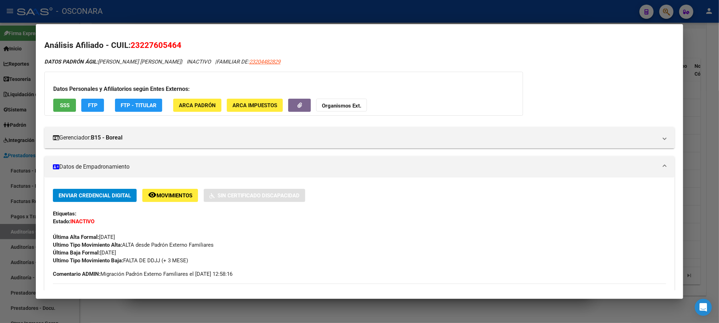
click at [357, 313] on div at bounding box center [359, 161] width 719 height 323
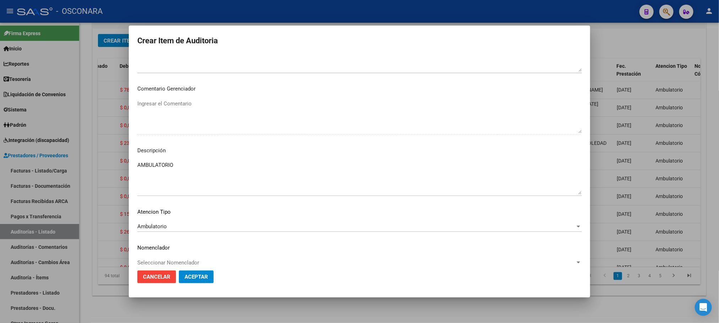
scroll to position [426, 0]
click at [198, 281] on button "Aceptar" at bounding box center [196, 276] width 35 height 13
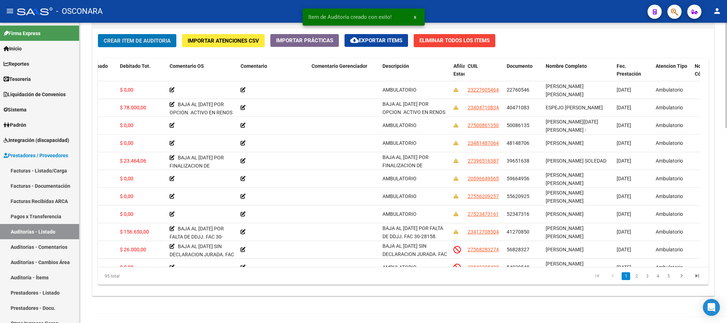
click at [137, 46] on button "Crear Item de Auditoria" at bounding box center [137, 40] width 78 height 13
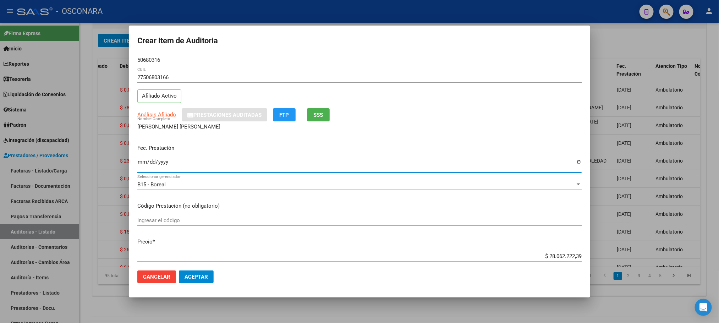
click at [141, 162] on input "Ingresar la fecha" at bounding box center [359, 164] width 444 height 11
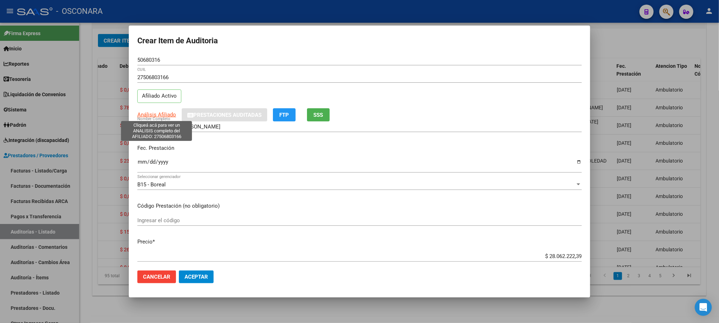
click at [151, 112] on span "Análisis Afiliado" at bounding box center [156, 114] width 39 height 6
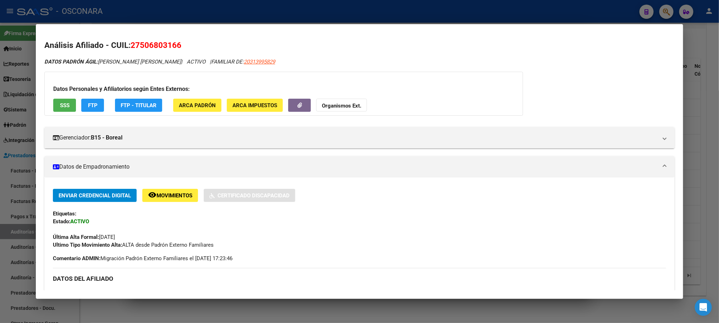
click at [63, 105] on span "SSS" at bounding box center [65, 105] width 10 height 6
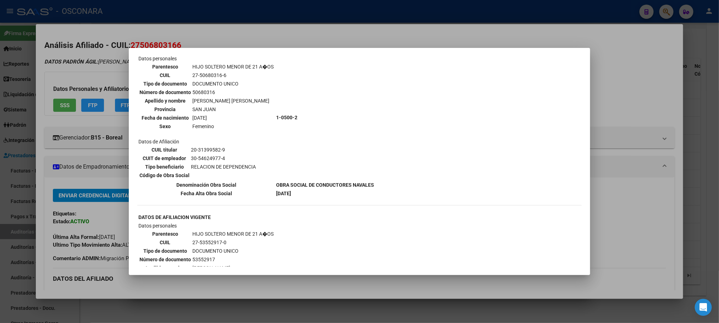
scroll to position [560, 0]
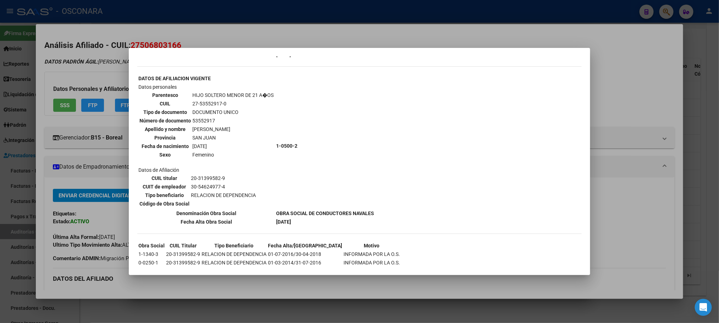
click at [637, 216] on div at bounding box center [359, 161] width 719 height 323
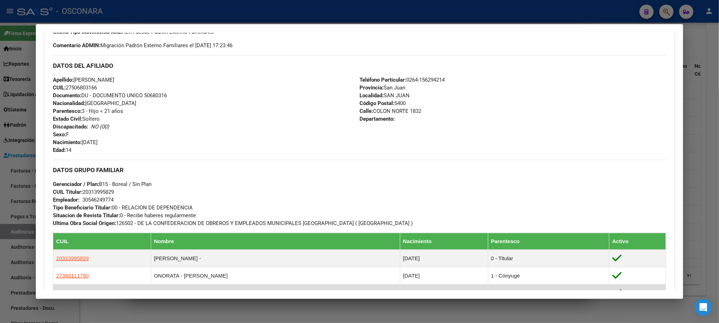
scroll to position [354, 0]
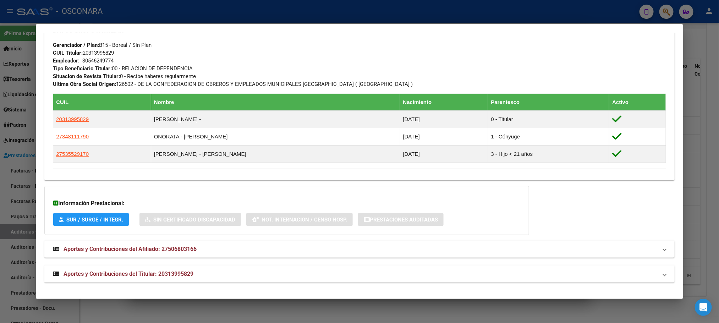
click at [186, 273] on span "Aportes y Contribuciones del Titular: 20313995829" at bounding box center [128, 273] width 130 height 7
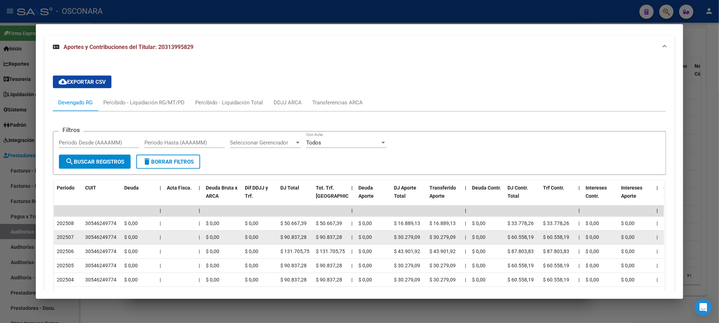
scroll to position [705, 0]
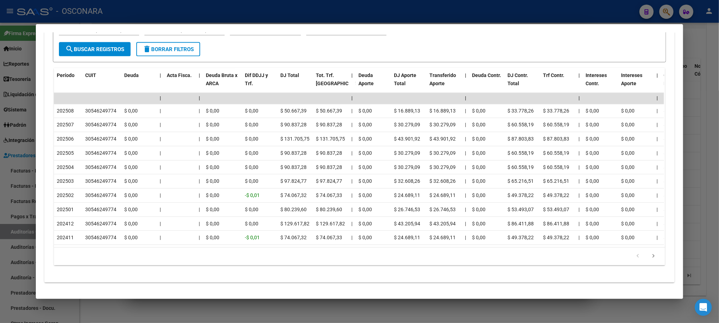
click at [705, 98] on div at bounding box center [359, 161] width 719 height 323
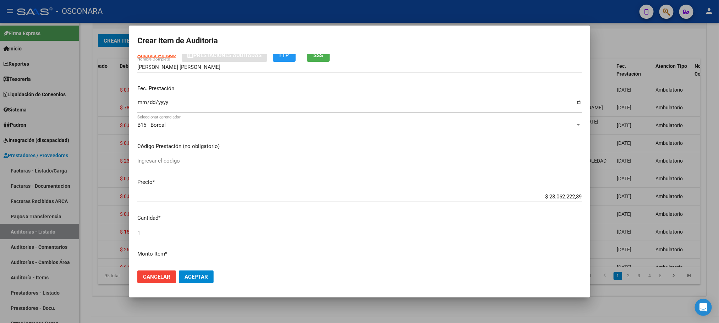
scroll to position [106, 0]
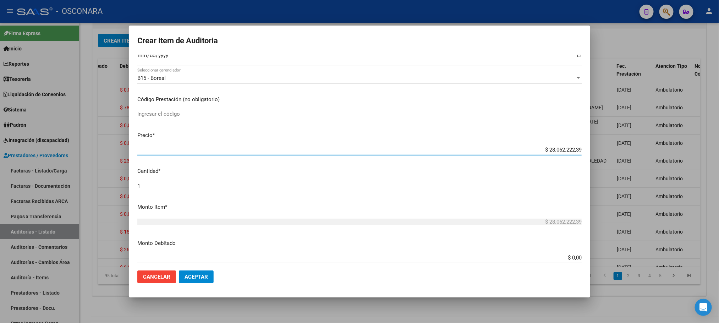
drag, startPoint x: 536, startPoint y: 151, endPoint x: 590, endPoint y: 139, distance: 55.7
click at [590, 139] on div "Crear Item de Auditoria 50680316 Nro Documento 27506803166 CUIL Afiliado Activo…" at bounding box center [359, 161] width 719 height 323
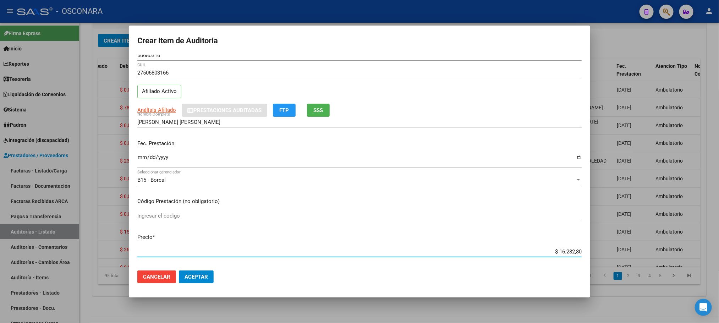
scroll to position [0, 0]
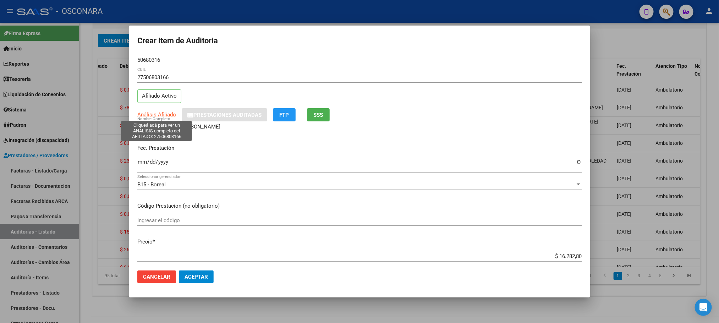
click at [152, 117] on span "Análisis Afiliado" at bounding box center [156, 114] width 39 height 6
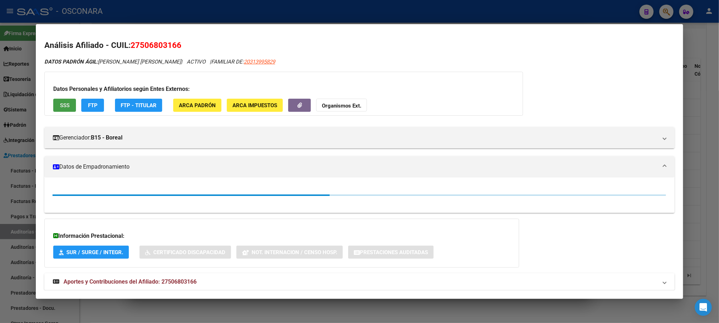
click at [66, 103] on button "SSS" at bounding box center [64, 105] width 23 height 13
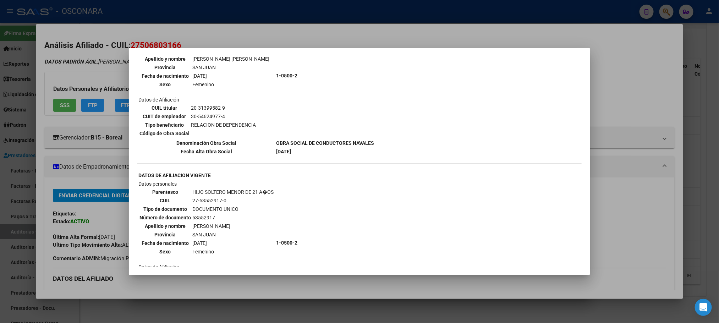
scroll to position [560, 0]
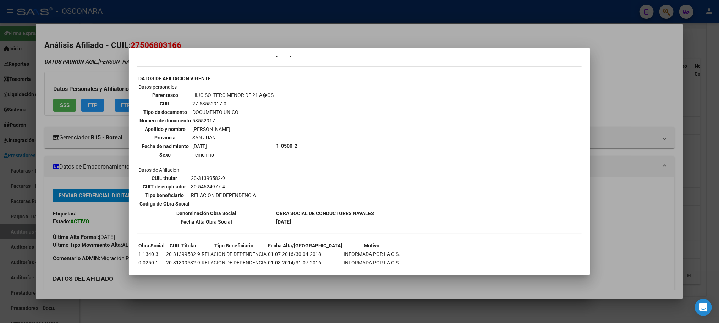
click at [287, 295] on div at bounding box center [359, 161] width 719 height 323
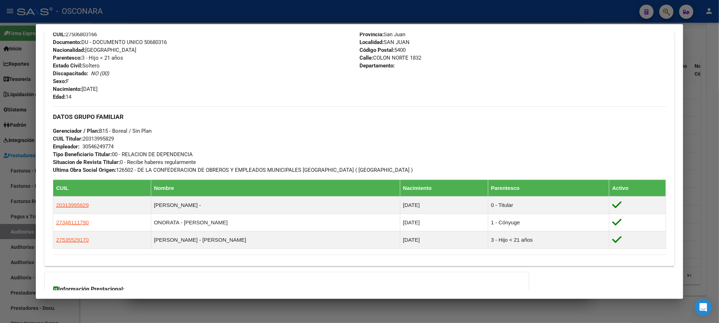
scroll to position [354, 0]
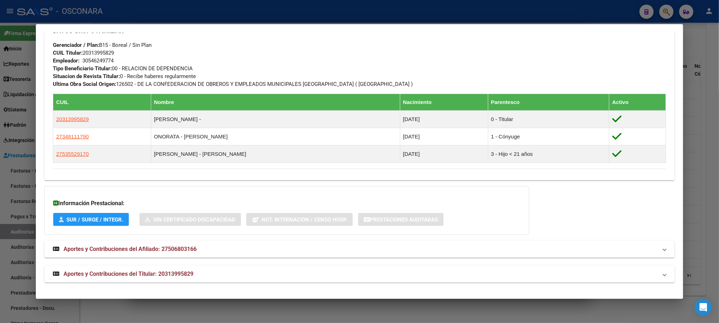
click at [187, 270] on span "Aportes y Contribuciones del Titular: 20313995829" at bounding box center [128, 273] width 130 height 7
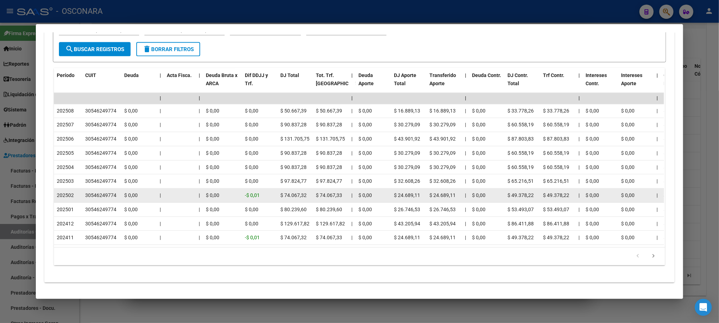
scroll to position [705, 0]
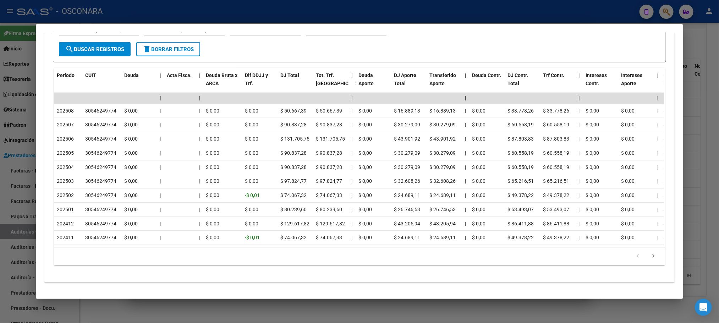
click at [703, 142] on div at bounding box center [359, 161] width 719 height 323
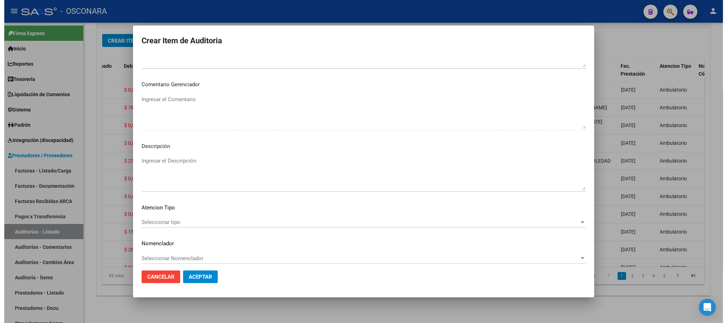
scroll to position [429, 0]
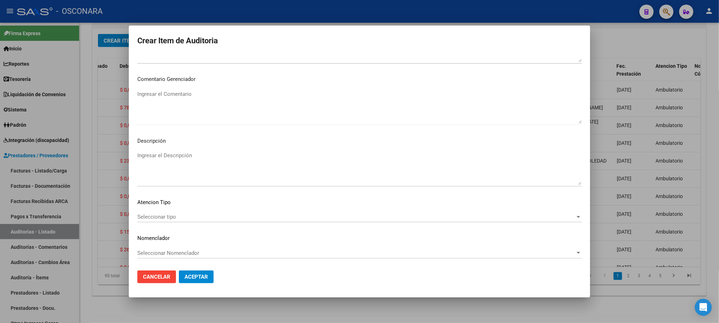
click at [215, 212] on div "Seleccionar tipo Seleccionar tipo" at bounding box center [359, 216] width 444 height 11
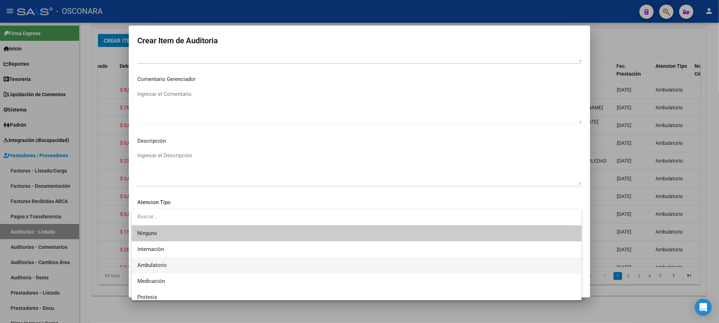
click at [188, 263] on span "Ambulatorio" at bounding box center [356, 265] width 438 height 16
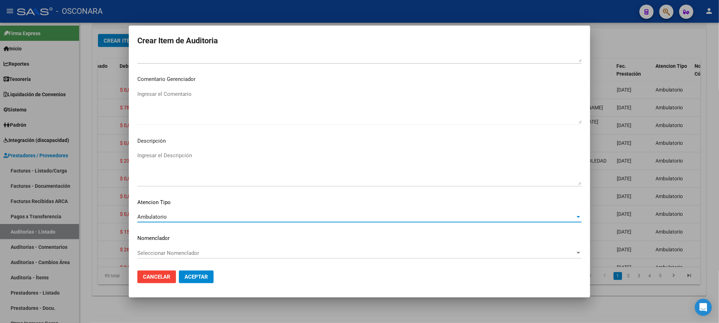
click at [212, 158] on textarea "Ingresar el Descripción" at bounding box center [359, 167] width 444 height 33
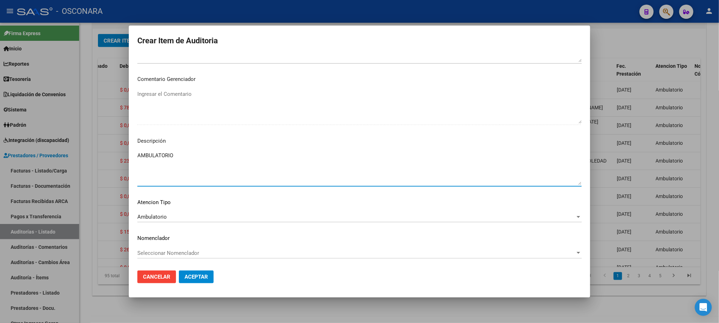
click at [208, 274] on button "Aceptar" at bounding box center [196, 276] width 35 height 13
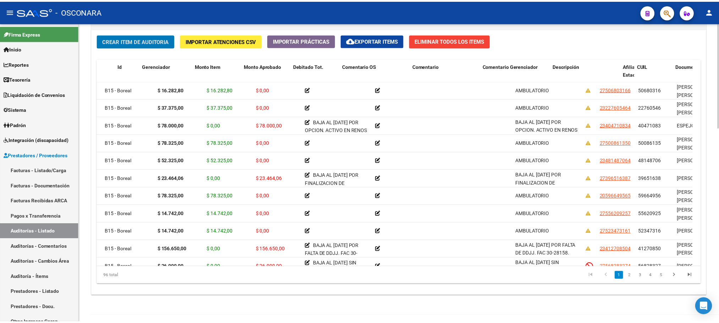
scroll to position [0, 0]
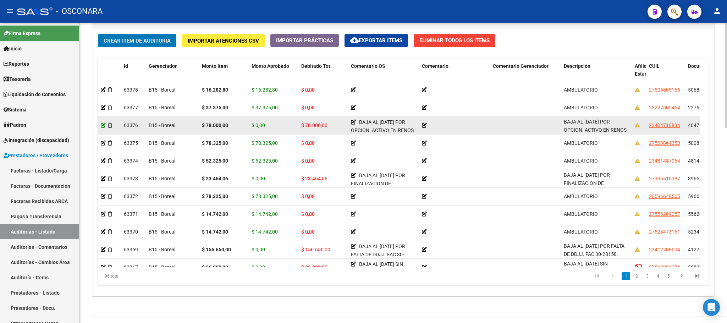
click at [102, 127] on icon at bounding box center [103, 125] width 5 height 5
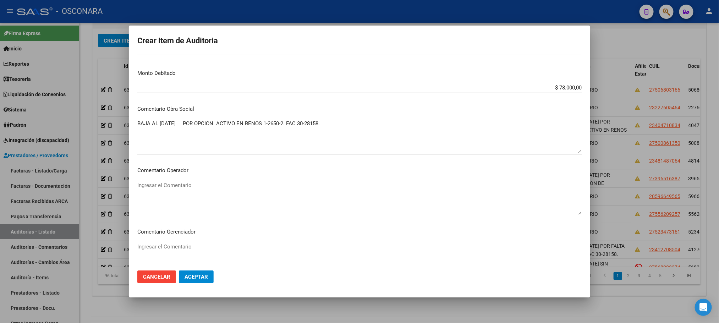
scroll to position [266, 0]
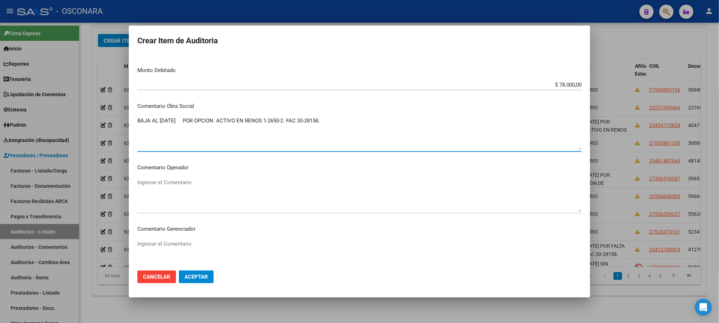
drag, startPoint x: 332, startPoint y: 126, endPoint x: 133, endPoint y: 124, distance: 199.0
click at [133, 124] on mat-dialog-content "40471083 Nro Documento 23404710834 CUIL Afiliado Inactivo ESPEJO [PERSON_NAME] …" at bounding box center [359, 160] width 461 height 210
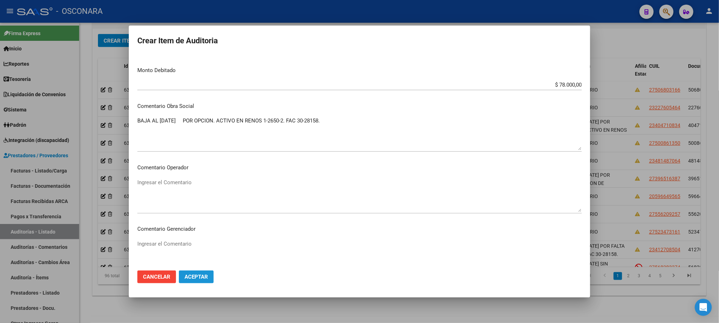
click at [202, 276] on span "Aceptar" at bounding box center [195, 277] width 23 height 6
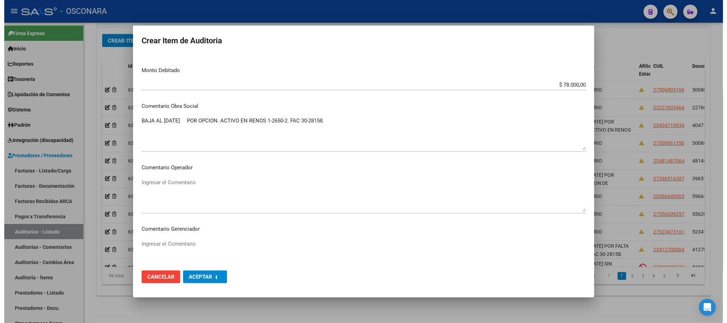
scroll to position [0, 0]
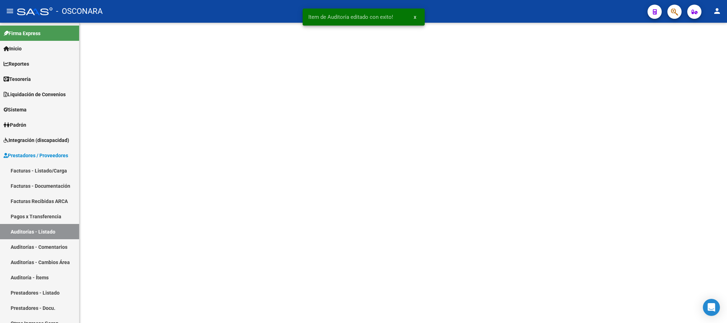
click at [240, 314] on mat-sidenav-content at bounding box center [402, 173] width 647 height 300
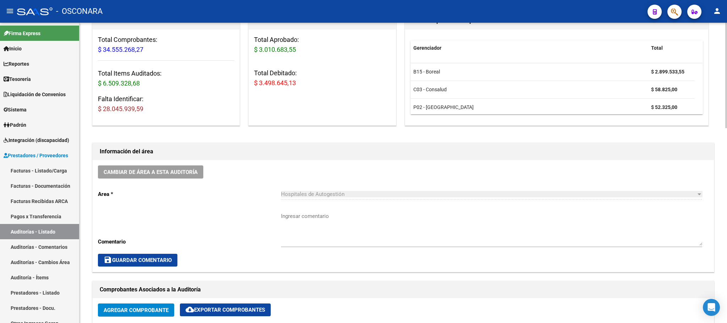
scroll to position [88, 0]
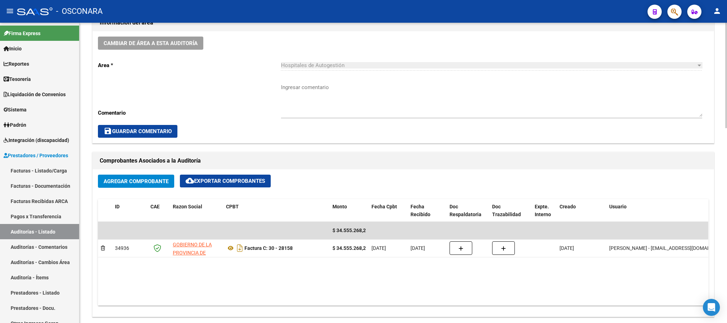
scroll to position [220, 0]
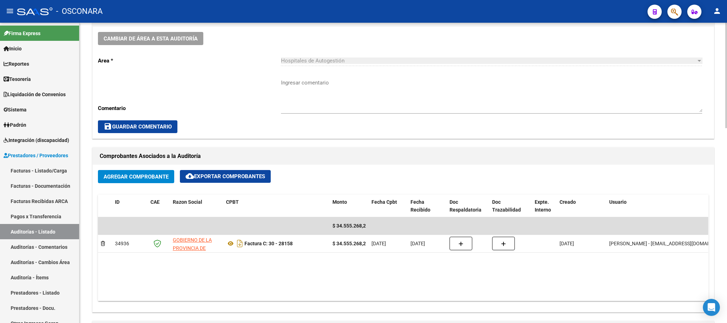
click at [718, 150] on div at bounding box center [726, 152] width 2 height 105
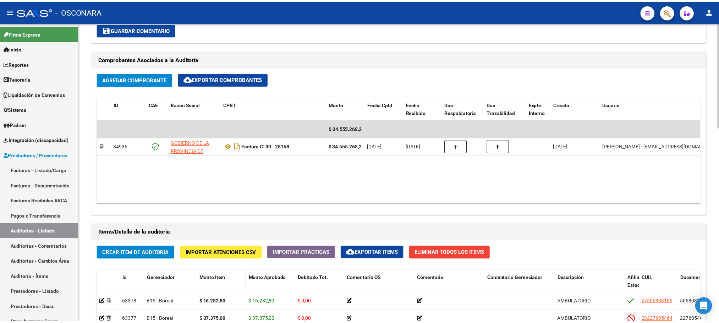
scroll to position [379, 0]
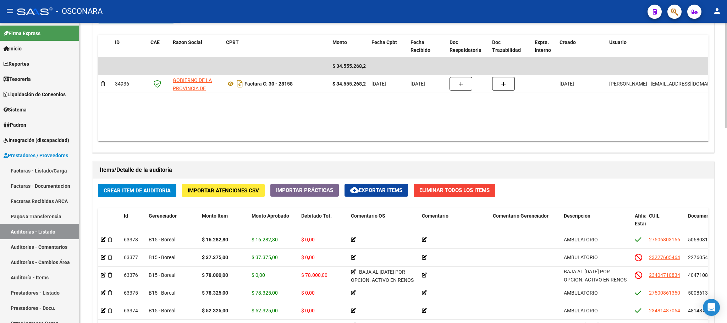
click at [164, 192] on span "Crear Item de Auditoria" at bounding box center [137, 190] width 67 height 6
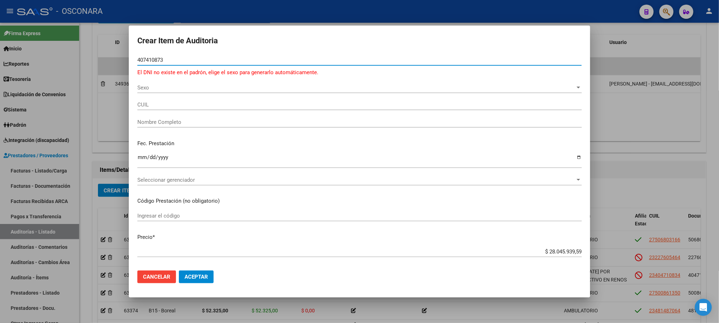
drag, startPoint x: 174, startPoint y: 60, endPoint x: 144, endPoint y: 62, distance: 29.9
click at [144, 62] on input "407410873" at bounding box center [359, 60] width 444 height 6
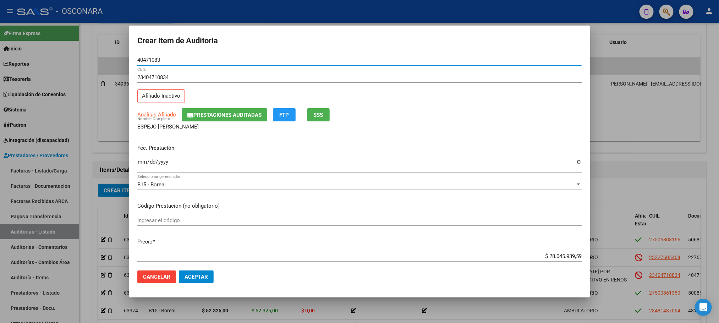
click at [142, 160] on input "Ingresar la fecha" at bounding box center [359, 164] width 444 height 11
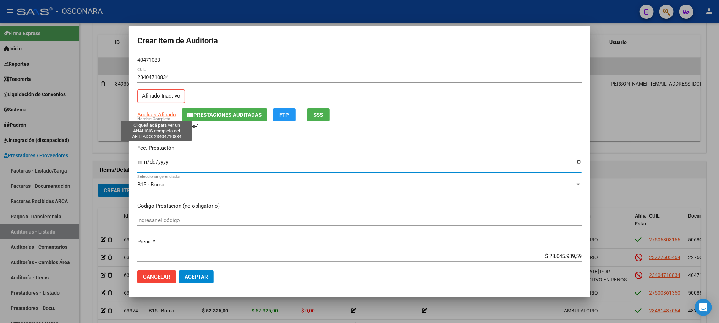
click at [162, 114] on span "Análisis Afiliado" at bounding box center [156, 114] width 39 height 6
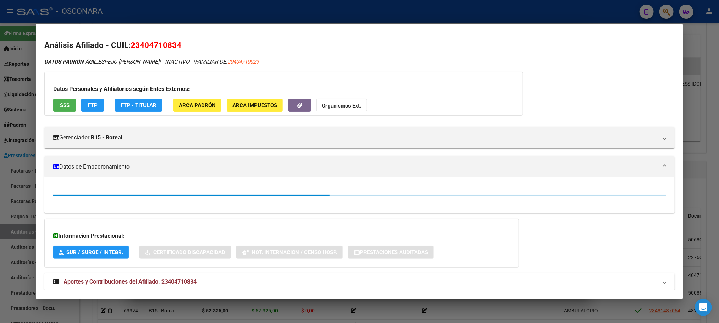
click at [64, 108] on span "SSS" at bounding box center [65, 105] width 10 height 6
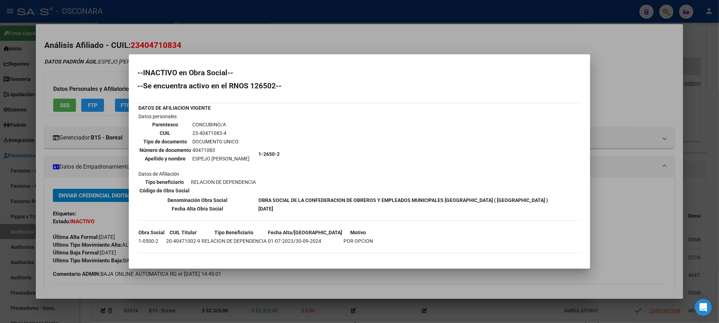
click at [377, 279] on div at bounding box center [359, 161] width 719 height 323
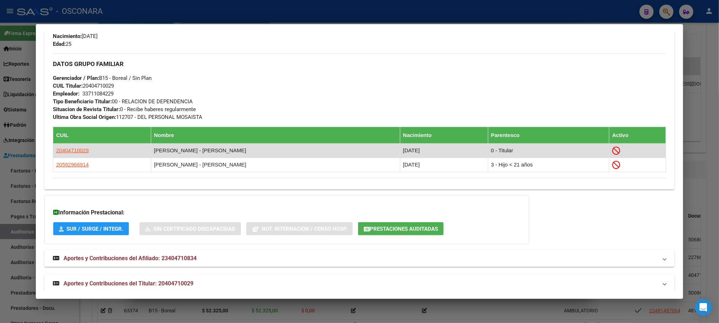
scroll to position [346, 0]
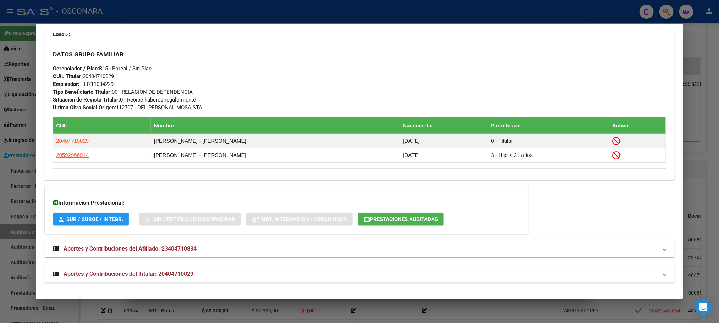
click at [701, 159] on div at bounding box center [359, 161] width 719 height 323
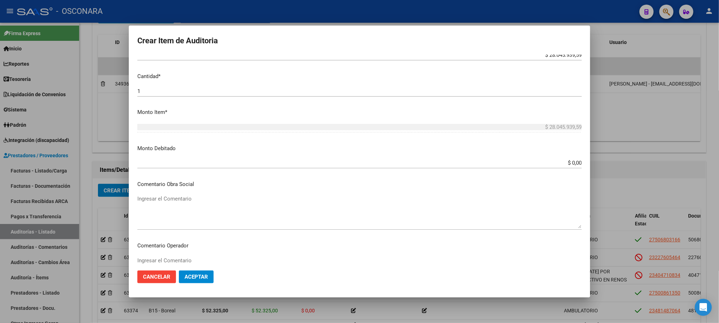
scroll to position [266, 0]
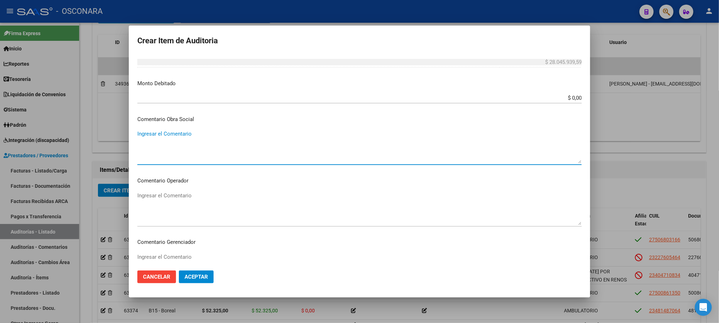
click at [171, 134] on textarea "Ingresar el Comentario" at bounding box center [359, 146] width 444 height 33
paste textarea "23404710834"
drag, startPoint x: 182, startPoint y: 136, endPoint x: 126, endPoint y: 131, distance: 56.6
click at [126, 131] on div "Crear Item de Auditoria 40471083 Nro Documento 23404710834 CUIL Afiliado Inacti…" at bounding box center [359, 161] width 719 height 323
click at [611, 176] on div at bounding box center [359, 161] width 719 height 323
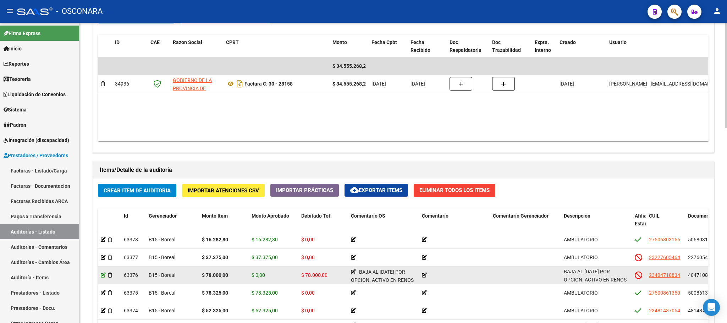
click at [102, 274] on icon at bounding box center [103, 274] width 5 height 5
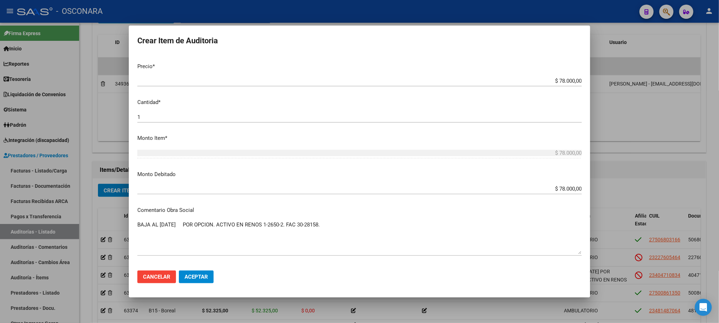
scroll to position [213, 0]
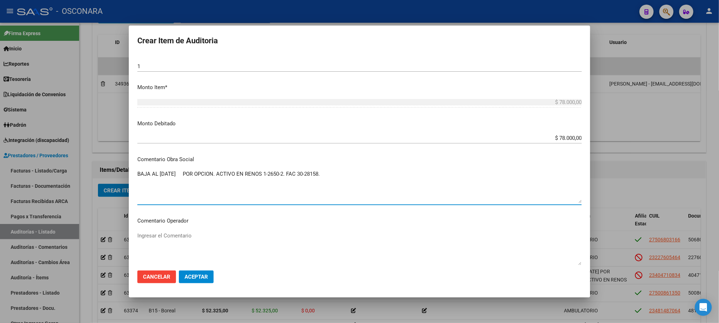
drag, startPoint x: 342, startPoint y: 172, endPoint x: 131, endPoint y: 167, distance: 210.8
click at [131, 167] on mat-dialog-content "40471083 Nro Documento 23404710834 CUIL Afiliado Inactivo ESPEJO [PERSON_NAME] …" at bounding box center [359, 160] width 461 height 210
click at [195, 275] on span "Aceptar" at bounding box center [195, 277] width 23 height 6
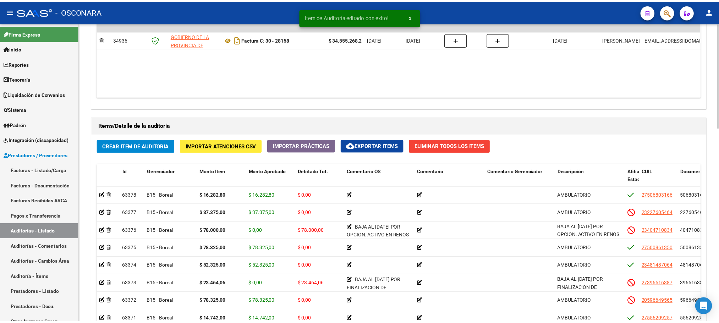
scroll to position [426, 0]
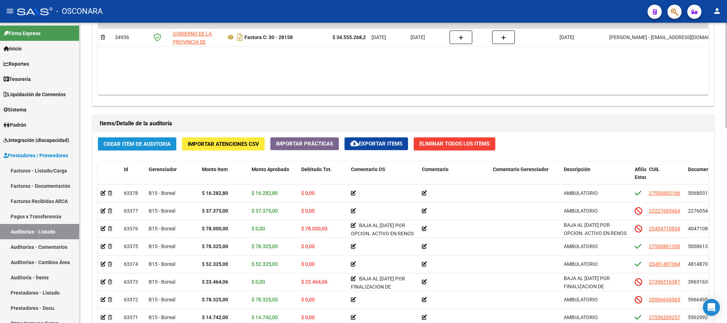
click at [163, 147] on span "Crear Item de Auditoria" at bounding box center [137, 144] width 67 height 6
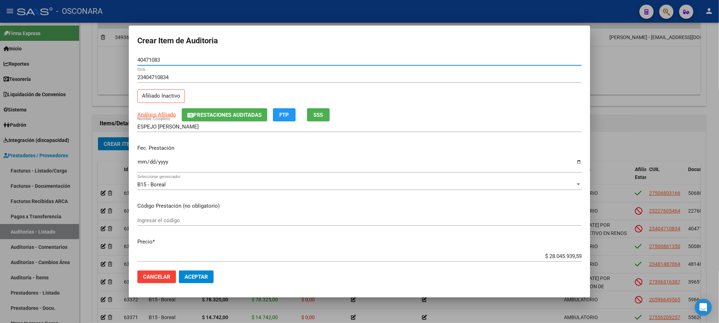
click at [143, 162] on input "Ingresar la fecha" at bounding box center [359, 164] width 444 height 11
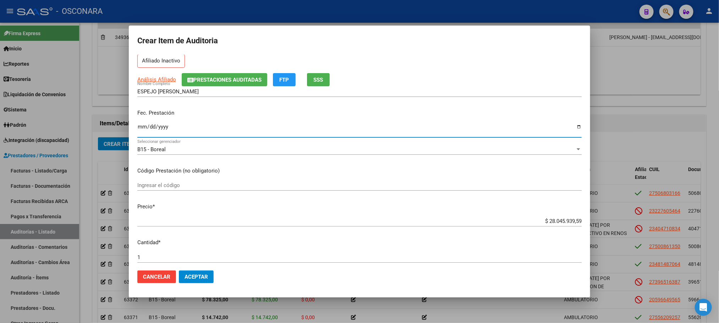
scroll to position [53, 0]
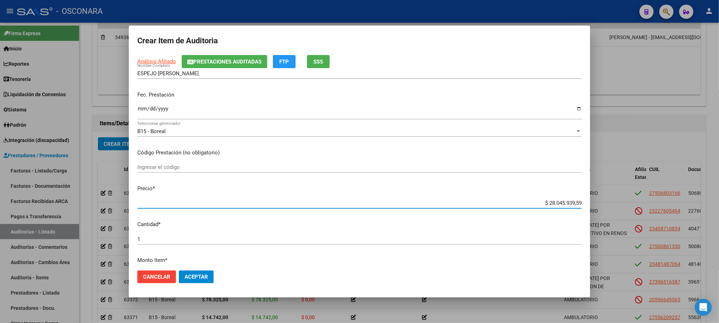
drag, startPoint x: 528, startPoint y: 200, endPoint x: 590, endPoint y: 208, distance: 62.6
click at [590, 208] on div "Crear Item de Auditoria 40471083 Nro Documento 23404710834 CUIL Afiliado Inacti…" at bounding box center [359, 161] width 719 height 323
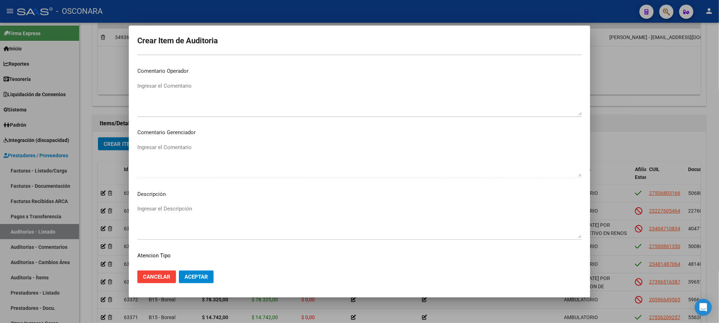
scroll to position [429, 0]
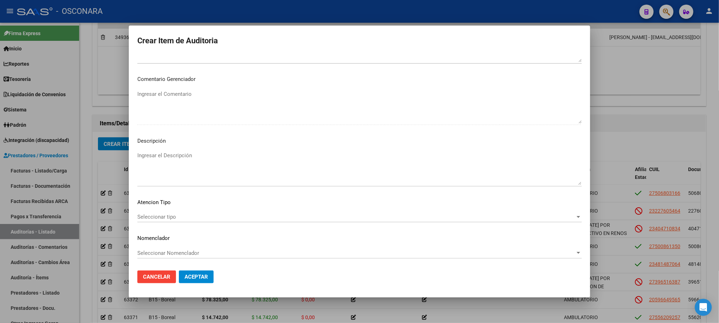
click at [166, 217] on span "Seleccionar tipo" at bounding box center [356, 217] width 438 height 6
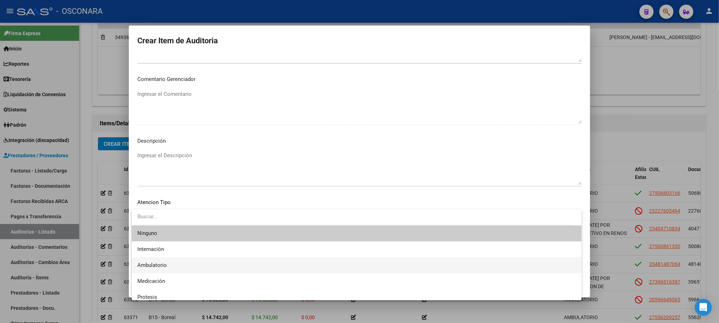
click at [161, 262] on span "Ambulatorio" at bounding box center [151, 265] width 29 height 6
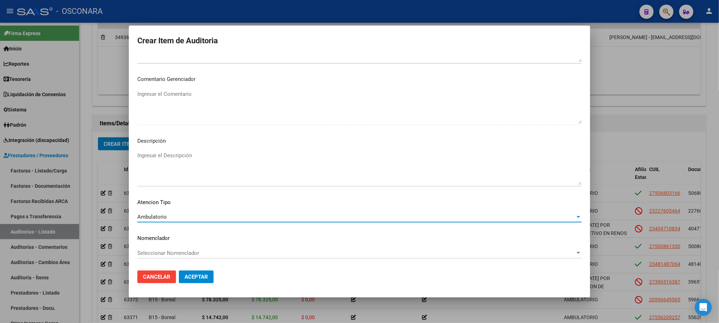
click at [186, 147] on mat-dialog-content "40471083 Nro Documento 23404710834 CUIL Afiliado Inactivo Análisis Afiliado Pre…" at bounding box center [359, 160] width 461 height 210
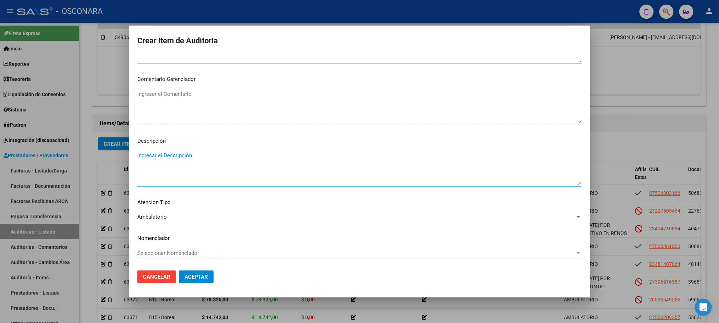
click at [181, 159] on textarea "Ingresar el Descripción" at bounding box center [359, 167] width 444 height 33
paste textarea "BAJA AL [DATE] POR OPCION. ACTIVO EN RENOS 1-2650-2. FAC 30-28158."
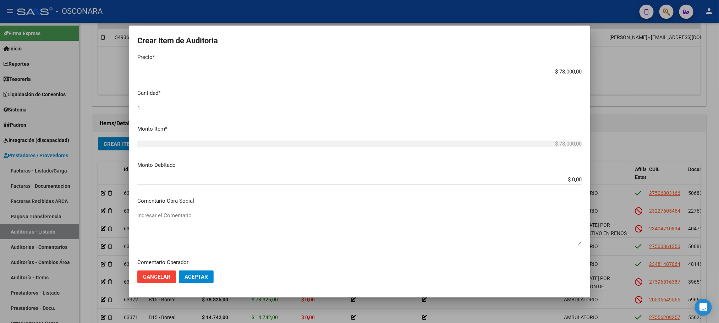
scroll to position [163, 0]
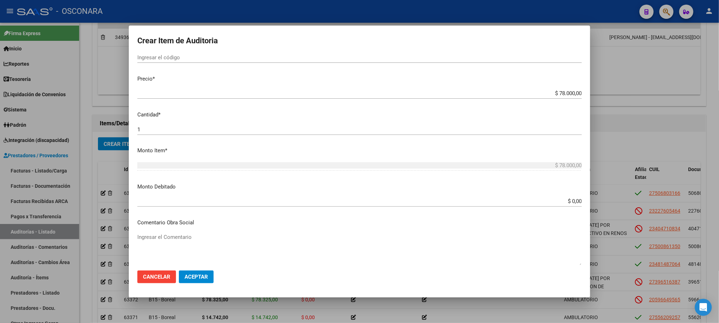
click at [194, 237] on textarea "Ingresar el Comentario" at bounding box center [359, 249] width 444 height 33
paste textarea "BAJA AL [DATE] POR OPCION. ACTIVO EN RENOS 1-2650-2. FAC 30-28158."
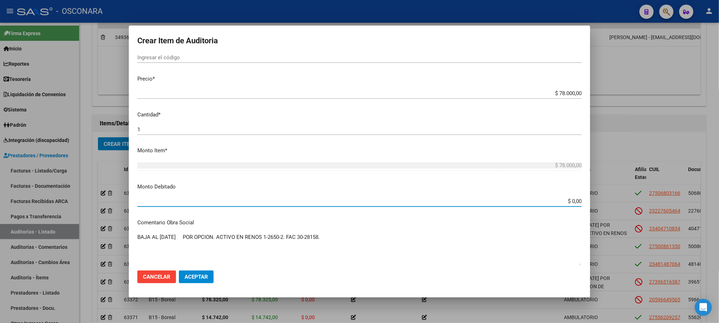
drag, startPoint x: 563, startPoint y: 199, endPoint x: 600, endPoint y: 200, distance: 36.5
click at [600, 200] on div "Crear Item de Auditoria 40471083 Nro Documento 23404710834 CUIL Afiliado Inacti…" at bounding box center [359, 161] width 719 height 323
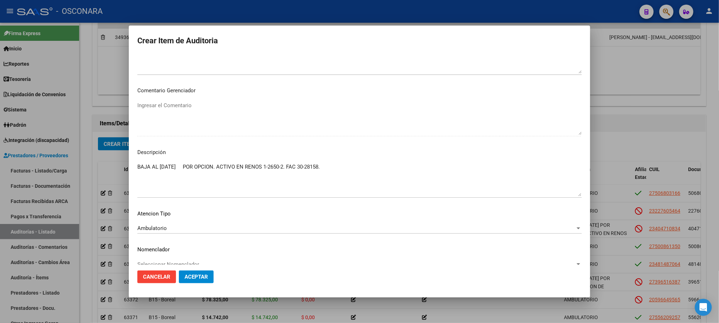
scroll to position [429, 0]
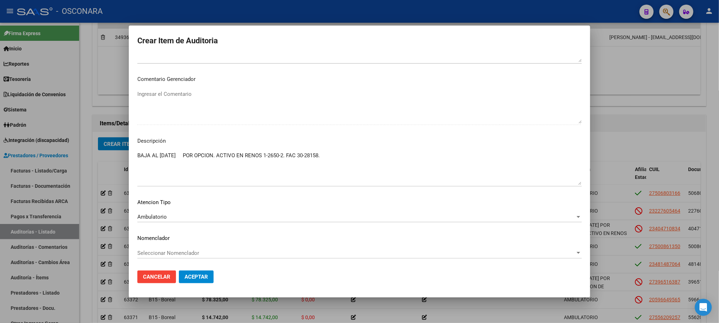
click at [206, 274] on span "Aceptar" at bounding box center [195, 277] width 23 height 6
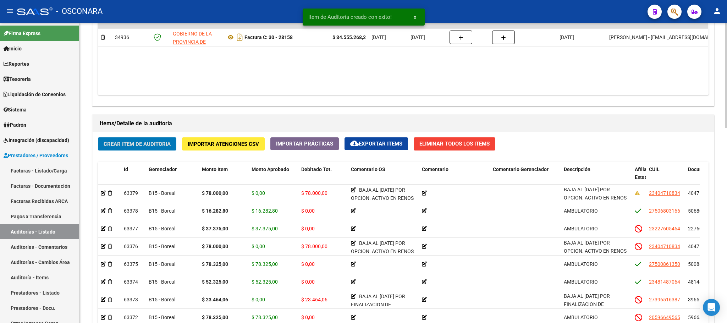
click at [128, 142] on span "Crear Item de Auditoria" at bounding box center [137, 144] width 67 height 6
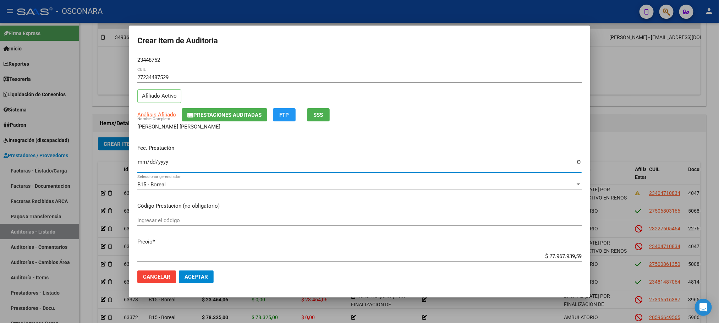
click at [140, 164] on input "Ingresar la fecha" at bounding box center [359, 164] width 444 height 11
click at [175, 113] on span "Análisis Afiliado" at bounding box center [156, 114] width 39 height 6
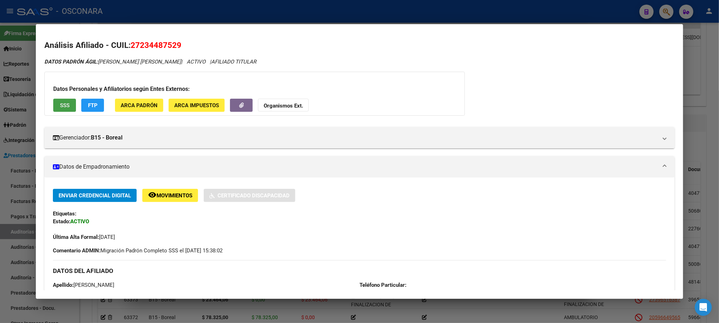
click at [62, 104] on span "SSS" at bounding box center [65, 105] width 10 height 6
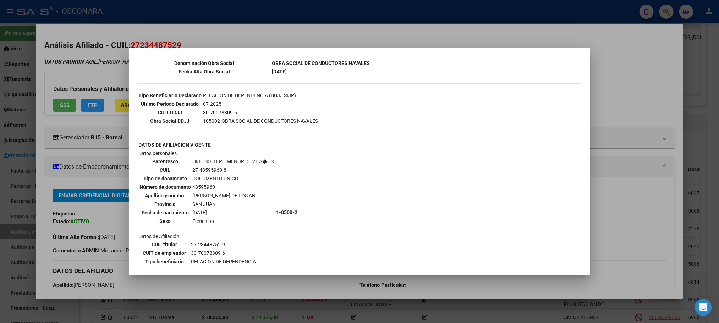
scroll to position [266, 0]
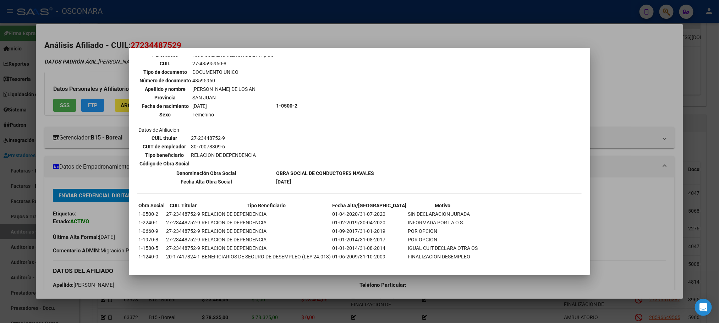
click at [616, 201] on div at bounding box center [359, 161] width 719 height 323
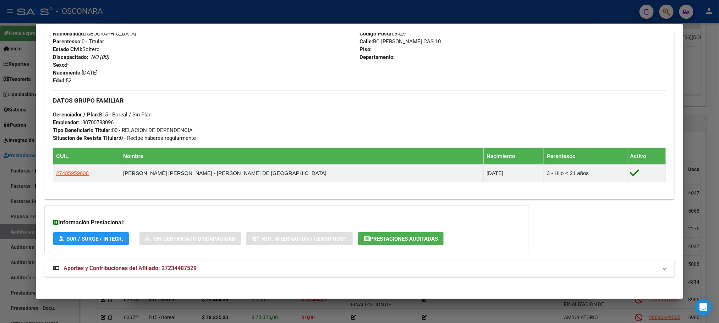
scroll to position [278, 0]
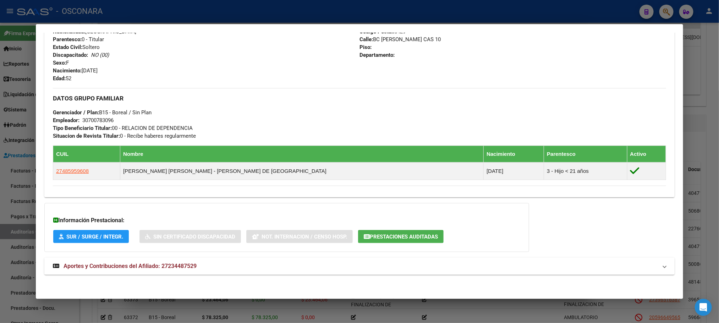
click at [179, 263] on span "Aportes y Contribuciones del Afiliado: 27234487529" at bounding box center [129, 266] width 133 height 7
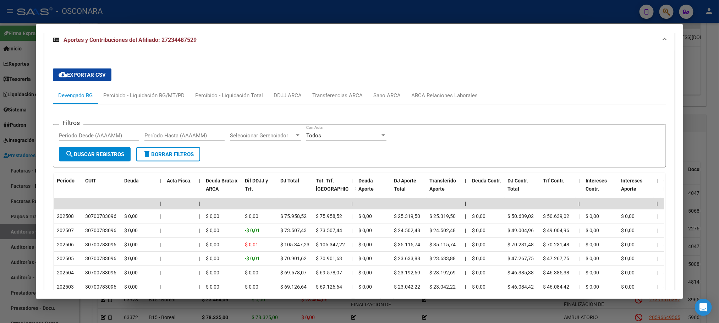
scroll to position [563, 0]
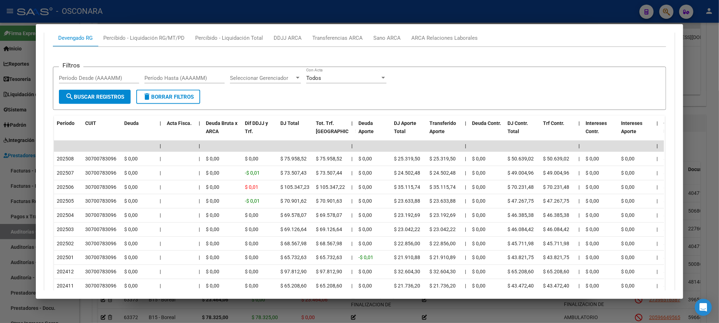
click at [707, 94] on div at bounding box center [359, 161] width 719 height 323
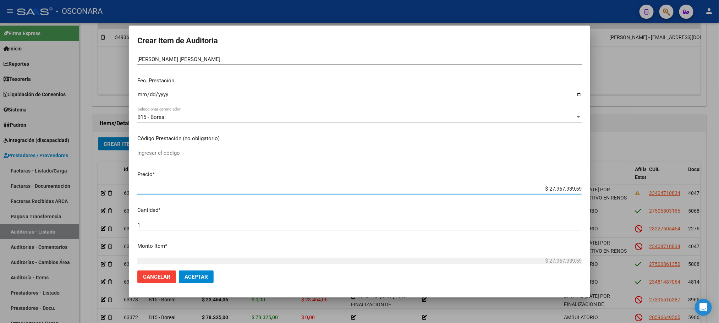
scroll to position [79, 0]
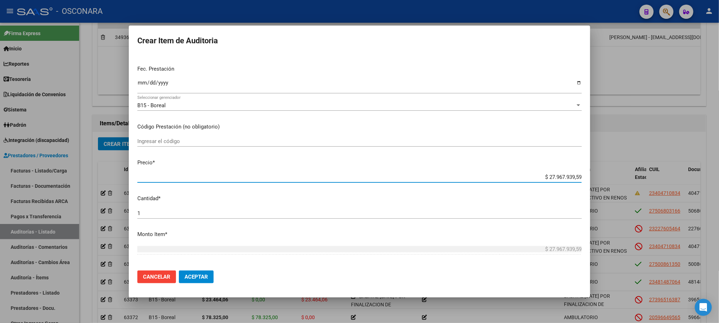
drag, startPoint x: 526, startPoint y: 259, endPoint x: 607, endPoint y: 237, distance: 83.6
click at [611, 248] on div "Crear Item de Auditoria 23448752 Nro Documento 27234487529 CUIL Afiliado Activo…" at bounding box center [359, 161] width 719 height 323
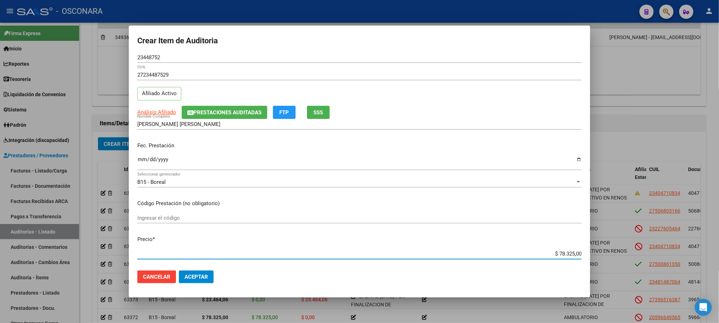
scroll to position [0, 0]
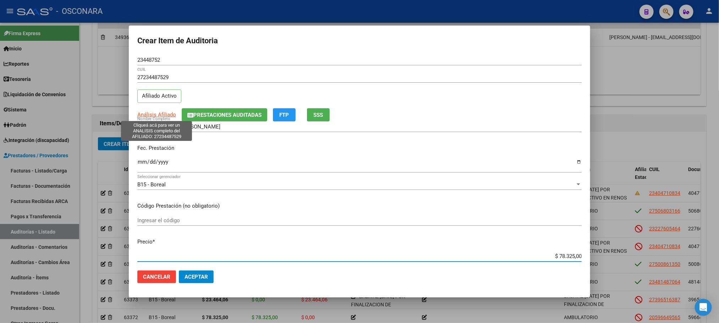
click at [163, 117] on span "Análisis Afiliado" at bounding box center [156, 114] width 39 height 6
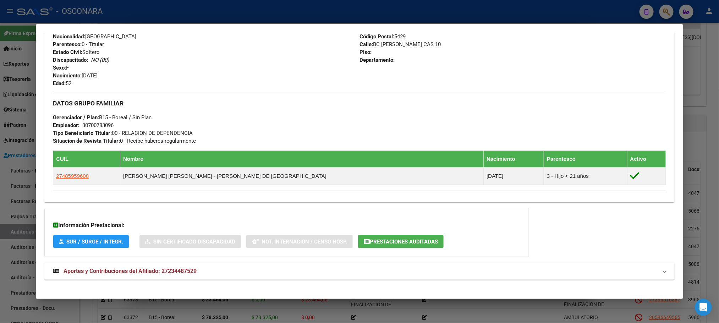
scroll to position [278, 0]
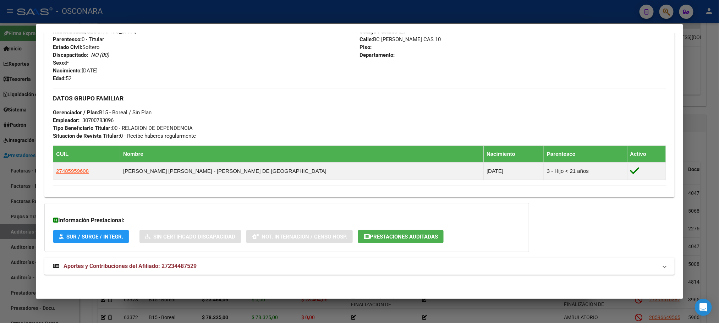
click at [156, 266] on span "Aportes y Contribuciones del Afiliado: 27234487529" at bounding box center [129, 266] width 133 height 7
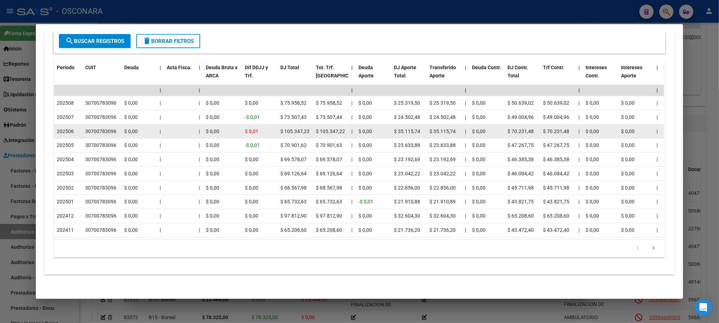
scroll to position [629, 0]
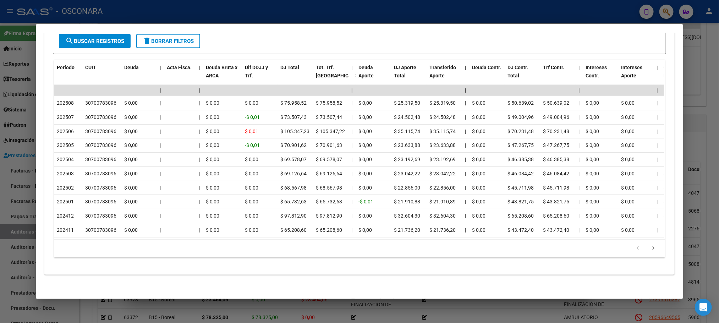
click at [711, 80] on div at bounding box center [359, 161] width 719 height 323
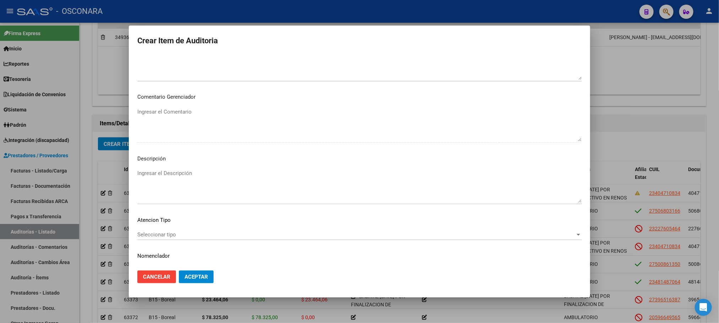
scroll to position [429, 0]
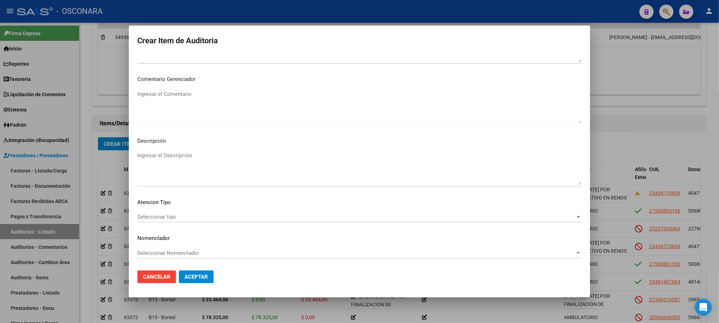
click at [209, 215] on span "Seleccionar tipo" at bounding box center [356, 217] width 438 height 6
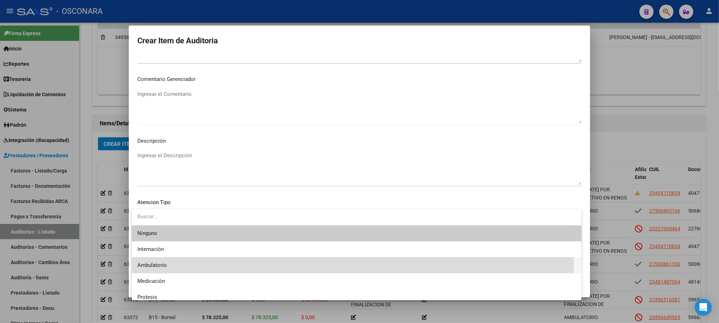
click at [171, 263] on span "Ambulatorio" at bounding box center [356, 265] width 438 height 16
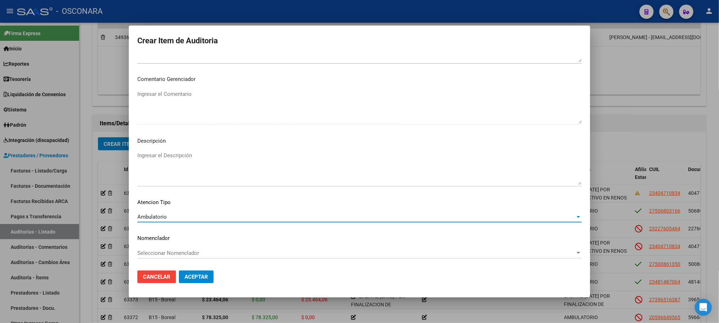
click at [199, 156] on textarea "Ingresar el Descripción" at bounding box center [359, 167] width 444 height 33
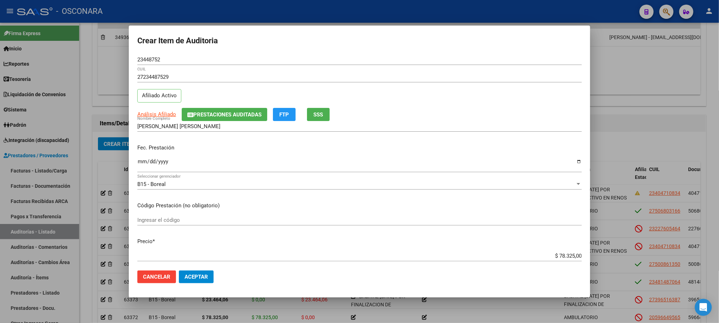
scroll to position [0, 0]
click at [198, 279] on span "Aceptar" at bounding box center [195, 277] width 23 height 6
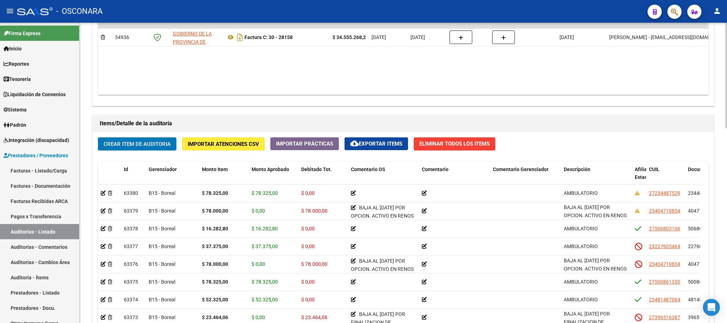
click at [112, 141] on span "Crear Item de Auditoria" at bounding box center [137, 144] width 67 height 6
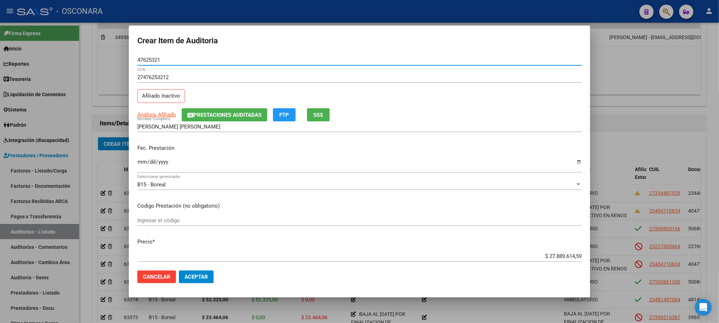
click at [141, 163] on input "Ingresar la fecha" at bounding box center [359, 164] width 444 height 11
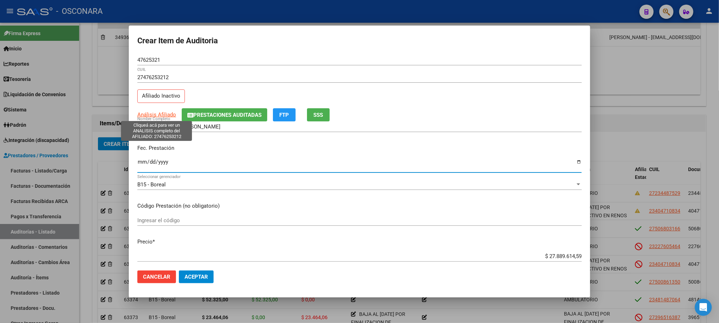
click at [165, 114] on span "Análisis Afiliado" at bounding box center [156, 114] width 39 height 6
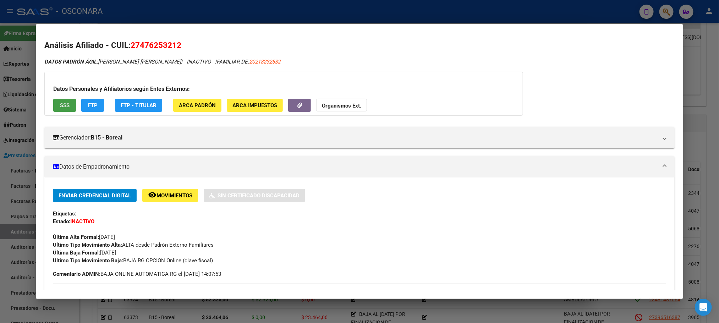
click at [72, 104] on button "SSS" at bounding box center [64, 105] width 23 height 13
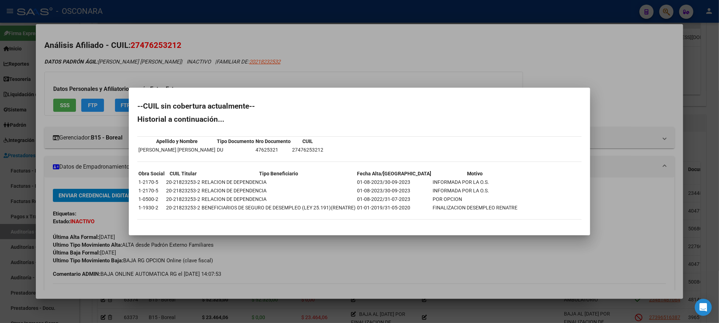
drag, startPoint x: 436, startPoint y: 200, endPoint x: 381, endPoint y: 197, distance: 55.4
click at [381, 197] on tr "1-0500-2 20-21823253-2 RELACION DE DEPENDENCIA 01-08-2022/31-07-2023 POR OPCION" at bounding box center [328, 199] width 380 height 8
copy tr "[DATE] POR OPCION"
click at [405, 249] on div at bounding box center [359, 161] width 719 height 323
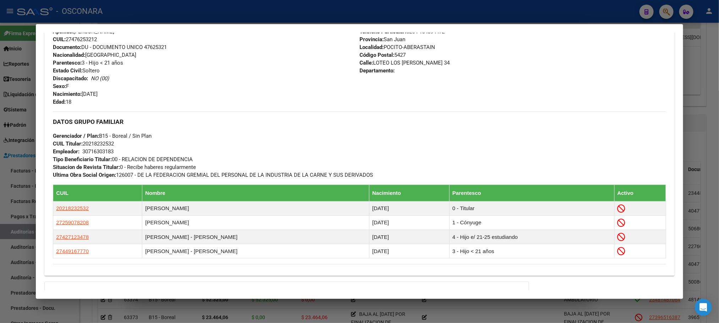
scroll to position [375, 0]
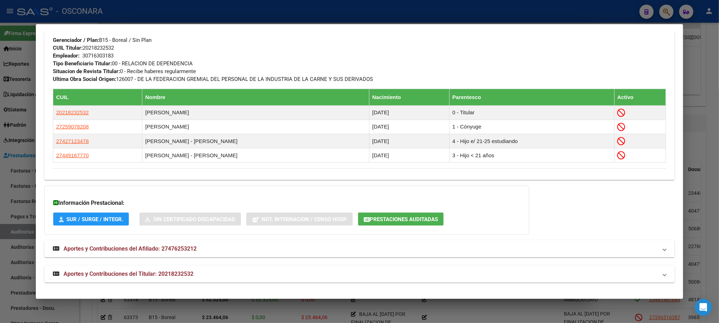
click at [242, 278] on mat-panel-title "Aportes y Contribuciones del Titular: 20218232532" at bounding box center [355, 274] width 604 height 9
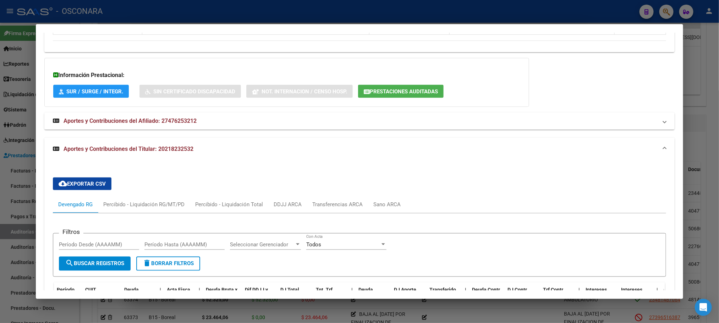
scroll to position [341, 0]
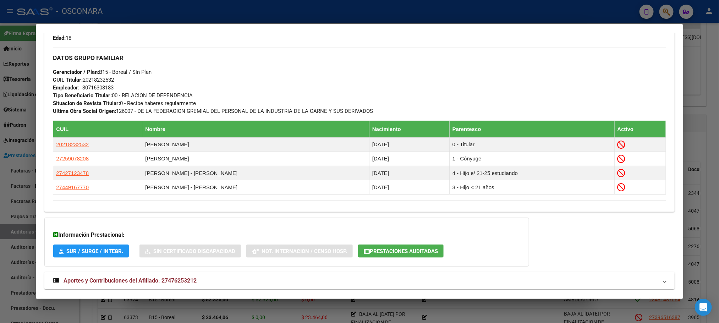
click at [708, 74] on div at bounding box center [359, 161] width 719 height 323
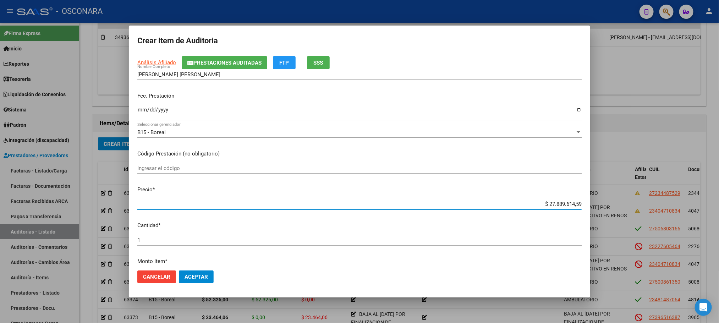
drag, startPoint x: 537, startPoint y: 254, endPoint x: 616, endPoint y: 255, distance: 78.8
click at [616, 255] on div "Crear Item de Auditoria 47625321 Nro Documento 27476253212 CUIL Afiliado Inacti…" at bounding box center [359, 161] width 719 height 323
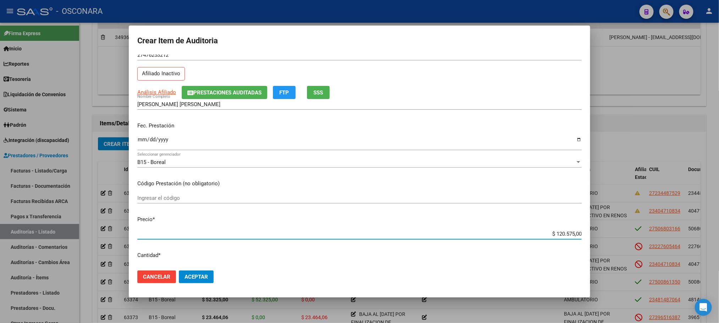
scroll to position [0, 0]
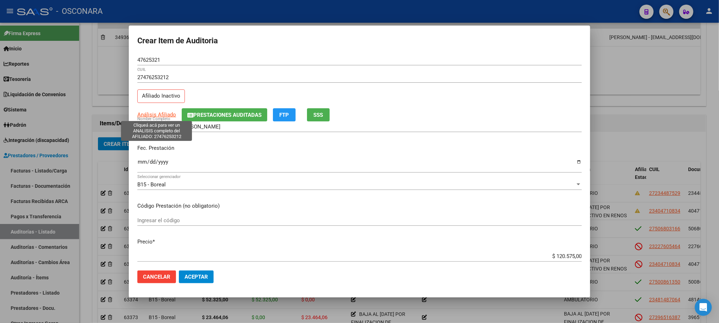
click at [163, 117] on span "Análisis Afiliado" at bounding box center [156, 114] width 39 height 6
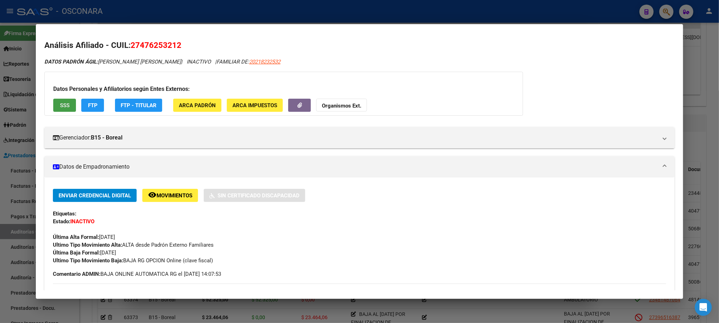
click at [60, 102] on span "SSS" at bounding box center [65, 105] width 10 height 6
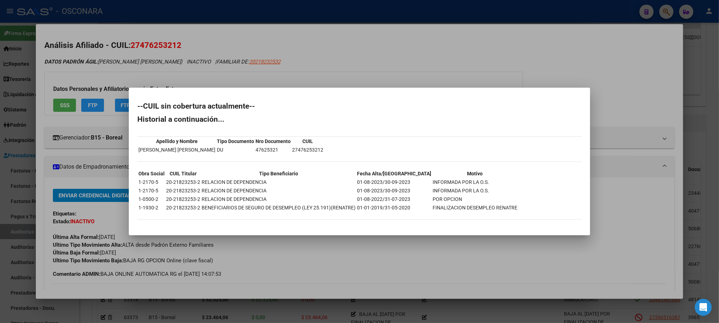
drag, startPoint x: 438, startPoint y: 200, endPoint x: 381, endPoint y: 202, distance: 56.8
click at [381, 202] on tr "1-0500-2 20-21823253-2 RELACION DE DEPENDENCIA 01-08-2022/31-07-2023 POR OPCION" at bounding box center [328, 199] width 380 height 8
copy tr "[DATE] POR OPCION"
click at [706, 166] on div at bounding box center [359, 161] width 719 height 323
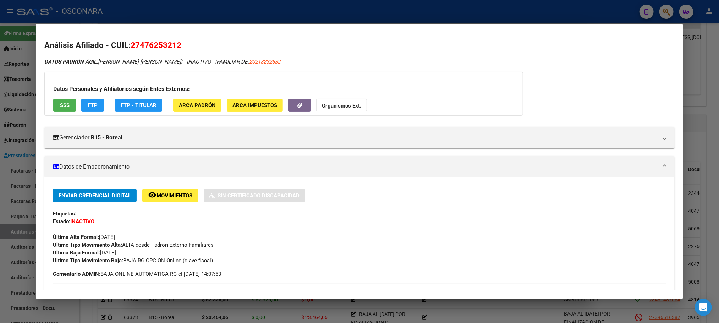
click at [464, 315] on div at bounding box center [359, 161] width 719 height 323
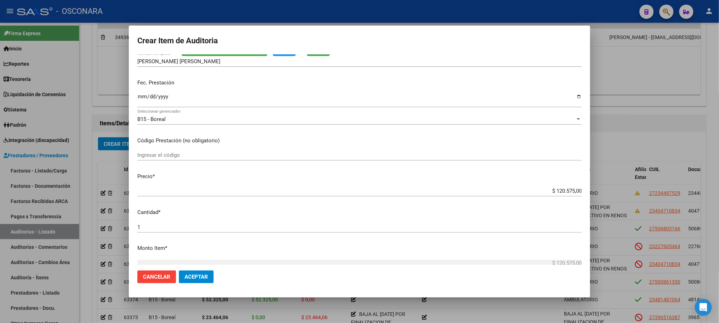
scroll to position [160, 0]
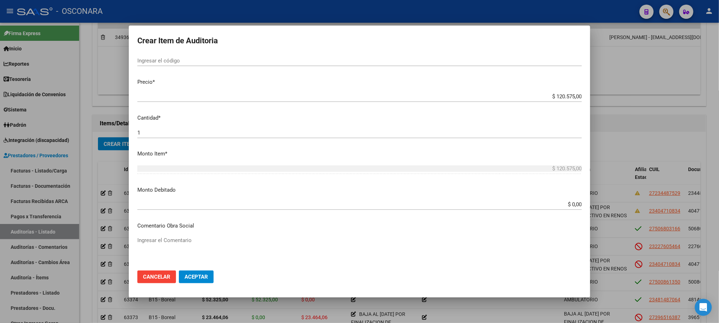
drag, startPoint x: 546, startPoint y: 196, endPoint x: 579, endPoint y: 197, distance: 33.0
click at [579, 197] on mat-dialog-content "47625321 Nro Documento 27476253212 CUIL Afiliado Inactivo Análisis Afiliado Pre…" at bounding box center [359, 160] width 461 height 210
click at [563, 206] on input "$ 0,00" at bounding box center [359, 204] width 444 height 6
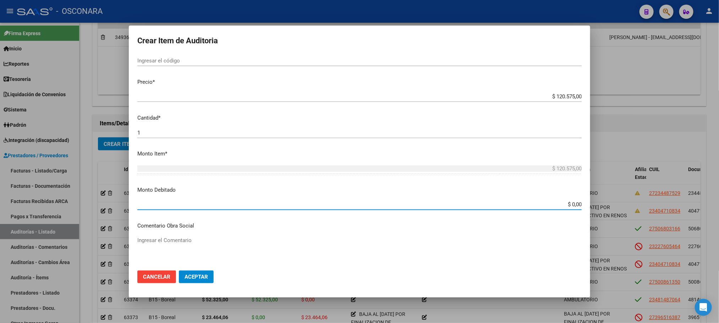
drag, startPoint x: 561, startPoint y: 204, endPoint x: 592, endPoint y: 204, distance: 31.2
click at [592, 204] on div "Crear Item de Auditoria 47625321 Nro Documento 27476253212 CUIL Afiliado Inacti…" at bounding box center [359, 161] width 719 height 323
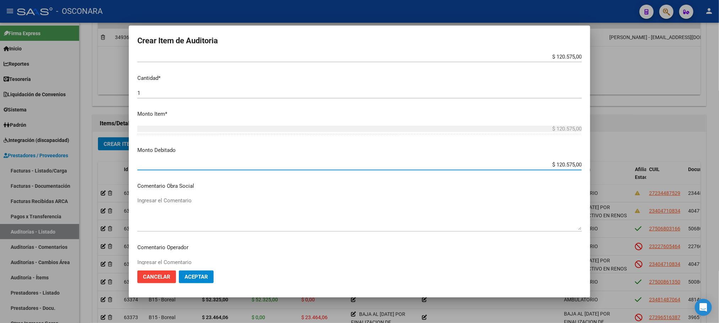
scroll to position [266, 0]
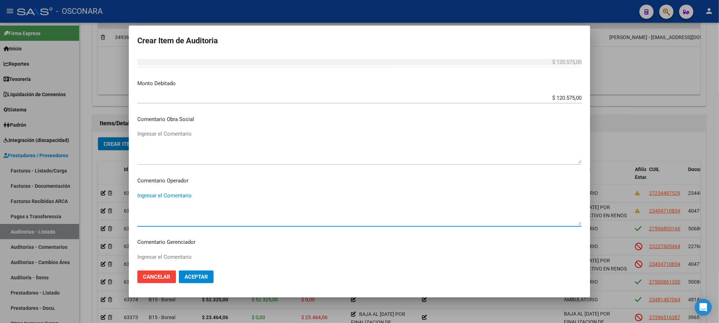
click at [231, 208] on textarea "Ingresar el Comentario" at bounding box center [359, 208] width 444 height 33
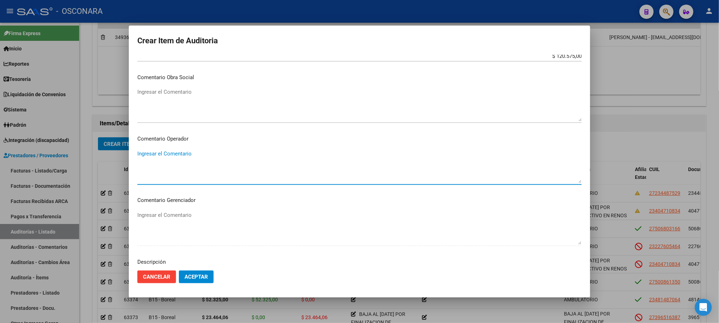
scroll to position [372, 0]
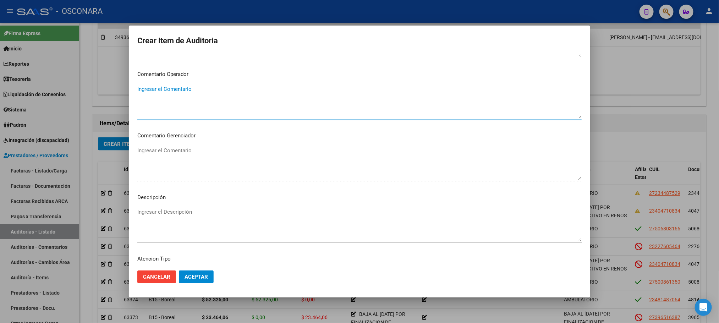
click at [206, 217] on textarea "Ingresar el Descripción" at bounding box center [359, 224] width 444 height 33
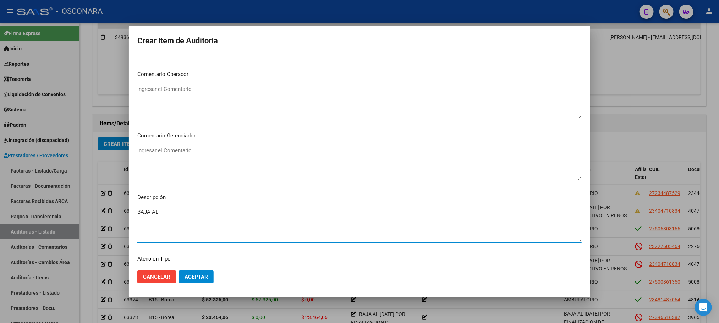
paste textarea "[DATE] POR OPCION"
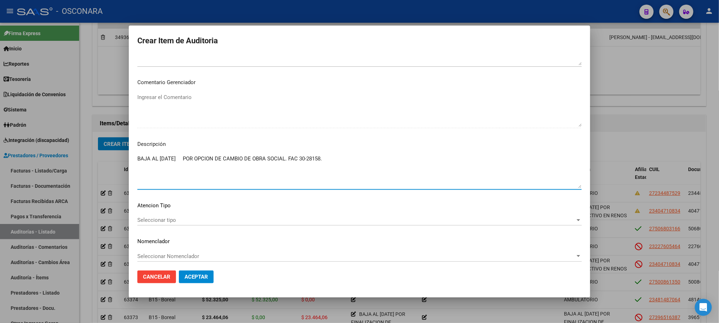
scroll to position [429, 0]
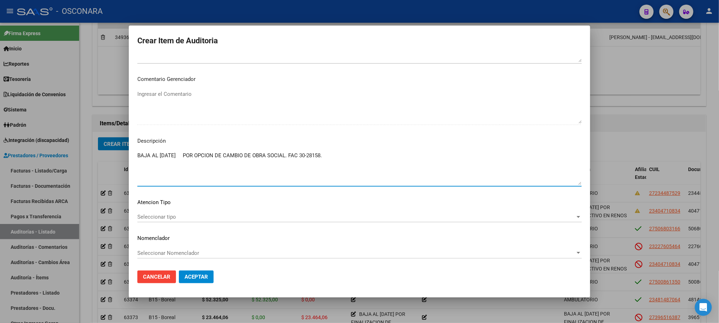
click at [194, 214] on span "Seleccionar tipo" at bounding box center [356, 217] width 438 height 6
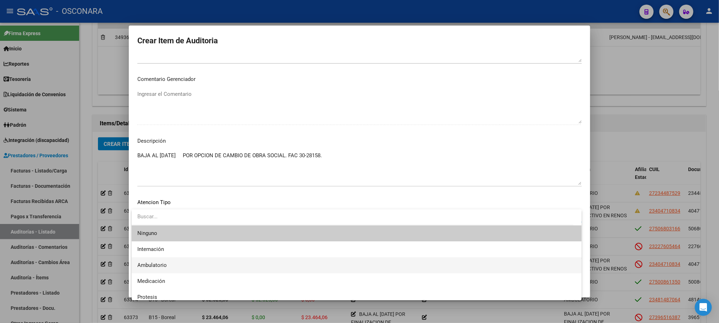
click at [186, 265] on span "Ambulatorio" at bounding box center [356, 265] width 438 height 16
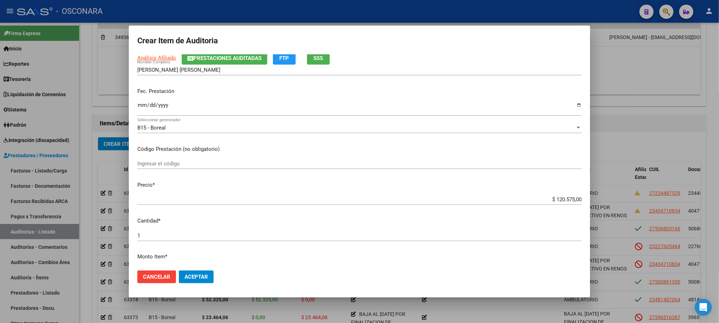
scroll to position [0, 0]
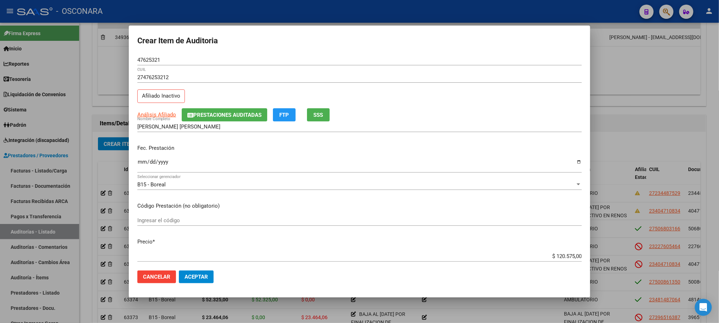
click at [188, 276] on span "Aceptar" at bounding box center [195, 277] width 23 height 6
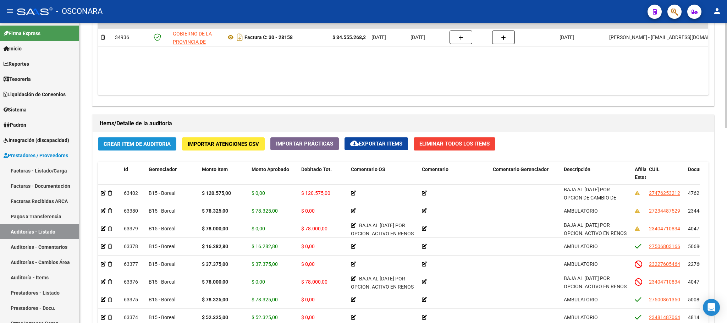
click at [158, 147] on span "Crear Item de Auditoria" at bounding box center [137, 144] width 67 height 6
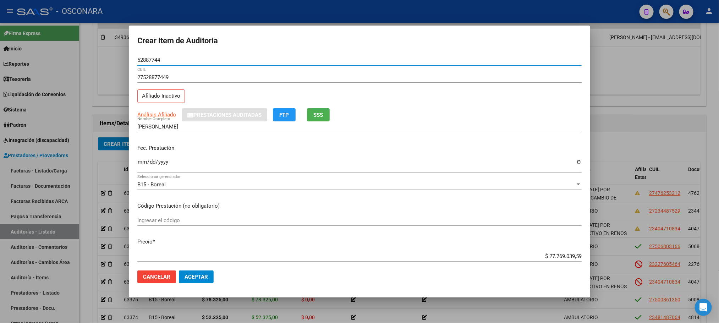
click at [142, 163] on input "Ingresar la fecha" at bounding box center [359, 164] width 444 height 11
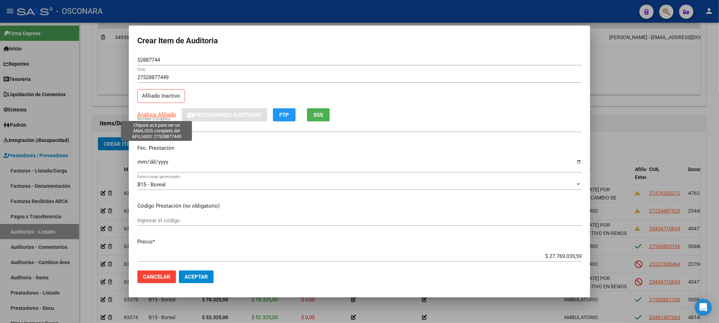
click at [158, 115] on span "Análisis Afiliado" at bounding box center [156, 114] width 39 height 6
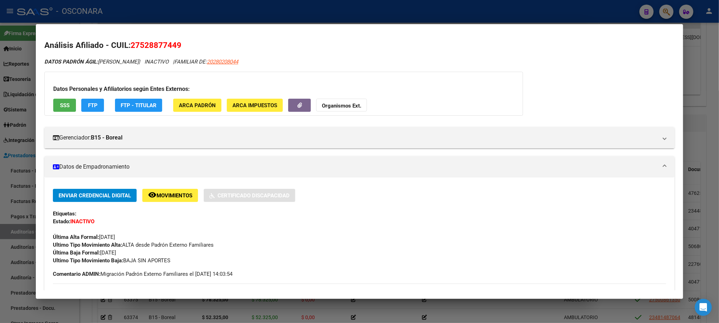
click at [64, 106] on span "SSS" at bounding box center [65, 105] width 10 height 6
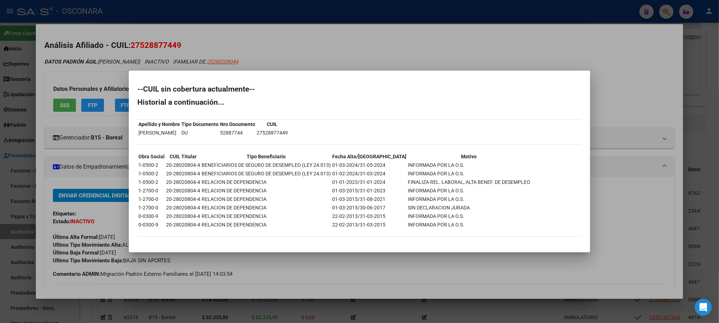
drag, startPoint x: 381, startPoint y: 166, endPoint x: 358, endPoint y: 165, distance: 23.1
click at [358, 165] on td "01-03-2024/31-05-2024" at bounding box center [369, 165] width 75 height 8
click at [380, 256] on div at bounding box center [359, 161] width 719 height 323
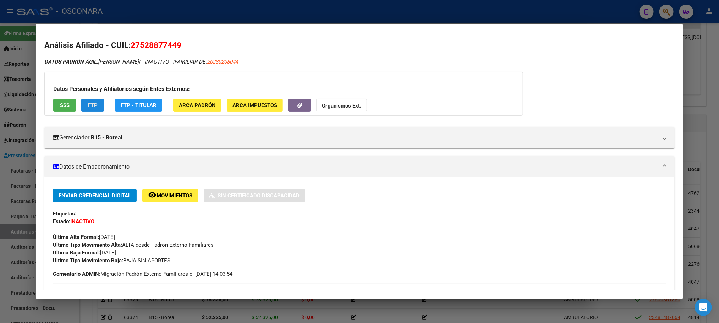
click at [93, 104] on span "FTP" at bounding box center [93, 105] width 10 height 6
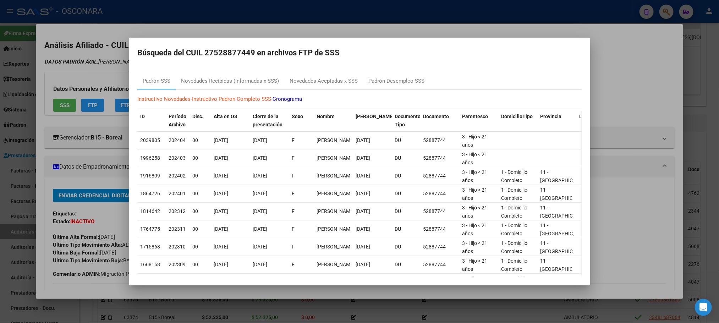
click at [711, 109] on div at bounding box center [359, 161] width 719 height 323
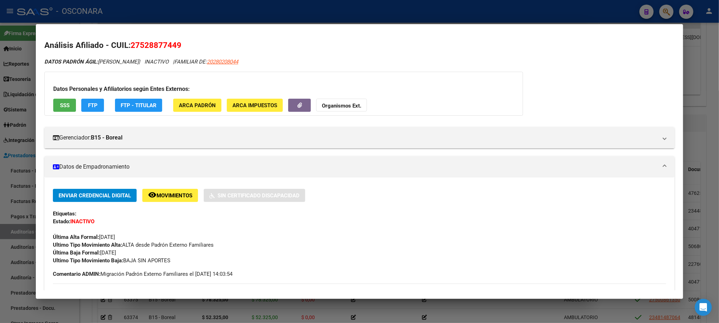
click at [445, 314] on div at bounding box center [359, 161] width 719 height 323
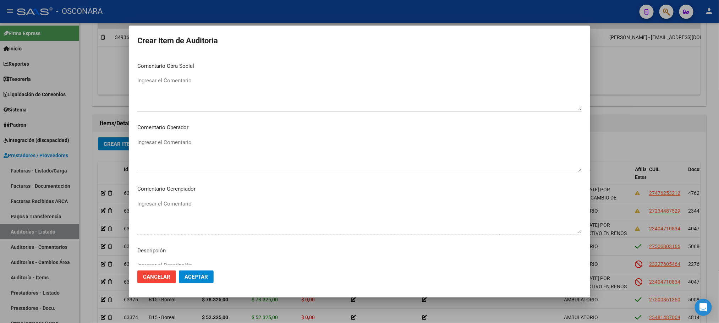
scroll to position [213, 0]
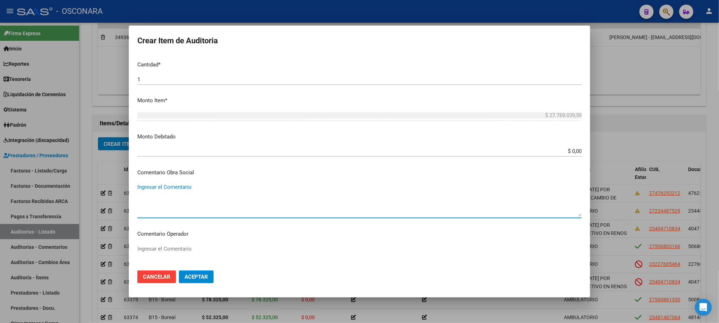
click at [173, 187] on textarea "Ingresar el Comentario" at bounding box center [359, 199] width 444 height 33
paste textarea "[DATE]"
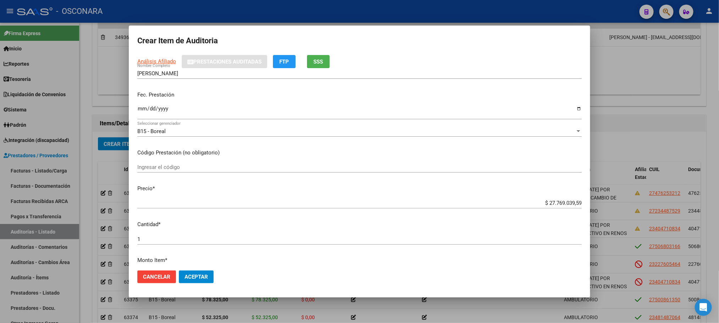
scroll to position [0, 0]
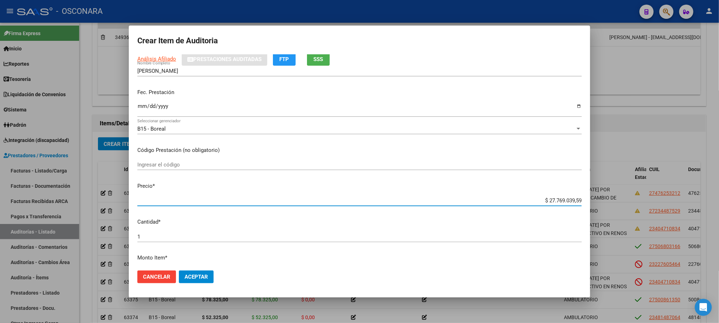
drag, startPoint x: 532, startPoint y: 256, endPoint x: 606, endPoint y: 256, distance: 73.8
click at [606, 256] on div "Crear Item de Auditoria 52887744 Nro Documento 27528877449 CUIL Afiliado Inacti…" at bounding box center [359, 161] width 719 height 323
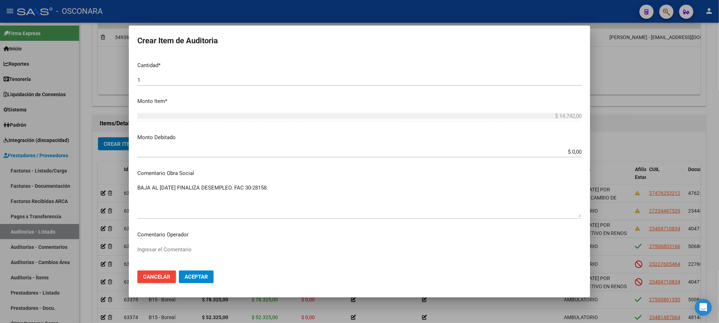
scroll to position [213, 0]
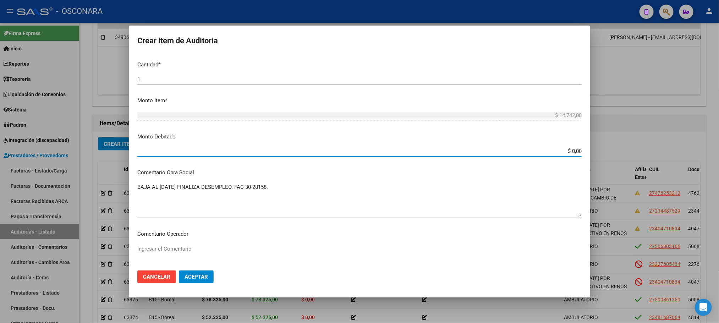
drag, startPoint x: 524, startPoint y: 148, endPoint x: 584, endPoint y: 159, distance: 61.7
click at [584, 159] on mat-dialog-content "52887744 Nro Documento 27528877449 CUIL Afiliado Inactivo Análisis Afiliado Pre…" at bounding box center [359, 160] width 461 height 210
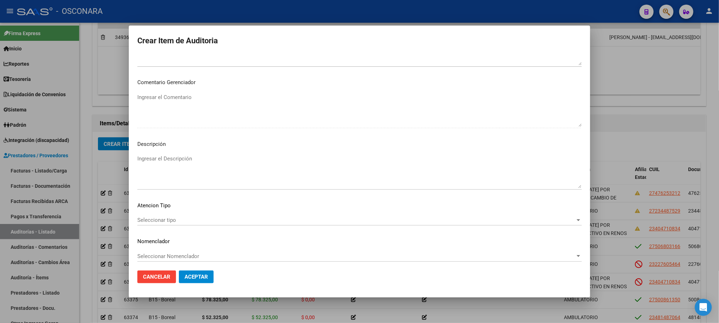
scroll to position [429, 0]
click at [229, 215] on span "Seleccionar tipo" at bounding box center [356, 217] width 438 height 6
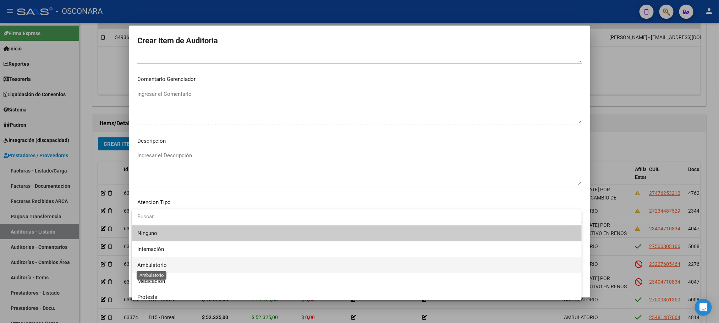
click at [159, 267] on span "Ambulatorio" at bounding box center [151, 265] width 29 height 6
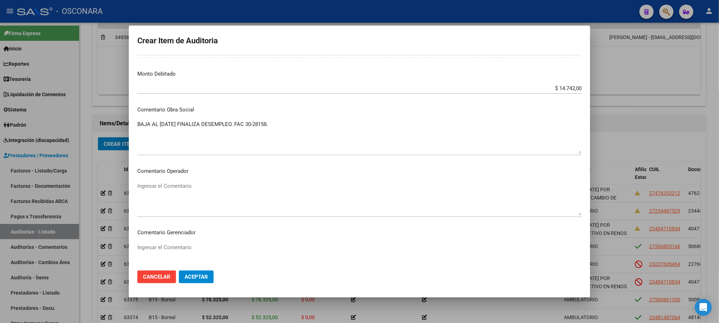
scroll to position [269, 0]
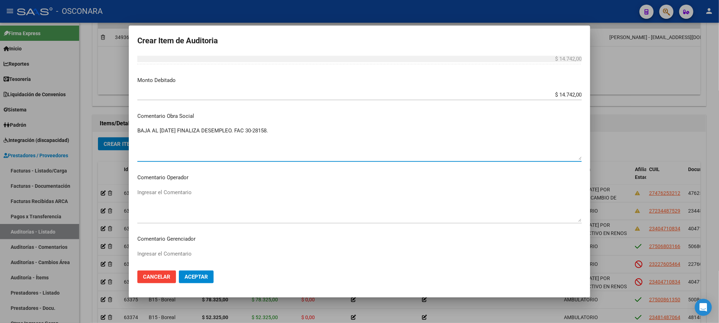
drag, startPoint x: 290, startPoint y: 134, endPoint x: 118, endPoint y: 129, distance: 171.8
click at [118, 129] on div "Crear Item de Auditoria 52887744 Nro Documento 27528877449 CUIL Afiliado Inacti…" at bounding box center [359, 161] width 719 height 323
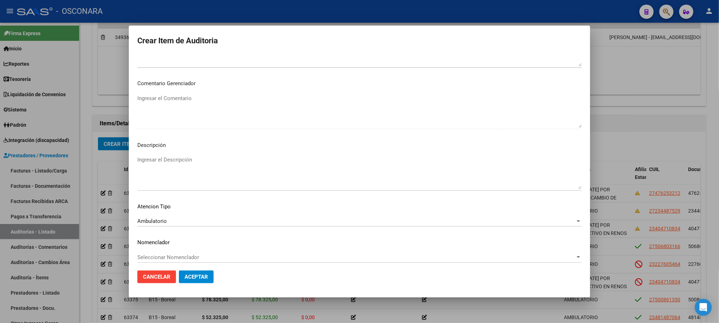
scroll to position [429, 0]
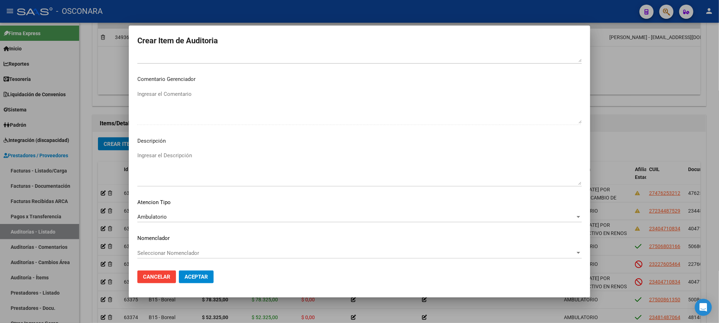
click at [186, 159] on textarea "Ingresar el Descripción" at bounding box center [359, 167] width 444 height 33
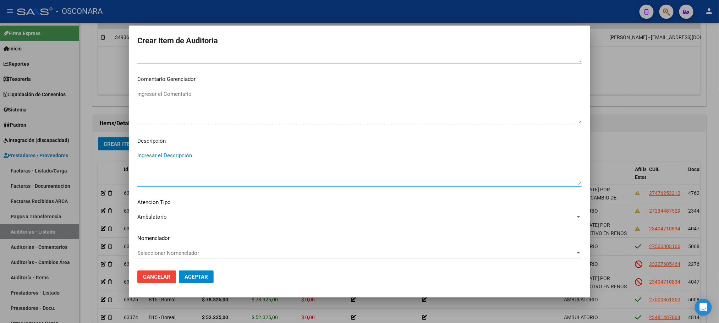
paste textarea "BAJA AL [DATE] FINALIZA DESEMPLEO. FAC 30-28158."
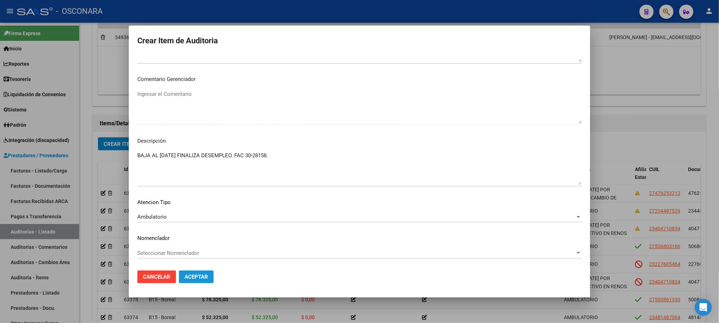
click at [198, 278] on span "Aceptar" at bounding box center [195, 277] width 23 height 6
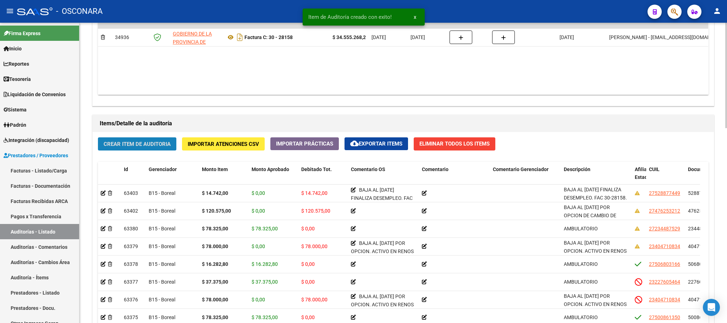
click at [148, 143] on span "Crear Item de Auditoria" at bounding box center [137, 144] width 67 height 6
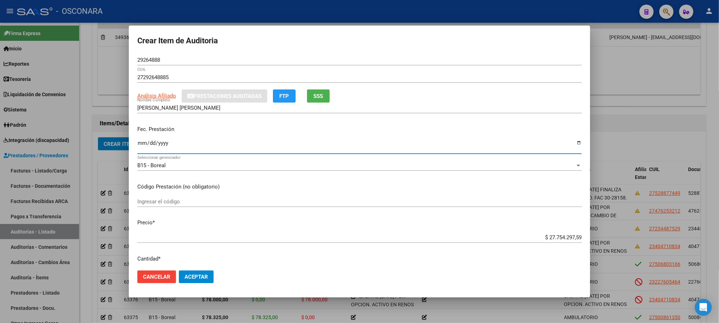
click at [143, 143] on input "Ingresar la fecha" at bounding box center [359, 145] width 444 height 11
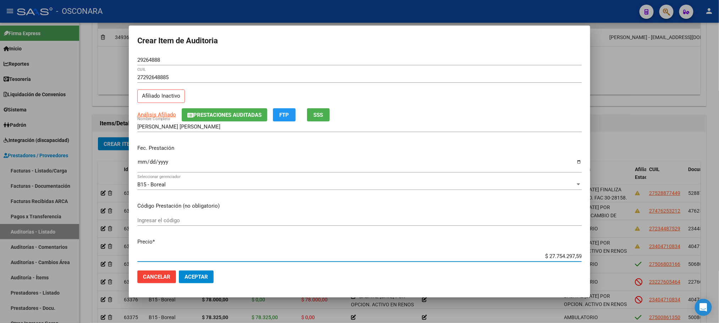
drag, startPoint x: 539, startPoint y: 253, endPoint x: 584, endPoint y: 254, distance: 44.7
click at [584, 254] on mat-dialog-content "29264888 Nro Documento 27292648885 CUIL Afiliado Inactivo Análisis Afiliado Pre…" at bounding box center [359, 160] width 461 height 210
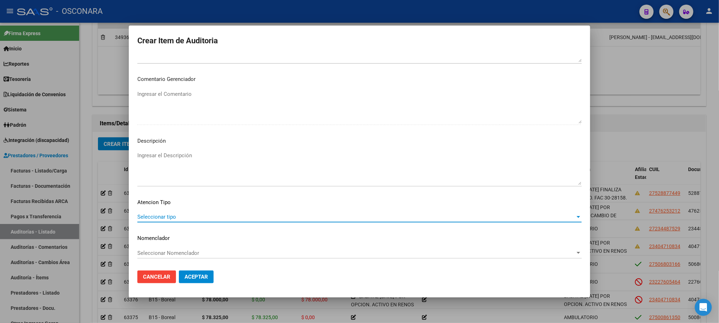
click at [184, 217] on span "Seleccionar tipo" at bounding box center [356, 217] width 438 height 6
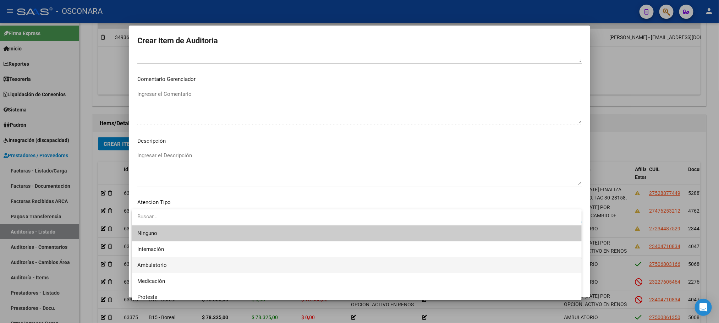
click at [170, 261] on span "Ambulatorio" at bounding box center [356, 265] width 438 height 16
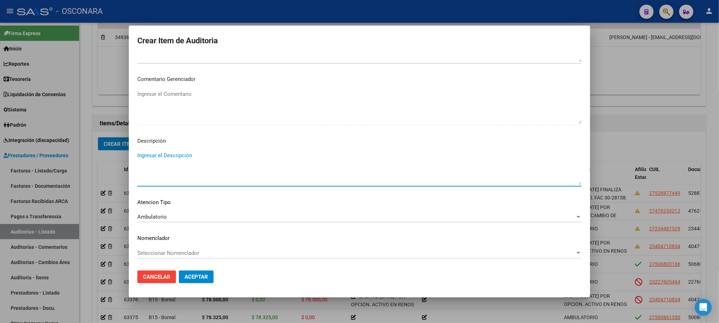
click at [207, 158] on textarea "Ingresar el Descripción" at bounding box center [359, 167] width 444 height 33
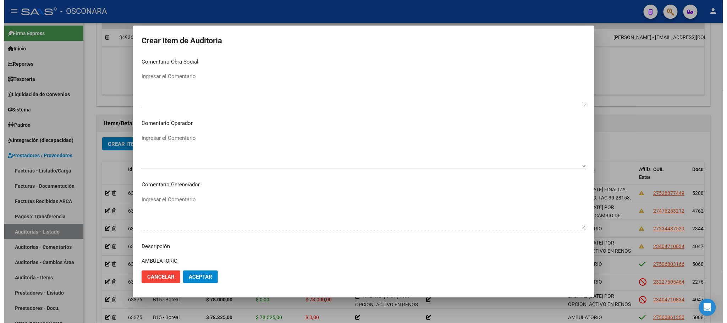
scroll to position [322, 0]
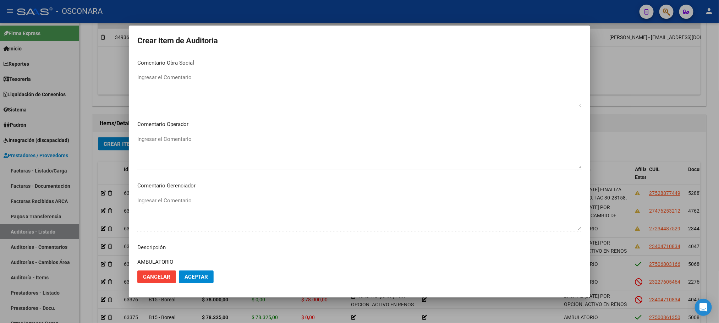
click at [623, 47] on div at bounding box center [359, 161] width 719 height 323
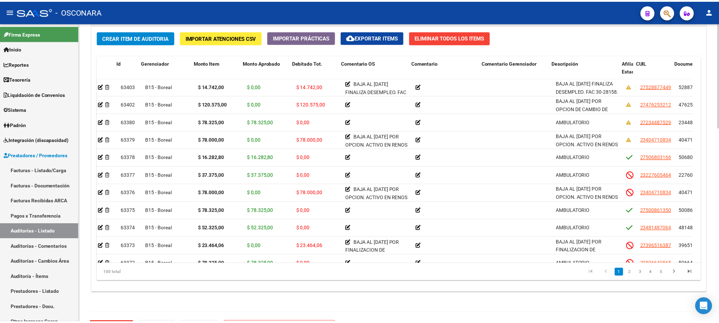
scroll to position [0, 0]
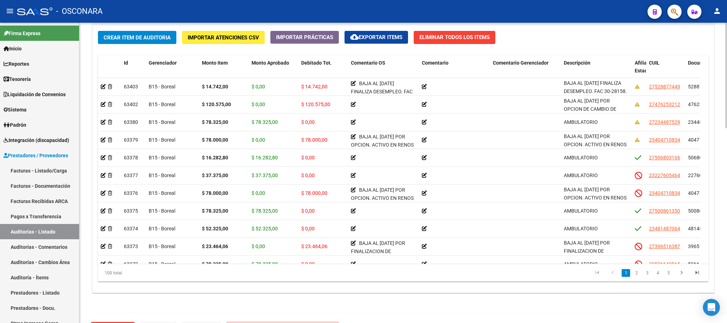
click at [150, 34] on span "Crear Item de Auditoria" at bounding box center [137, 37] width 67 height 6
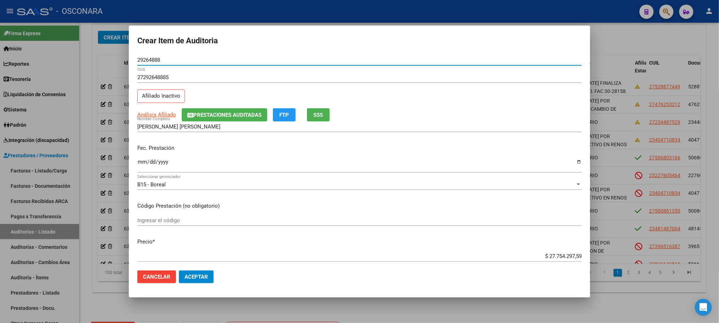
click at [145, 162] on input "Ingresar la fecha" at bounding box center [359, 164] width 444 height 11
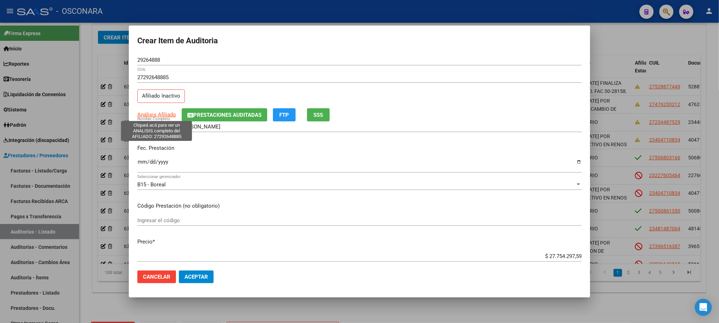
click at [164, 115] on span "Análisis Afiliado" at bounding box center [156, 114] width 39 height 6
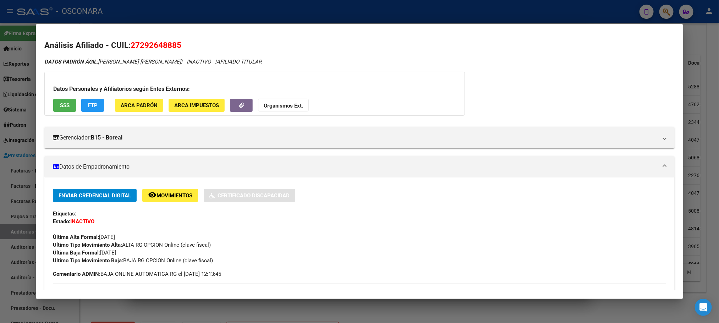
click at [60, 103] on span "SSS" at bounding box center [65, 105] width 10 height 6
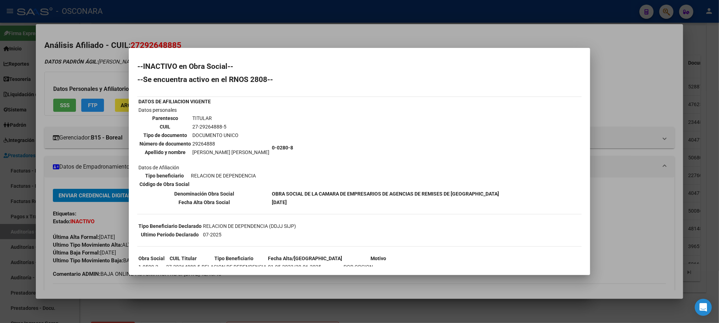
click at [312, 302] on div at bounding box center [359, 161] width 719 height 323
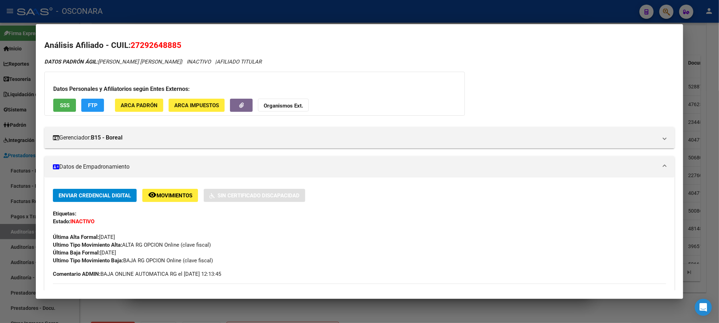
click at [349, 305] on div at bounding box center [359, 161] width 719 height 323
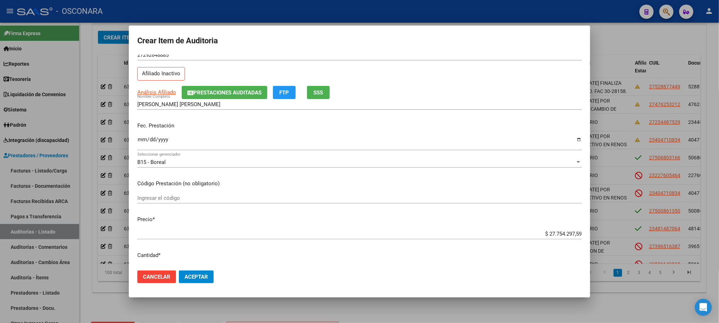
drag, startPoint x: 527, startPoint y: 260, endPoint x: 526, endPoint y: 255, distance: 5.1
click at [526, 255] on mat-dialog-content "29264888 Nro Documento 27292648885 CUIL Afiliado Inactivo Análisis Afiliado Pre…" at bounding box center [359, 160] width 461 height 210
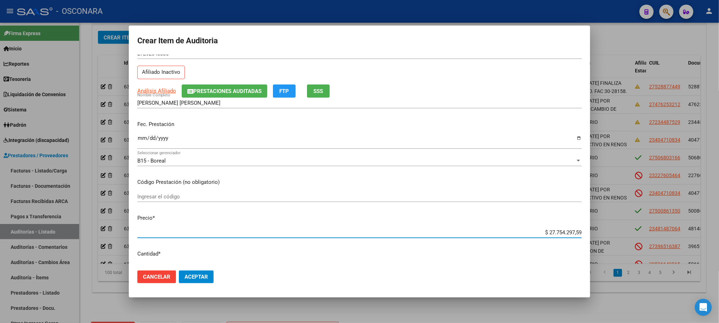
drag, startPoint x: 531, startPoint y: 231, endPoint x: 580, endPoint y: 230, distance: 48.6
click at [580, 230] on mat-dialog-content "29264888 Nro Documento 27292648885 CUIL Afiliado Inactivo Análisis Afiliado Pre…" at bounding box center [359, 160] width 461 height 210
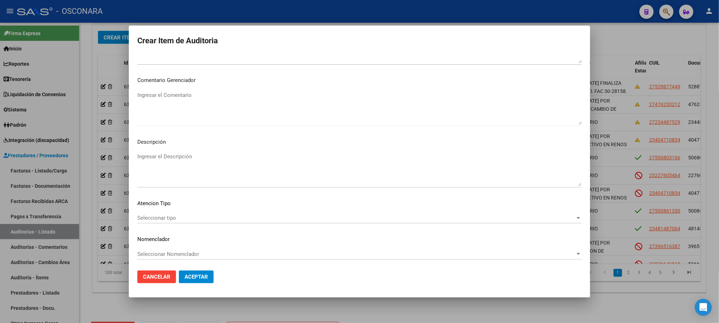
scroll to position [429, 0]
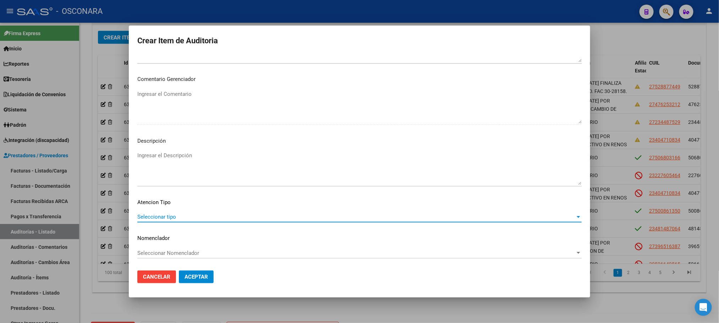
click at [193, 216] on span "Seleccionar tipo" at bounding box center [356, 217] width 438 height 6
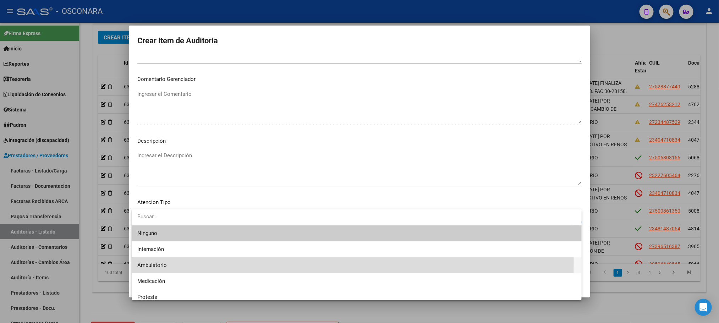
click at [180, 262] on span "Ambulatorio" at bounding box center [356, 265] width 438 height 16
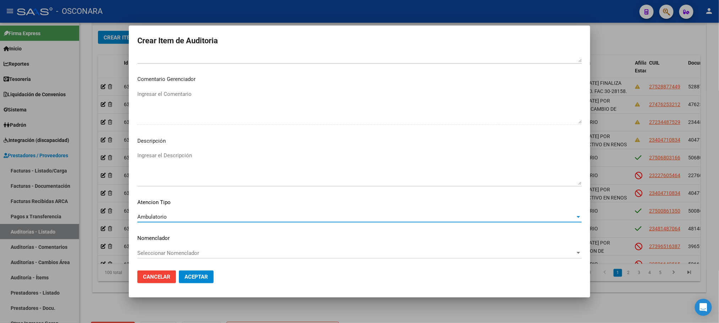
click at [180, 160] on textarea "Ingresar el Descripción" at bounding box center [359, 167] width 444 height 33
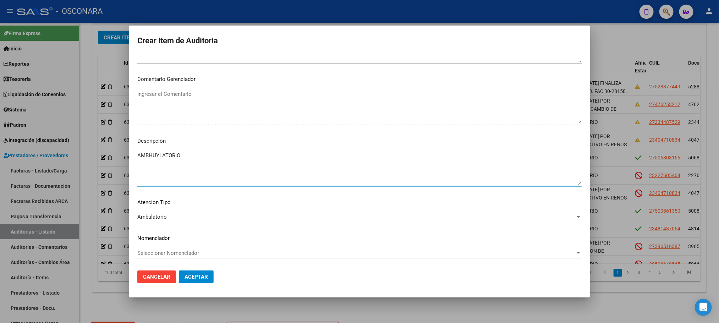
click at [160, 156] on textarea "AMBHUYLATORIO" at bounding box center [359, 167] width 444 height 33
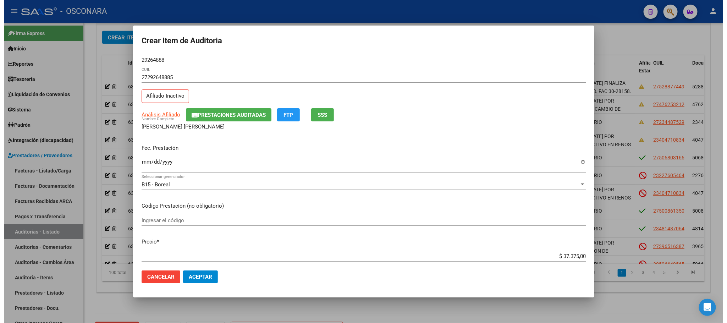
scroll to position [160, 0]
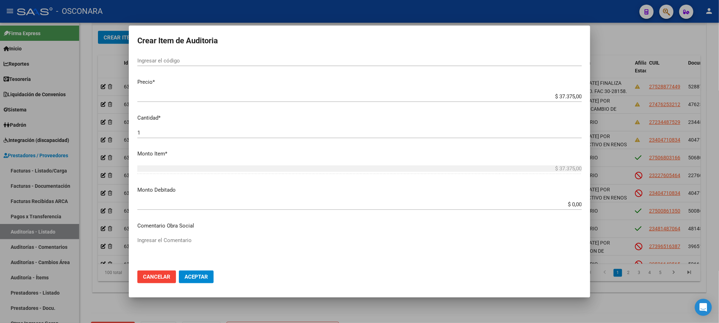
click at [204, 281] on button "Aceptar" at bounding box center [196, 276] width 35 height 13
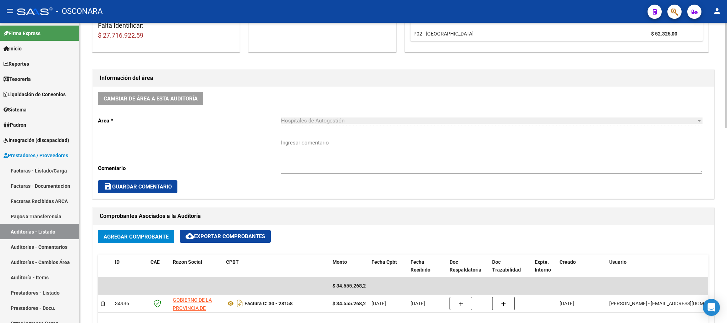
scroll to position [266, 0]
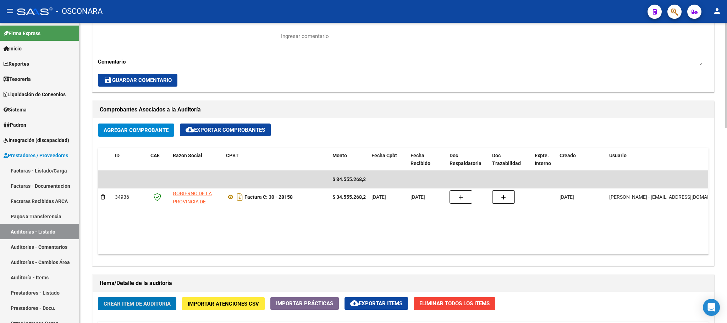
click at [130, 303] on span "Crear Item de Auditoria" at bounding box center [137, 303] width 67 height 6
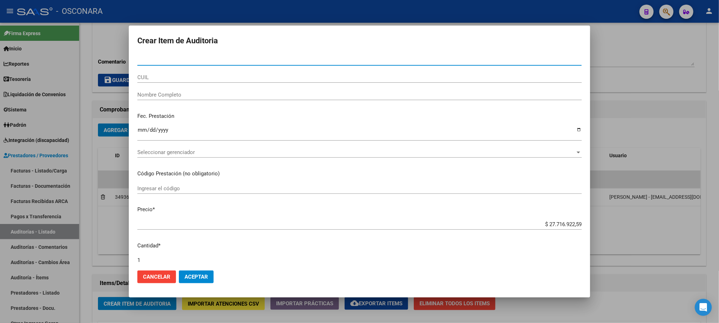
click at [664, 70] on div at bounding box center [359, 161] width 719 height 323
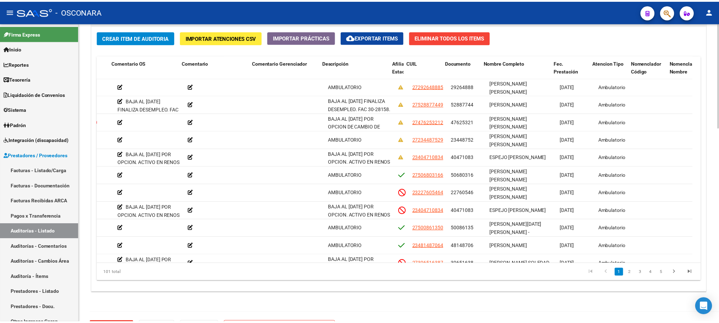
scroll to position [0, 241]
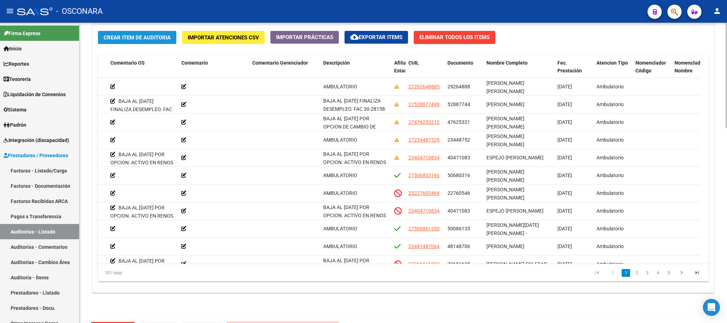
click at [128, 33] on button "Crear Item de Auditoria" at bounding box center [137, 37] width 78 height 13
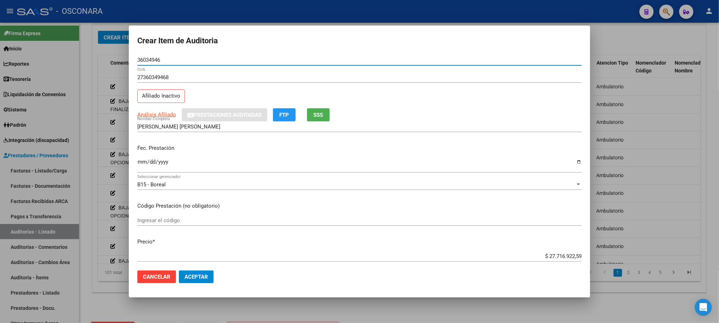
click at [142, 163] on input "Ingresar la fecha" at bounding box center [359, 164] width 444 height 11
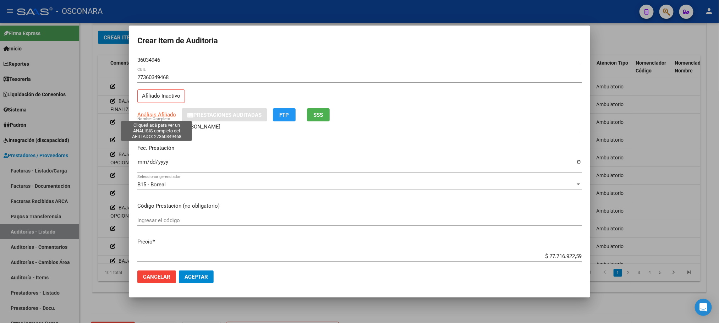
click at [162, 117] on span "Análisis Afiliado" at bounding box center [156, 114] width 39 height 6
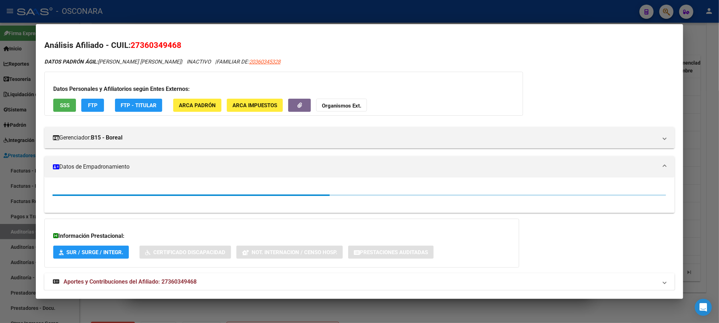
click at [66, 101] on button "SSS" at bounding box center [64, 105] width 23 height 13
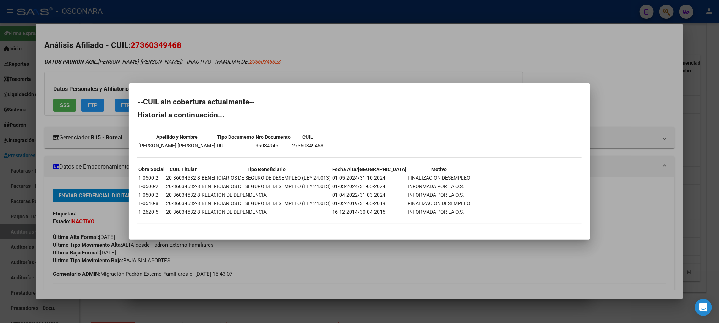
drag, startPoint x: 356, startPoint y: 177, endPoint x: 444, endPoint y: 175, distance: 88.4
click at [444, 175] on tr "1-0500-2 20-36034532-8 BENEFICIARIOS DE SEGURO DE DESEMPLEO (LEY 24.013) 01-05-…" at bounding box center [304, 178] width 332 height 8
click at [392, 308] on div at bounding box center [359, 161] width 719 height 323
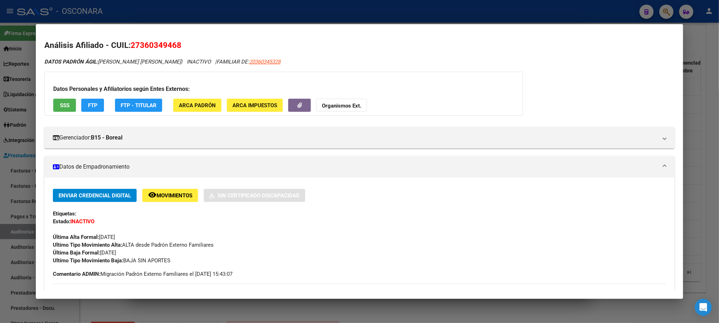
click at [377, 311] on div at bounding box center [359, 161] width 719 height 323
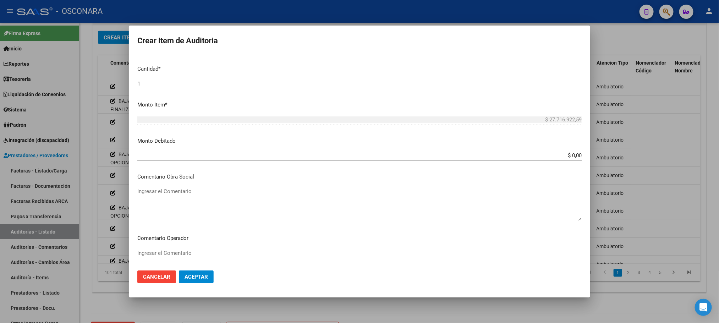
scroll to position [213, 0]
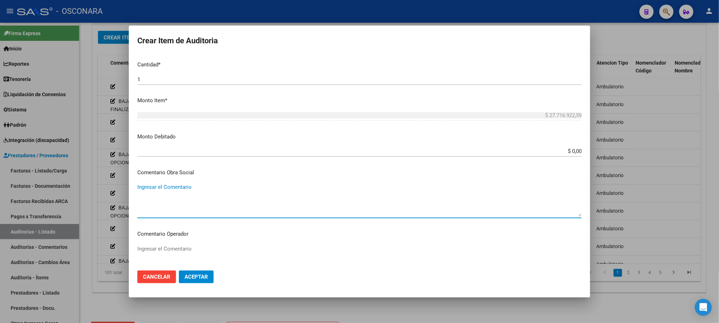
click at [167, 193] on textarea "Ingresar el Comentario" at bounding box center [359, 199] width 444 height 33
paste textarea "[DATE] FINALIZACION DESEMPLEO"
click at [190, 190] on textarea "BAJA AL [DATE] FINALIZACION DESEMPLEO" at bounding box center [359, 199] width 444 height 33
click at [190, 190] on textarea "BAJA AL [DATE] POR FINALIZACION DE DESEMPLEO." at bounding box center [359, 199] width 444 height 33
click at [310, 184] on textarea "BAJA AL [DATE] POR FINALIZACION DE DESEMPLEO." at bounding box center [359, 199] width 444 height 33
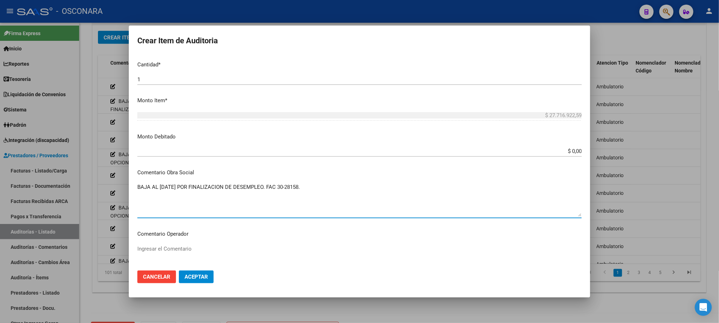
drag, startPoint x: 318, startPoint y: 188, endPoint x: 136, endPoint y: 187, distance: 182.0
click at [136, 187] on mat-dialog-content "36034946 Nro Documento 27360349468 CUIL Afiliado Inactivo Análisis Afiliado Pre…" at bounding box center [359, 160] width 461 height 210
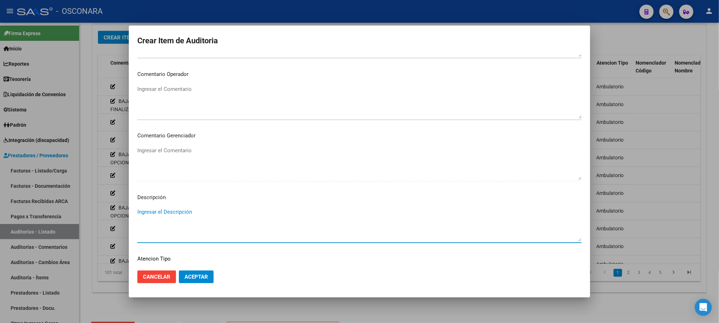
click at [191, 218] on textarea "Ingresar el Descripción" at bounding box center [359, 224] width 444 height 33
paste textarea "BAJA AL [DATE] POR FINALIZACION DE DESEMPLEO. FAC 30-28158."
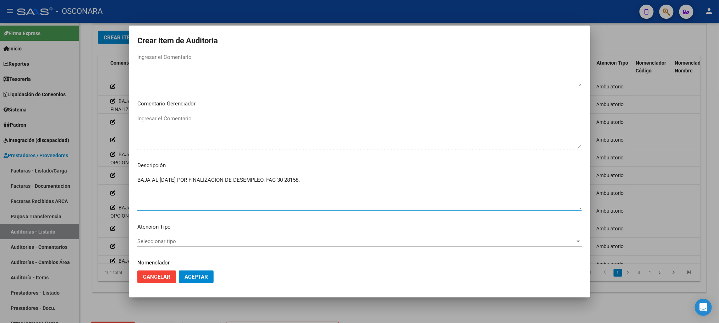
scroll to position [429, 0]
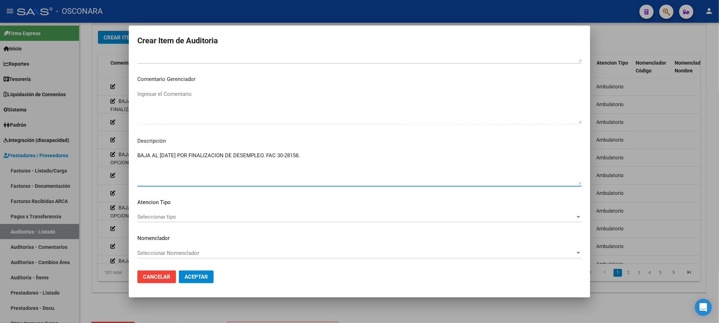
click at [186, 218] on span "Seleccionar tipo" at bounding box center [356, 217] width 438 height 6
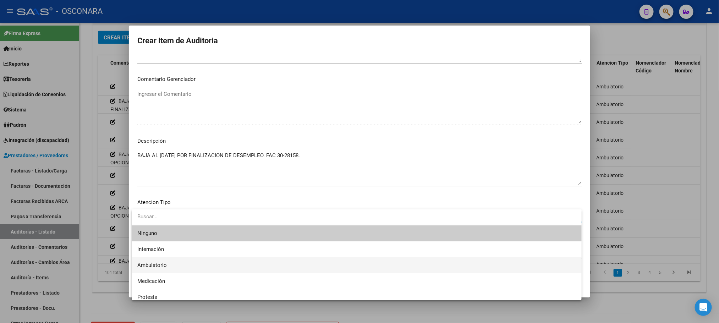
click at [175, 259] on span "Ambulatorio" at bounding box center [356, 265] width 438 height 16
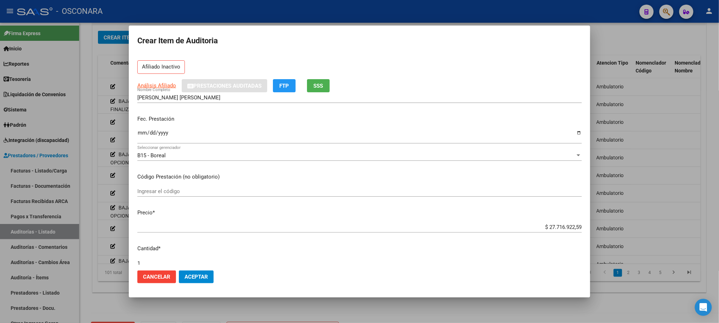
scroll to position [53, 0]
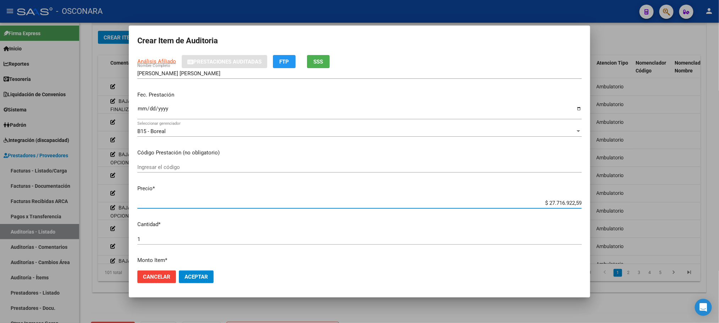
drag, startPoint x: 536, startPoint y: 201, endPoint x: 611, endPoint y: 204, distance: 74.9
click at [611, 204] on div "Crear Item de Auditoria 36034946 Nro Documento 27360349468 CUIL Afiliado Inacti…" at bounding box center [359, 161] width 719 height 323
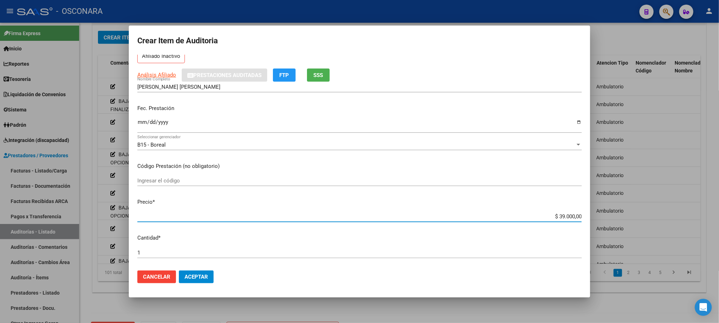
scroll to position [106, 0]
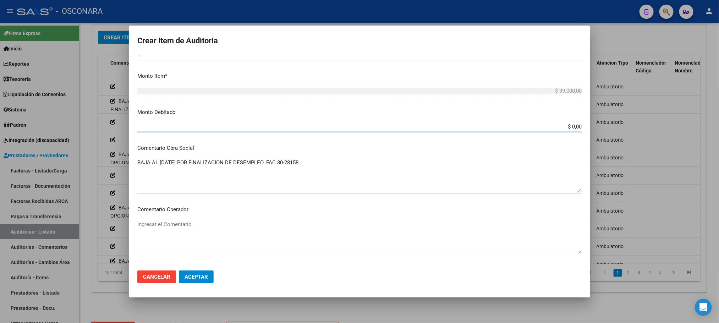
drag, startPoint x: 548, startPoint y: 259, endPoint x: 598, endPoint y: 264, distance: 50.0
click at [598, 264] on div "Crear Item de Auditoria 36034946 Nro Documento 27360349468 CUIL Afiliado Inacti…" at bounding box center [359, 161] width 719 height 323
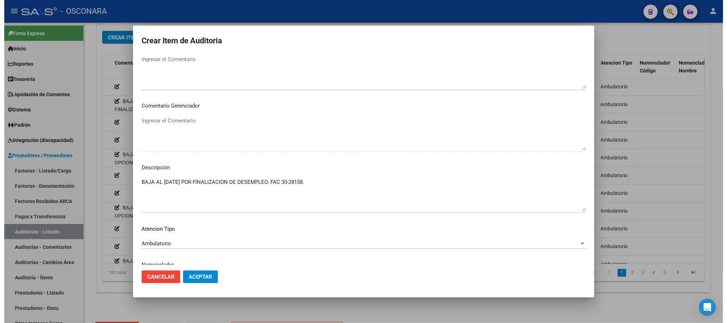
scroll to position [429, 0]
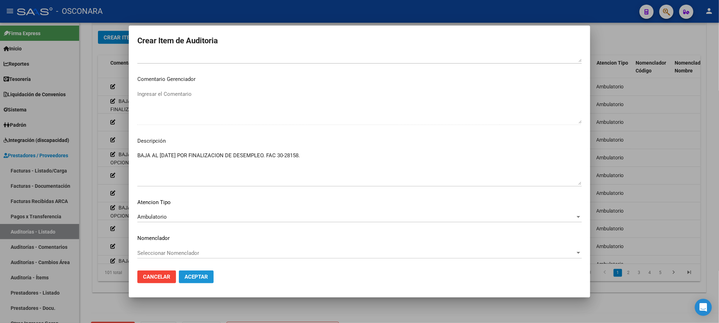
click at [199, 274] on span "Aceptar" at bounding box center [195, 277] width 23 height 6
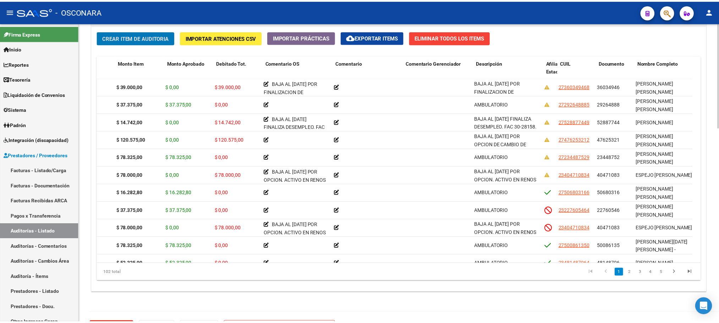
scroll to position [0, 82]
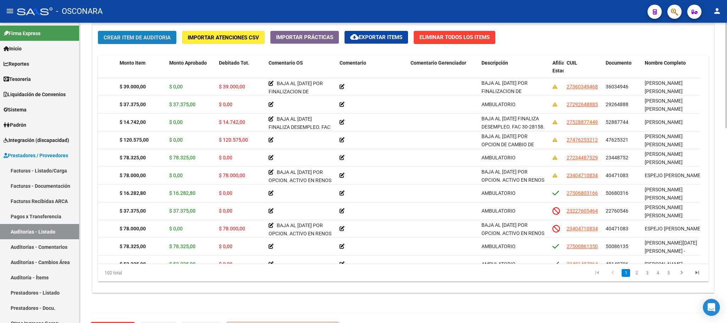
click at [138, 42] on button "Crear Item de Auditoria" at bounding box center [137, 37] width 78 height 13
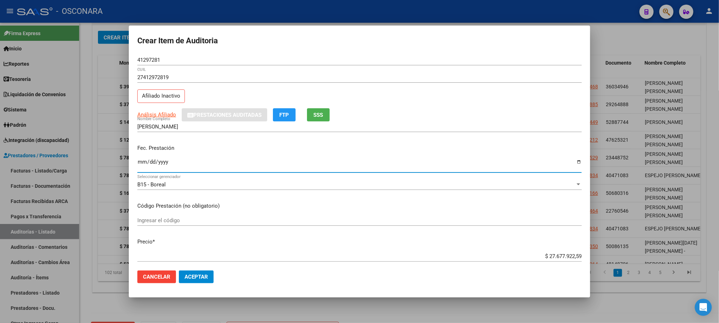
click at [141, 164] on input "Ingresar la fecha" at bounding box center [359, 164] width 444 height 11
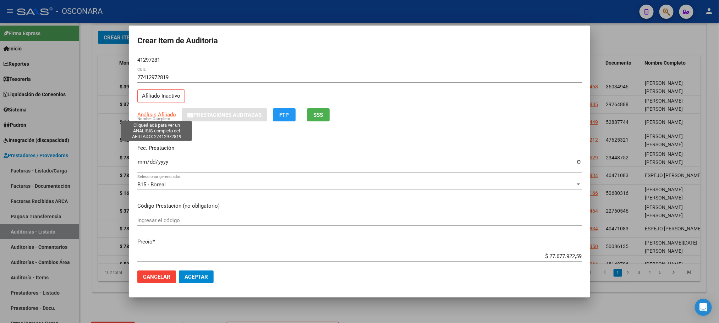
click at [165, 114] on span "Análisis Afiliado" at bounding box center [156, 114] width 39 height 6
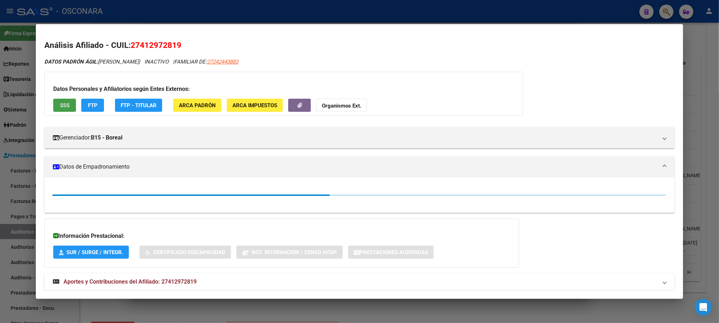
click at [61, 102] on span "SSS" at bounding box center [65, 105] width 10 height 6
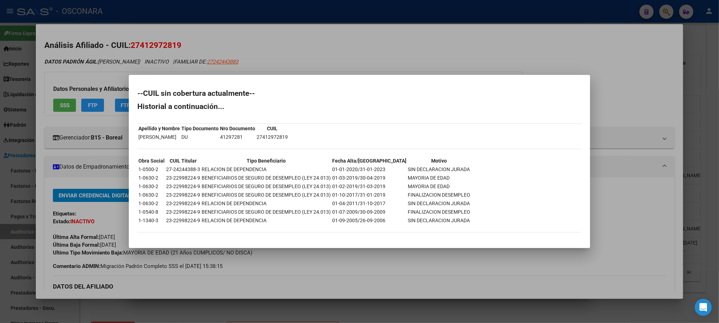
click at [396, 265] on div at bounding box center [359, 161] width 719 height 323
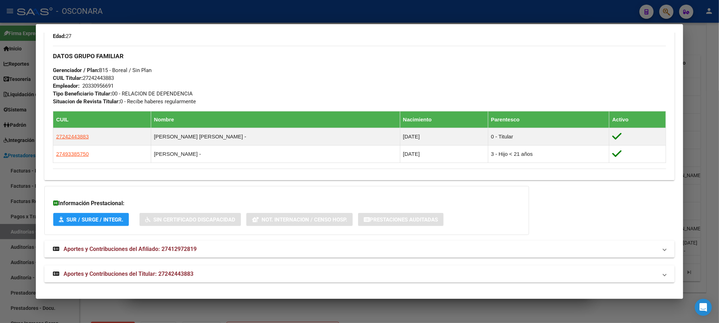
scroll to position [336, 0]
click at [193, 274] on mat-panel-title "Aportes y Contribuciones del Titular: 27242443883" at bounding box center [355, 274] width 604 height 9
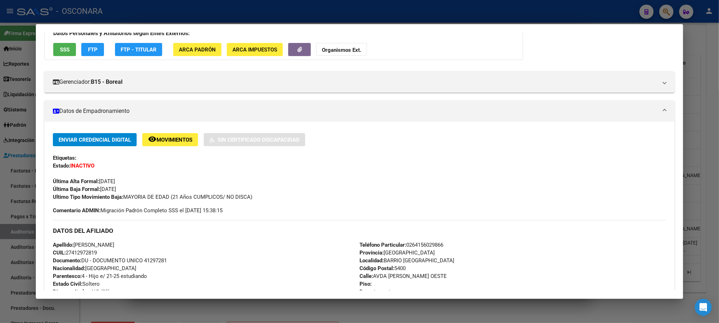
scroll to position [0, 0]
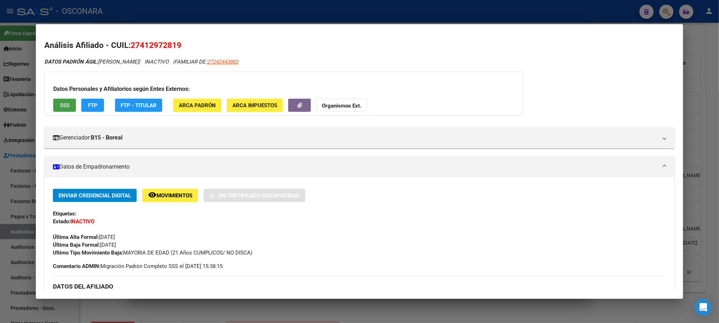
click at [64, 107] on span "SSS" at bounding box center [65, 105] width 10 height 6
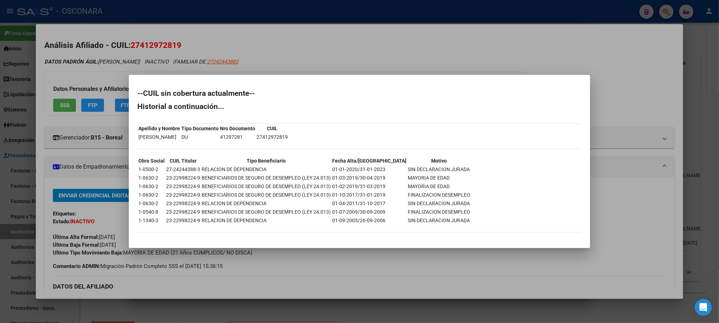
drag, startPoint x: 320, startPoint y: 138, endPoint x: 283, endPoint y: 138, distance: 36.5
click at [283, 138] on div "--CUIL sin cobertura actualmente-- Historial a continuación... Apellido y Nombr…" at bounding box center [359, 165] width 444 height 150
drag, startPoint x: 447, startPoint y: 169, endPoint x: 396, endPoint y: 169, distance: 51.1
click at [396, 169] on div "--CUIL sin cobertura actualmente-- Historial a continuación... Apellido y Nombr…" at bounding box center [359, 165] width 444 height 150
drag, startPoint x: 449, startPoint y: 165, endPoint x: 454, endPoint y: 163, distance: 4.9
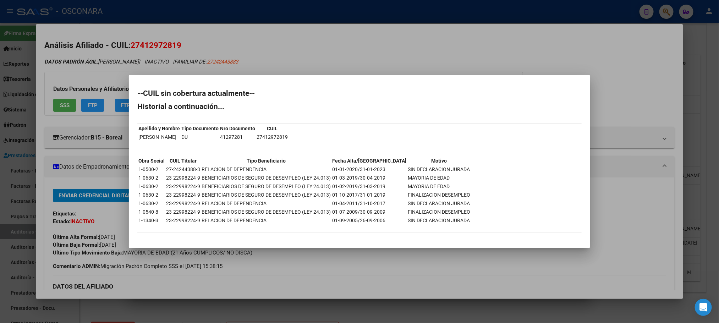
click at [451, 165] on div "--CUIL sin cobertura actualmente-- Historial a continuación... Apellido y Nombr…" at bounding box center [359, 165] width 444 height 150
click at [456, 166] on div "--CUIL sin cobertura actualmente-- Historial a continuación... Apellido y Nombr…" at bounding box center [359, 165] width 444 height 150
drag, startPoint x: 449, startPoint y: 170, endPoint x: 390, endPoint y: 170, distance: 59.2
click at [390, 170] on div "--CUIL sin cobertura actualmente-- Historial a continuación... Apellido y Nombr…" at bounding box center [359, 165] width 444 height 150
drag, startPoint x: 357, startPoint y: 169, endPoint x: 445, endPoint y: 168, distance: 88.3
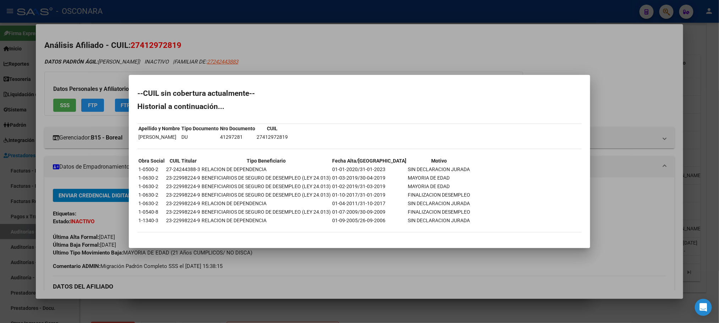
click at [445, 168] on tr "1-0500-2 27-24244388-3 RELACION DE DEPENDENCIA 01-01-2020/31-01-2023 SIN DECLAR…" at bounding box center [304, 169] width 332 height 8
click at [405, 307] on div at bounding box center [359, 161] width 719 height 323
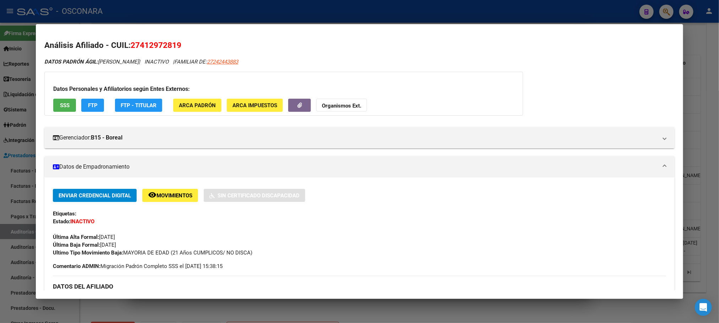
click at [405, 307] on div at bounding box center [359, 161] width 719 height 323
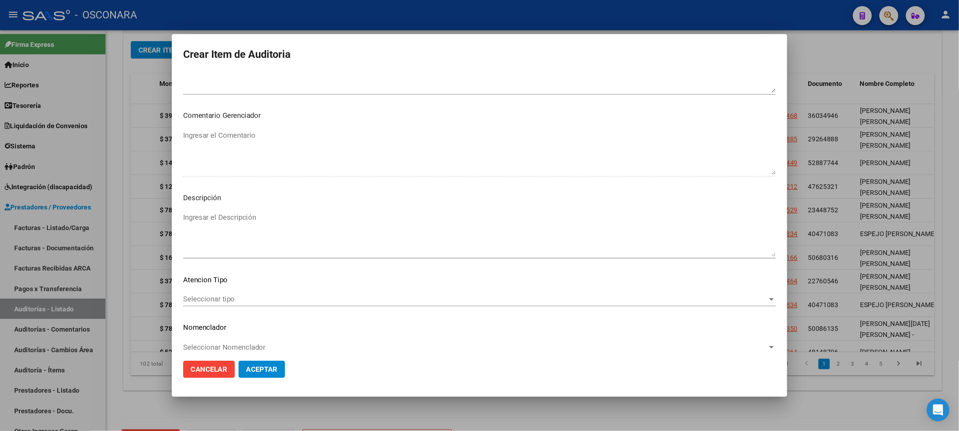
scroll to position [429, 0]
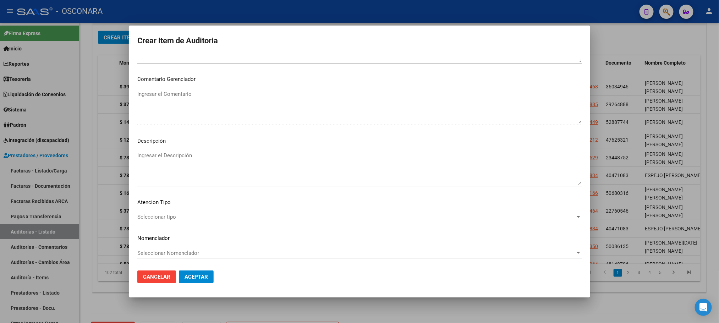
click at [181, 218] on span "Seleccionar tipo" at bounding box center [356, 217] width 438 height 6
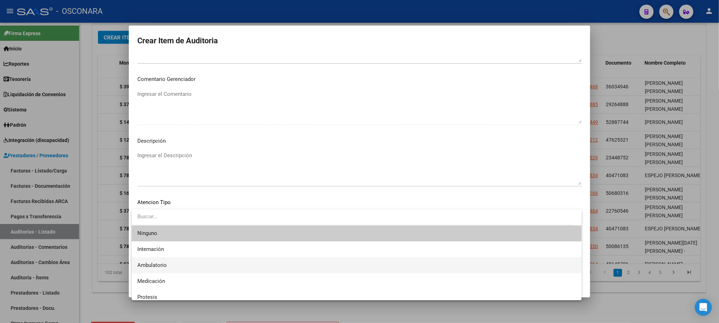
click at [178, 264] on span "Ambulatorio" at bounding box center [356, 265] width 438 height 16
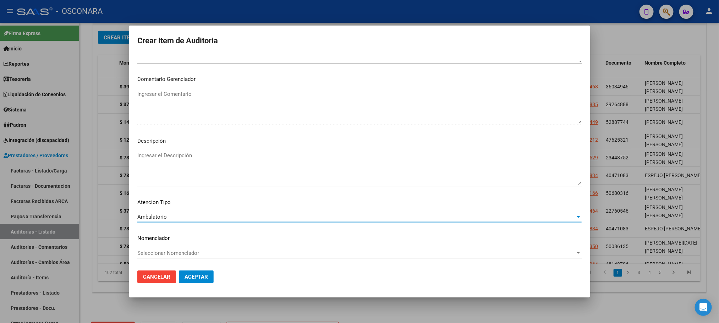
click at [189, 156] on textarea "Ingresar el Descripción" at bounding box center [359, 167] width 444 height 33
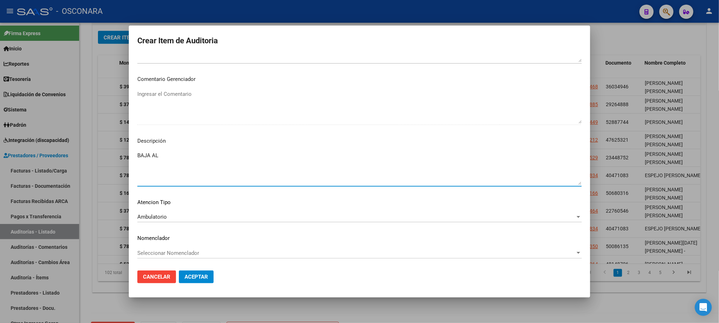
paste textarea "[DATE] SIN DECLARACION JURADA"
drag, startPoint x: 305, startPoint y: 161, endPoint x: 128, endPoint y: 130, distance: 179.6
click at [128, 130] on div "Crear Item de Auditoria 41297281 Nro Documento 27412972819 CUIL Afiliado Inacti…" at bounding box center [359, 161] width 719 height 323
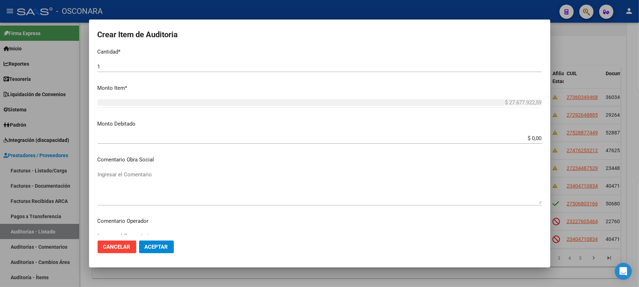
scroll to position [216, 0]
click at [132, 175] on textarea "Ingresar el Comentario" at bounding box center [320, 190] width 444 height 33
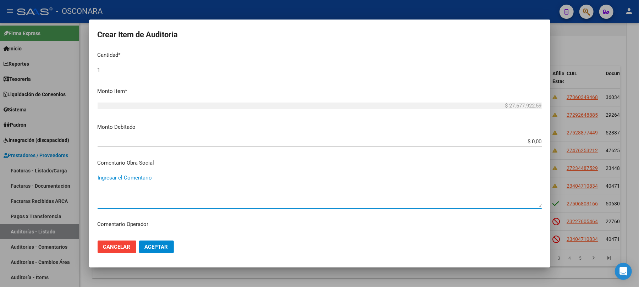
paste textarea "BAJA AL [DATE] SIN DECLARACION JURADA. FAC 30-28158."
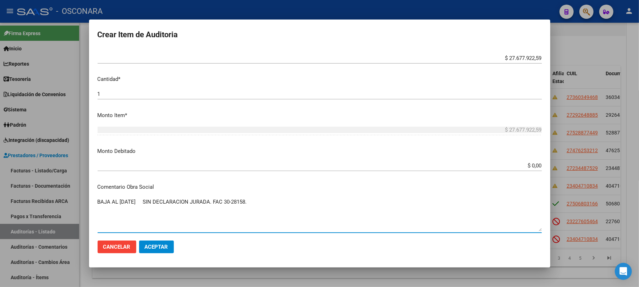
scroll to position [169, 0]
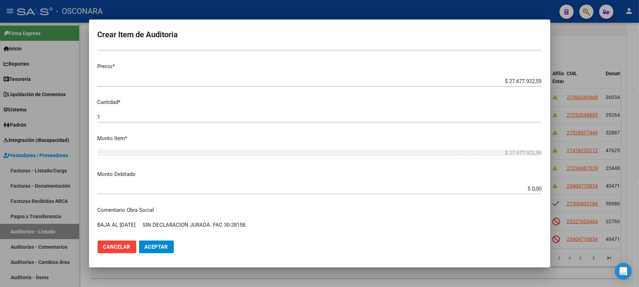
click at [490, 70] on p "Precio *" at bounding box center [320, 66] width 444 height 8
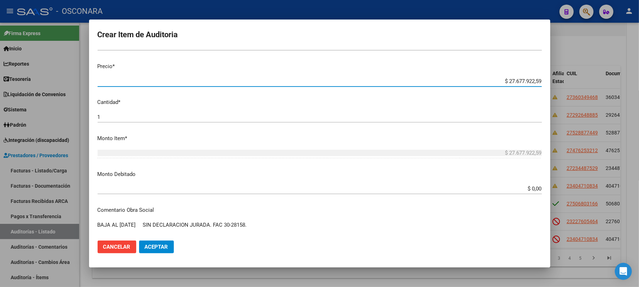
drag, startPoint x: 501, startPoint y: 80, endPoint x: 561, endPoint y: 87, distance: 60.3
click at [561, 87] on div "Crear Item de Auditoria 41297281 Nro Documento 27412972819 CUIL Afiliado Inacti…" at bounding box center [319, 143] width 639 height 287
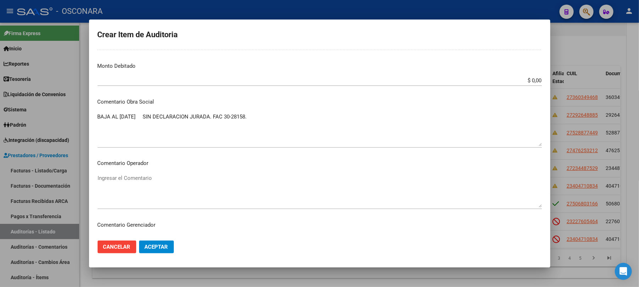
scroll to position [331, 0]
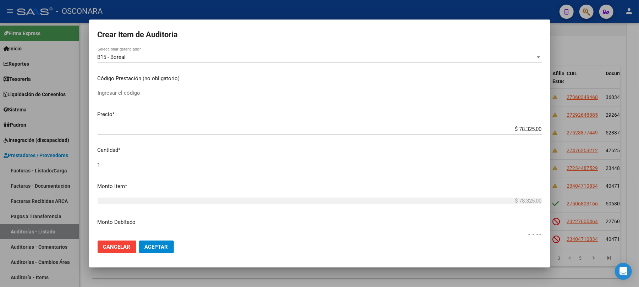
drag, startPoint x: 278, startPoint y: 65, endPoint x: 95, endPoint y: 46, distance: 183.6
click at [95, 46] on mat-dialog-container "Crear Item de Auditoria 41297281 Nro Documento 27412972819 CUIL Afiliado Inacti…" at bounding box center [319, 144] width 461 height 248
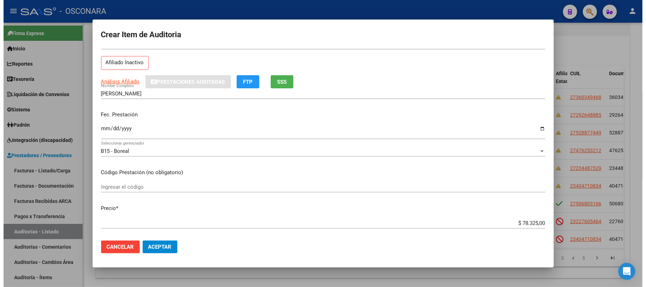
scroll to position [0, 0]
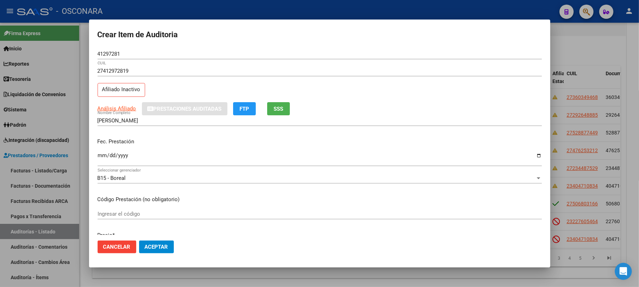
click at [155, 242] on button "Aceptar" at bounding box center [156, 247] width 35 height 13
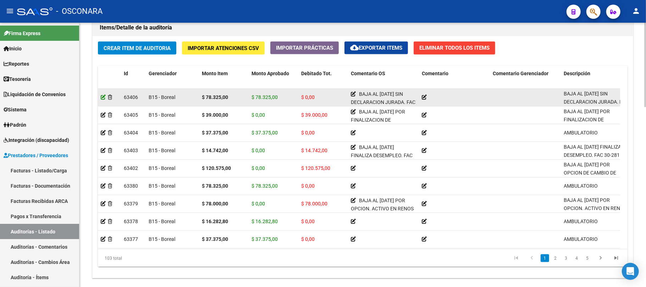
click at [103, 99] on icon at bounding box center [103, 97] width 5 height 5
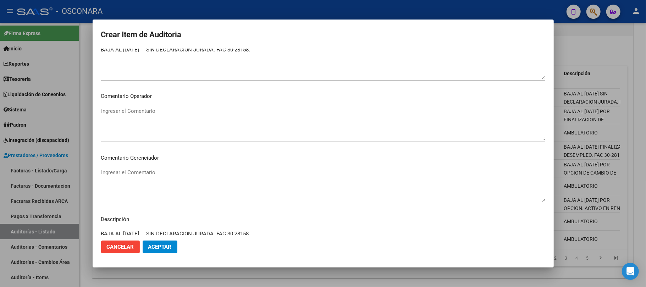
scroll to position [378, 0]
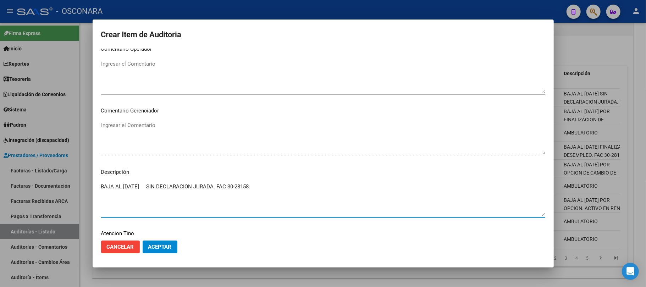
drag, startPoint x: 260, startPoint y: 189, endPoint x: 92, endPoint y: 183, distance: 167.5
click at [93, 183] on mat-dialog-content "41297281 Nro Documento 27412972819 CUIL Afiliado Inactivo [PERSON_NAME] Nombre …" at bounding box center [323, 142] width 461 height 187
click at [588, 51] on div at bounding box center [323, 143] width 646 height 287
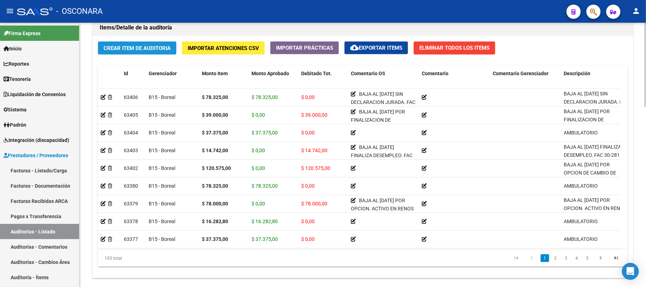
click at [138, 43] on button "Crear Item de Auditoria" at bounding box center [137, 48] width 78 height 13
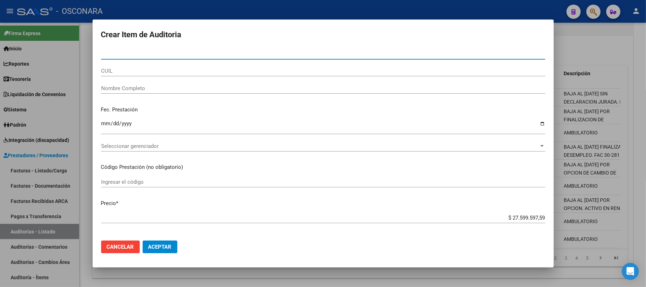
drag, startPoint x: 167, startPoint y: 53, endPoint x: 88, endPoint y: 43, distance: 79.0
click at [88, 43] on div "Crear Item de Auditoria Nro Documento CUIL Nombre Completo Fec. Prestación Ingr…" at bounding box center [323, 143] width 646 height 287
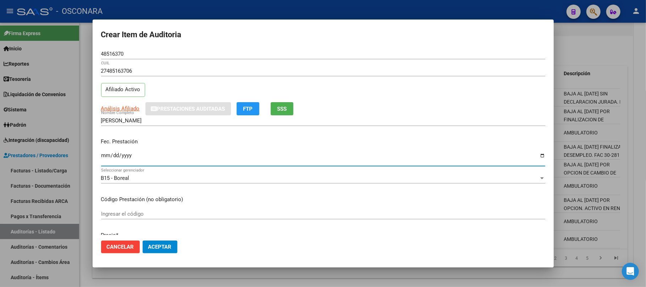
click at [107, 158] on input "Ingresar la fecha" at bounding box center [323, 158] width 444 height 11
click at [133, 103] on div "Análisis Afiliado Prestaciones Auditadas FTP SSS" at bounding box center [323, 108] width 444 height 13
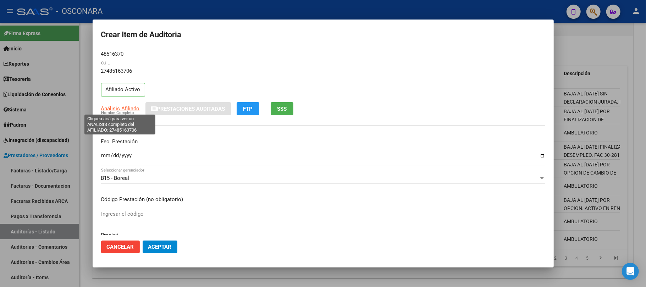
click at [132, 110] on span "Análisis Afiliado" at bounding box center [120, 108] width 39 height 6
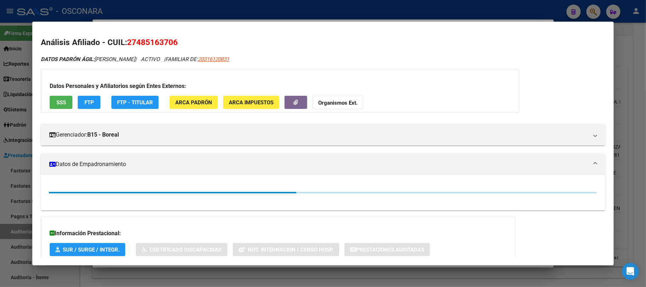
click at [62, 105] on span "SSS" at bounding box center [61, 102] width 10 height 6
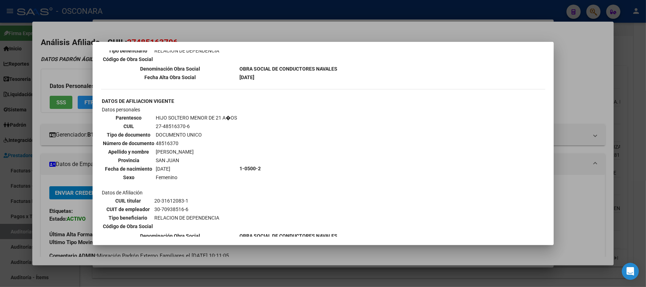
scroll to position [425, 0]
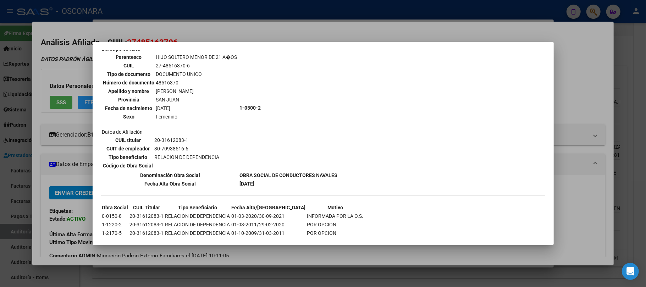
click at [321, 253] on div at bounding box center [323, 143] width 646 height 287
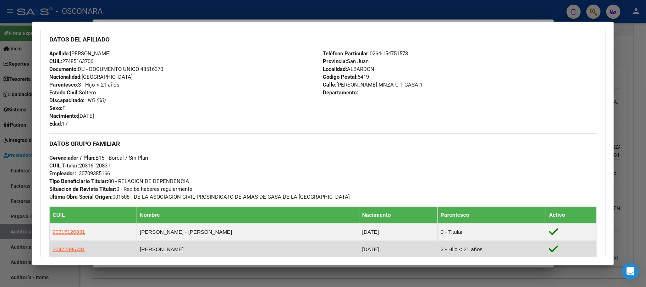
scroll to position [365, 0]
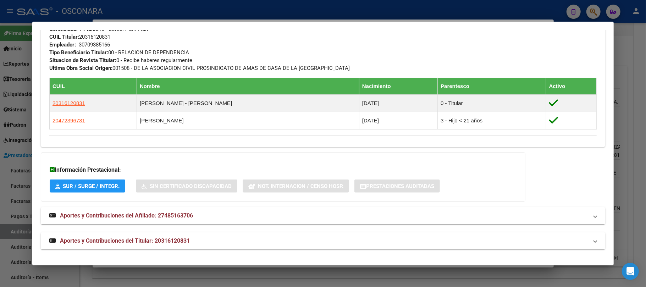
click at [170, 243] on span "Aportes y Contribuciones del Titular: 20316120831" at bounding box center [125, 240] width 130 height 7
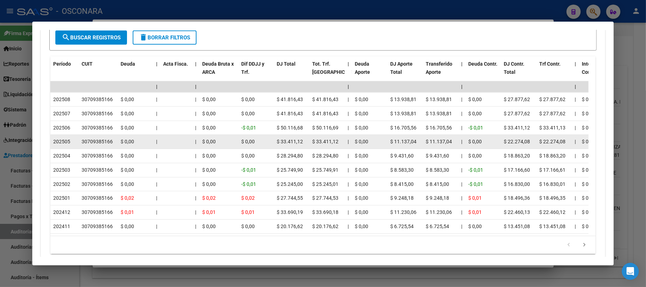
scroll to position [716, 0]
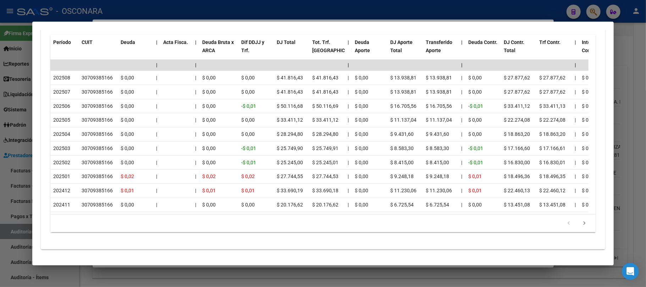
click at [640, 112] on div at bounding box center [323, 143] width 646 height 287
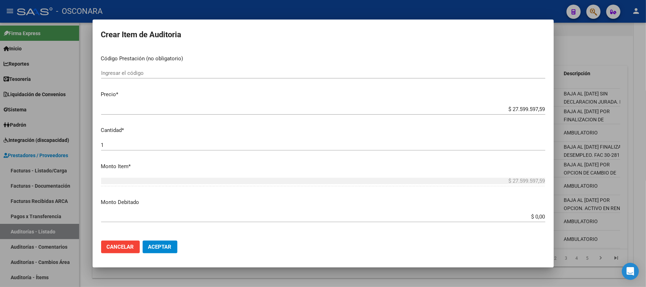
scroll to position [142, 0]
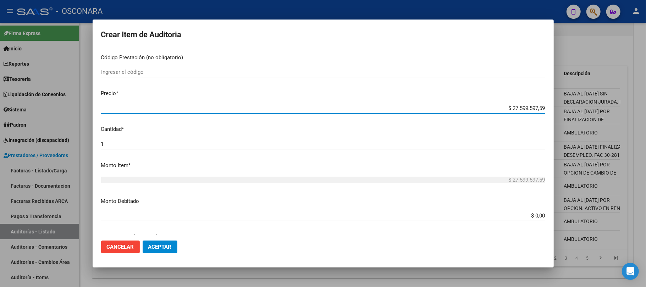
drag, startPoint x: 501, startPoint y: 105, endPoint x: 584, endPoint y: 104, distance: 83.0
click at [584, 104] on div "Crear Item de Auditoria 48516370 Nro Documento 27485163706 CUIL Afiliado Activo…" at bounding box center [323, 143] width 646 height 287
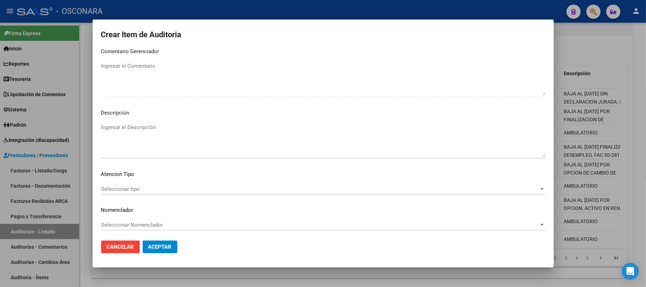
scroll to position [452, 0]
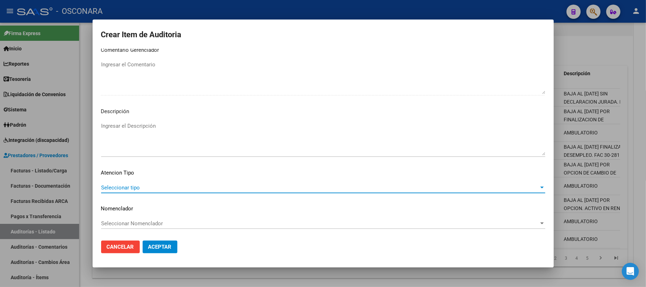
click at [123, 184] on span "Seleccionar tipo" at bounding box center [320, 187] width 438 height 6
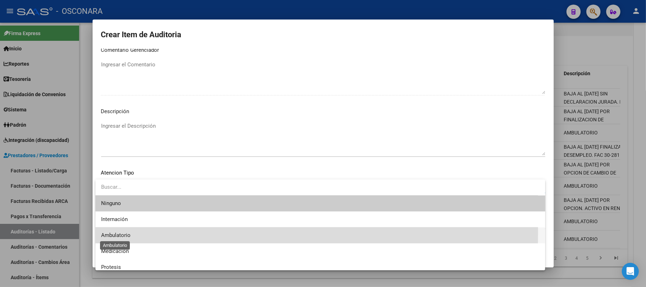
click at [122, 232] on span "Ambulatorio" at bounding box center [115, 235] width 29 height 6
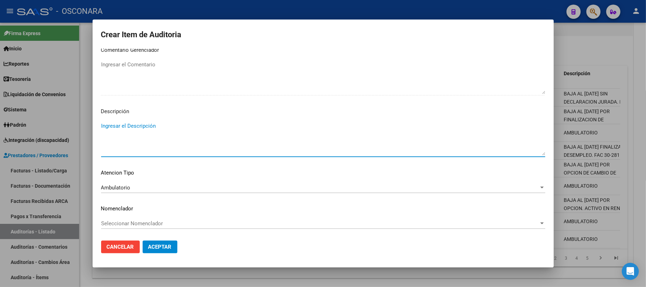
click at [142, 126] on textarea "Ingresar el Descripción" at bounding box center [323, 138] width 444 height 33
click at [154, 243] on button "Aceptar" at bounding box center [160, 247] width 35 height 13
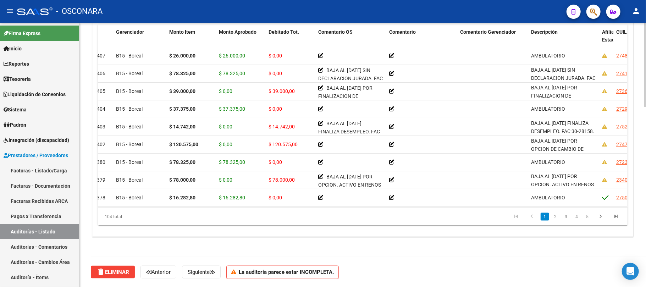
scroll to position [0, 0]
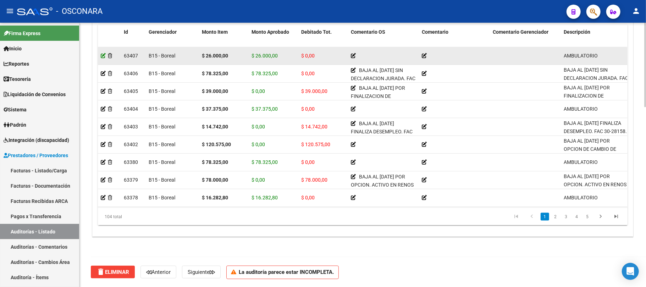
click at [101, 54] on icon at bounding box center [103, 55] width 5 height 5
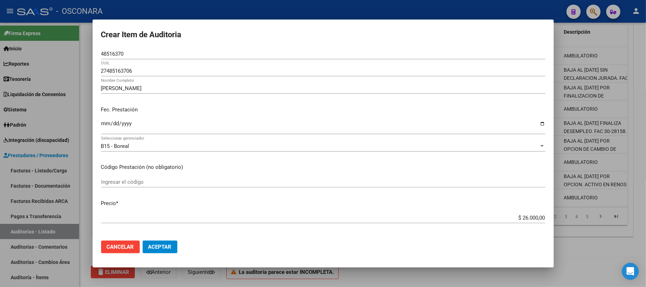
click at [640, 39] on div at bounding box center [323, 143] width 646 height 287
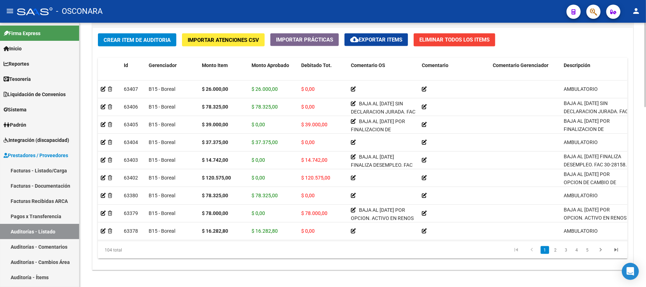
scroll to position [422, 0]
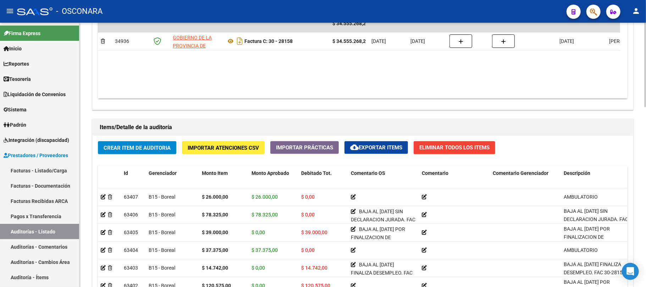
click at [148, 149] on span "Crear Item de Auditoria" at bounding box center [137, 148] width 67 height 6
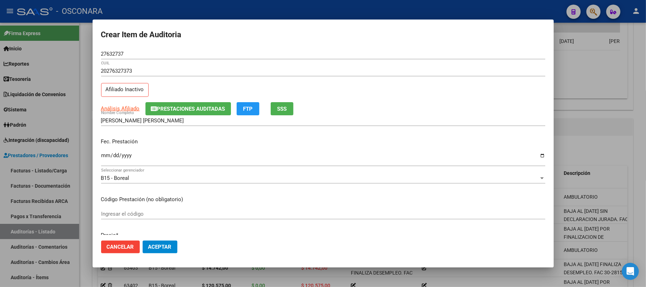
click at [98, 155] on mat-dialog-content "27632737 Nro Documento 20276327373 CUIL Afiliado Inactivo Análisis Afiliado Pre…" at bounding box center [323, 142] width 461 height 187
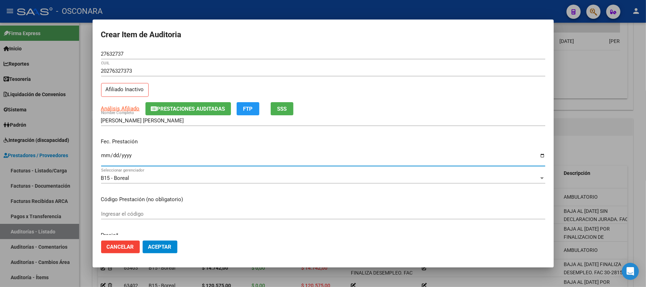
click at [101, 156] on input "Ingresar la fecha" at bounding box center [323, 158] width 444 height 11
click at [128, 109] on span "Análisis Afiliado" at bounding box center [120, 108] width 39 height 6
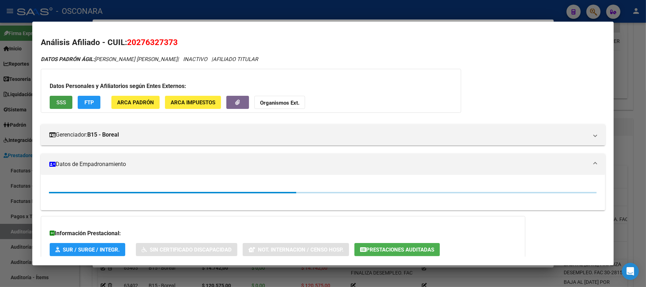
click at [62, 103] on span "SSS" at bounding box center [61, 102] width 10 height 6
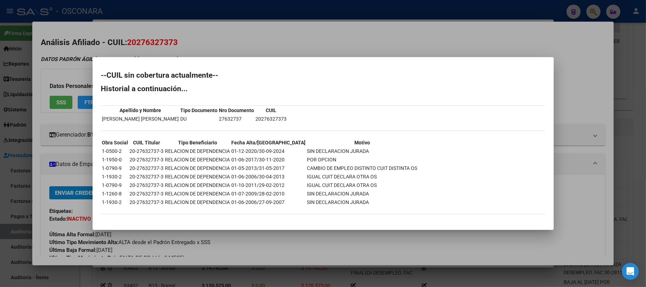
drag, startPoint x: 347, startPoint y: 152, endPoint x: 258, endPoint y: 152, distance: 89.4
click at [258, 152] on tr "1-0500-2 20-27632737-3 RELACION DE DEPENDENCIA 01-12-2020/30-09-2024 SIN DECLAR…" at bounding box center [260, 151] width 316 height 8
click at [416, 277] on div at bounding box center [323, 143] width 646 height 287
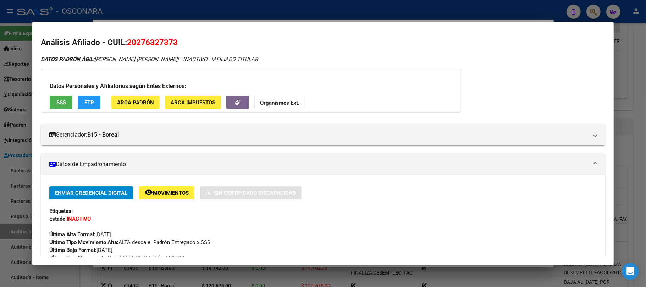
click at [414, 277] on div at bounding box center [323, 143] width 646 height 287
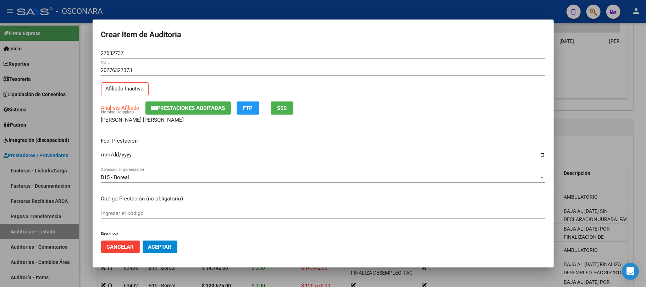
scroll to position [0, 0]
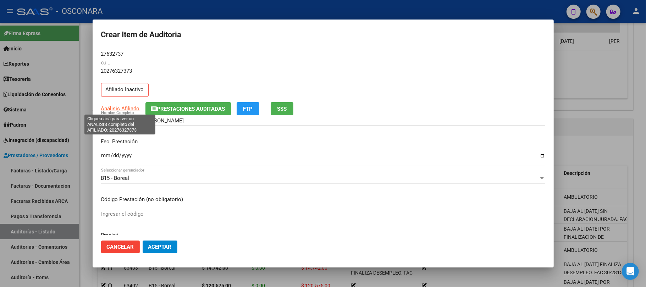
click at [129, 107] on span "Análisis Afiliado" at bounding box center [120, 108] width 39 height 6
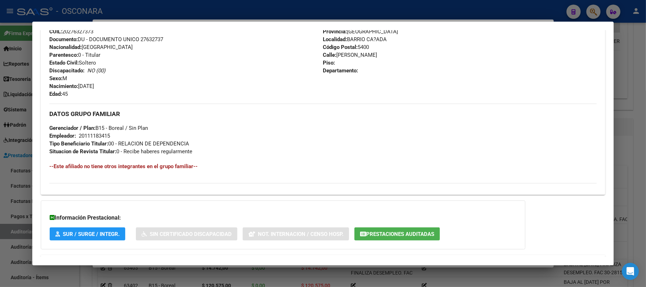
scroll to position [313, 0]
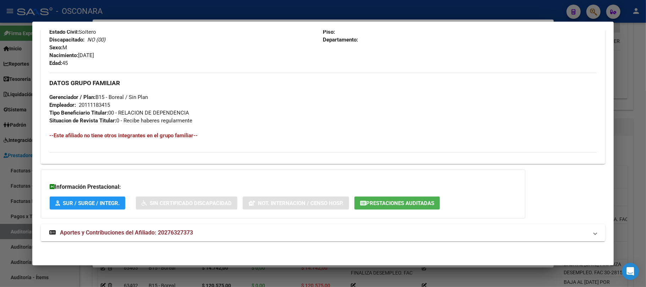
click at [185, 234] on span "Aportes y Contribuciones del Afiliado: 20276327373" at bounding box center [126, 232] width 133 height 7
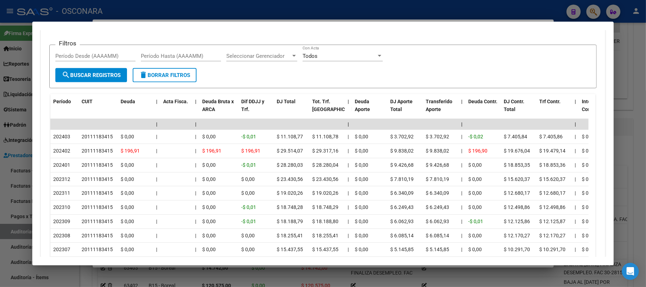
scroll to position [644, 0]
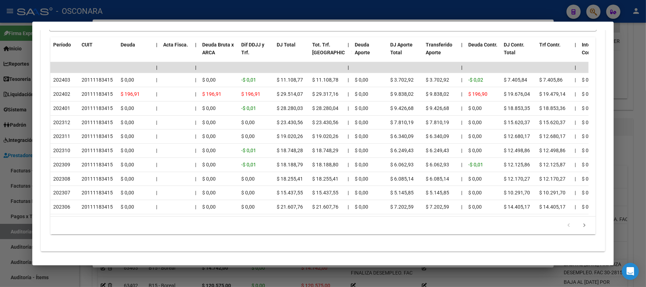
click at [642, 64] on div at bounding box center [323, 143] width 646 height 287
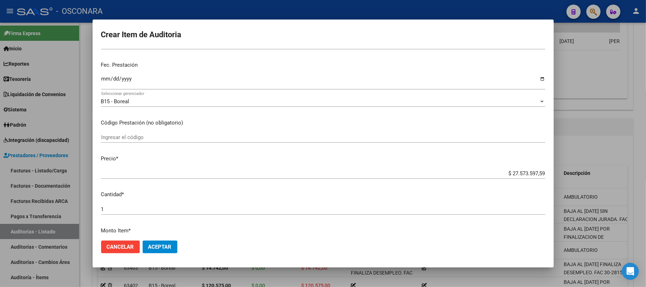
scroll to position [189, 0]
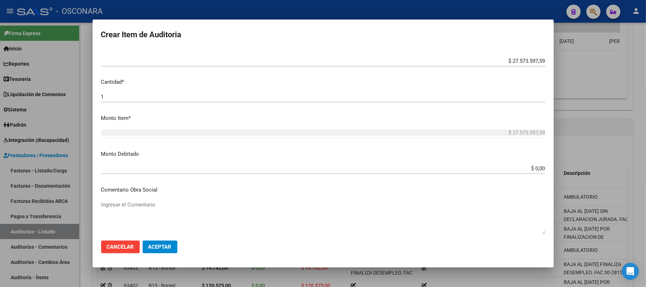
click at [496, 56] on div "$ 27.573.597,59 Ingresar el precio" at bounding box center [323, 61] width 444 height 11
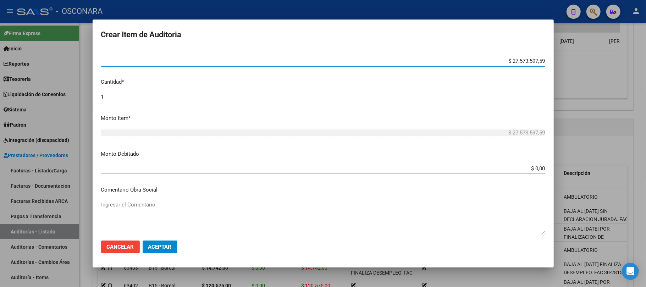
drag, startPoint x: 498, startPoint y: 59, endPoint x: 585, endPoint y: 62, distance: 87.3
click at [585, 62] on div "Crear Item de Auditoria 27632737 Nro Documento 20276327373 CUIL Afiliado Inacti…" at bounding box center [323, 143] width 646 height 287
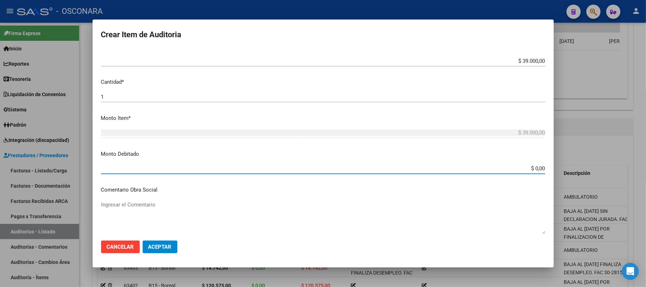
drag, startPoint x: 514, startPoint y: 167, endPoint x: 576, endPoint y: 167, distance: 62.4
click at [576, 167] on div "Crear Item de Auditoria 27632737 Nro Documento 20276327373 CUIL Afiliado Inacti…" at bounding box center [323, 143] width 646 height 287
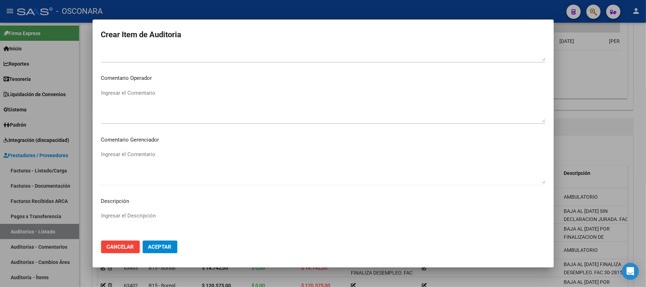
scroll to position [378, 0]
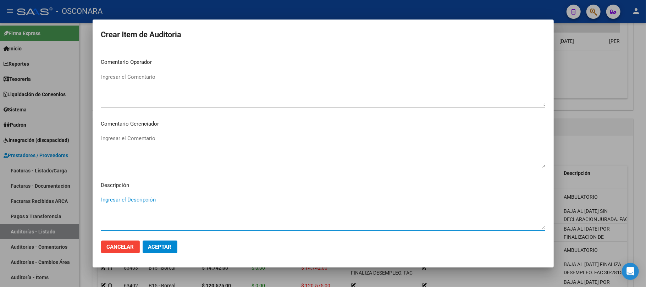
click at [156, 204] on textarea "Ingresar el Descripción" at bounding box center [323, 212] width 444 height 33
paste textarea "20276327373"
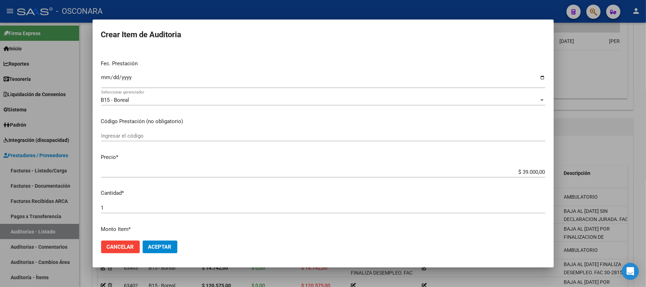
scroll to position [0, 0]
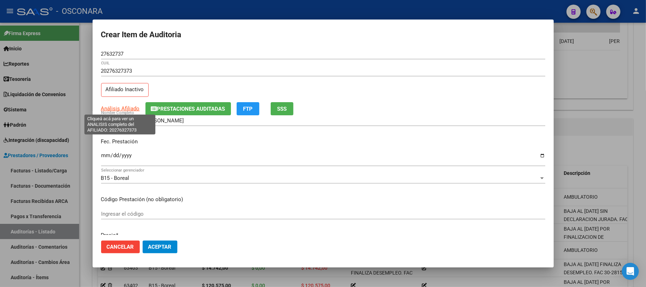
click at [128, 109] on span "Análisis Afiliado" at bounding box center [120, 108] width 39 height 6
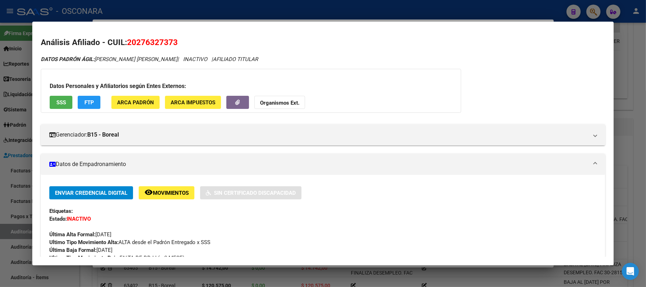
click at [62, 103] on span "SSS" at bounding box center [61, 102] width 10 height 6
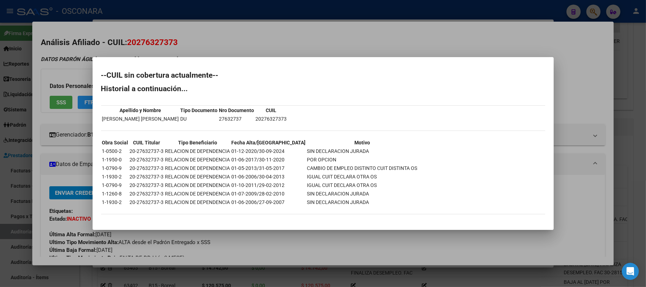
drag, startPoint x: 345, startPoint y: 154, endPoint x: 256, endPoint y: 153, distance: 89.0
click at [256, 153] on tr "1-0500-2 20-27632737-3 RELACION DE DEPENDENCIA 01-12-2020/30-09-2024 SIN DECLAR…" at bounding box center [260, 151] width 316 height 8
click at [433, 263] on div at bounding box center [323, 143] width 646 height 287
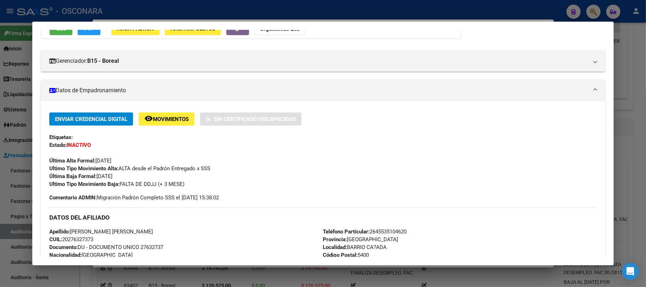
scroll to position [142, 0]
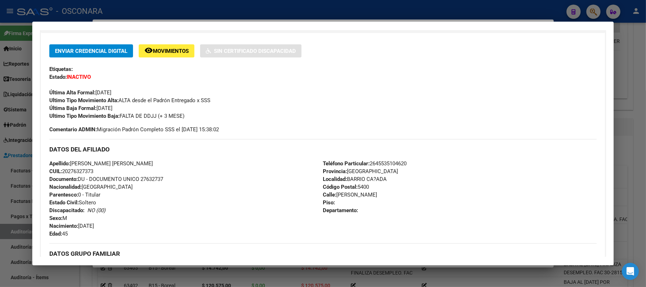
click at [459, 280] on div at bounding box center [323, 143] width 646 height 287
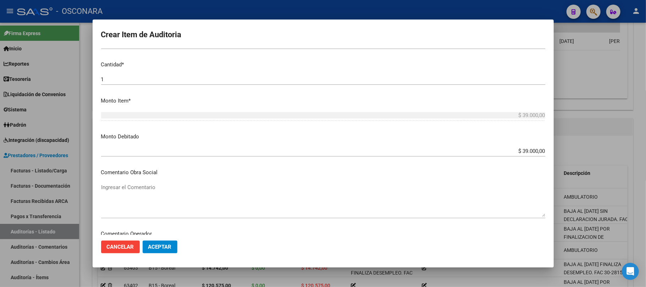
scroll to position [216, 0]
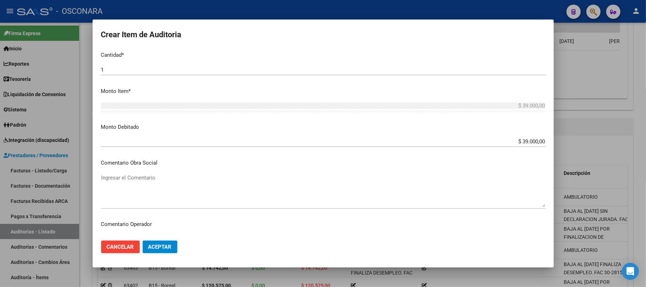
click at [148, 182] on textarea "Ingresar el Comentario" at bounding box center [323, 190] width 444 height 33
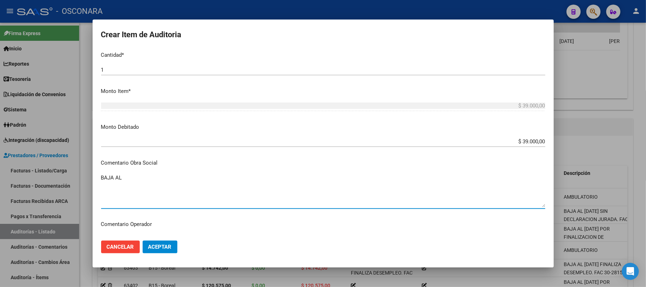
paste textarea "[DATE] SIN DECLARACION JURADA"
drag, startPoint x: 270, startPoint y: 175, endPoint x: 97, endPoint y: 174, distance: 172.8
click at [97, 174] on mat-dialog-content "27632737 Nro Documento 20276327373 CUIL Afiliado Inactivo Análisis Afiliado Pre…" at bounding box center [323, 142] width 461 height 187
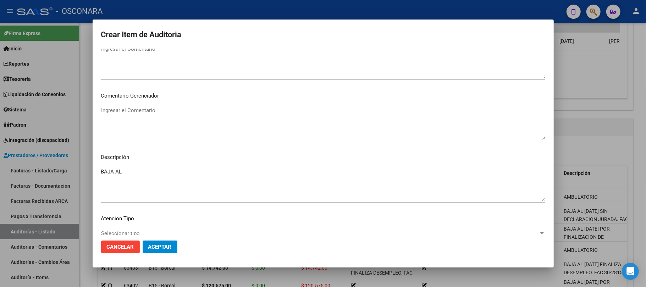
scroll to position [452, 0]
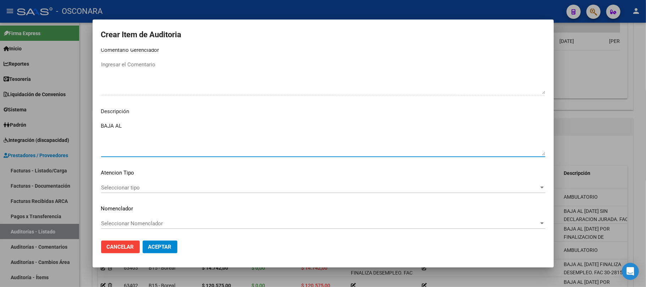
drag, startPoint x: 127, startPoint y: 125, endPoint x: 78, endPoint y: 122, distance: 48.7
click at [78, 122] on div "Crear Item de Auditoria 27632737 Nro Documento 20276327373 CUIL Afiliado Inacti…" at bounding box center [323, 143] width 646 height 287
paste textarea "[DATE] SIN DECLARACION JURADA. FAC 30-28158."
click at [147, 187] on span "Seleccionar tipo" at bounding box center [320, 187] width 438 height 6
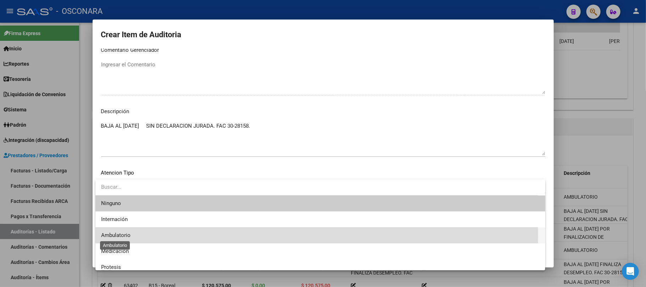
click at [125, 233] on span "Ambulatorio" at bounding box center [115, 235] width 29 height 6
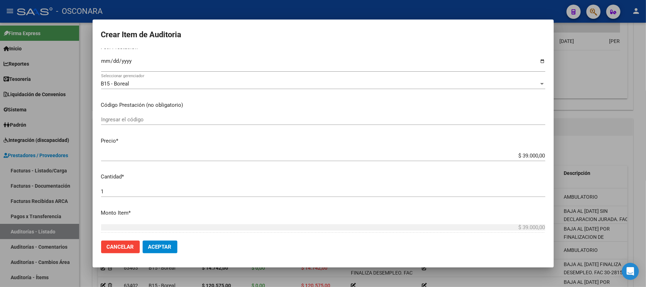
scroll to position [0, 0]
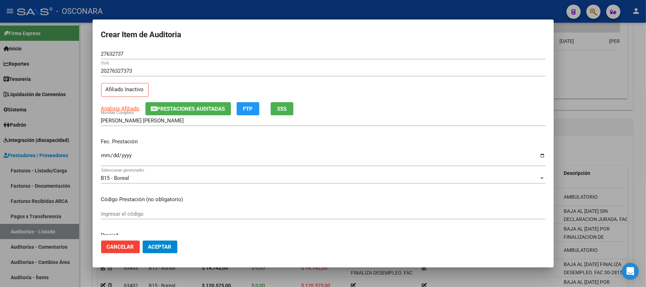
click at [158, 243] on button "Aceptar" at bounding box center [160, 247] width 35 height 13
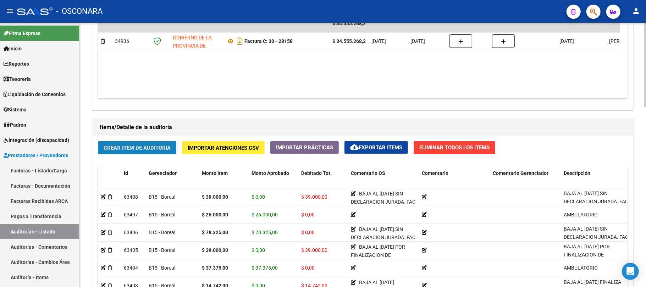
click at [143, 148] on span "Crear Item de Auditoria" at bounding box center [137, 148] width 67 height 6
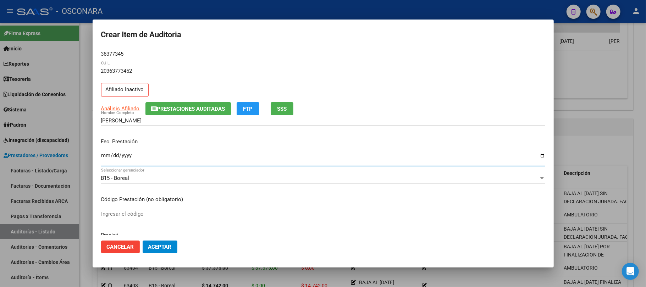
click at [103, 155] on input "Ingresar la fecha" at bounding box center [323, 158] width 444 height 11
click at [131, 107] on span "Análisis Afiliado" at bounding box center [120, 108] width 39 height 6
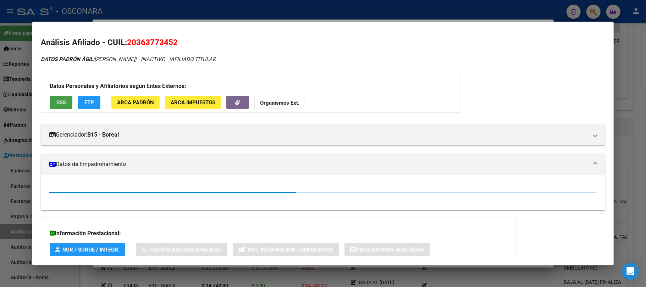
click at [57, 103] on span "SSS" at bounding box center [61, 102] width 10 height 6
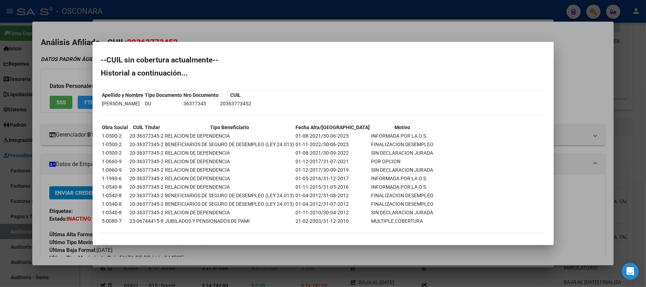
click at [635, 173] on div at bounding box center [323, 143] width 646 height 287
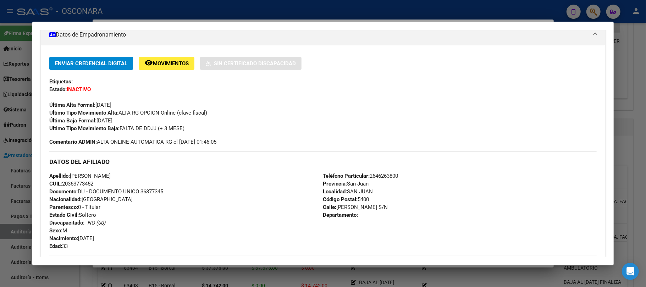
scroll to position [236, 0]
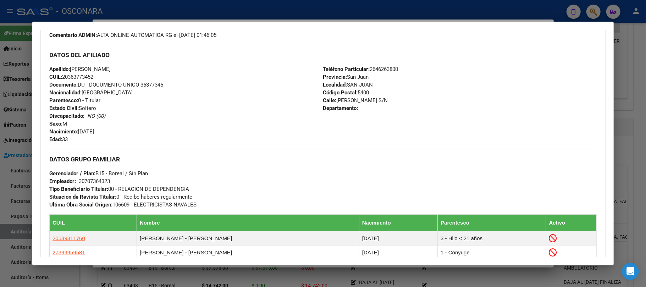
click at [637, 128] on div at bounding box center [323, 143] width 646 height 287
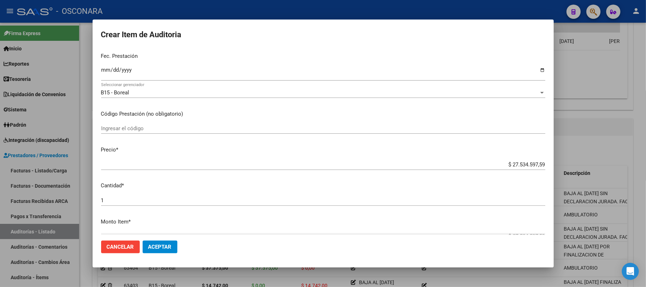
scroll to position [94, 0]
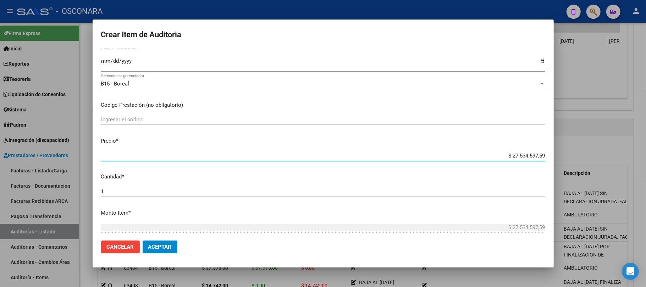
drag, startPoint x: 503, startPoint y: 156, endPoint x: 587, endPoint y: 156, distance: 84.8
click at [587, 156] on div "Crear Item de Auditoria 36377345 Nro Documento 20363773452 CUIL Afiliado Inacti…" at bounding box center [323, 143] width 646 height 287
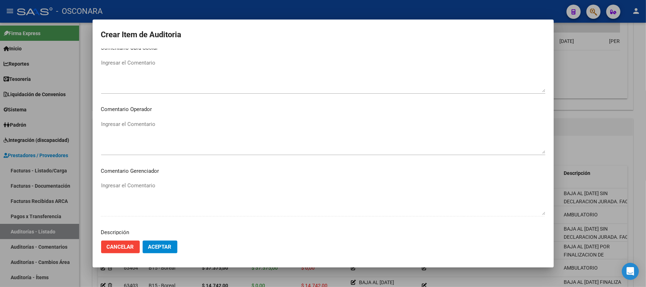
scroll to position [452, 0]
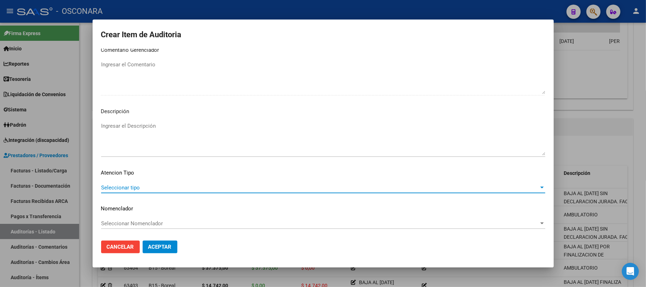
click at [175, 185] on span "Seleccionar tipo" at bounding box center [320, 187] width 438 height 6
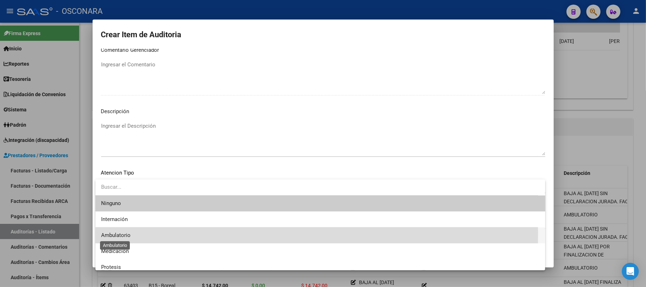
click at [130, 234] on span "Ambulatorio" at bounding box center [115, 235] width 29 height 6
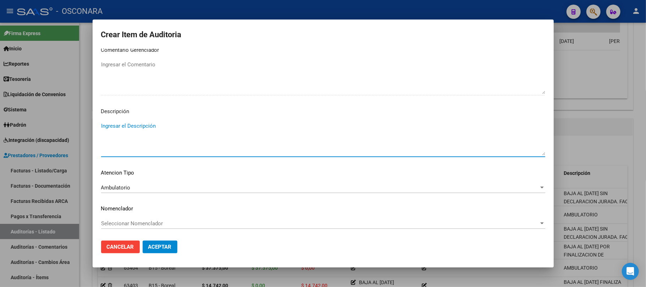
click at [158, 123] on textarea "Ingresar el Descripción" at bounding box center [323, 138] width 444 height 33
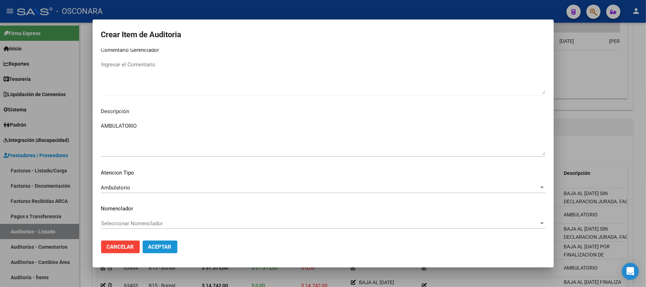
click at [162, 249] on span "Aceptar" at bounding box center [159, 247] width 23 height 6
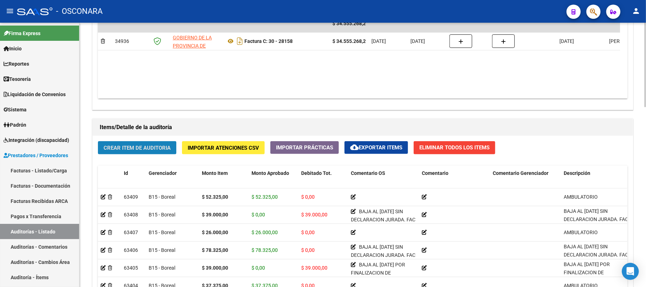
click at [161, 146] on span "Crear Item de Auditoria" at bounding box center [137, 148] width 67 height 6
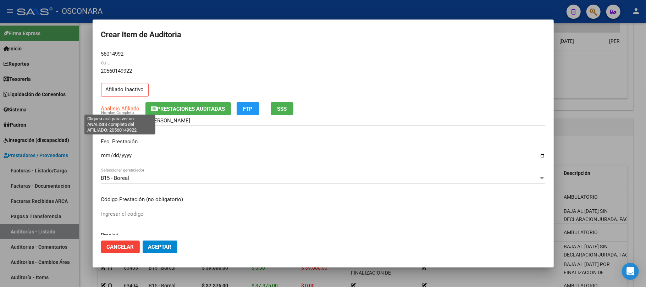
click at [131, 110] on span "Análisis Afiliado" at bounding box center [120, 108] width 39 height 6
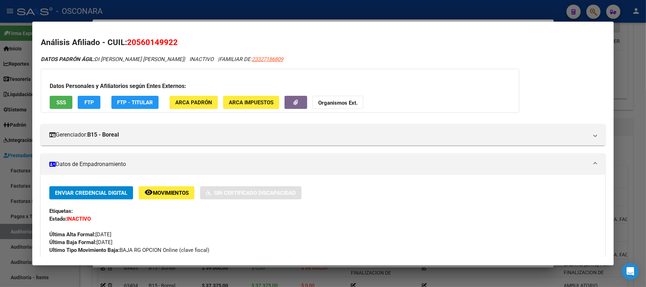
click at [68, 100] on button "SSS" at bounding box center [61, 102] width 23 height 13
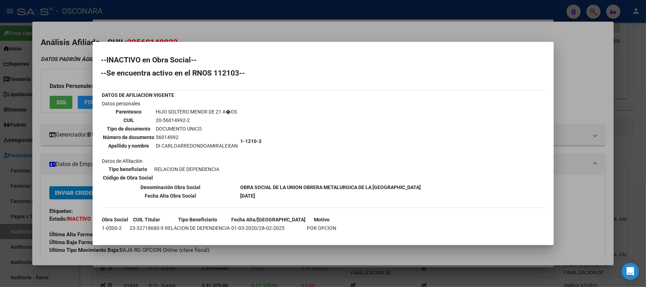
scroll to position [6, 0]
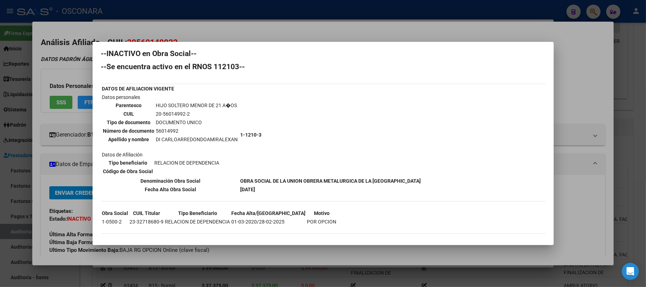
click at [591, 171] on div at bounding box center [323, 143] width 646 height 287
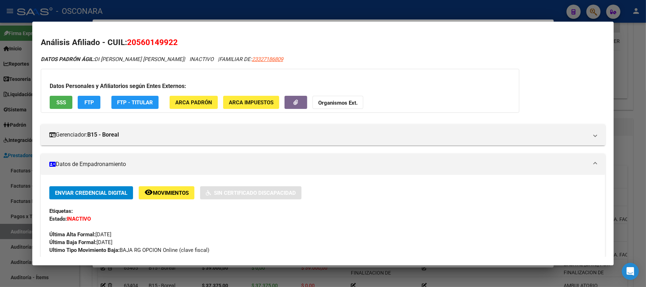
click at [636, 153] on div at bounding box center [323, 143] width 646 height 287
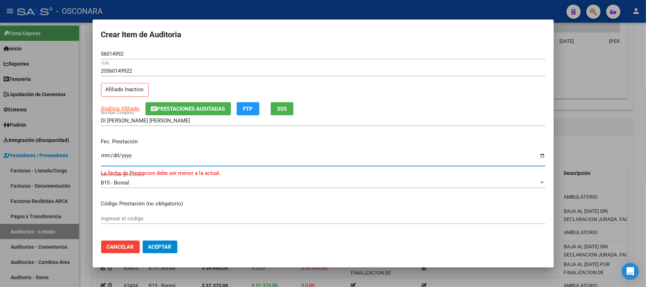
click at [104, 155] on input "[DATE]" at bounding box center [323, 158] width 444 height 11
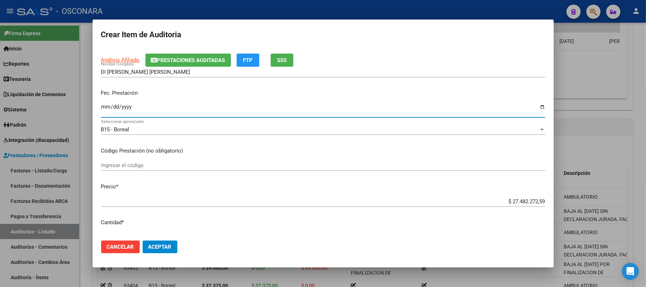
scroll to position [94, 0]
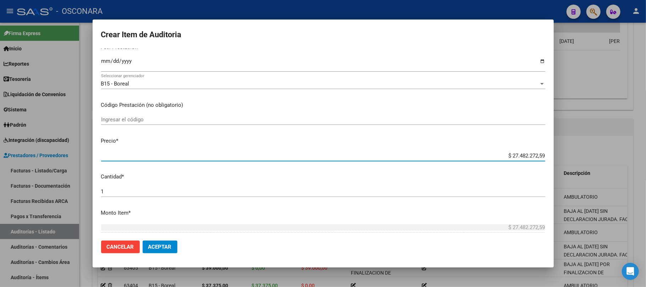
drag, startPoint x: 504, startPoint y: 152, endPoint x: 571, endPoint y: 158, distance: 66.9
click at [571, 158] on div "Crear Item de Auditoria 56014992 Nro Documento 20560149922 CUIL Afiliado Inacti…" at bounding box center [323, 143] width 646 height 287
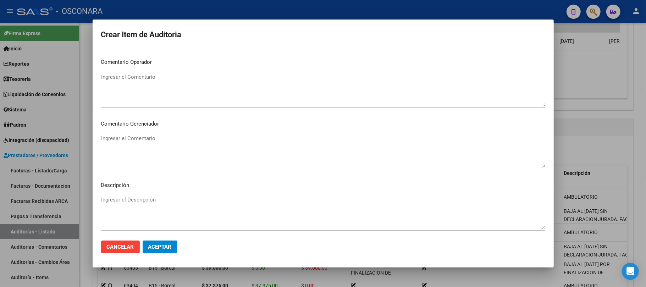
scroll to position [452, 0]
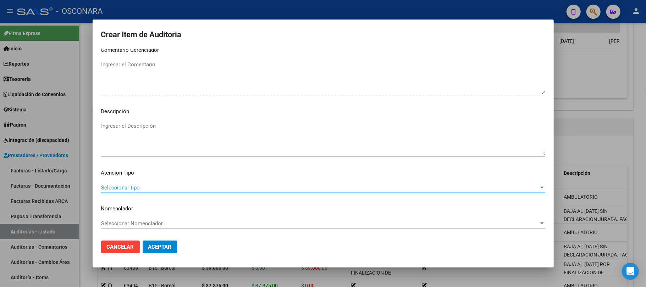
click at [145, 188] on span "Seleccionar tipo" at bounding box center [320, 187] width 438 height 6
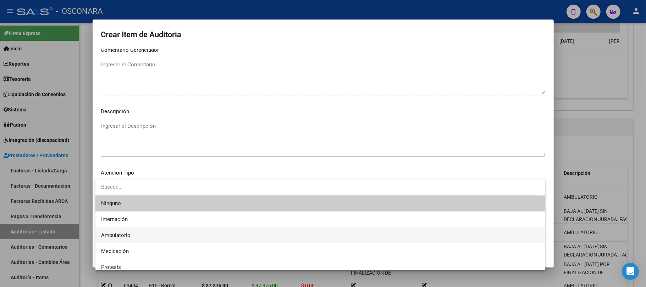
click at [139, 237] on span "Ambulatorio" at bounding box center [320, 235] width 438 height 16
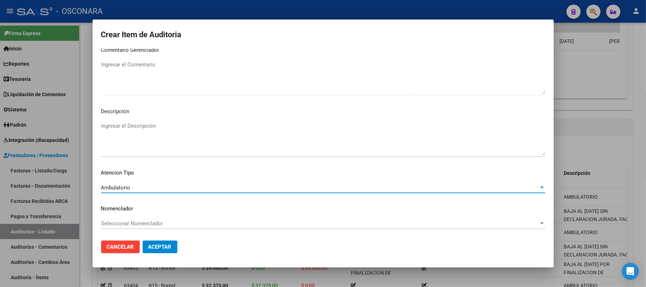
click at [153, 128] on textarea "Ingresar el Descripción" at bounding box center [323, 138] width 444 height 33
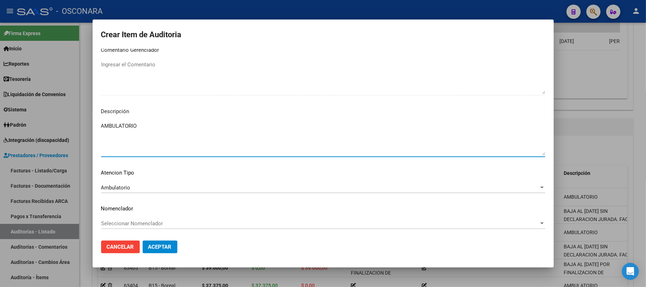
click at [158, 250] on span "Aceptar" at bounding box center [159, 247] width 23 height 6
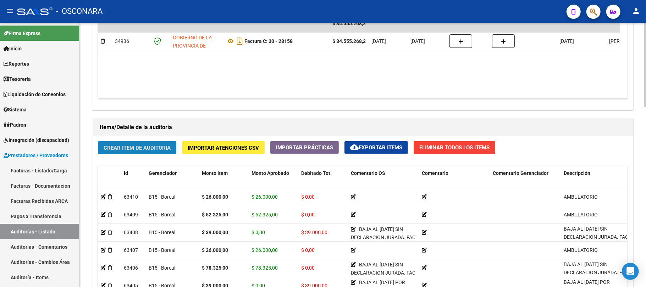
click at [133, 152] on button "Crear Item de Auditoria" at bounding box center [137, 147] width 78 height 13
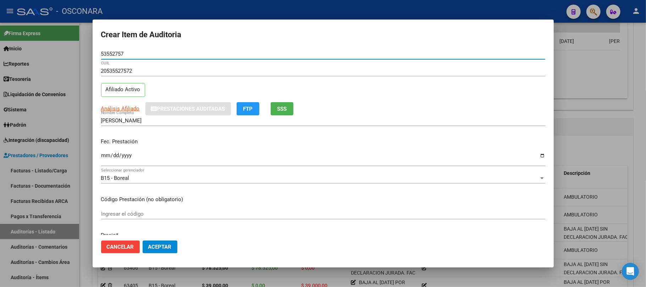
click at [104, 158] on input "Ingresar la fecha" at bounding box center [323, 158] width 444 height 11
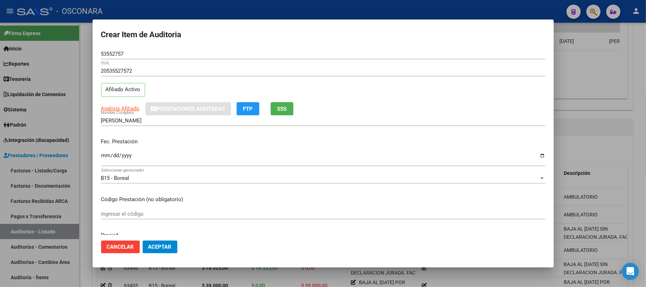
scroll to position [94, 0]
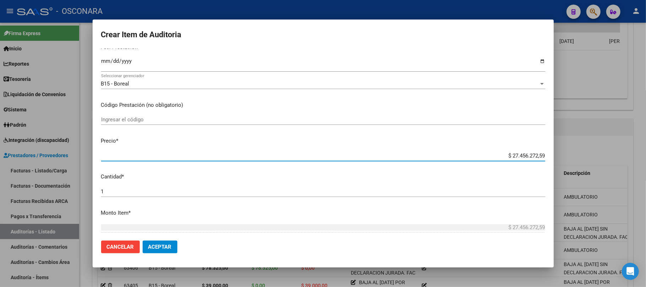
drag, startPoint x: 507, startPoint y: 153, endPoint x: 551, endPoint y: 155, distance: 44.7
click at [551, 155] on mat-dialog-content "53552757 Nro Documento 20535527572 CUIL Afiliado Activo Análisis Afiliado Prest…" at bounding box center [323, 142] width 461 height 187
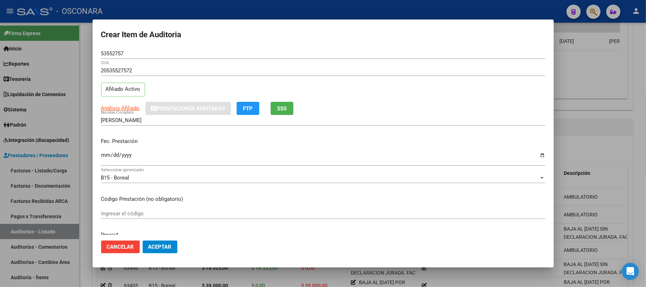
scroll to position [0, 0]
click at [120, 108] on span "Análisis Afiliado" at bounding box center [120, 108] width 39 height 6
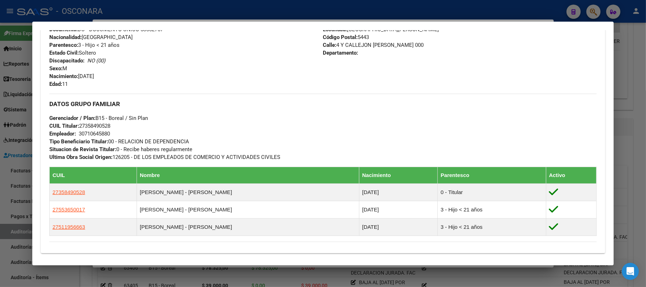
scroll to position [378, 0]
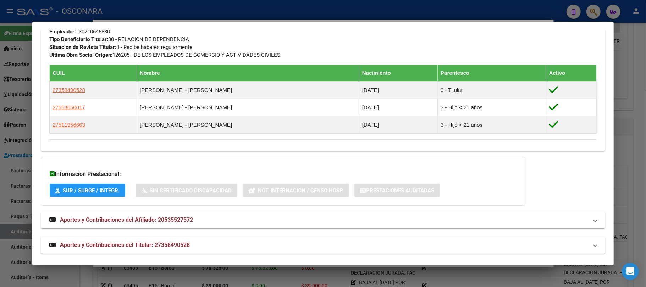
click at [164, 250] on mat-expansion-panel-header "Aportes y Contribuciones del Titular: 27358490528" at bounding box center [323, 245] width 564 height 17
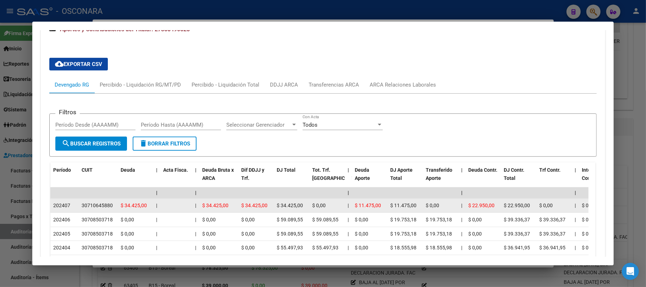
scroll to position [656, 0]
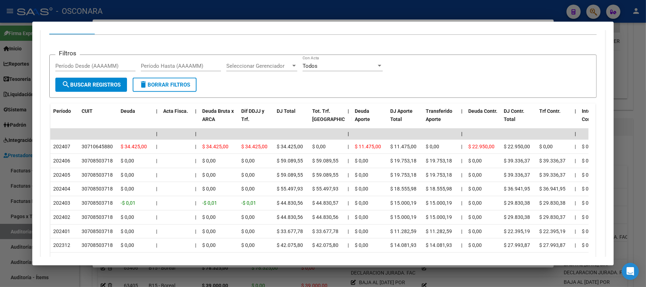
click at [631, 82] on div at bounding box center [323, 143] width 646 height 287
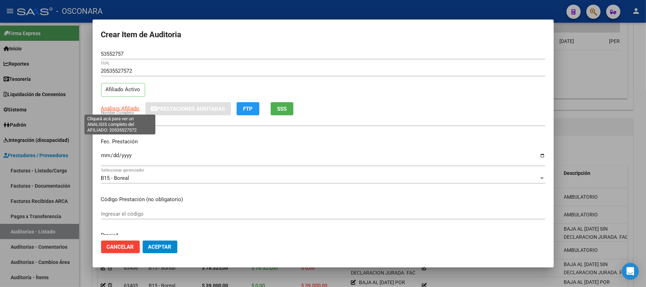
click at [118, 110] on span "Análisis Afiliado" at bounding box center [120, 108] width 39 height 6
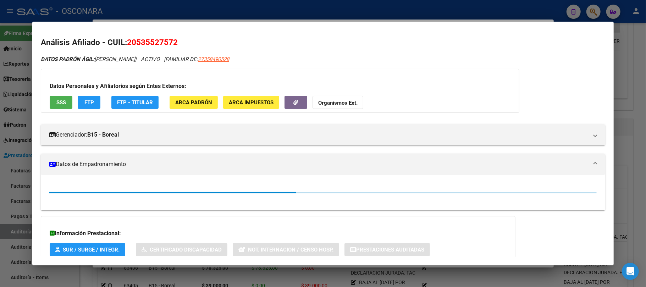
click at [63, 99] on span "SSS" at bounding box center [61, 102] width 10 height 6
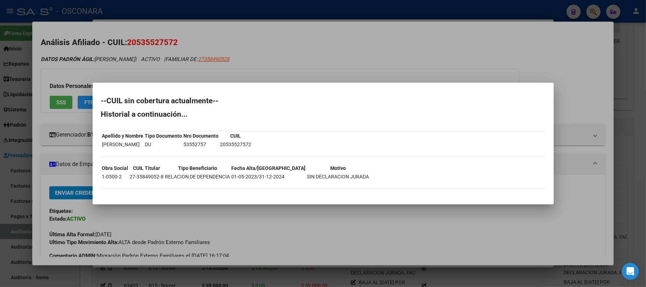
click at [340, 217] on div at bounding box center [323, 143] width 646 height 287
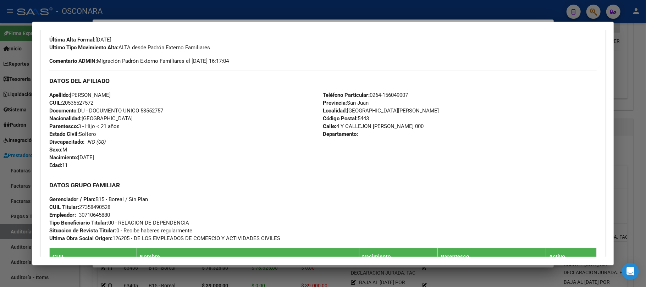
scroll to position [284, 0]
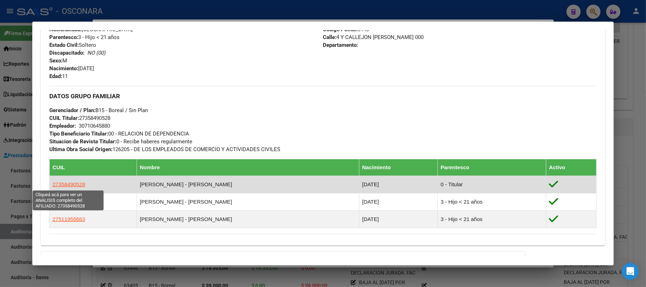
drag, startPoint x: 92, startPoint y: 183, endPoint x: 53, endPoint y: 185, distance: 39.4
click at [53, 185] on td "27358490528" at bounding box center [93, 184] width 87 height 17
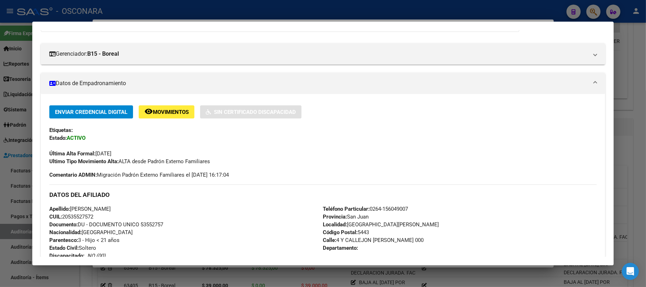
scroll to position [0, 0]
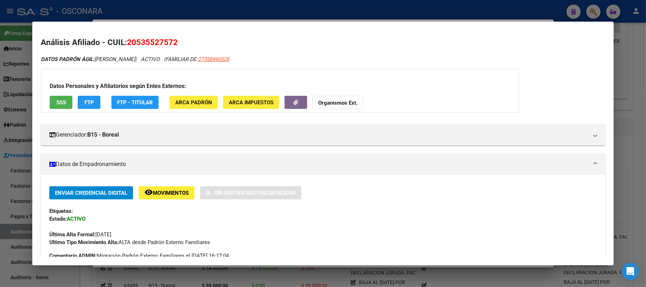
click at [629, 127] on div at bounding box center [323, 143] width 646 height 287
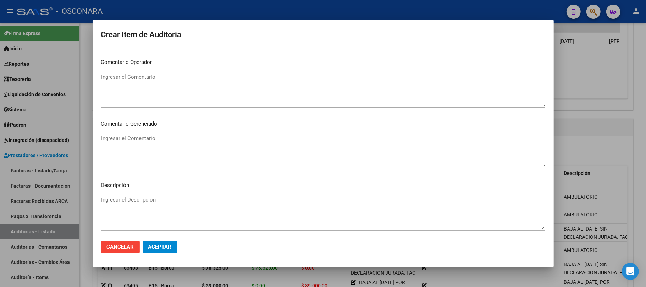
scroll to position [452, 0]
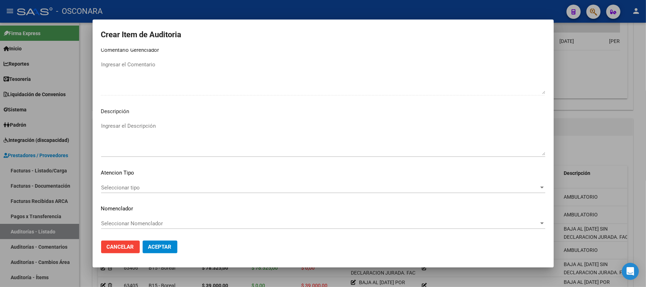
click at [194, 185] on span "Seleccionar tipo" at bounding box center [320, 187] width 438 height 6
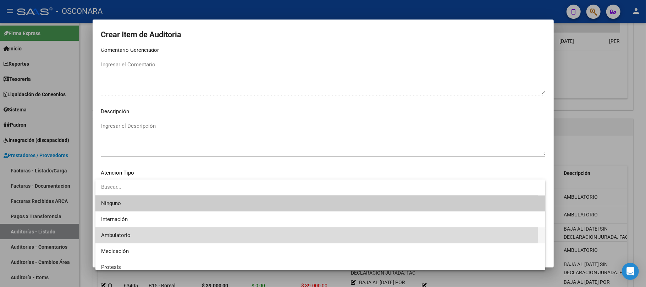
click at [166, 229] on span "Ambulatorio" at bounding box center [320, 235] width 438 height 16
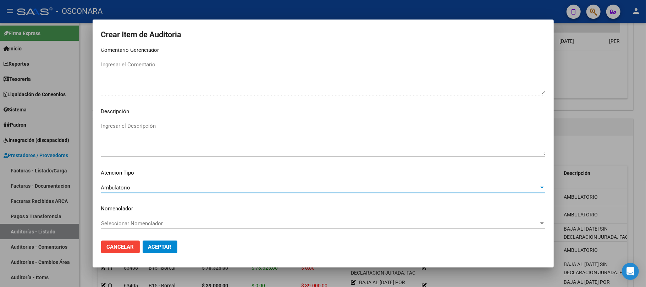
click at [171, 129] on textarea "Ingresar el Descripción" at bounding box center [323, 138] width 444 height 33
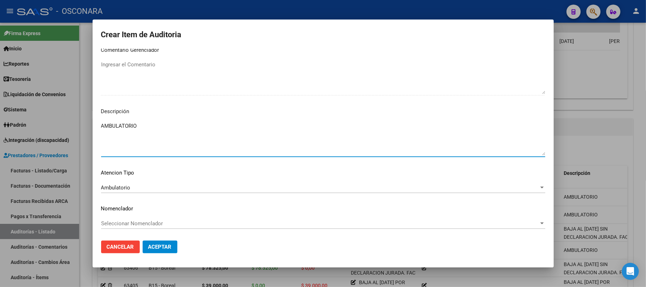
click at [169, 242] on button "Aceptar" at bounding box center [160, 247] width 35 height 13
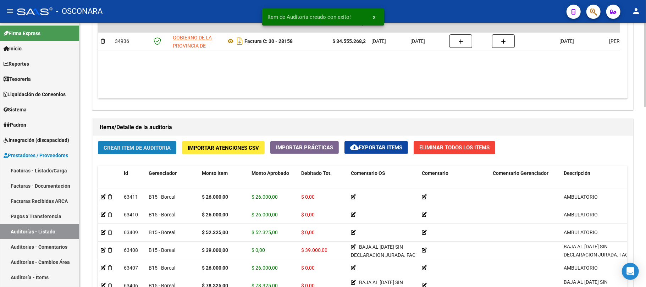
click at [117, 150] on span "Crear Item de Auditoria" at bounding box center [137, 148] width 67 height 6
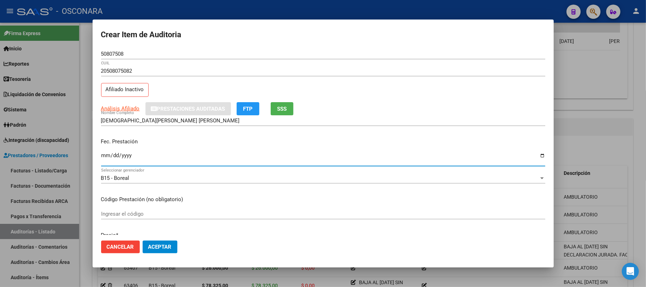
click at [106, 156] on input "Ingresar la fecha" at bounding box center [323, 158] width 444 height 11
click at [128, 107] on span "Análisis Afiliado" at bounding box center [120, 108] width 39 height 6
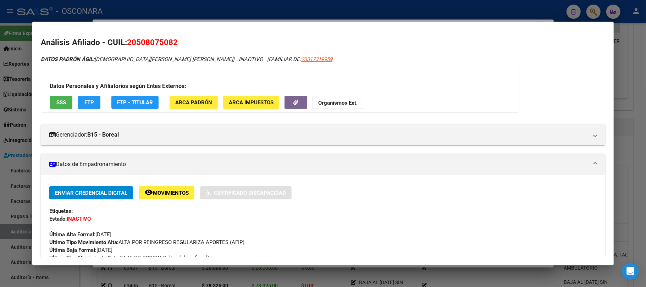
click at [70, 104] on button "SSS" at bounding box center [61, 102] width 23 height 13
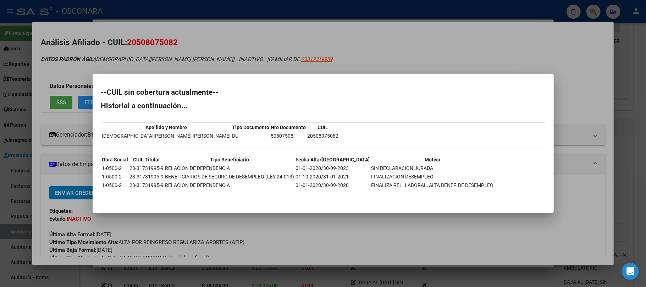
click at [331, 227] on div at bounding box center [323, 143] width 646 height 287
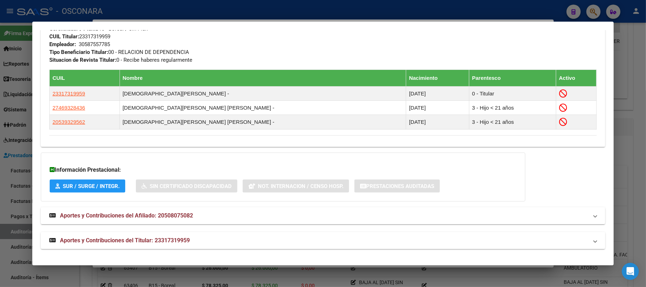
scroll to position [382, 0]
click at [201, 241] on mat-panel-title "Aportes y Contribuciones del Titular: 23317319959" at bounding box center [318, 240] width 539 height 9
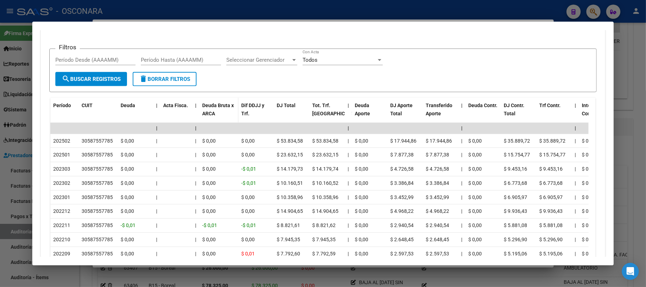
scroll to position [660, 0]
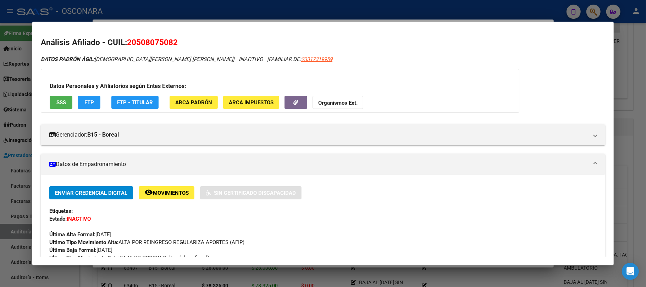
click at [59, 109] on div "Datos Personales y Afiliatorios según Entes Externos: SSS FTP FTP - Titular ARC…" at bounding box center [280, 91] width 479 height 44
click at [59, 104] on span "SSS" at bounding box center [61, 102] width 10 height 6
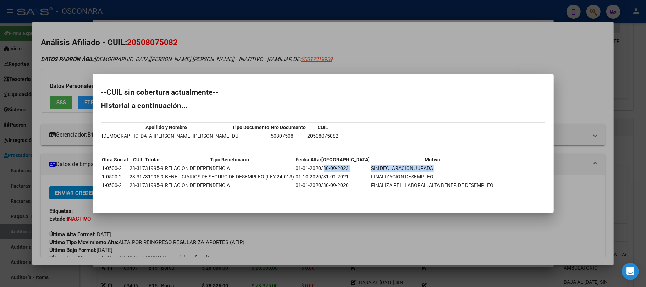
drag, startPoint x: 419, startPoint y: 171, endPoint x: 321, endPoint y: 169, distance: 97.6
click at [321, 169] on tr "1-0500-2 23-31731995-9 RELACION DE DEPENDENCIA 01-01-2020/30-09-2023 SIN DECLAR…" at bounding box center [298, 168] width 392 height 8
copy tr "[DATE] SIN DECLARACION JURADA"
click at [585, 213] on div at bounding box center [323, 143] width 646 height 287
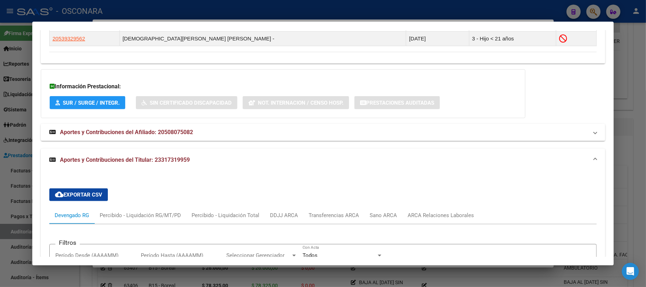
scroll to position [378, 0]
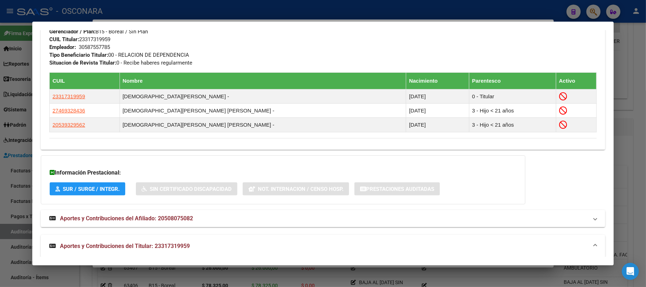
click at [632, 62] on div at bounding box center [323, 143] width 646 height 287
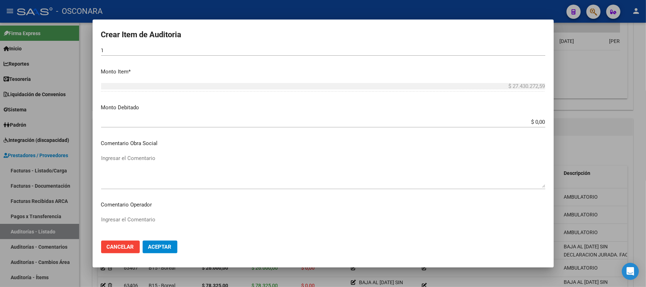
scroll to position [236, 0]
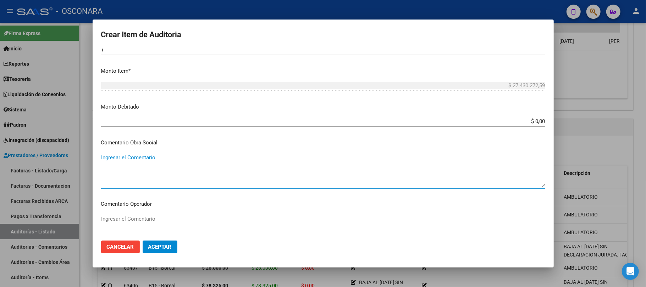
click at [175, 158] on textarea "Ingresar el Comentario" at bounding box center [323, 170] width 444 height 33
paste textarea "[DATE] SIN DECLARACION JURADA"
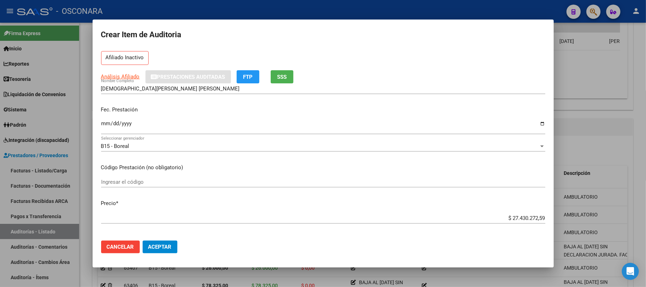
scroll to position [47, 0]
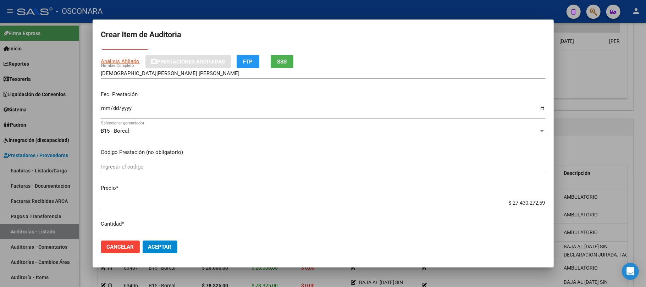
type textarea "BAJA AL [DATE] SIN DECLARACION JURADA."
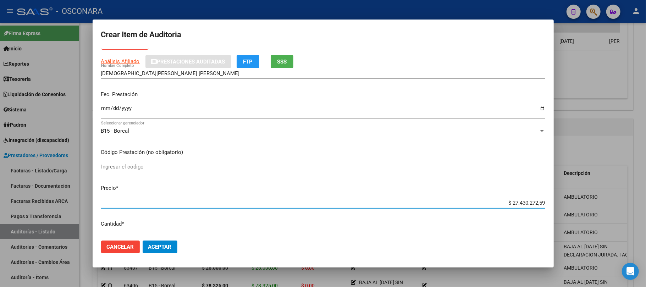
drag, startPoint x: 477, startPoint y: 199, endPoint x: 558, endPoint y: 198, distance: 81.3
click at [560, 198] on div "Crear Item de Auditoria 50807508 Nro Documento 20508075082 CUIL Afiliado Inacti…" at bounding box center [323, 143] width 646 height 287
type input "$ 0,03"
type input "$ 0,31"
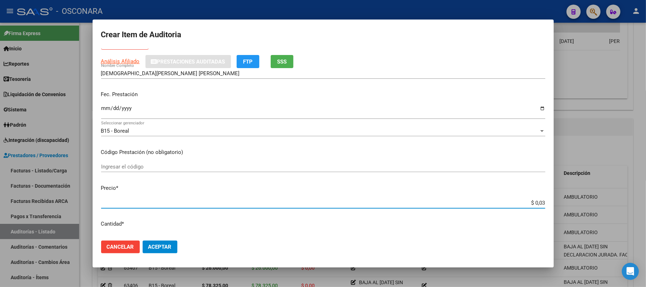
type input "$ 0,31"
type input "$ 3,13"
type input "$ 31,30"
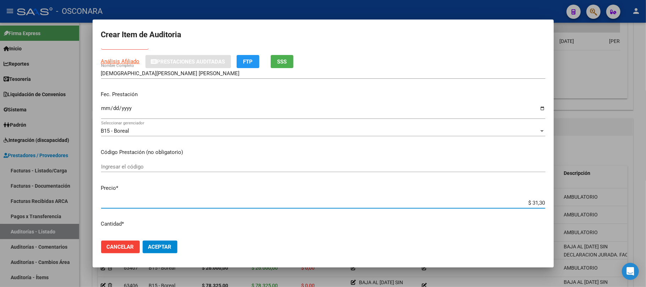
type input "$ 313,00"
type input "$ 31,30"
type input "$ 3,13"
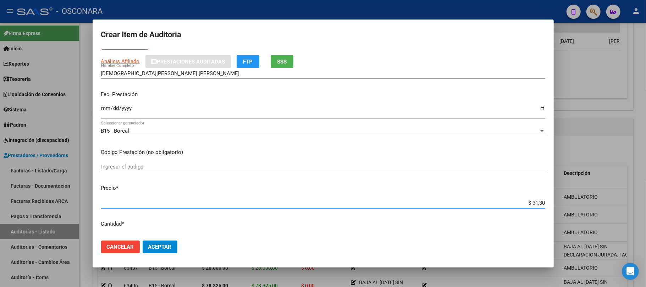
type input "$ 3,13"
type input "$ 31,33"
type input "$ 313,30"
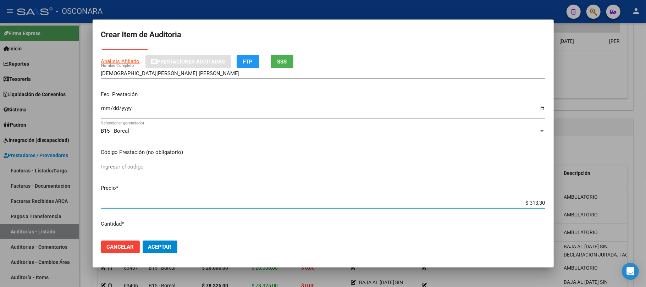
type input "$ 3.133,00"
type input "$ 31.330,00"
type input "$ 313.300,00"
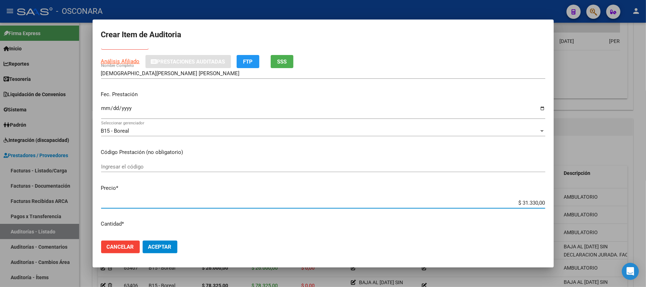
type input "$ 313.300,00"
drag, startPoint x: 507, startPoint y: 201, endPoint x: 540, endPoint y: 201, distance: 32.6
click at [540, 201] on app-form-text-field "Precio * $ 313.300,00 Ingresar el precio" at bounding box center [326, 195] width 450 height 22
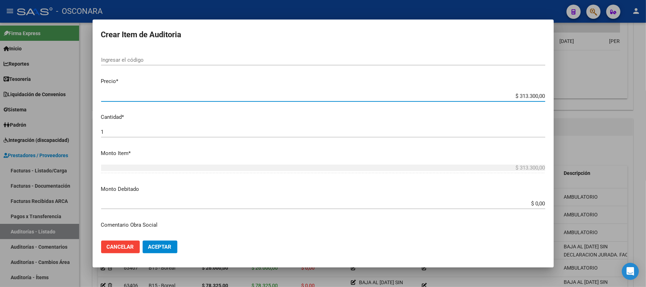
scroll to position [142, 0]
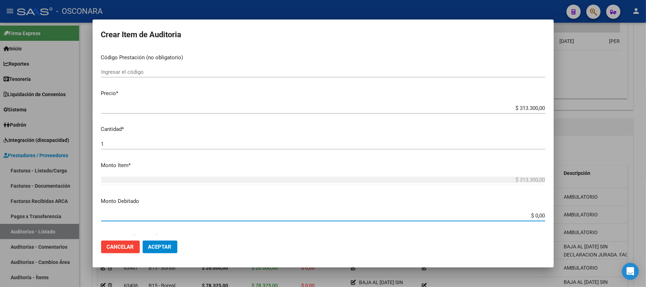
drag, startPoint x: 521, startPoint y: 214, endPoint x: 547, endPoint y: 217, distance: 26.1
click at [547, 217] on mat-dialog-content "50807508 Nro Documento 20508075082 CUIL Afiliado Inactivo Análisis Afiliado Pre…" at bounding box center [323, 142] width 461 height 187
paste input "313.30"
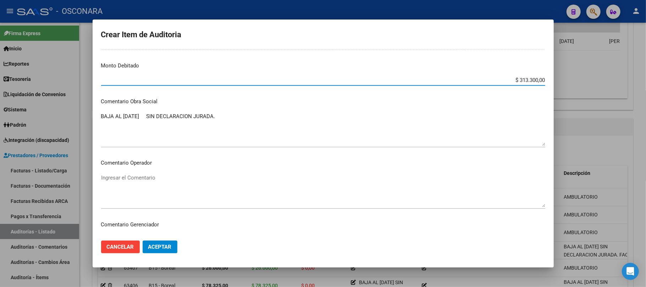
scroll to position [331, 0]
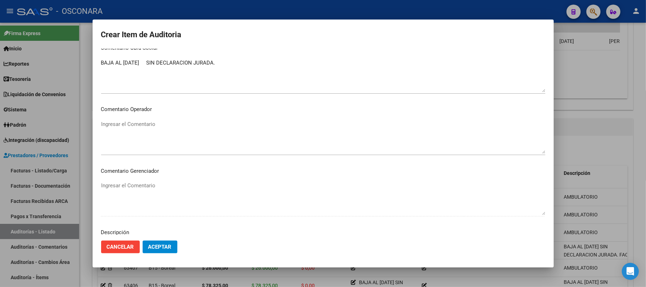
type input "$ 313.300,00"
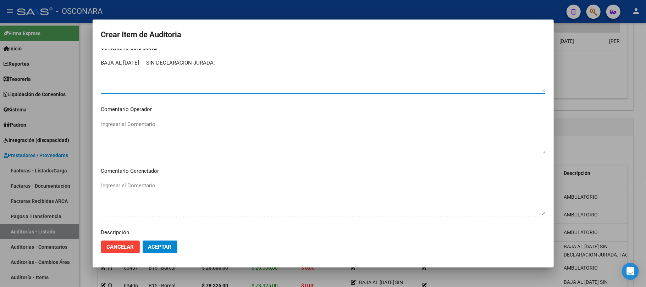
drag, startPoint x: 222, startPoint y: 66, endPoint x: 100, endPoint y: 64, distance: 122.0
click at [100, 64] on mat-dialog-content "50807508 Nro Documento 20508075082 CUIL Afiliado Inactivo Análisis Afiliado Pre…" at bounding box center [323, 142] width 461 height 187
click at [236, 62] on textarea "BAJA AL [DATE] SIN DECLARACION JURADA." at bounding box center [323, 75] width 444 height 33
drag, startPoint x: 261, startPoint y: 66, endPoint x: 98, endPoint y: 60, distance: 163.3
click at [98, 60] on mat-dialog-content "50807508 Nro Documento 20508075082 CUIL Afiliado Inactivo Análisis Afiliado Pre…" at bounding box center [323, 142] width 461 height 187
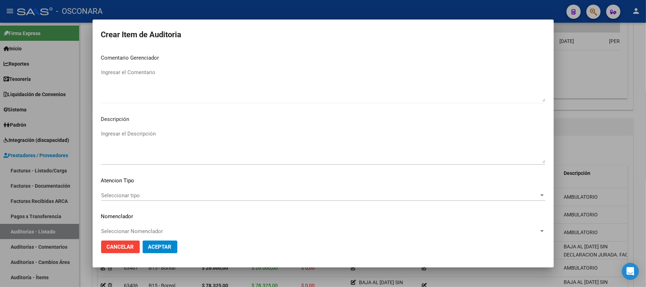
scroll to position [452, 0]
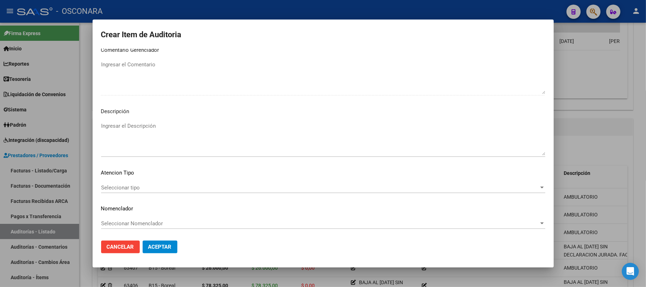
type textarea "BAJA AL [DATE] SIN DECLARACION JURADA. FAC 30-28158."
click at [132, 184] on span "Seleccionar tipo" at bounding box center [320, 187] width 438 height 6
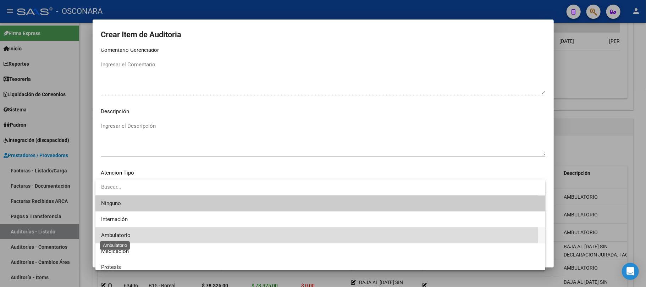
click at [122, 237] on span "Ambulatorio" at bounding box center [115, 235] width 29 height 6
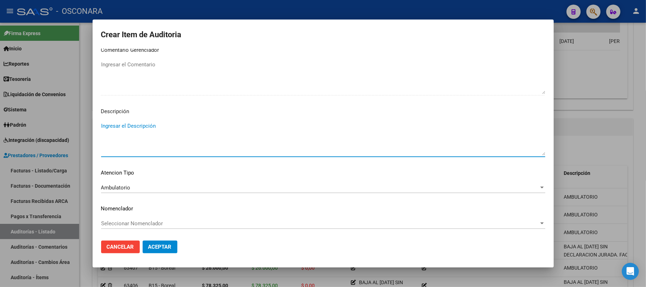
click at [153, 133] on textarea "Ingresar el Descripción" at bounding box center [323, 138] width 444 height 33
paste textarea "BAJA AL [DATE] SIN DECLARACION JURADA. FAC 30-28158."
type textarea "BAJA AL [DATE] SIN DECLARACION JURADA. FAC 30-28158."
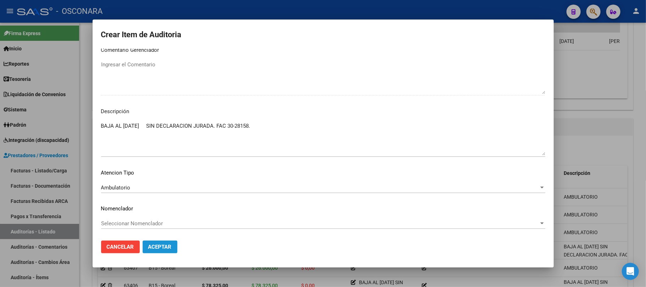
click at [157, 247] on span "Aceptar" at bounding box center [159, 247] width 23 height 6
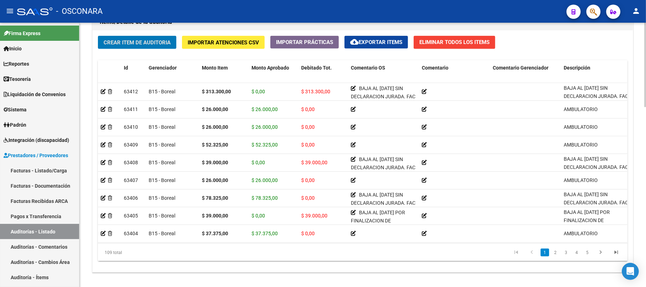
scroll to position [529, 0]
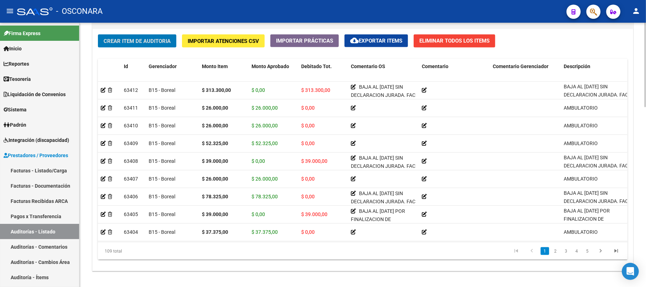
click at [646, 220] on div at bounding box center [645, 234] width 2 height 84
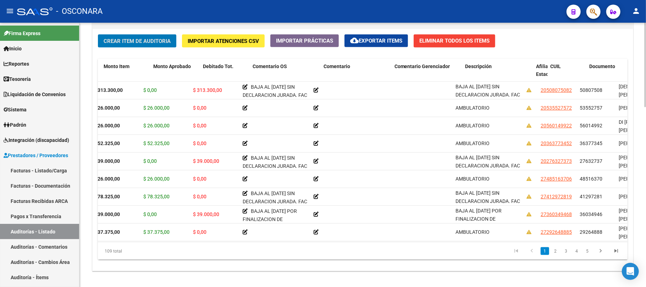
scroll to position [0, 98]
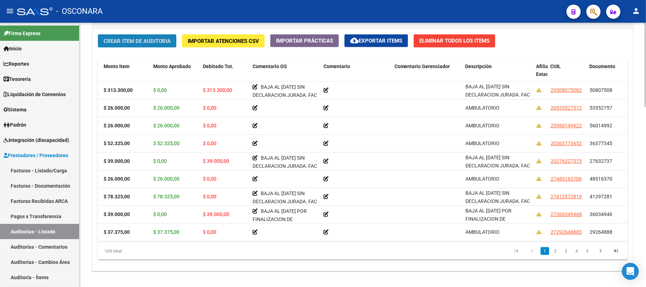
click at [114, 42] on span "Crear Item de Auditoria" at bounding box center [137, 41] width 67 height 6
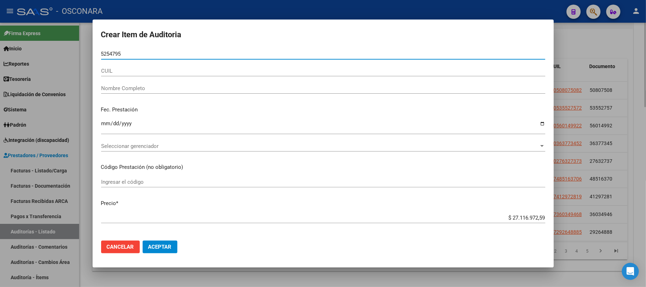
type input "52547951"
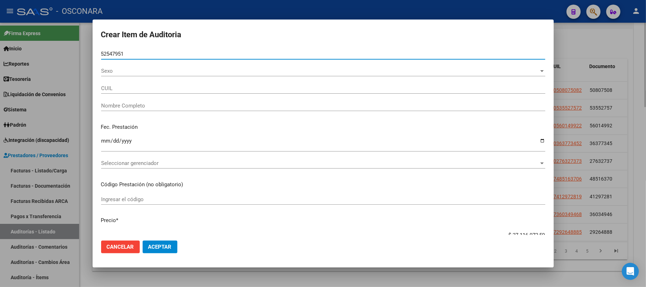
type input "20525479510"
type input "CARRIZO IAN GONZALO"
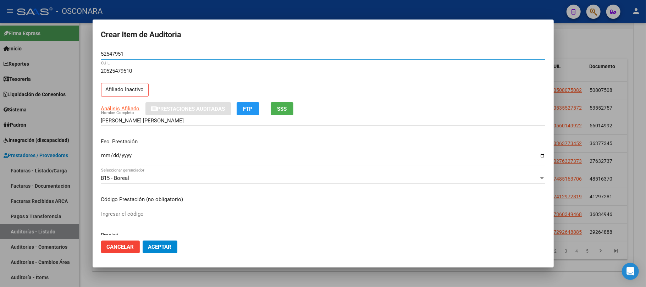
type input "52547951"
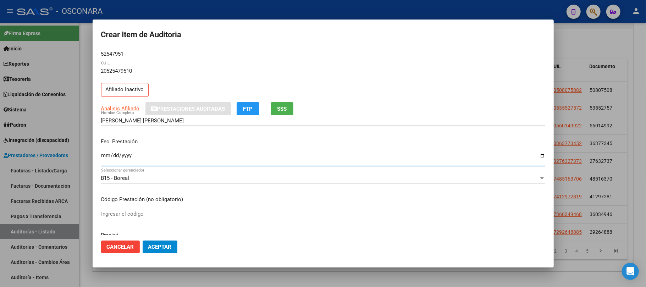
click at [103, 153] on input "Ingresar la fecha" at bounding box center [323, 158] width 444 height 11
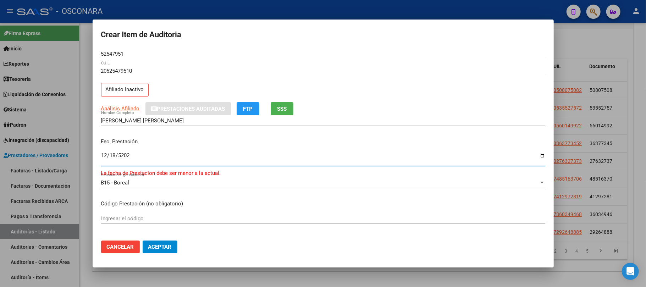
type input "[DATE]"
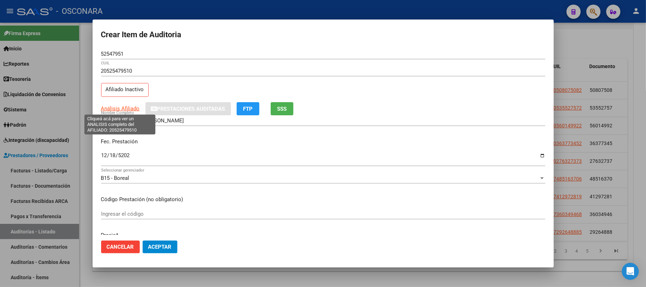
click at [115, 109] on span "Análisis Afiliado" at bounding box center [120, 108] width 39 height 6
type textarea "20525479510"
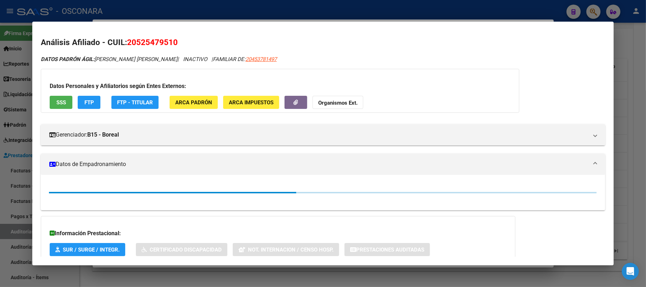
click at [57, 101] on span "SSS" at bounding box center [61, 102] width 10 height 6
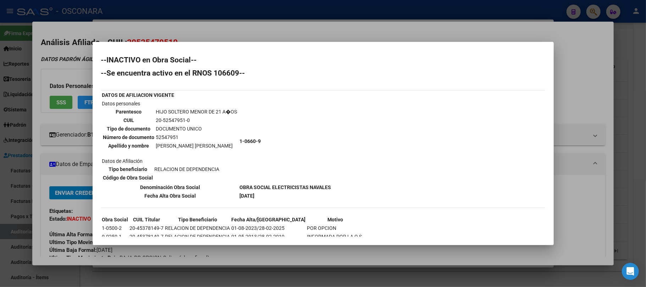
click at [302, 276] on div at bounding box center [323, 143] width 646 height 287
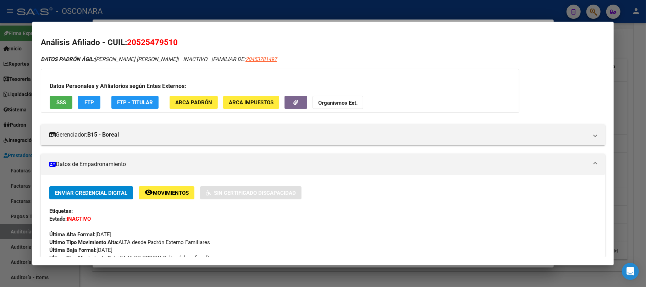
click at [302, 276] on div at bounding box center [323, 143] width 646 height 287
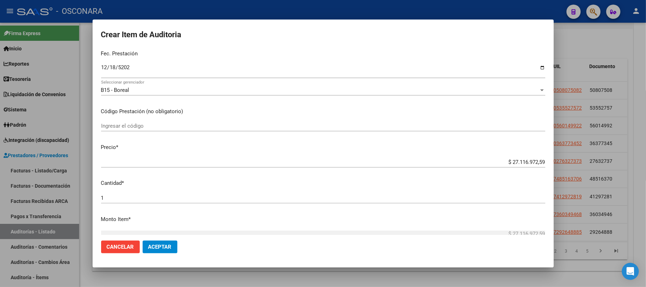
scroll to position [94, 0]
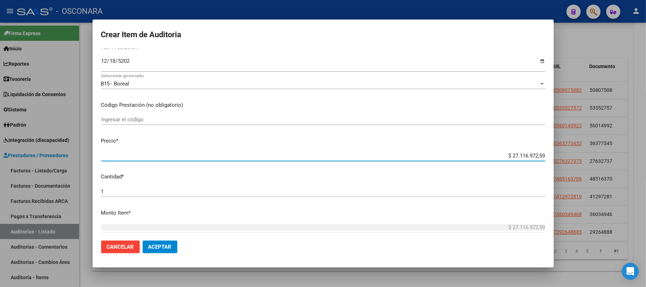
drag, startPoint x: 502, startPoint y: 154, endPoint x: 573, endPoint y: 154, distance: 70.2
click at [573, 154] on div "Crear Item de Auditoria 52547951 Nro Documento 20525479510 CUIL Afiliado Inacti…" at bounding box center [323, 143] width 646 height 287
type input "$ 0,02"
type input "$ 0,26"
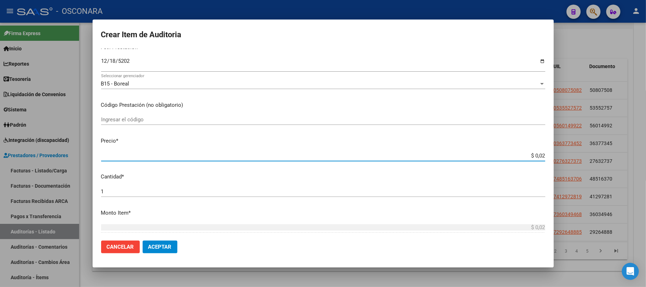
type input "$ 0,26"
type input "$ 2,60"
type input "$ 26,00"
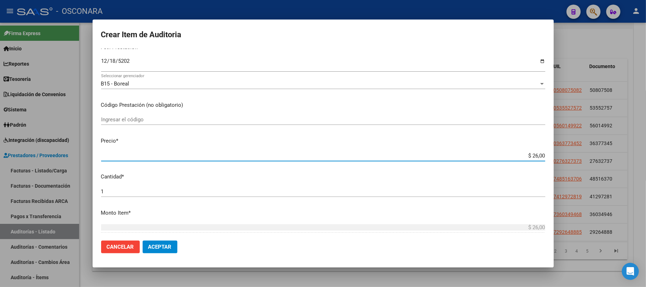
type input "$ 260,00"
type input "$ 2.600,00"
type input "$ 26.000,00"
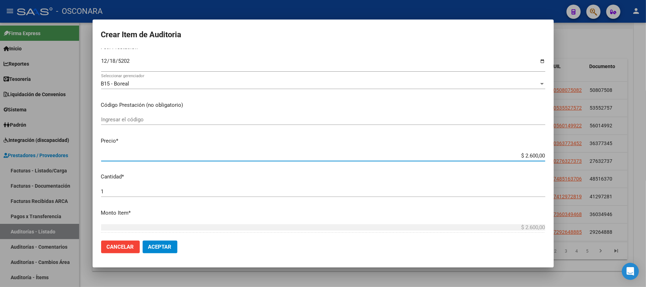
type input "$ 26.000,00"
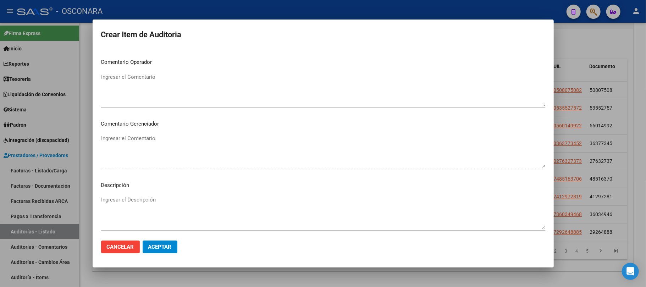
scroll to position [452, 0]
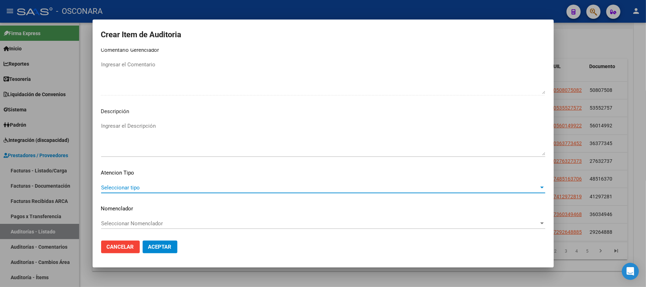
click at [130, 189] on span "Seleccionar tipo" at bounding box center [320, 187] width 438 height 6
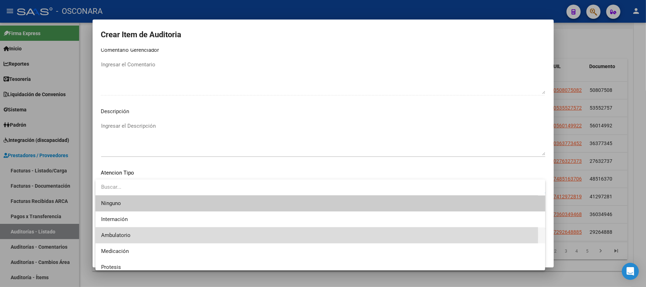
click at [133, 235] on span "Ambulatorio" at bounding box center [320, 235] width 438 height 16
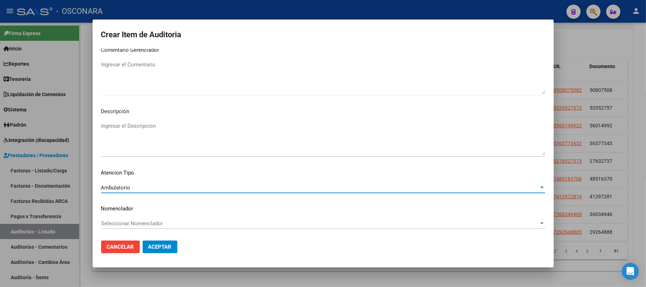
click at [148, 126] on textarea "Ingresar el Descripción" at bounding box center [323, 138] width 444 height 33
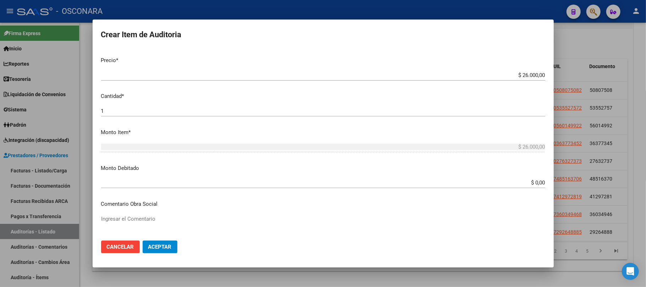
scroll to position [189, 0]
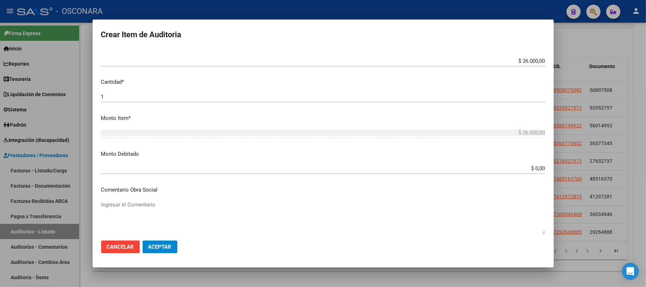
type textarea "AMBULATORIO"
click at [165, 247] on span "Aceptar" at bounding box center [159, 247] width 23 height 6
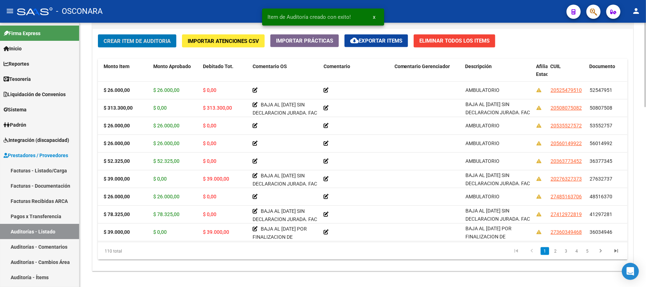
click at [142, 42] on span "Crear Item de Auditoria" at bounding box center [137, 41] width 67 height 6
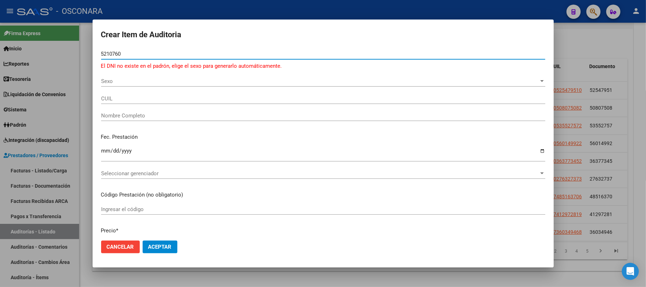
type input "52107602"
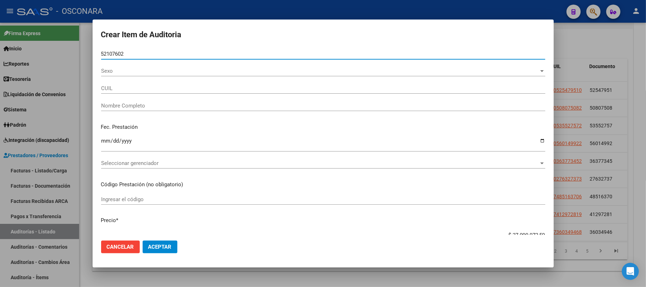
type input "20521076020"
type input "OYOLA AGUIRRE JORGE JOAQUIN"
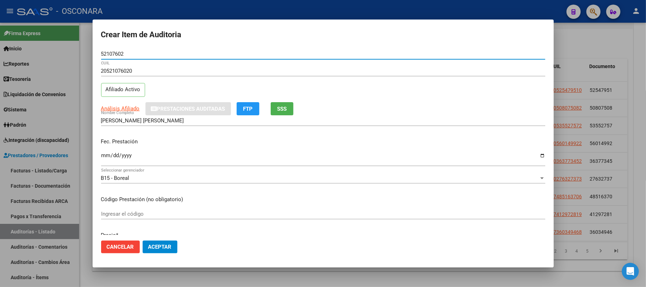
type input "52107602"
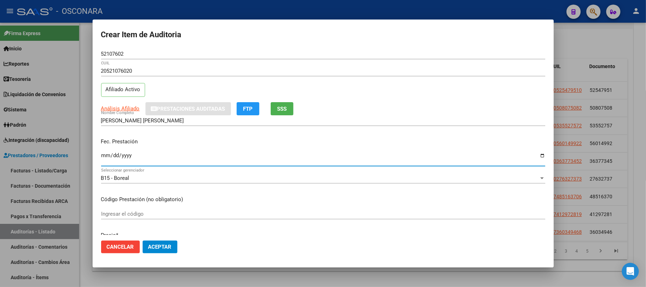
click at [104, 155] on input "Ingresar la fecha" at bounding box center [323, 158] width 444 height 11
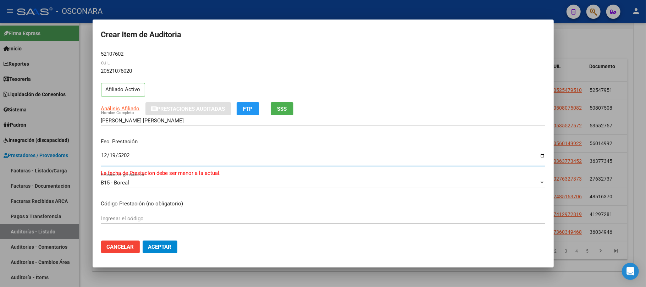
type input "[DATE]"
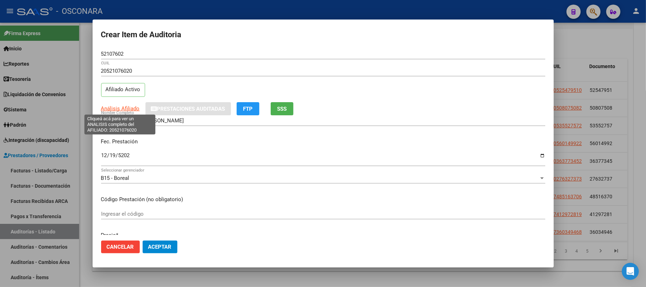
click at [135, 108] on span "Análisis Afiliado" at bounding box center [120, 108] width 39 height 6
type textarea "20521076020"
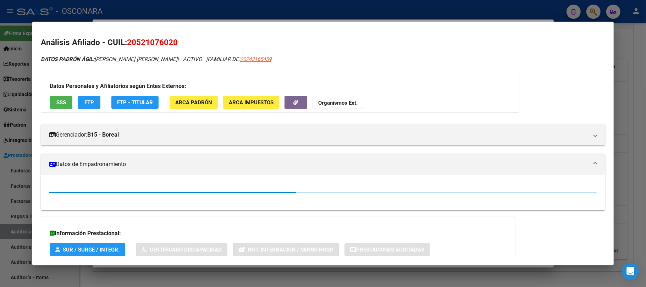
click at [63, 107] on button "SSS" at bounding box center [61, 102] width 23 height 13
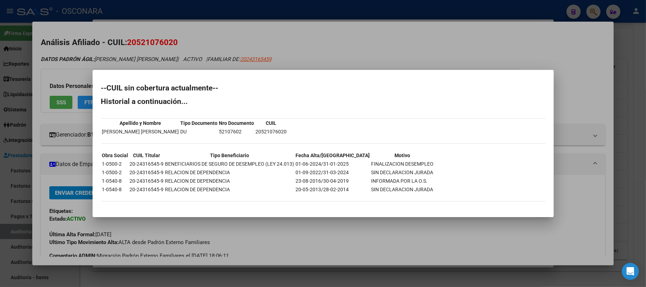
click at [333, 238] on div at bounding box center [323, 143] width 646 height 287
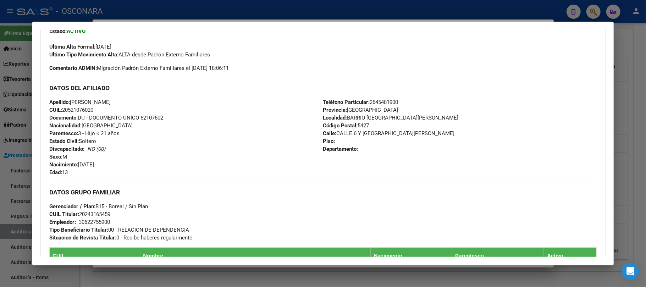
scroll to position [284, 0]
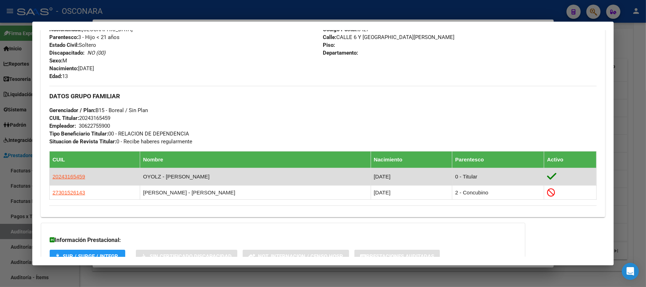
drag, startPoint x: 100, startPoint y: 176, endPoint x: 51, endPoint y: 176, distance: 48.6
click at [51, 176] on td "20243165459" at bounding box center [95, 176] width 90 height 17
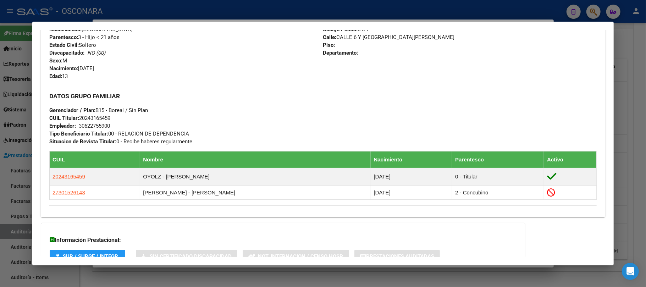
copy span "20243165459"
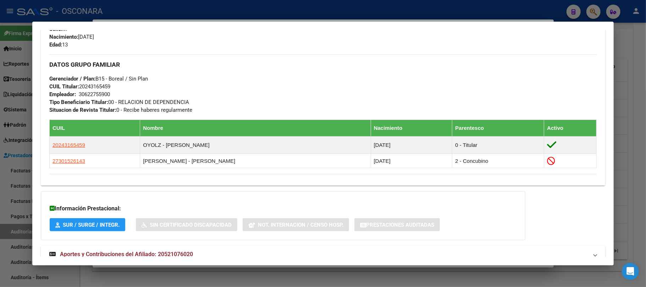
scroll to position [355, 0]
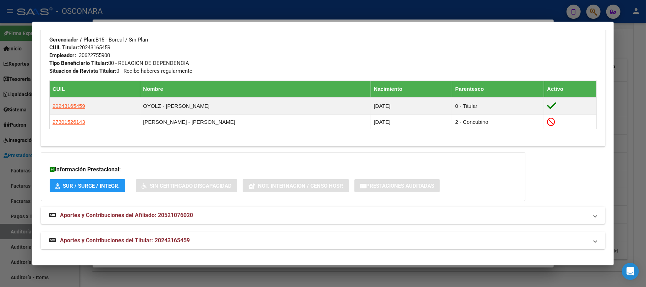
click at [375, 283] on div at bounding box center [323, 143] width 646 height 287
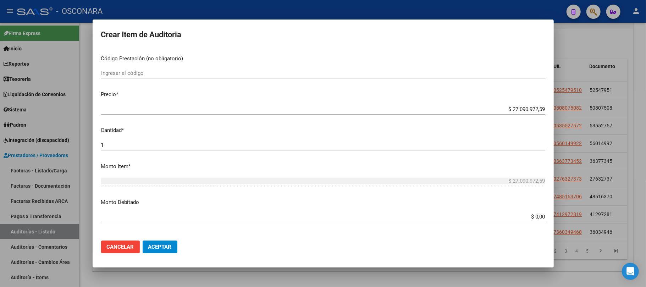
scroll to position [142, 0]
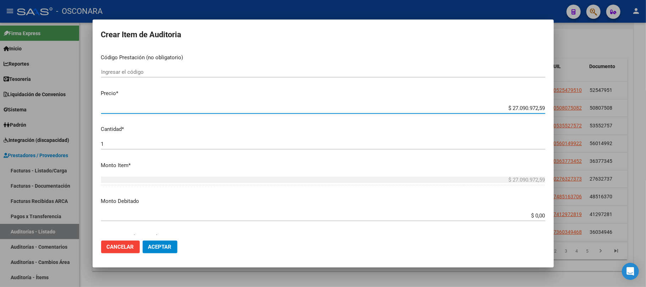
drag, startPoint x: 501, startPoint y: 106, endPoint x: 552, endPoint y: 110, distance: 50.8
click at [552, 110] on mat-dialog-content "52107602 Nro Documento 20521076020 CUIL Afiliado Activo Análisis Afiliado Prest…" at bounding box center [323, 142] width 461 height 187
type input "$ 0,02"
type input "$ 0,26"
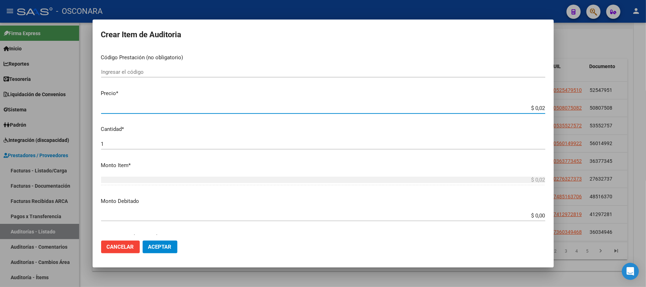
type input "$ 0,26"
type input "$ 2,60"
type input "$ 26,00"
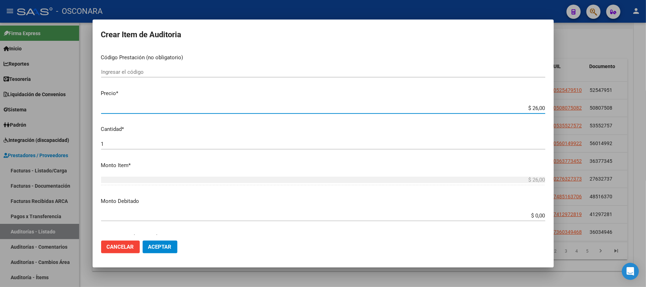
type input "$ 260,00"
type input "$ 2.600,00"
type input "$ 26.000,00"
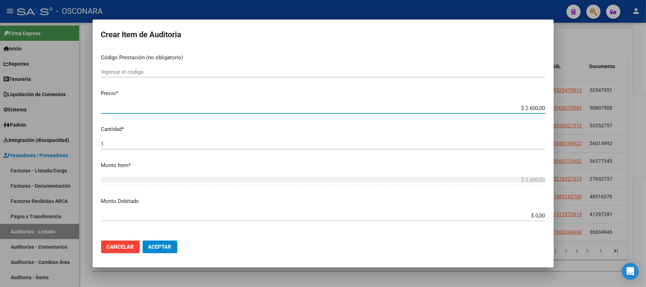
type input "$ 26.000,00"
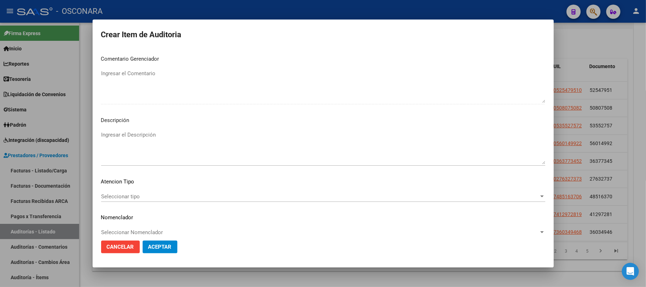
scroll to position [452, 0]
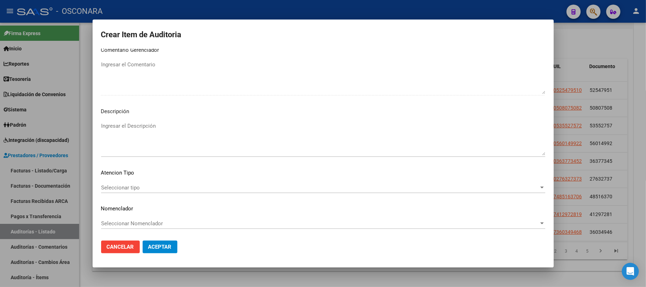
click at [143, 190] on div "Seleccionar tipo Seleccionar tipo" at bounding box center [323, 187] width 444 height 11
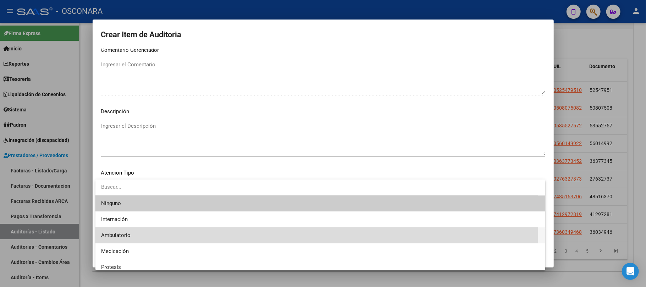
click at [131, 232] on span "Ambulatorio" at bounding box center [320, 235] width 438 height 16
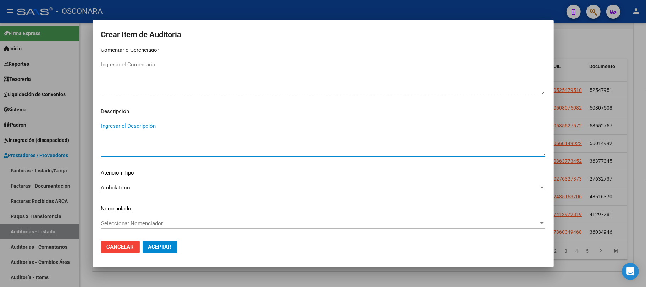
click at [145, 131] on textarea "Ingresar el Descripción" at bounding box center [323, 138] width 444 height 33
type textarea "AMBULATORIO"
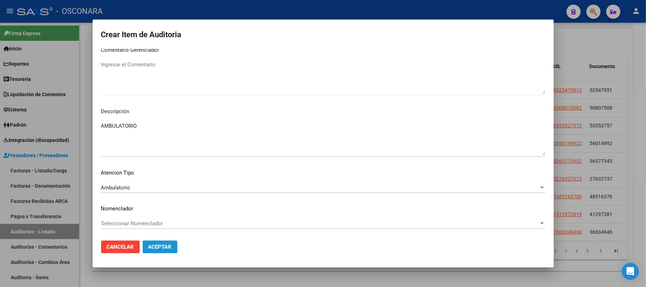
click at [172, 243] on button "Aceptar" at bounding box center [160, 247] width 35 height 13
